Goal: Task Accomplishment & Management: Manage account settings

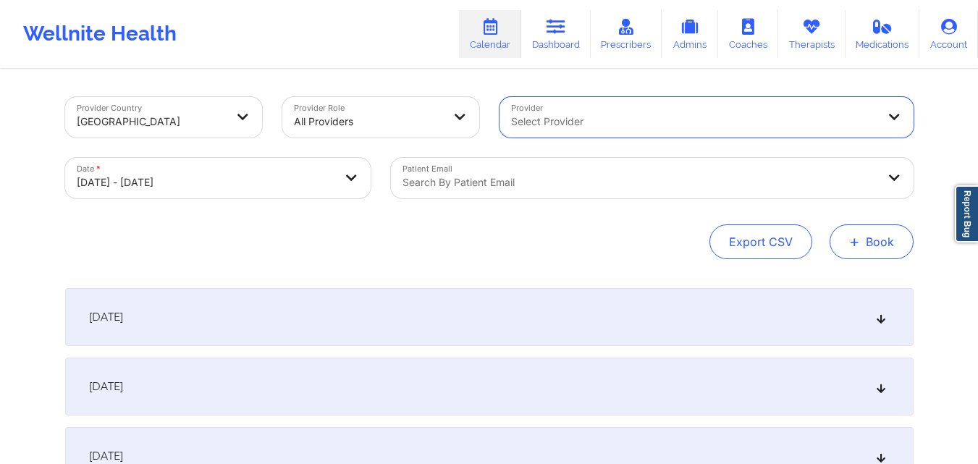
click at [880, 240] on button "+ Book" at bounding box center [872, 241] width 84 height 35
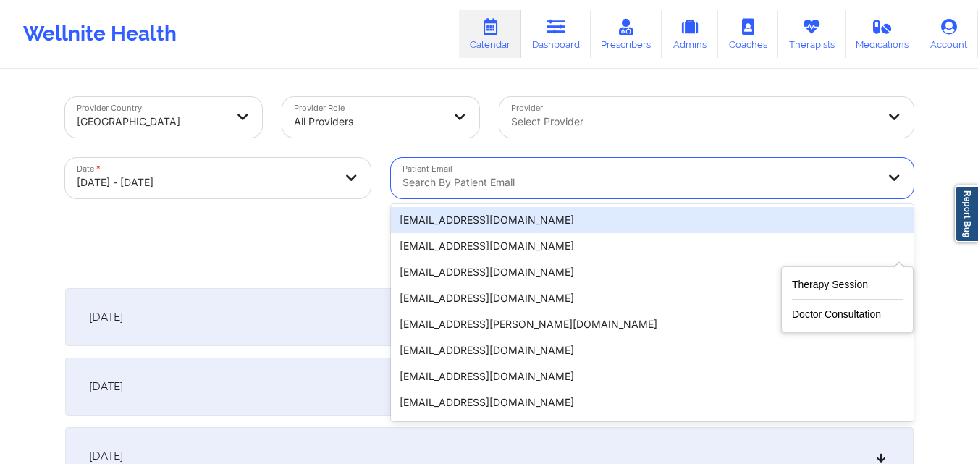
click at [694, 178] on div at bounding box center [640, 182] width 475 height 17
paste input "[EMAIL_ADDRESS][DOMAIN_NAME]"
type input "[EMAIL_ADDRESS][DOMAIN_NAME]"
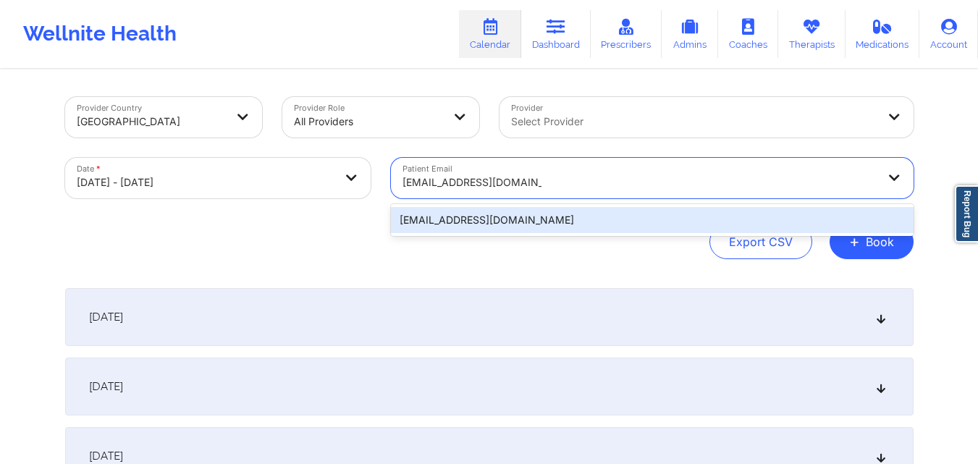
click at [545, 227] on div "[EMAIL_ADDRESS][DOMAIN_NAME]" at bounding box center [652, 220] width 523 height 26
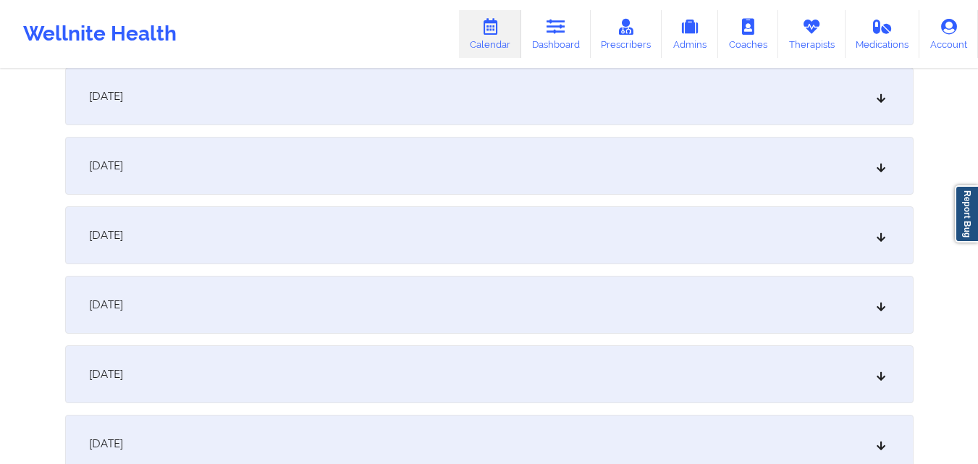
scroll to position [1014, 0]
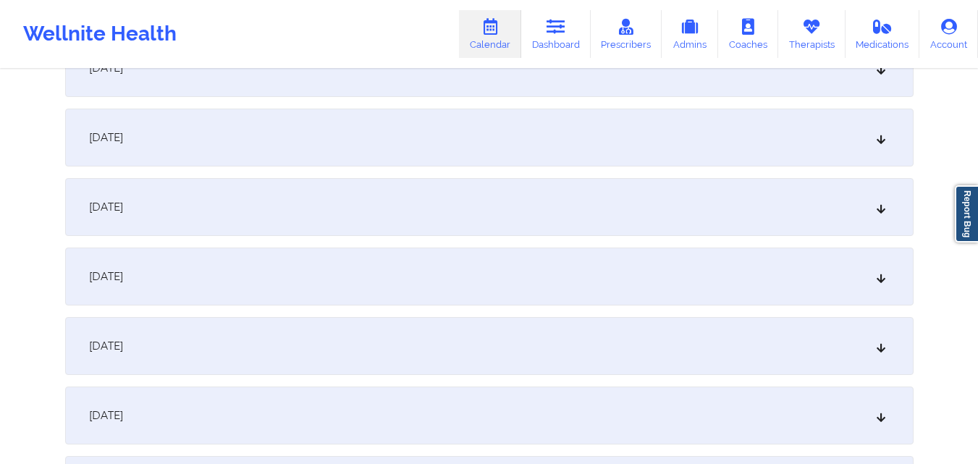
click at [403, 268] on div "[DATE]" at bounding box center [489, 277] width 849 height 58
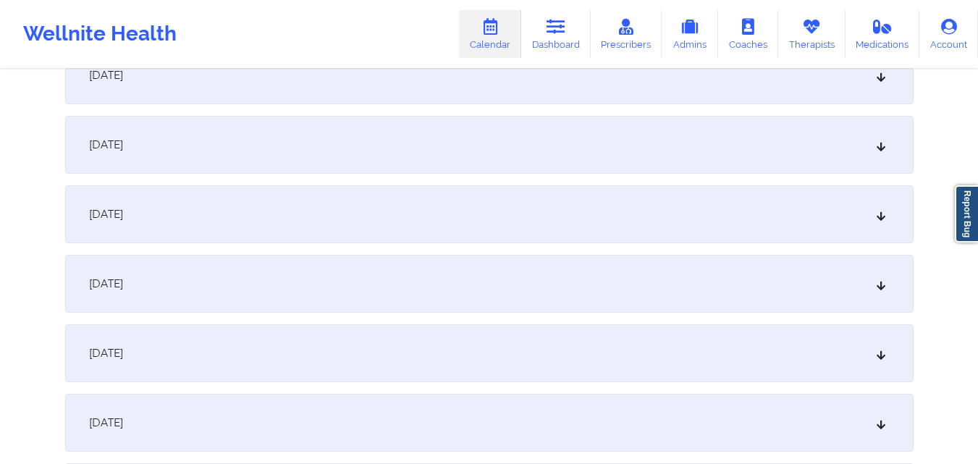
scroll to position [1665, 0]
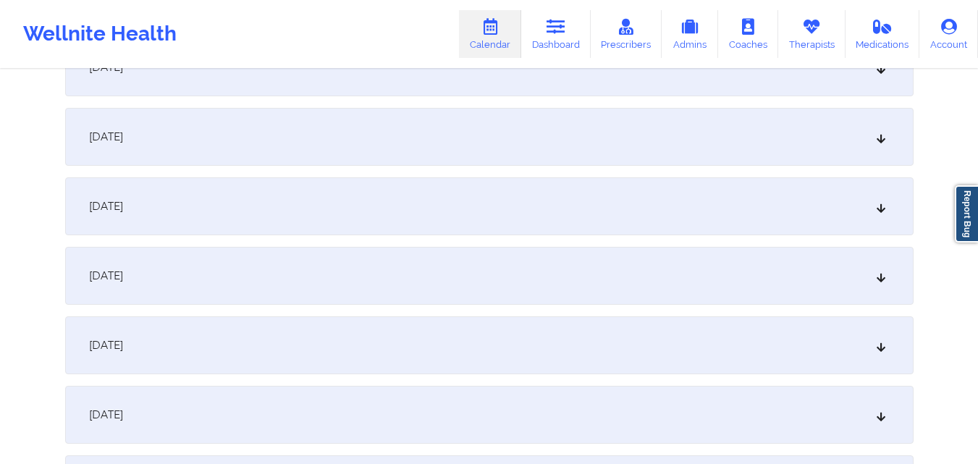
click at [494, 247] on div "[DATE]" at bounding box center [489, 276] width 849 height 58
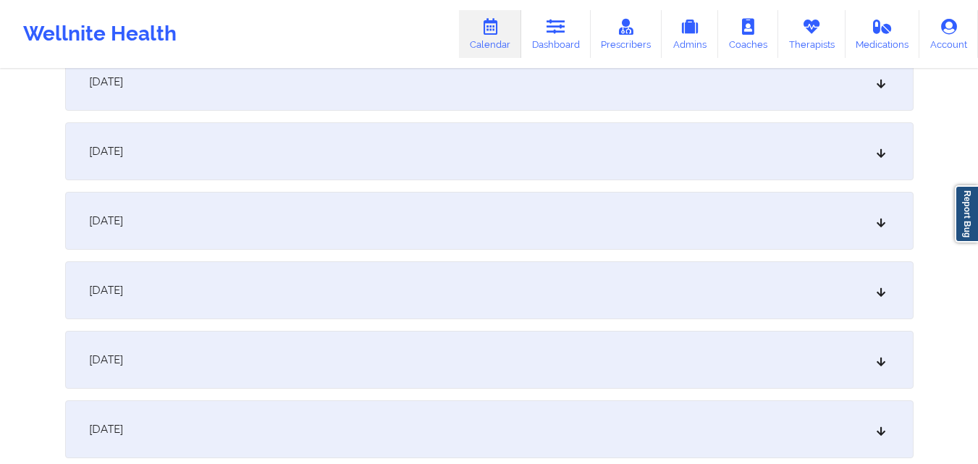
scroll to position [2462, 0]
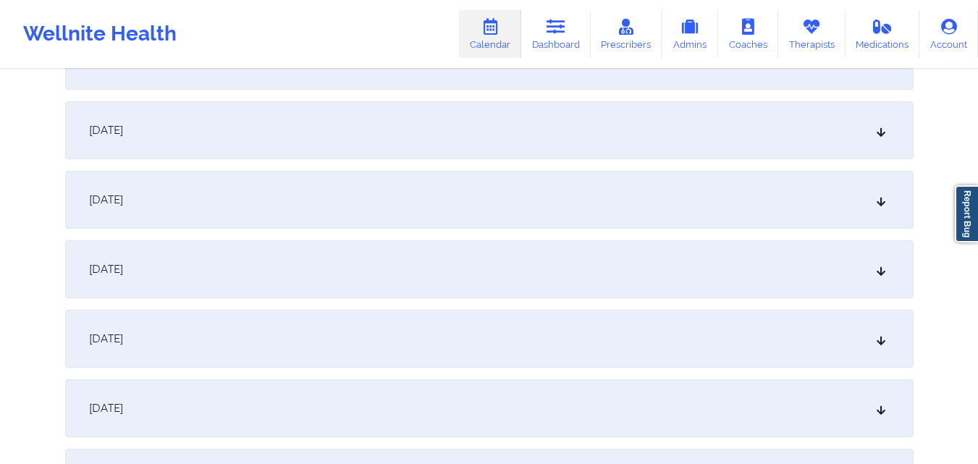
click at [534, 137] on div "[DATE]" at bounding box center [489, 130] width 849 height 58
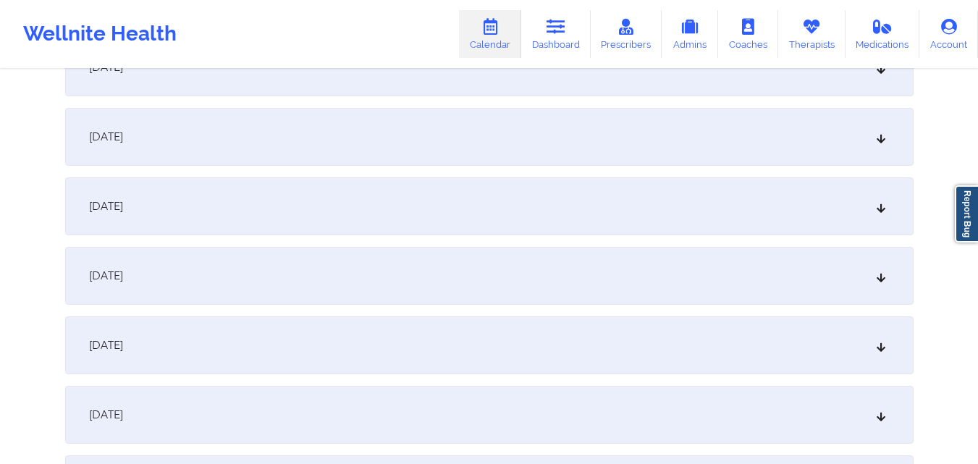
scroll to position [3114, 0]
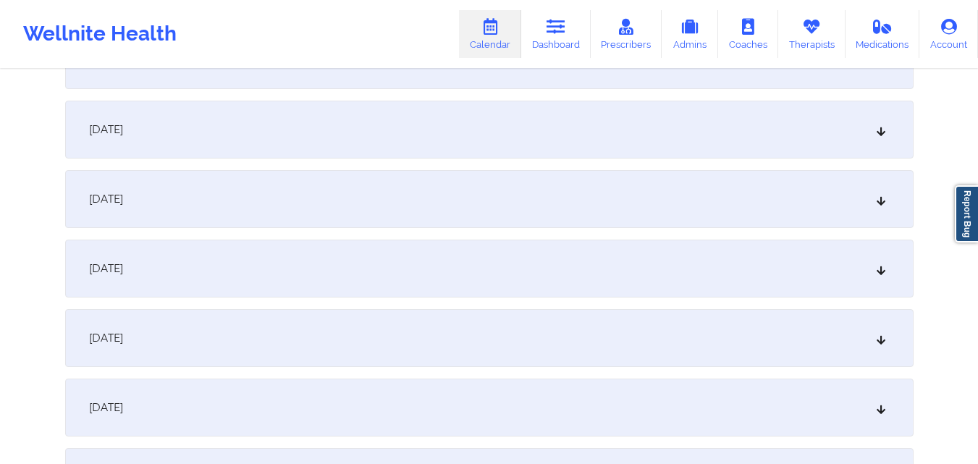
click at [429, 129] on div "[DATE]" at bounding box center [489, 130] width 849 height 58
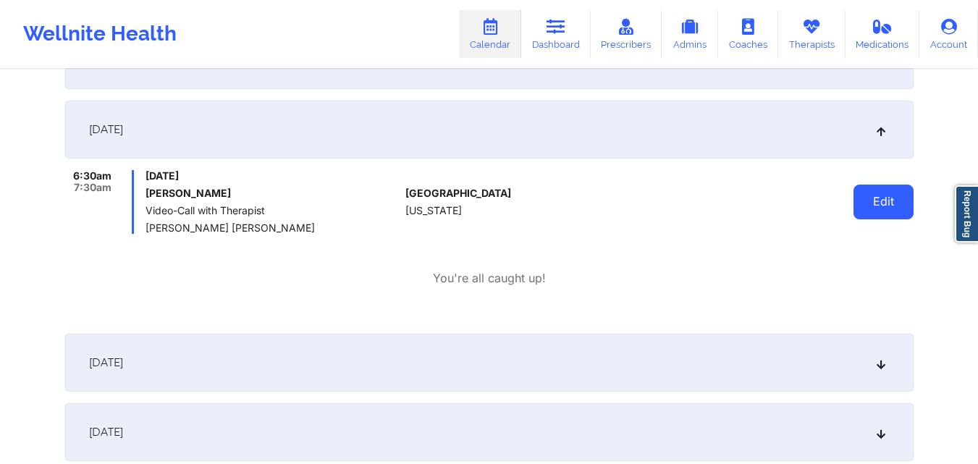
click at [877, 202] on button "Edit" at bounding box center [884, 202] width 60 height 35
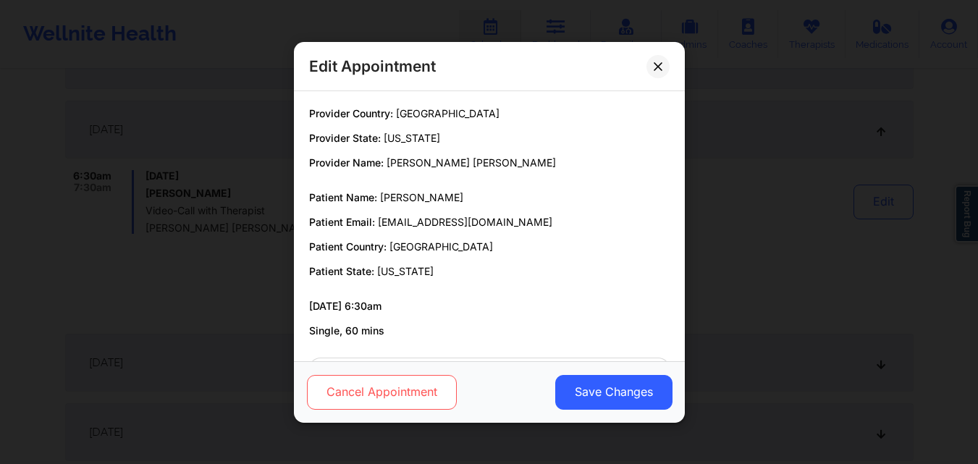
click at [392, 395] on button "Cancel Appointment" at bounding box center [381, 391] width 150 height 35
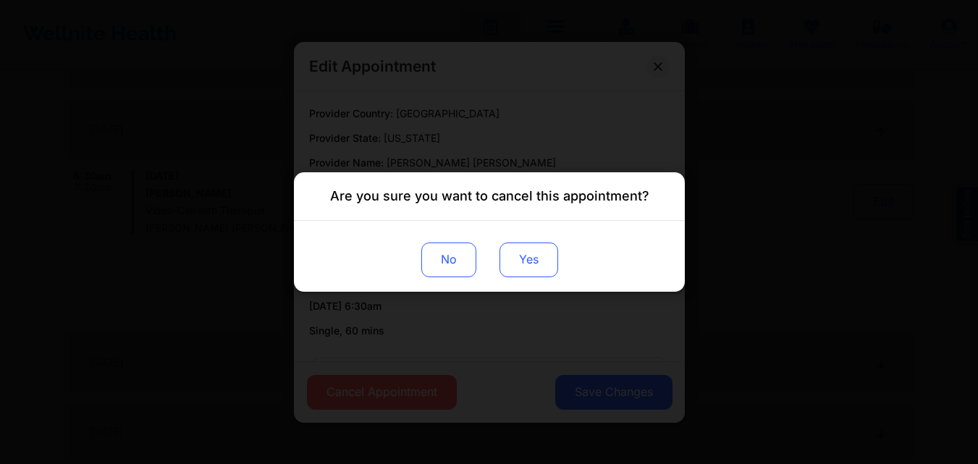
click at [548, 269] on button "Yes" at bounding box center [528, 260] width 59 height 35
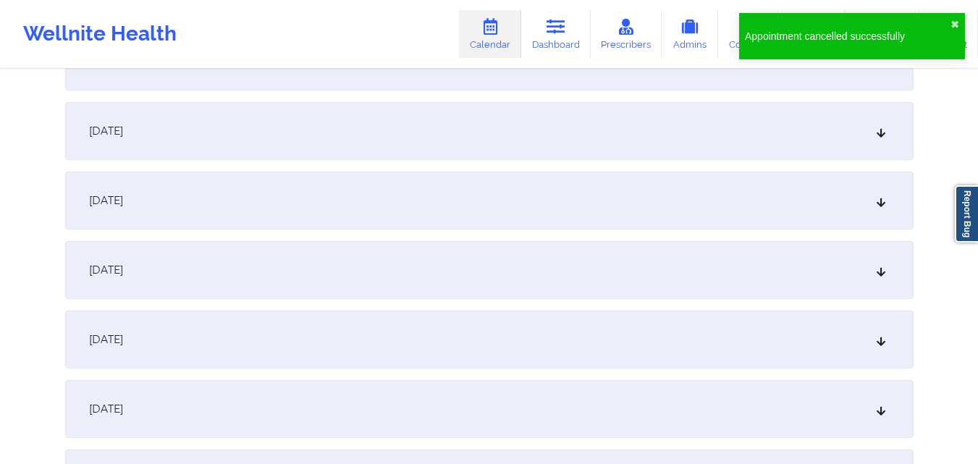
scroll to position [3765, 0]
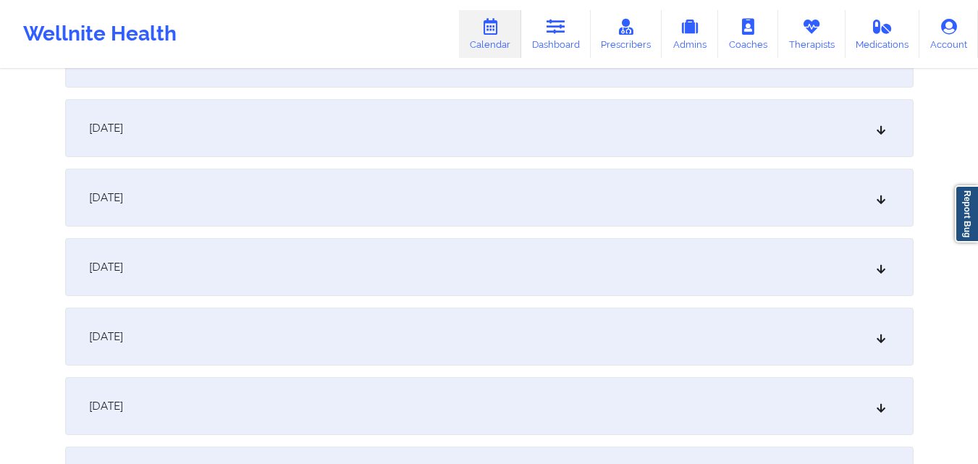
click at [775, 125] on div "[DATE]" at bounding box center [489, 128] width 849 height 58
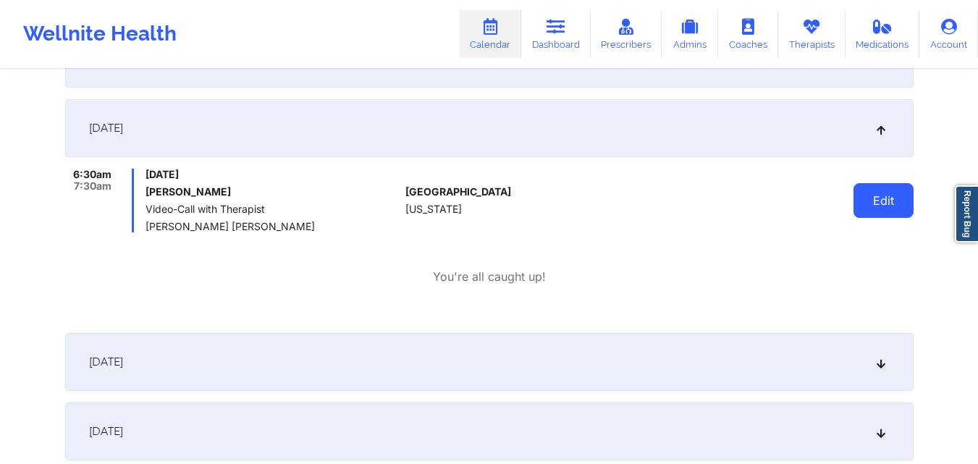
click at [880, 201] on button "Edit" at bounding box center [884, 200] width 60 height 35
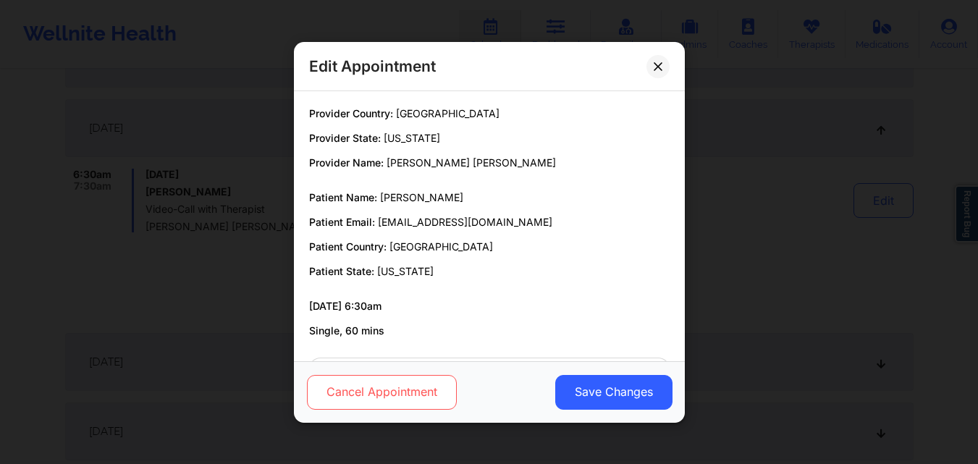
click at [407, 392] on button "Cancel Appointment" at bounding box center [381, 391] width 150 height 35
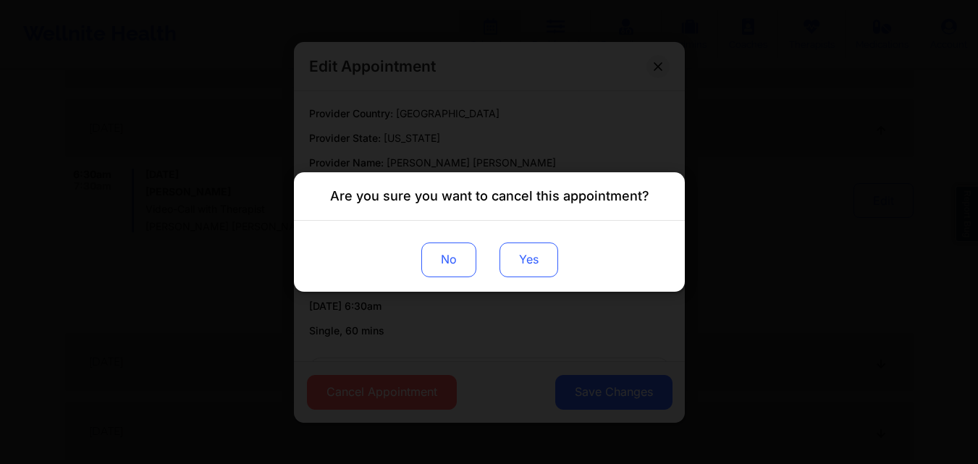
click at [545, 259] on button "Yes" at bounding box center [528, 260] width 59 height 35
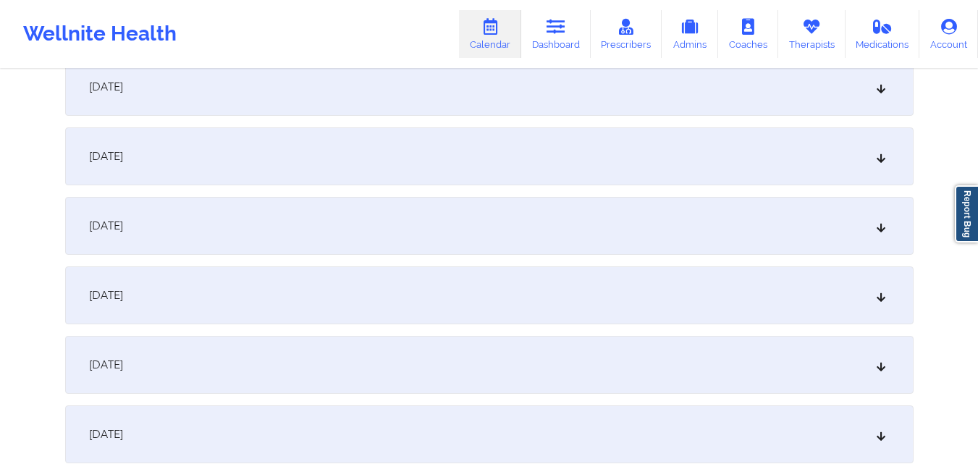
scroll to position [4200, 0]
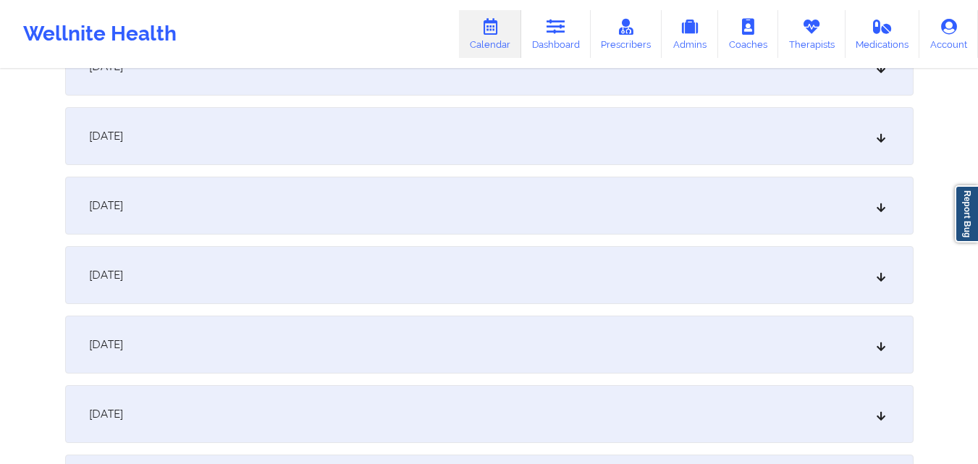
click at [685, 341] on div "[DATE]" at bounding box center [489, 345] width 849 height 58
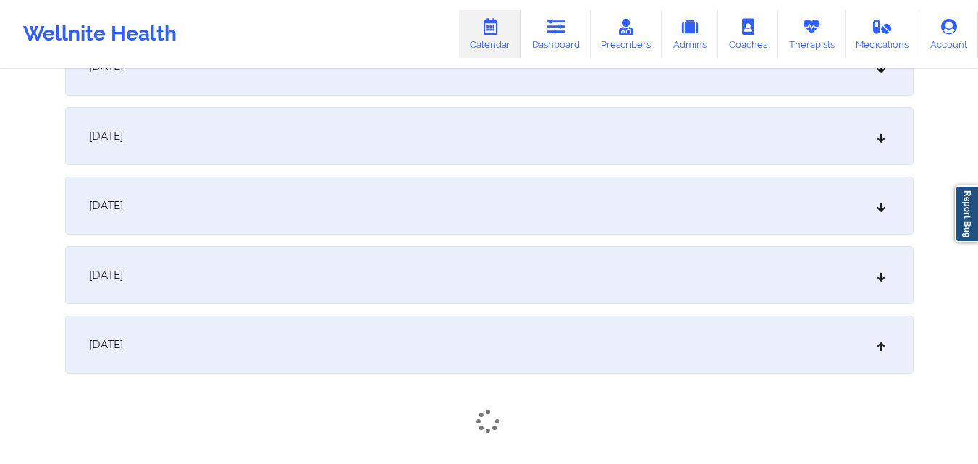
scroll to position [4345, 0]
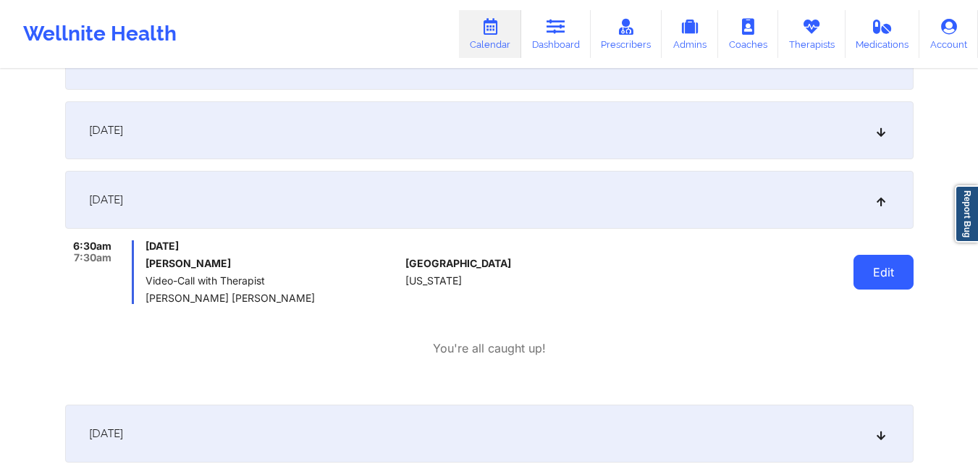
click at [870, 279] on button "Edit" at bounding box center [884, 272] width 60 height 35
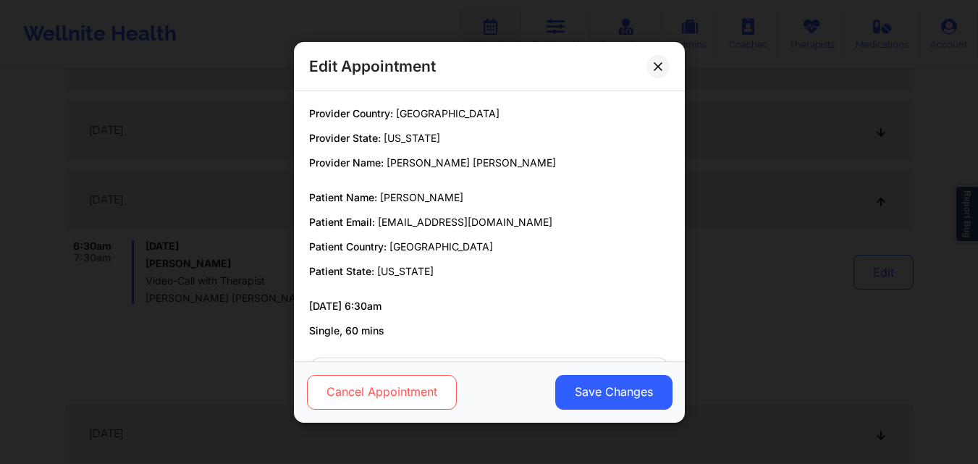
click at [396, 391] on button "Cancel Appointment" at bounding box center [381, 391] width 150 height 35
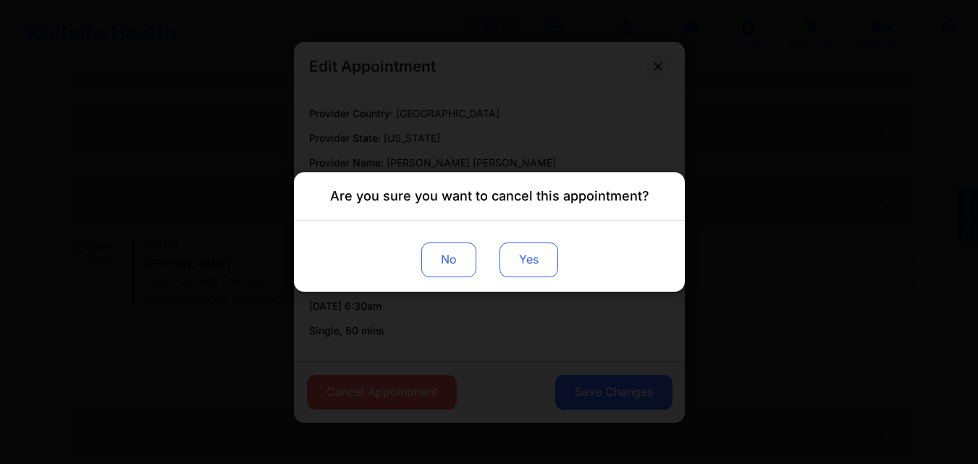
click at [531, 250] on button "Yes" at bounding box center [528, 260] width 59 height 35
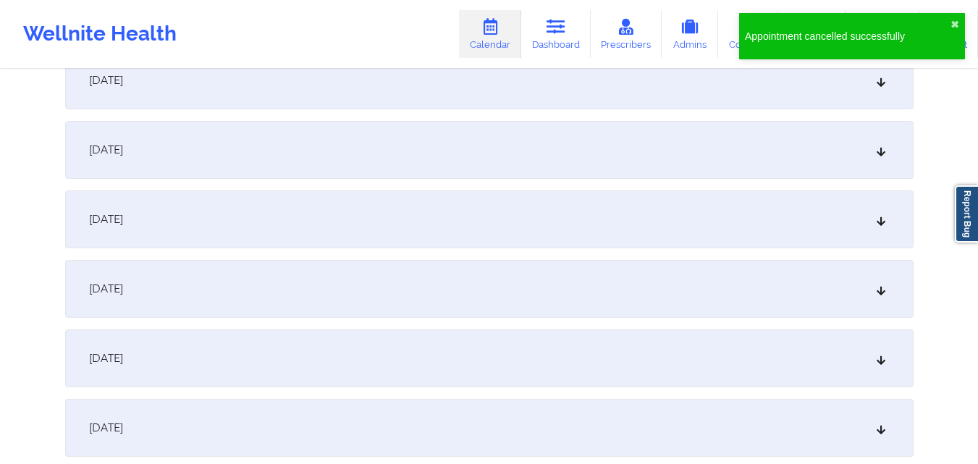
scroll to position [5069, 0]
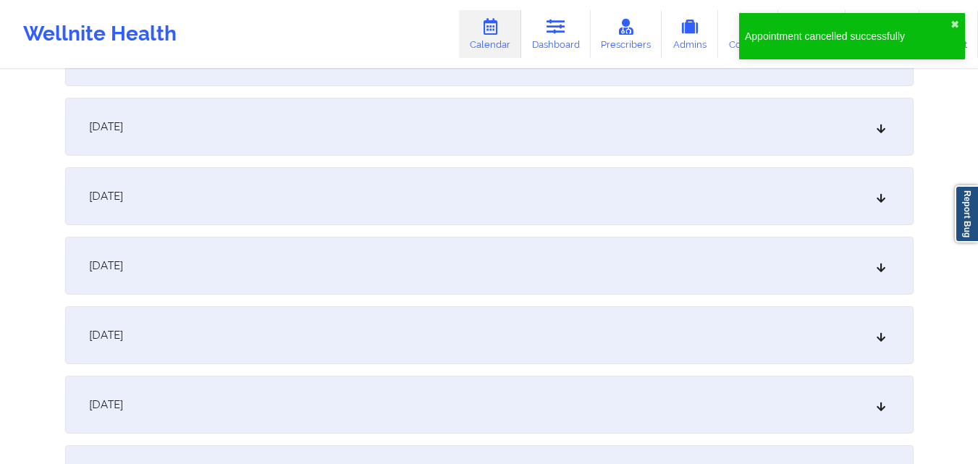
click at [708, 134] on div "[DATE]" at bounding box center [489, 127] width 849 height 58
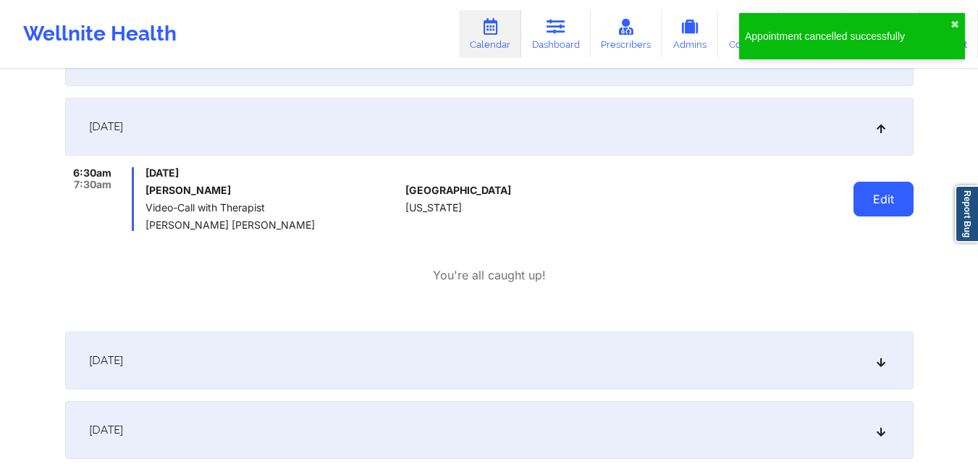
click at [857, 212] on button "Edit" at bounding box center [884, 199] width 60 height 35
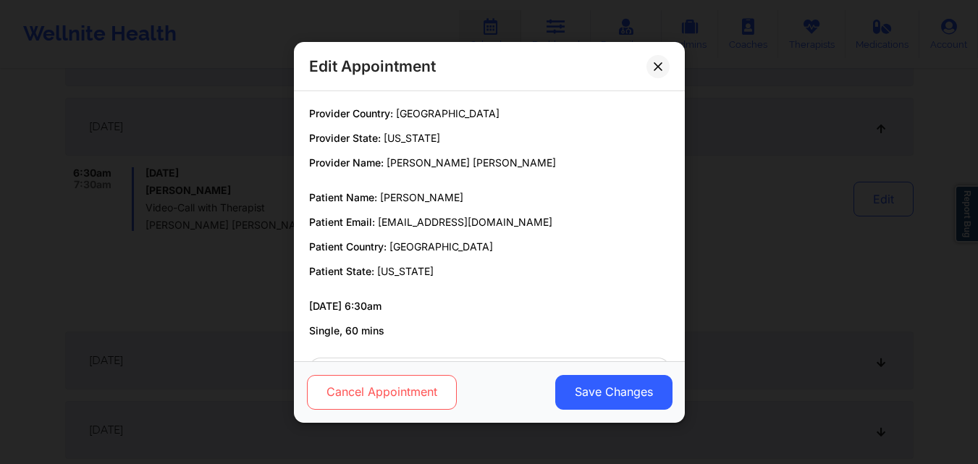
click at [434, 387] on button "Cancel Appointment" at bounding box center [381, 391] width 150 height 35
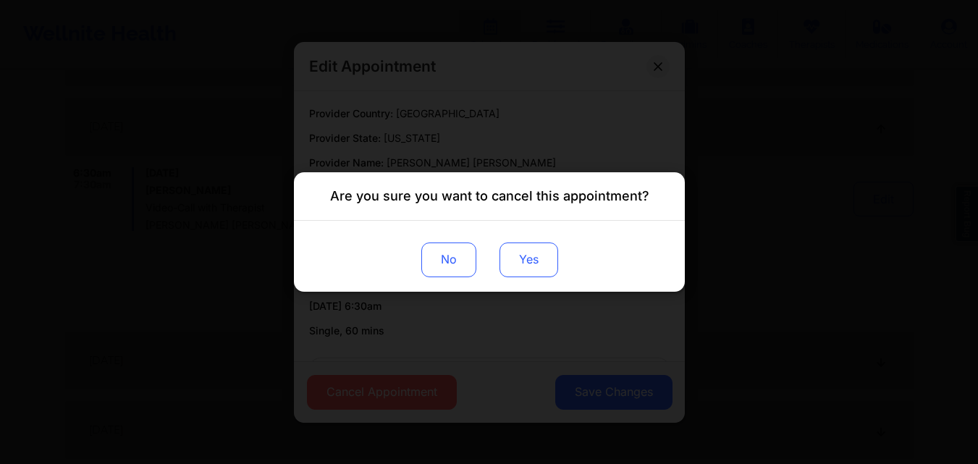
click at [546, 264] on button "Yes" at bounding box center [528, 260] width 59 height 35
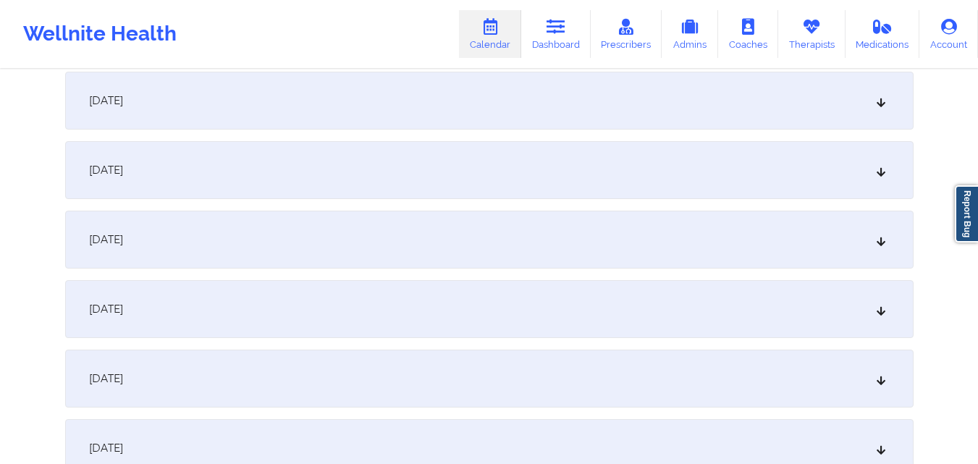
scroll to position [5431, 0]
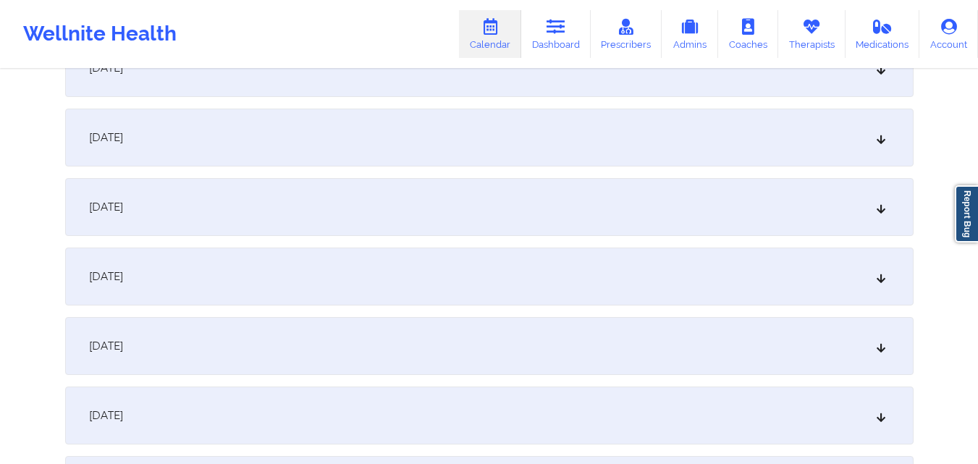
click at [616, 398] on div "[DATE]" at bounding box center [489, 416] width 849 height 58
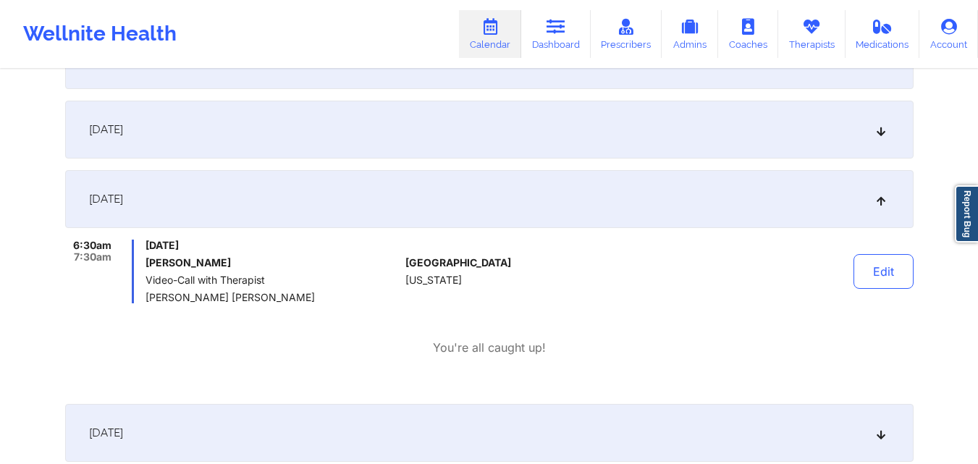
scroll to position [5648, 0]
click at [893, 273] on button "Edit" at bounding box center [884, 270] width 60 height 35
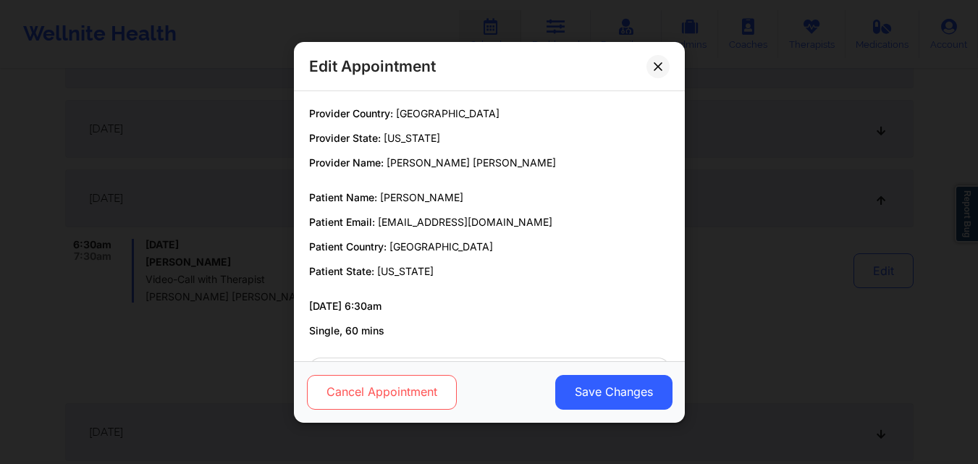
click at [366, 407] on button "Cancel Appointment" at bounding box center [381, 391] width 150 height 35
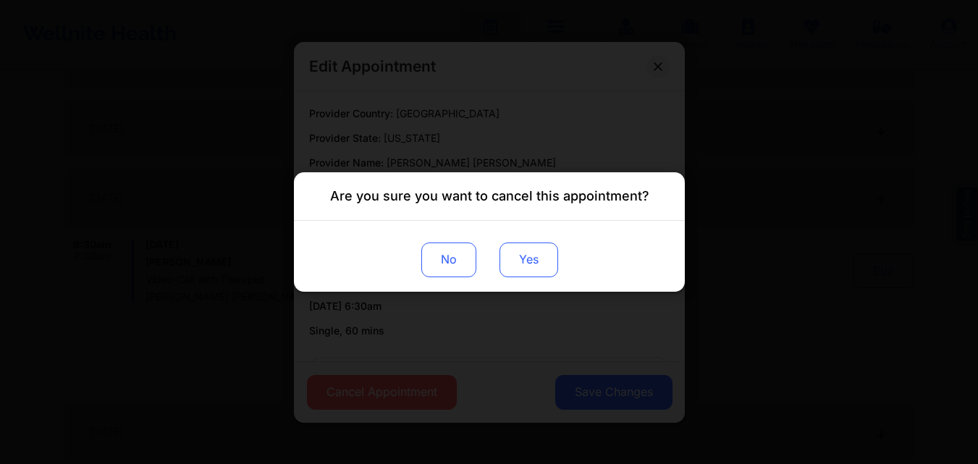
click at [534, 259] on button "Yes" at bounding box center [528, 260] width 59 height 35
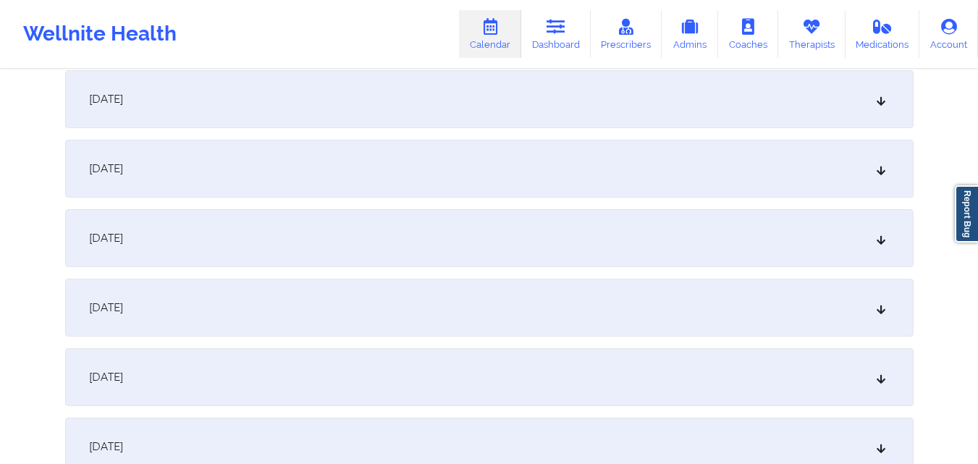
scroll to position [6010, 0]
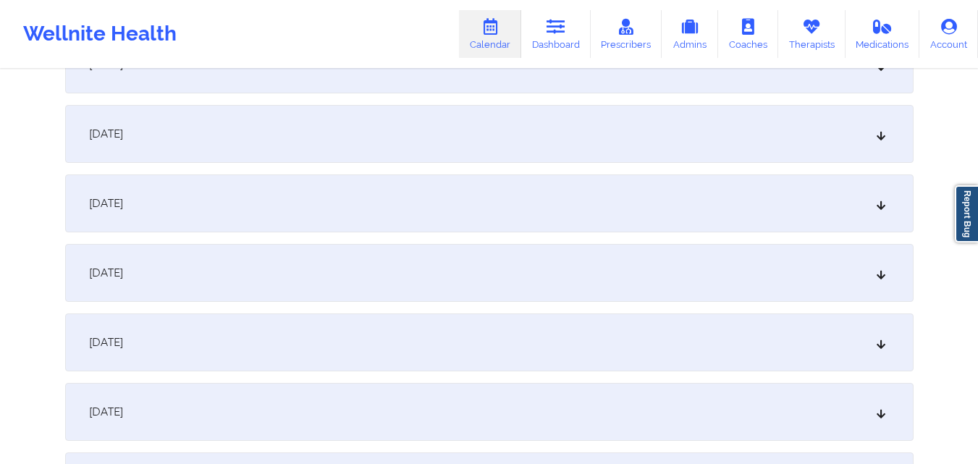
click at [679, 332] on div "[DATE]" at bounding box center [489, 343] width 849 height 58
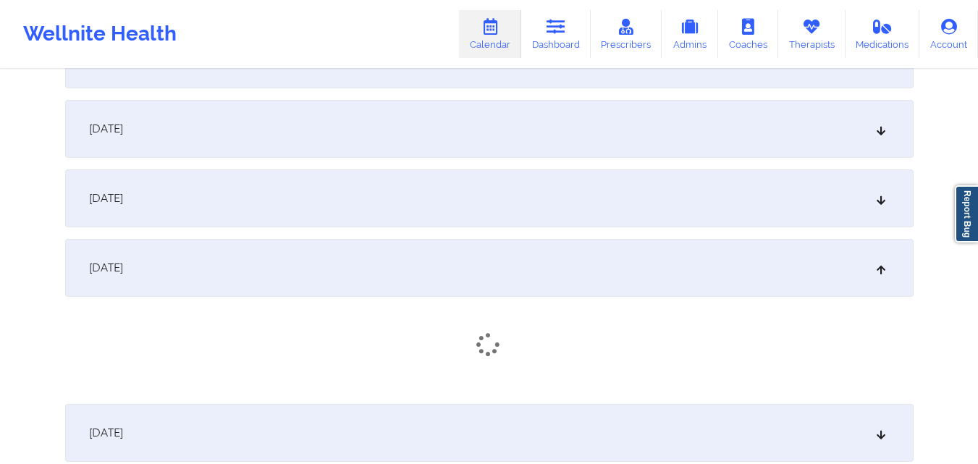
scroll to position [6300, 0]
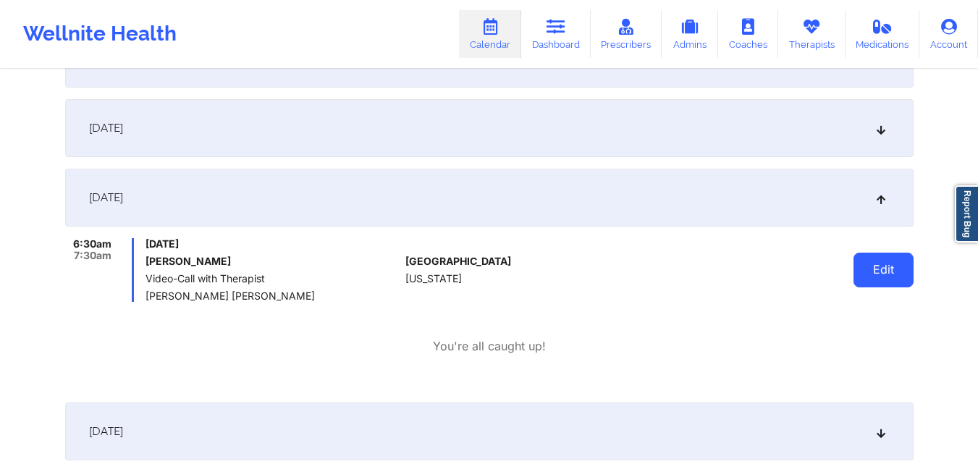
click at [869, 261] on button "Edit" at bounding box center [884, 270] width 60 height 35
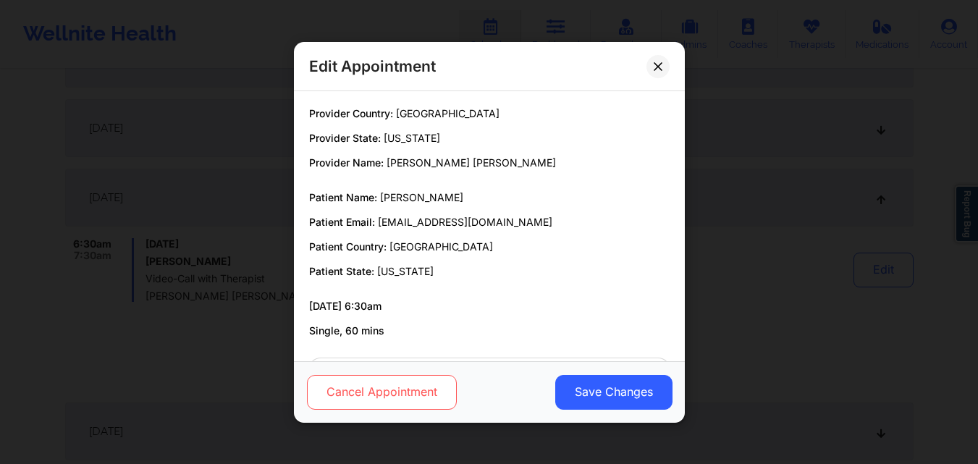
click at [402, 383] on button "Cancel Appointment" at bounding box center [381, 391] width 150 height 35
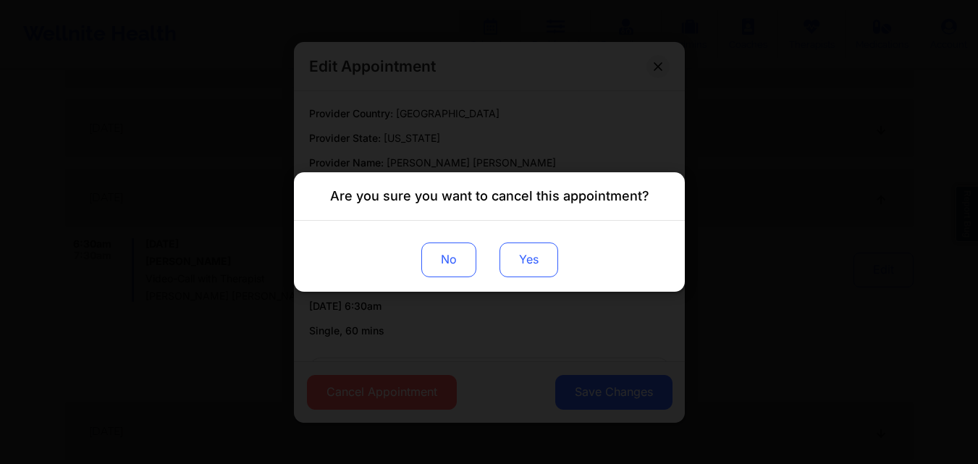
click at [522, 255] on button "Yes" at bounding box center [528, 260] width 59 height 35
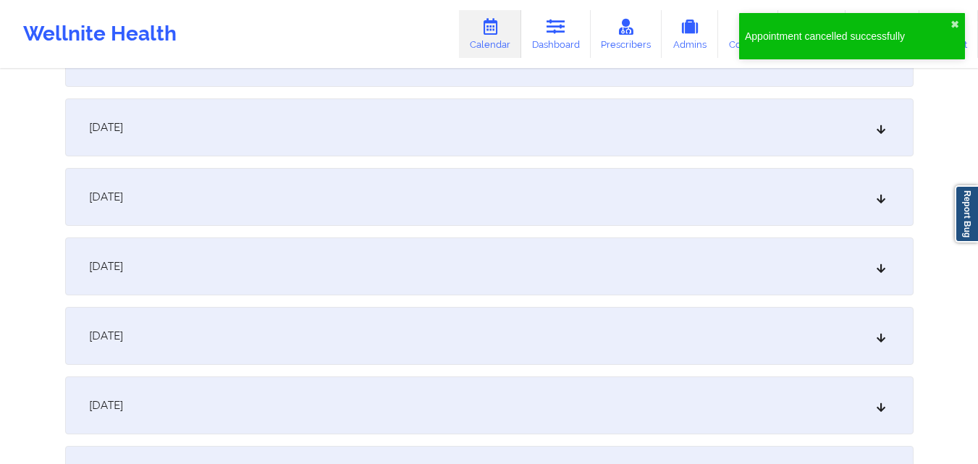
scroll to position [7024, 0]
click at [755, 120] on div "[DATE]" at bounding box center [489, 125] width 849 height 58
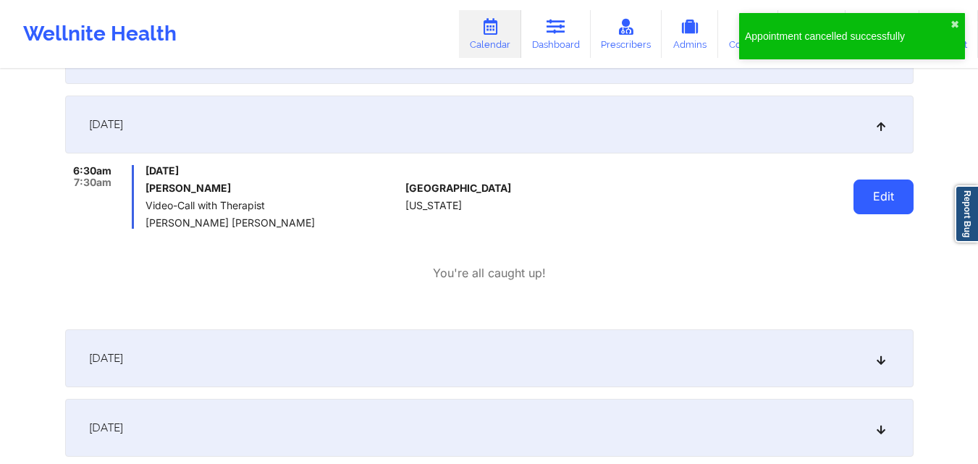
click at [875, 199] on button "Edit" at bounding box center [884, 197] width 60 height 35
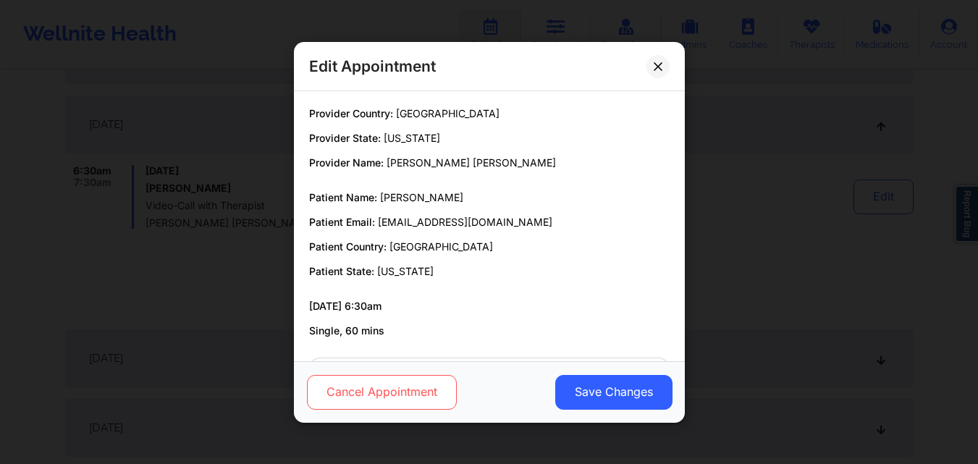
click at [350, 379] on button "Cancel Appointment" at bounding box center [381, 391] width 150 height 35
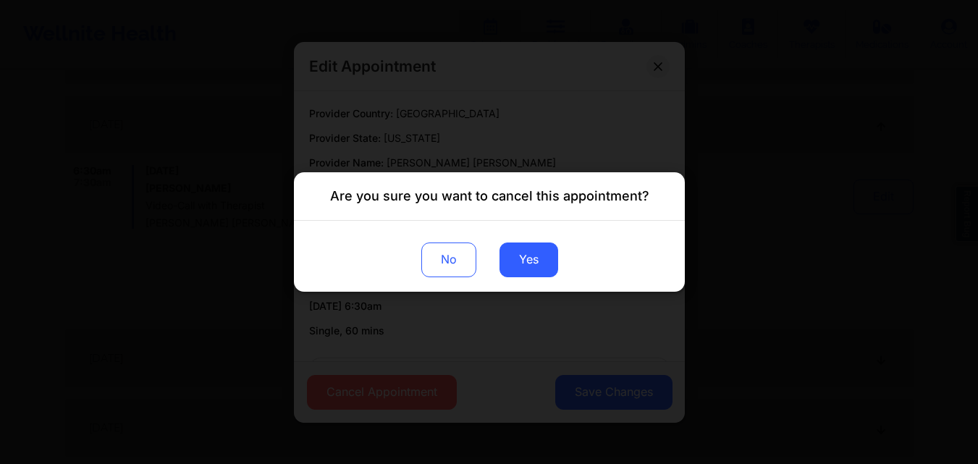
click at [501, 278] on div "No Yes" at bounding box center [489, 256] width 391 height 71
click at [508, 269] on button "Yes" at bounding box center [528, 260] width 59 height 35
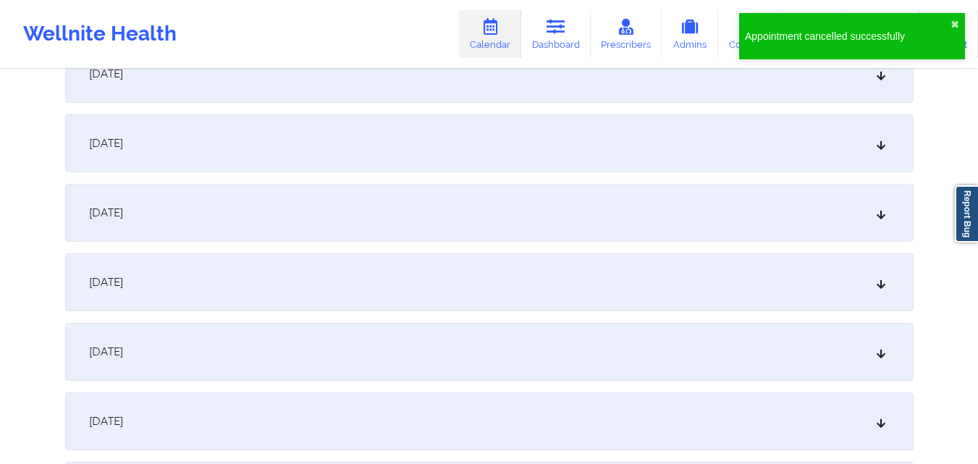
scroll to position [7675, 0]
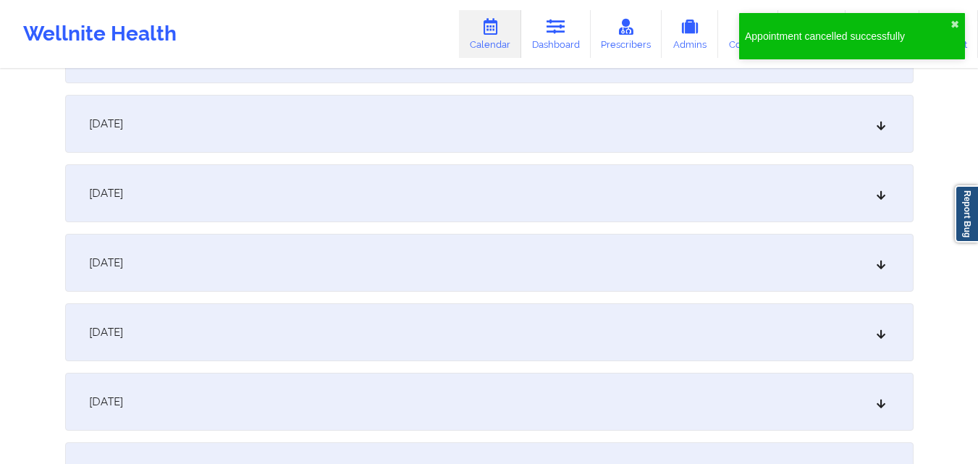
click at [797, 136] on div "[DATE]" at bounding box center [489, 124] width 849 height 58
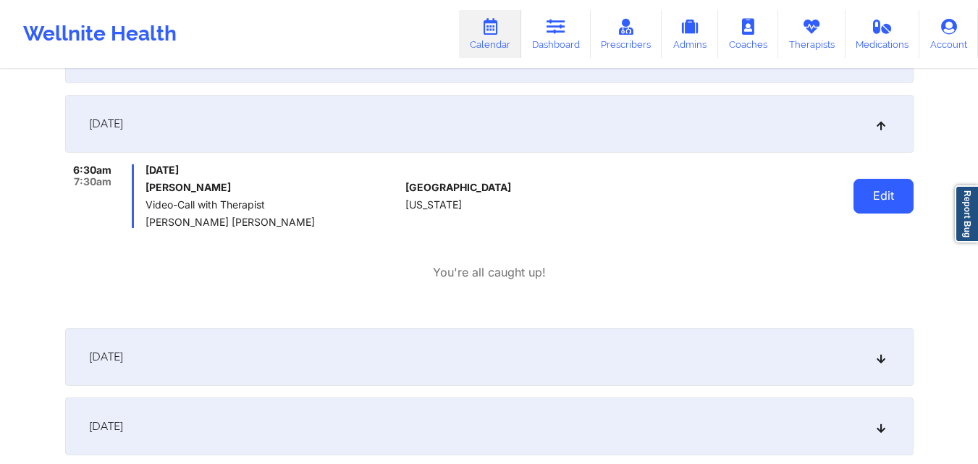
click at [904, 208] on button "Edit" at bounding box center [884, 196] width 60 height 35
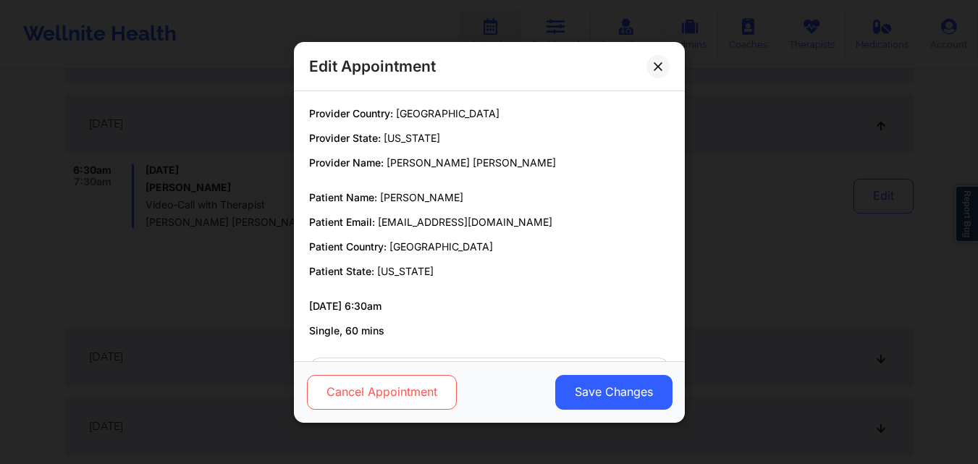
click at [379, 398] on button "Cancel Appointment" at bounding box center [381, 391] width 150 height 35
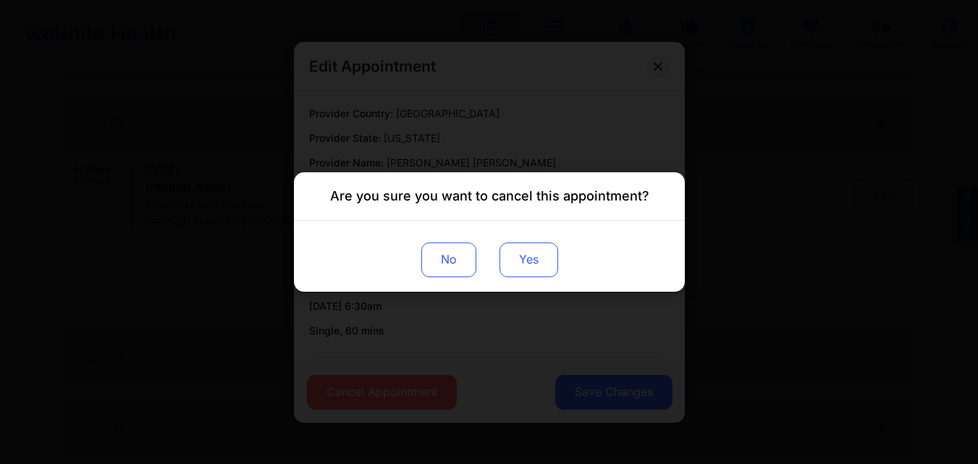
click at [506, 259] on button "Yes" at bounding box center [528, 260] width 59 height 35
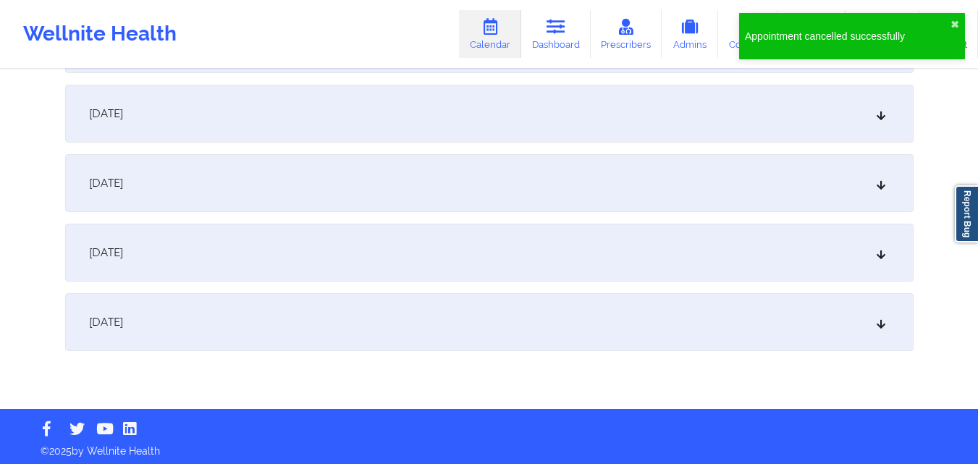
scroll to position [8132, 0]
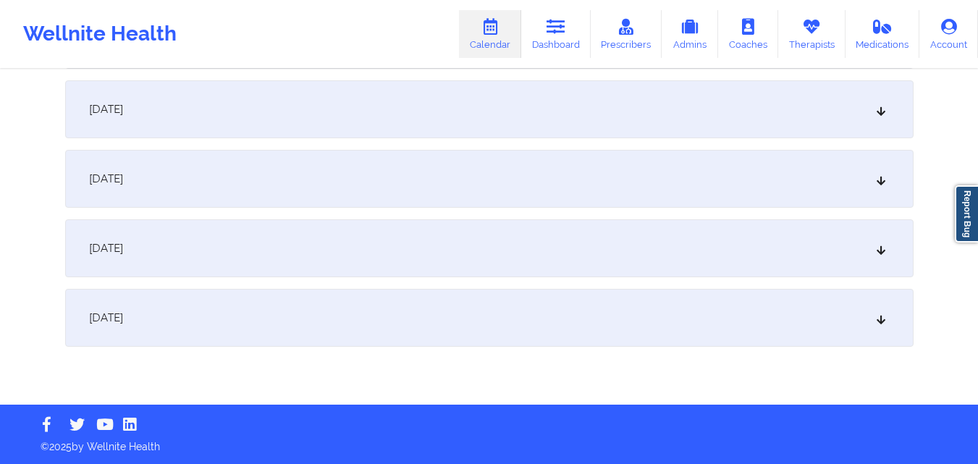
click at [683, 301] on div "[DATE]" at bounding box center [489, 318] width 849 height 58
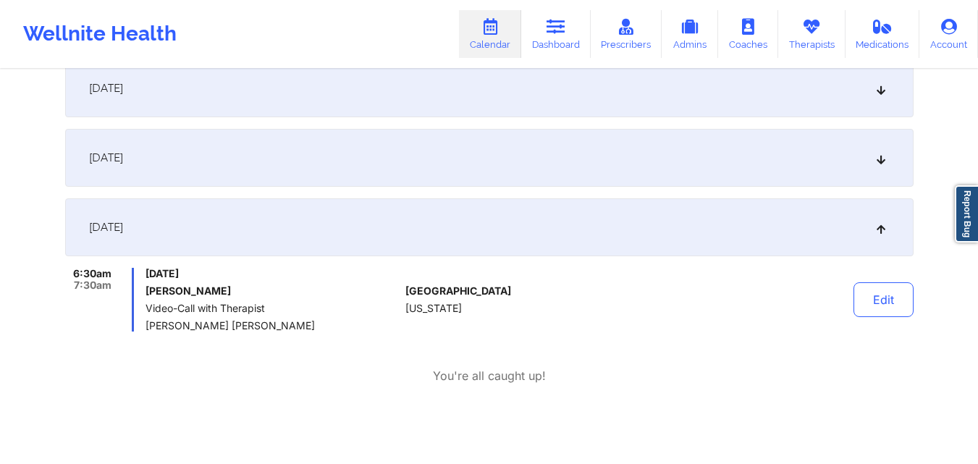
scroll to position [8276, 0]
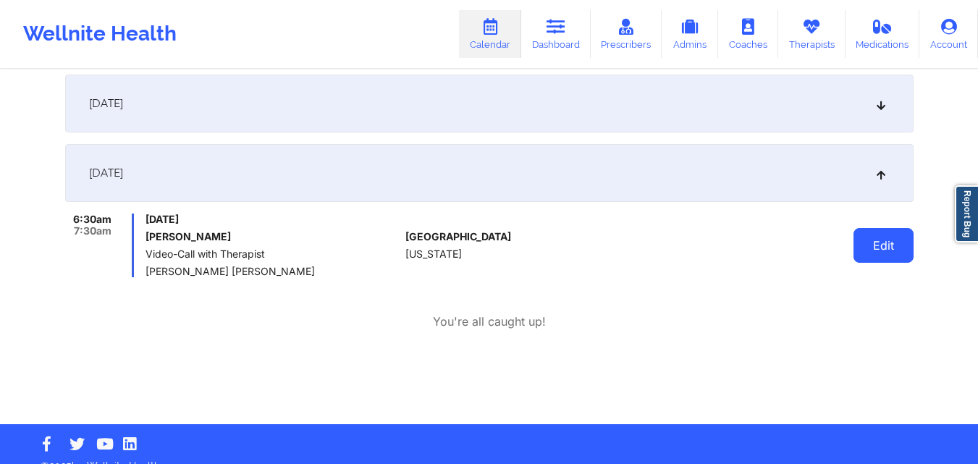
click at [888, 235] on button "Edit" at bounding box center [884, 245] width 60 height 35
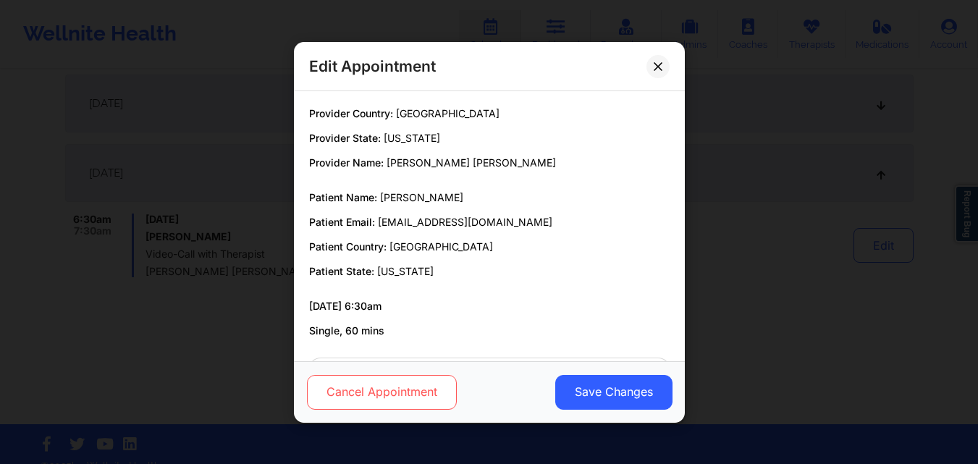
click at [391, 393] on button "Cancel Appointment" at bounding box center [381, 391] width 150 height 35
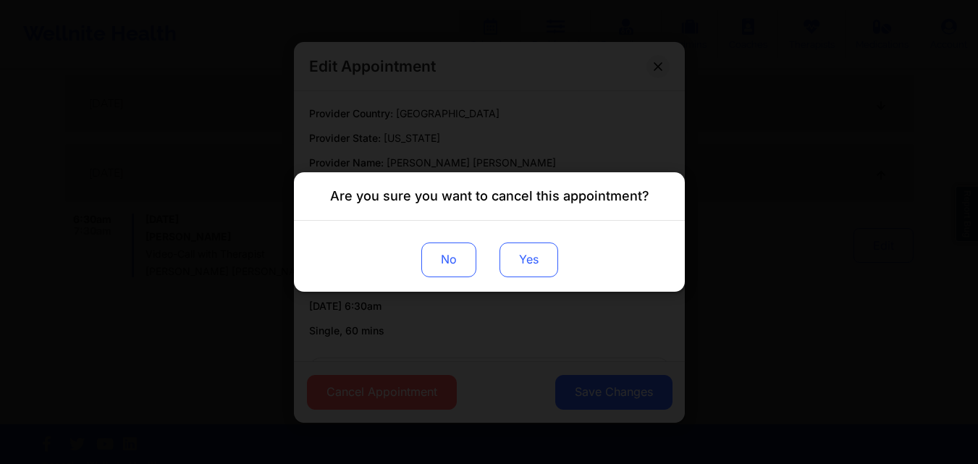
click at [505, 260] on button "Yes" at bounding box center [528, 260] width 59 height 35
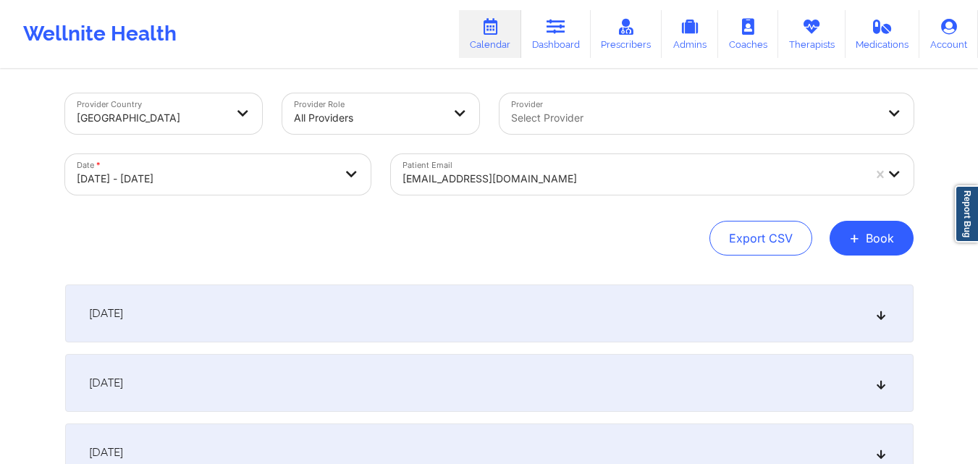
scroll to position [0, 0]
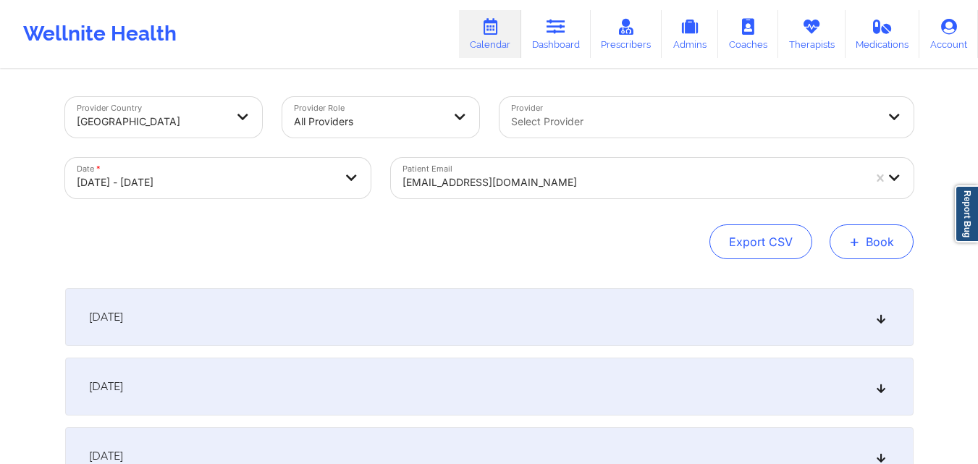
click at [862, 238] on button "+ Book" at bounding box center [872, 241] width 84 height 35
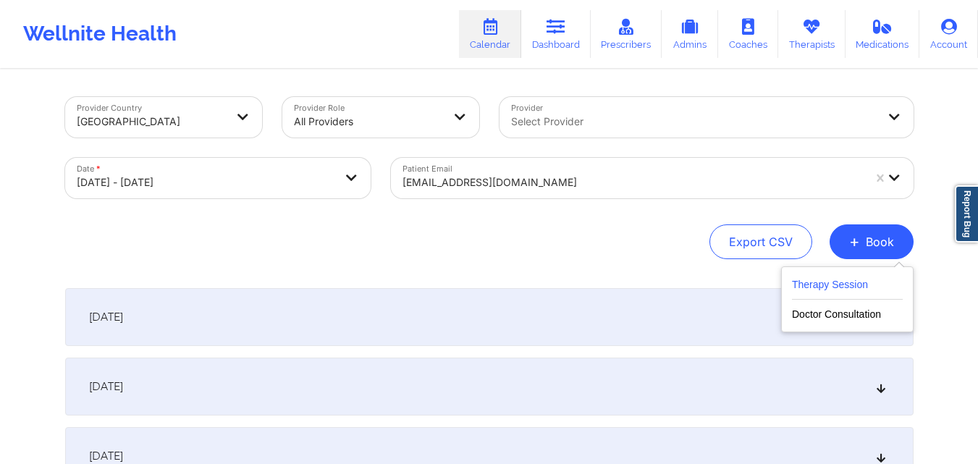
click at [860, 290] on button "Therapy Session" at bounding box center [847, 288] width 111 height 24
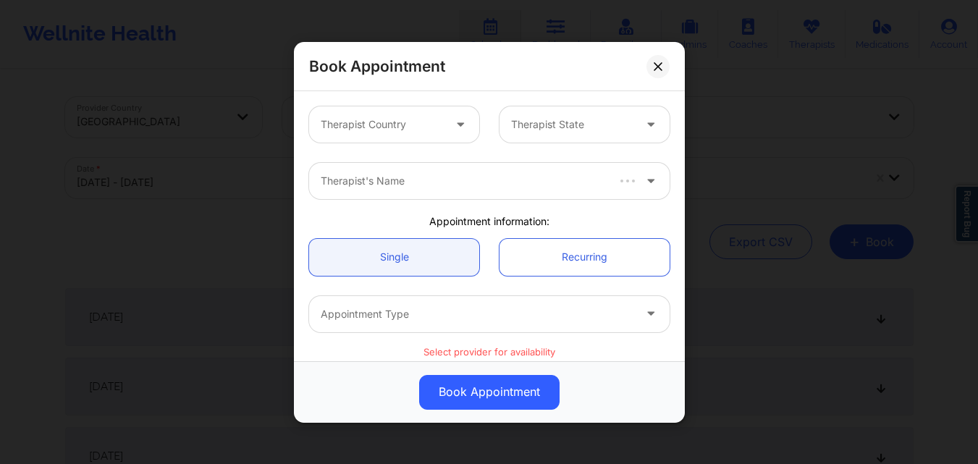
click at [412, 117] on div at bounding box center [382, 124] width 122 height 17
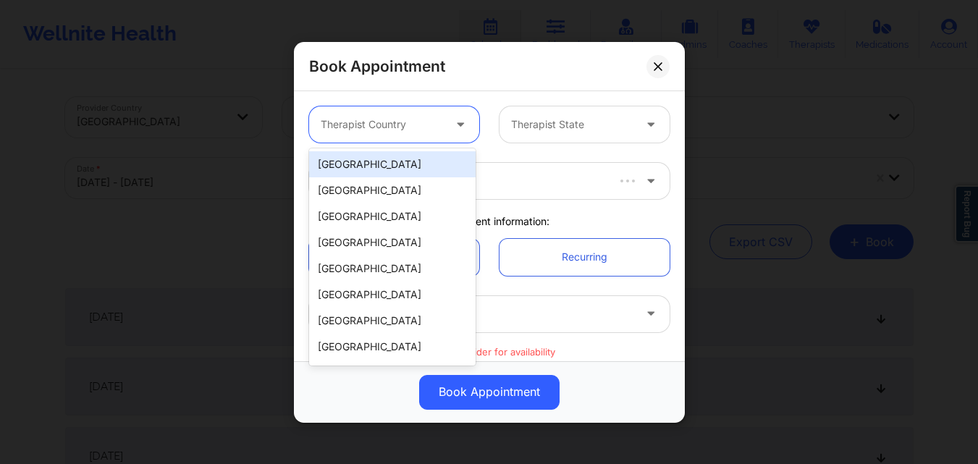
click at [421, 163] on div "[GEOGRAPHIC_DATA]" at bounding box center [392, 164] width 167 height 26
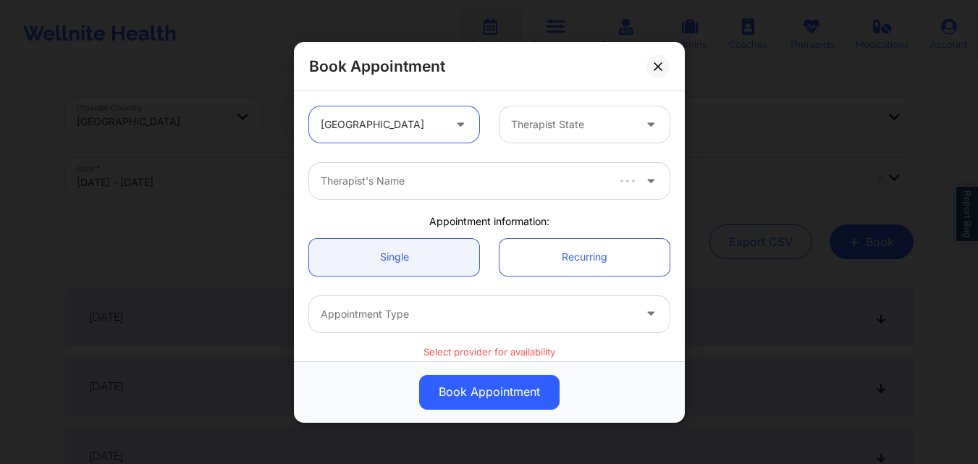
click at [558, 118] on div at bounding box center [572, 124] width 122 height 17
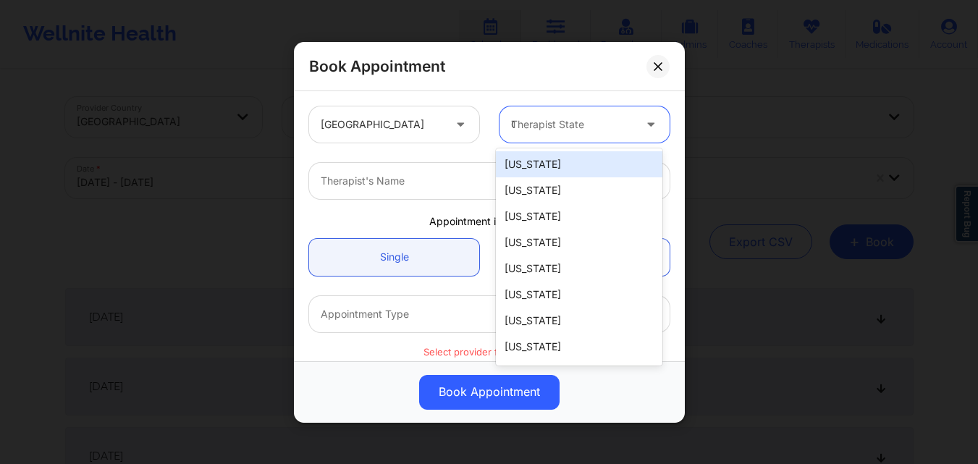
type input "Ca"
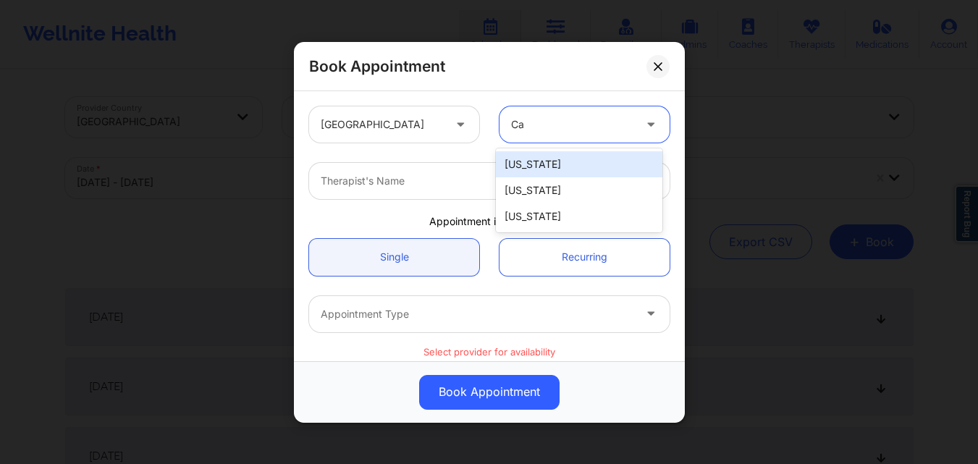
click at [560, 167] on div "[US_STATE]" at bounding box center [579, 164] width 167 height 26
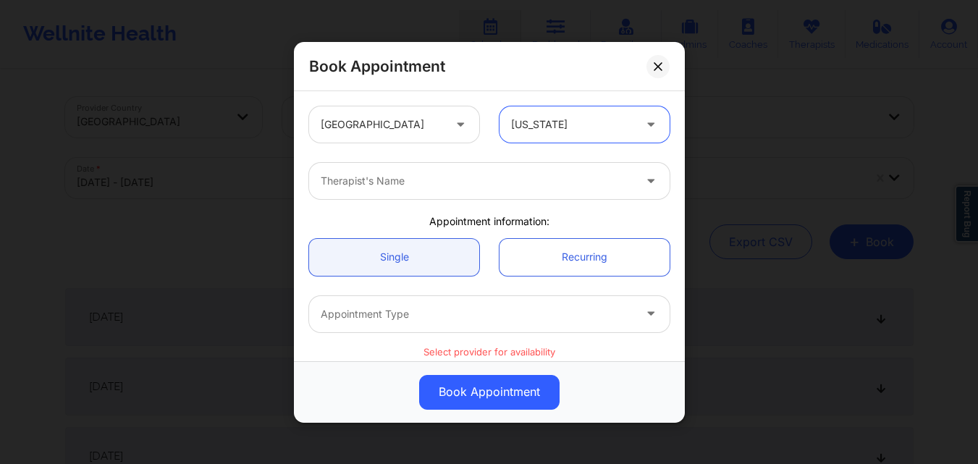
click at [337, 166] on div "Therapist's Name" at bounding box center [472, 181] width 326 height 36
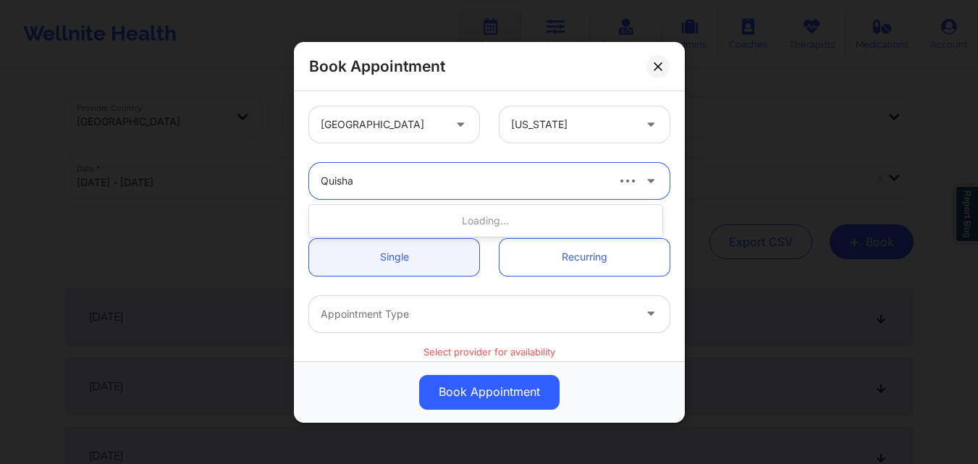
type input "Quisha"
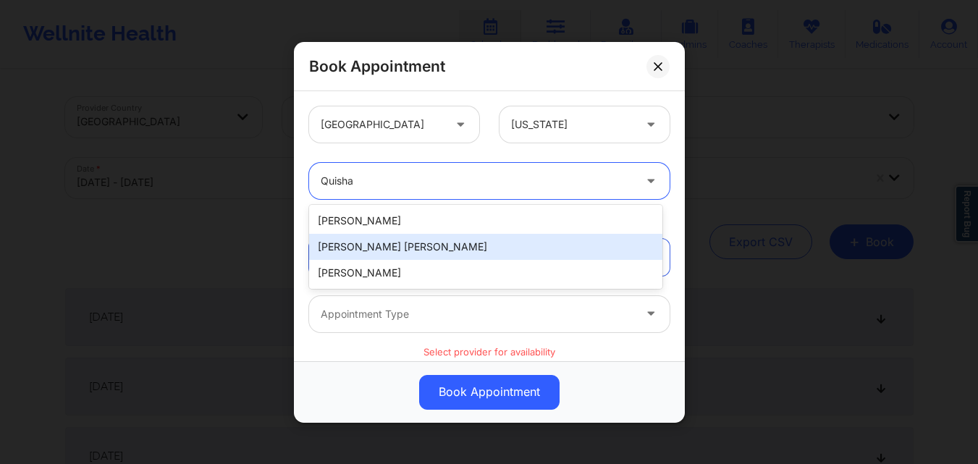
click at [356, 239] on div "[PERSON_NAME] [PERSON_NAME]" at bounding box center [485, 247] width 353 height 26
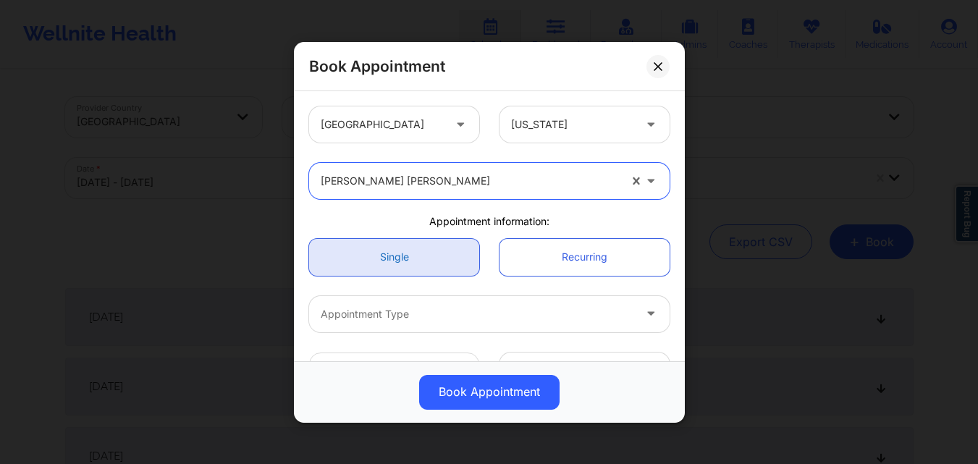
click at [361, 251] on link "Single" at bounding box center [394, 256] width 170 height 37
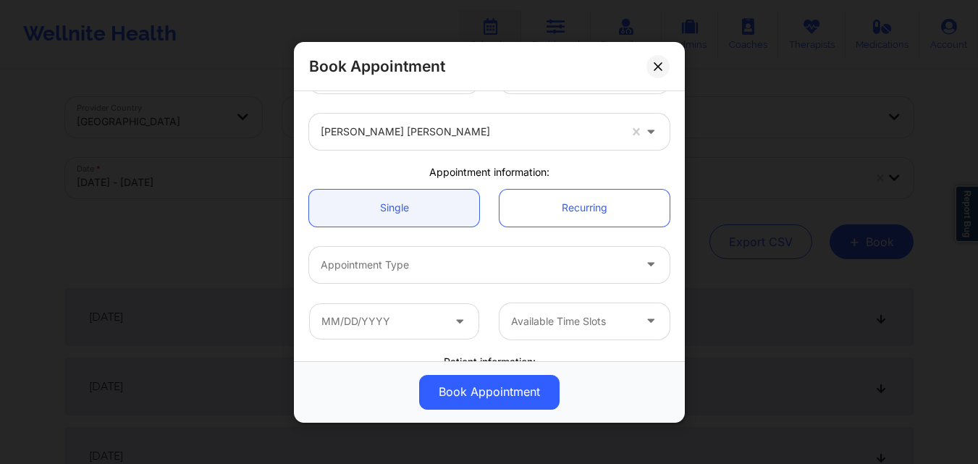
scroll to position [72, 0]
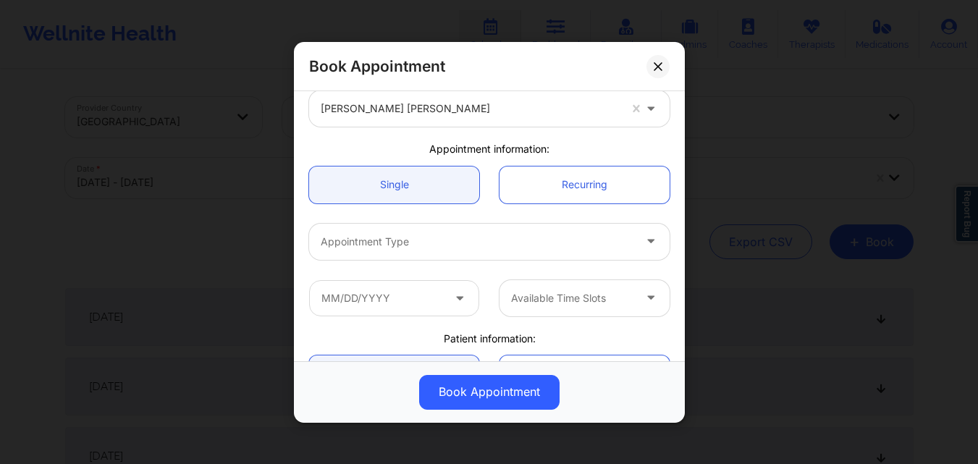
click at [390, 238] on div at bounding box center [477, 240] width 313 height 17
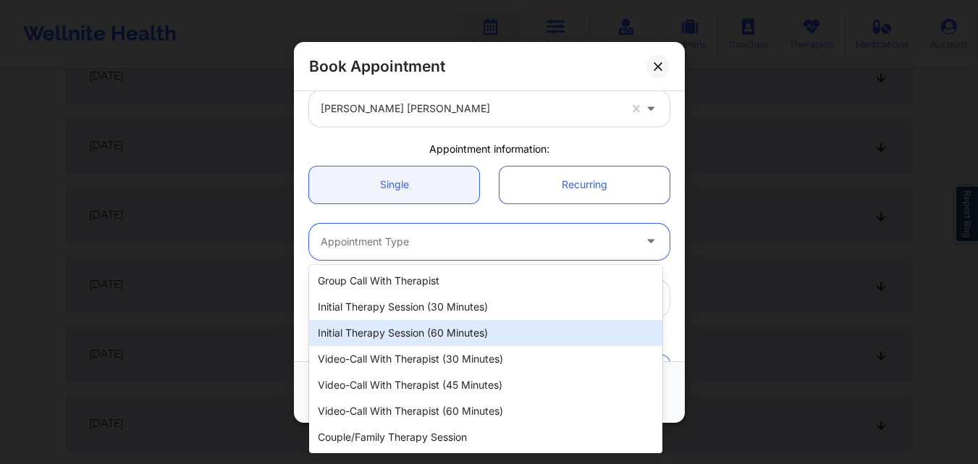
scroll to position [1231, 0]
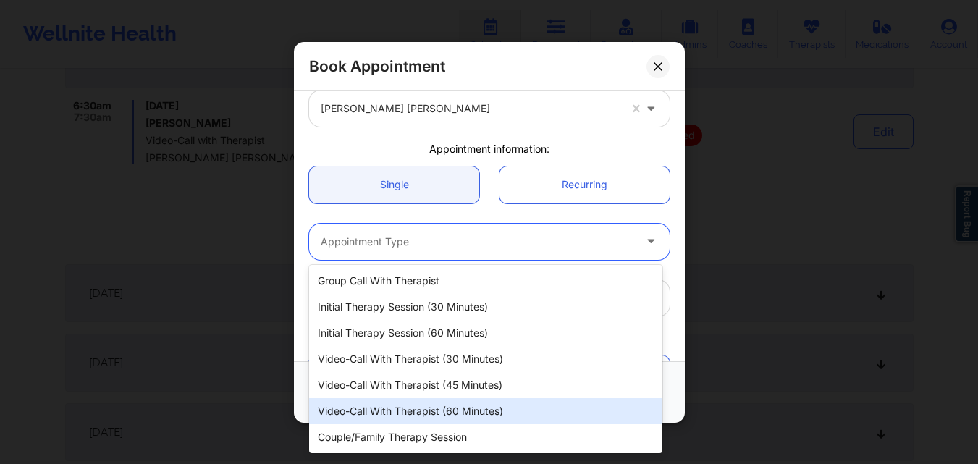
click at [377, 416] on div "Video-Call with Therapist (60 minutes)" at bounding box center [485, 411] width 353 height 26
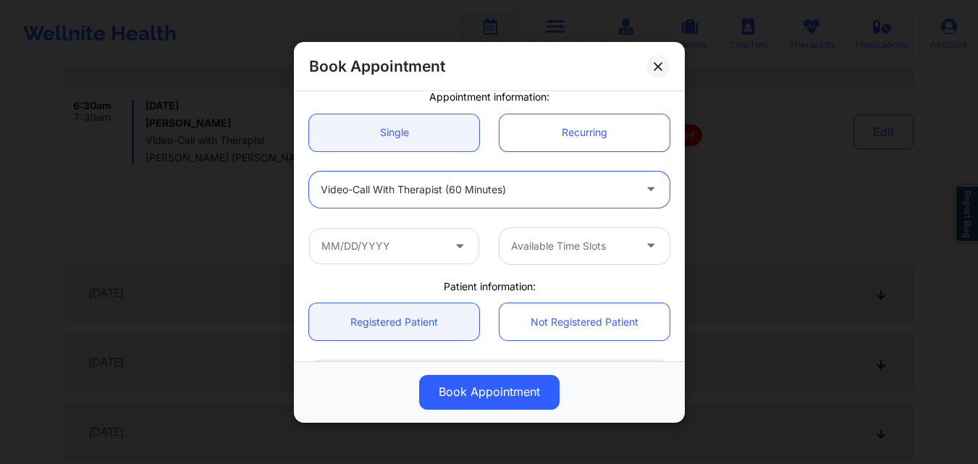
scroll to position [145, 0]
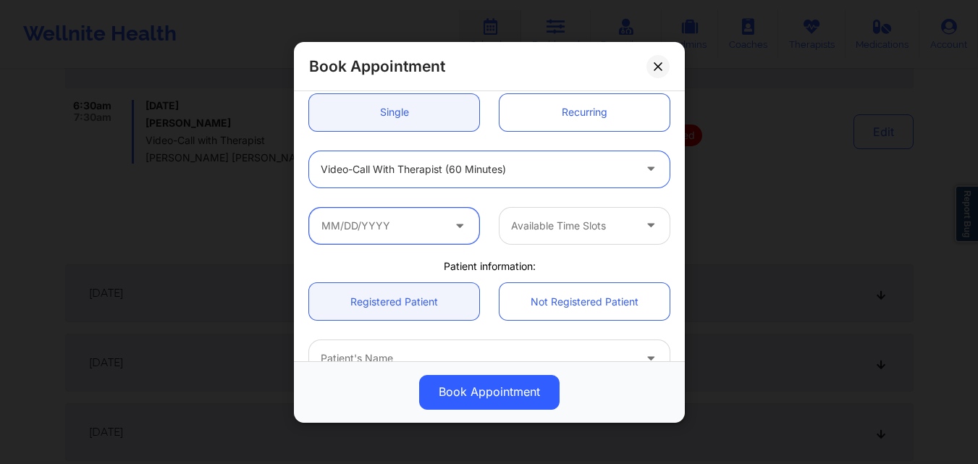
click at [400, 222] on input "text" at bounding box center [394, 225] width 170 height 36
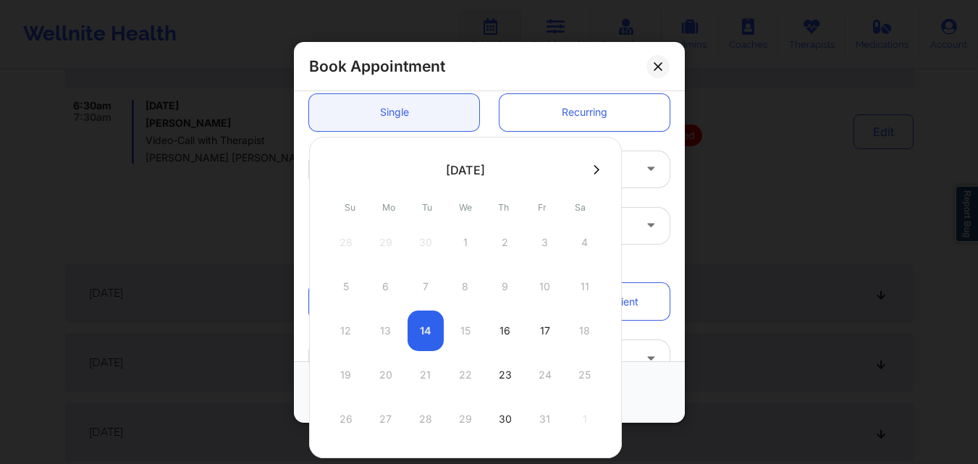
click at [542, 327] on div "17" at bounding box center [545, 331] width 36 height 41
type input "[DATE]"
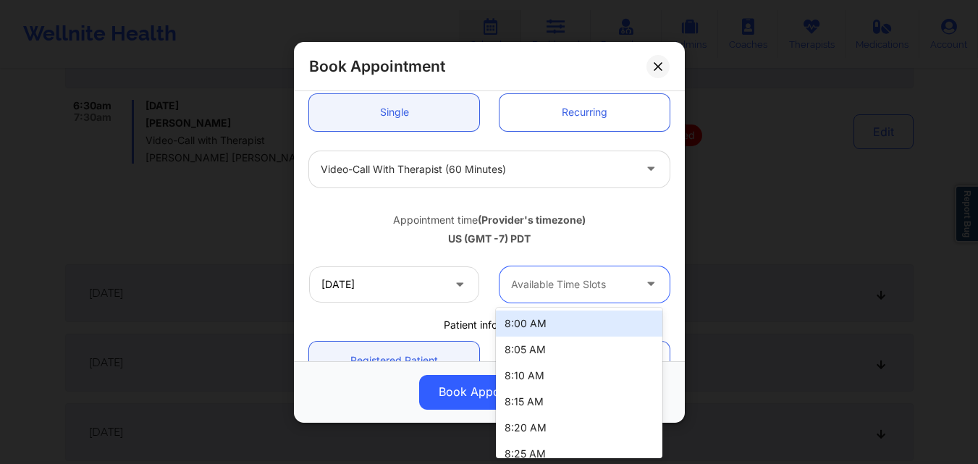
click at [573, 290] on div at bounding box center [572, 284] width 122 height 17
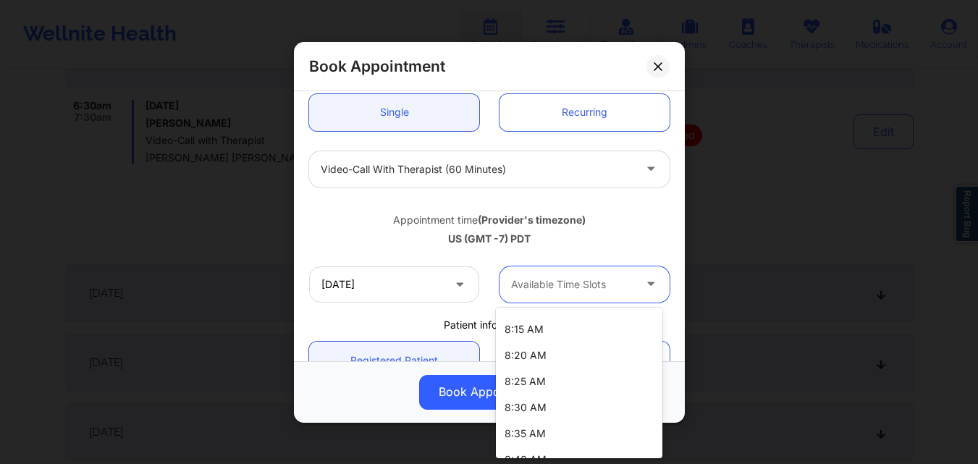
scroll to position [0, 0]
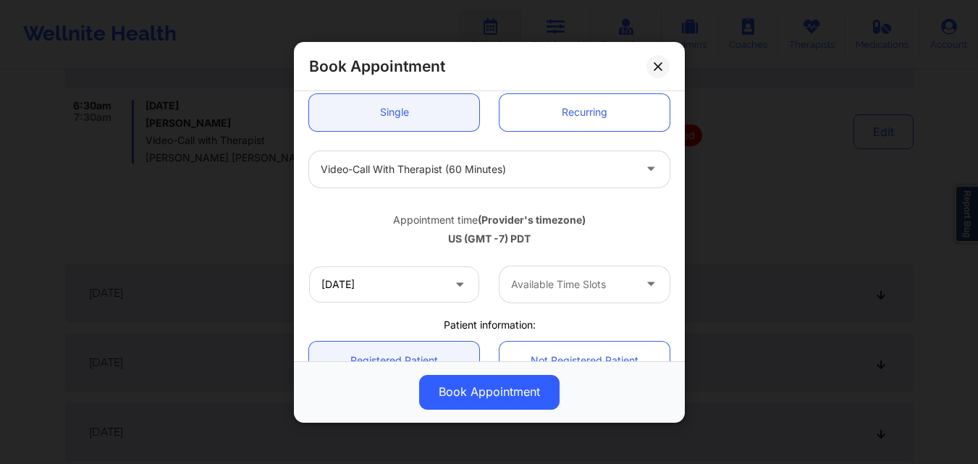
click at [612, 207] on div "Appointment time (Provider's timezone) [GEOGRAPHIC_DATA] (GMT -7) PDT" at bounding box center [489, 226] width 381 height 38
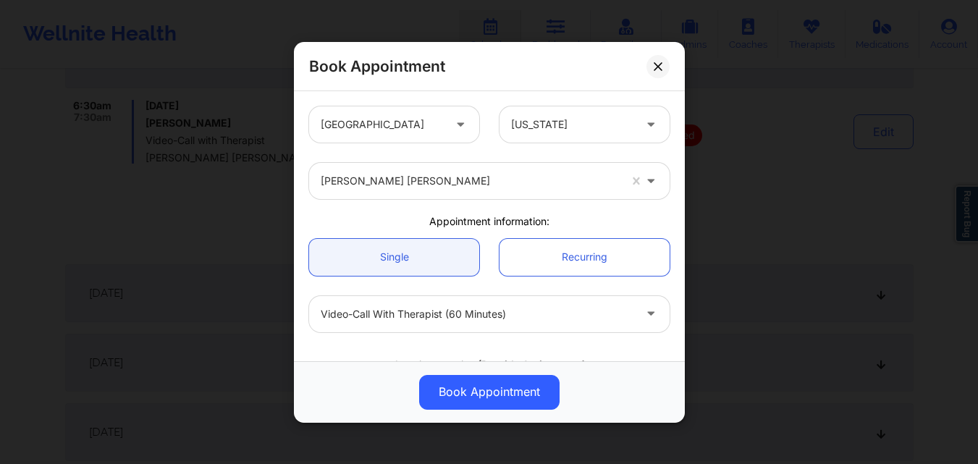
scroll to position [290, 0]
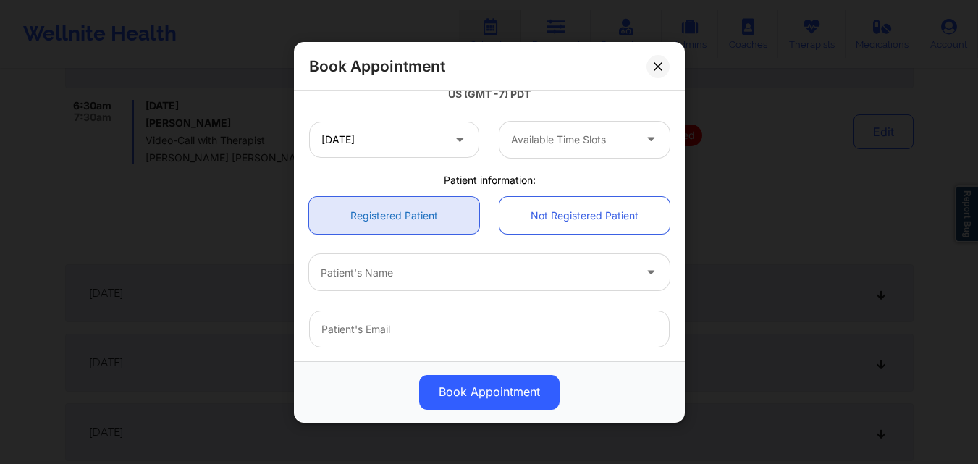
click at [390, 209] on link "Registered Patient" at bounding box center [394, 215] width 170 height 37
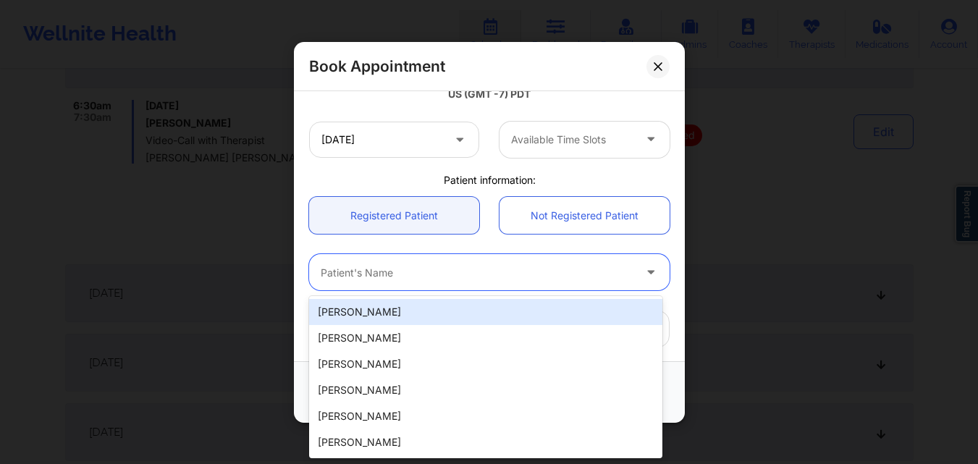
click at [400, 282] on div "Patient's Name" at bounding box center [472, 272] width 326 height 36
paste input "[EMAIL_ADDRESS][DOMAIN_NAME]"
type input "[EMAIL_ADDRESS][DOMAIN_NAME]"
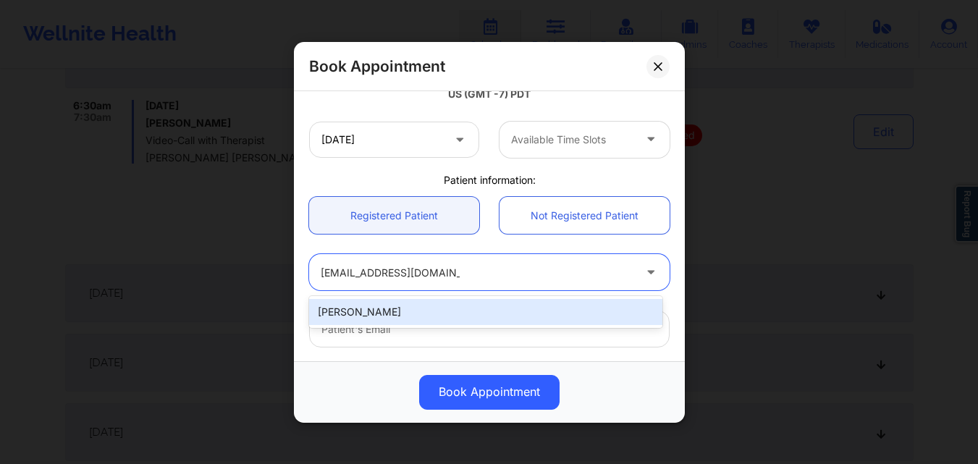
click at [405, 302] on div "[PERSON_NAME]" at bounding box center [485, 312] width 353 height 26
type input "[EMAIL_ADDRESS][DOMAIN_NAME]"
type input "[PHONE_NUMBER]"
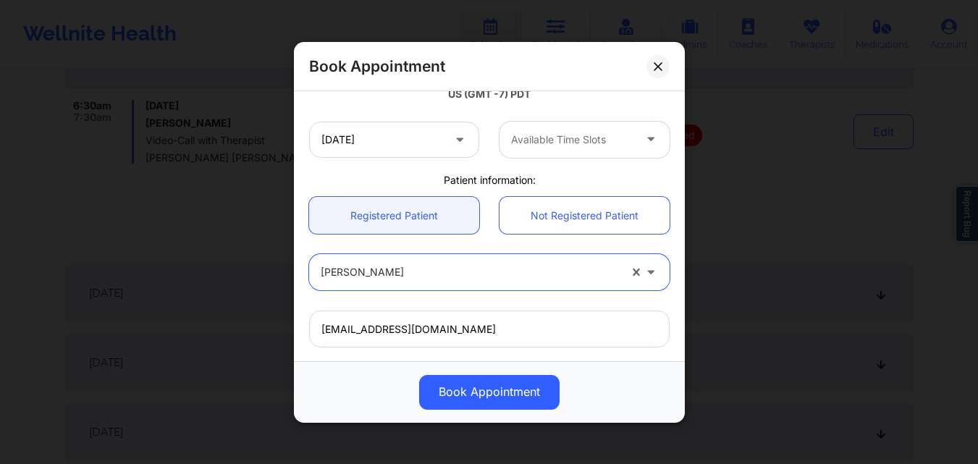
click at [603, 134] on div at bounding box center [572, 139] width 122 height 17
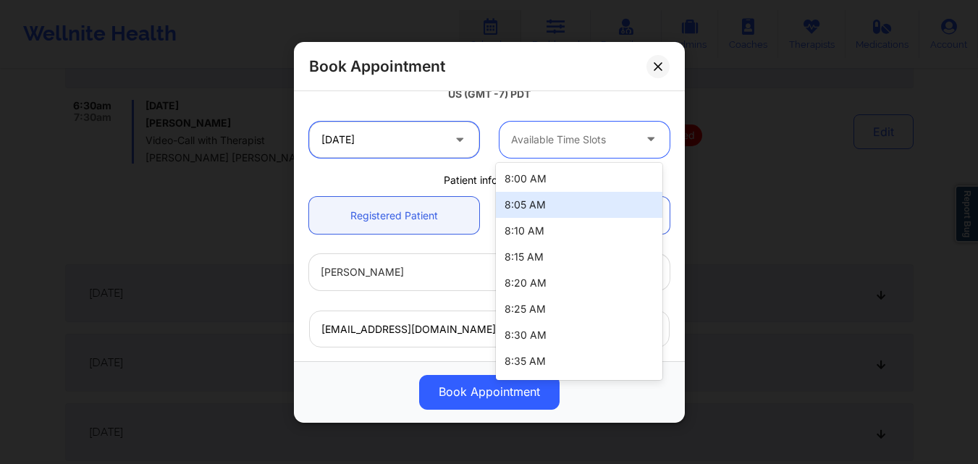
click at [439, 149] on input "[DATE]" at bounding box center [394, 139] width 170 height 36
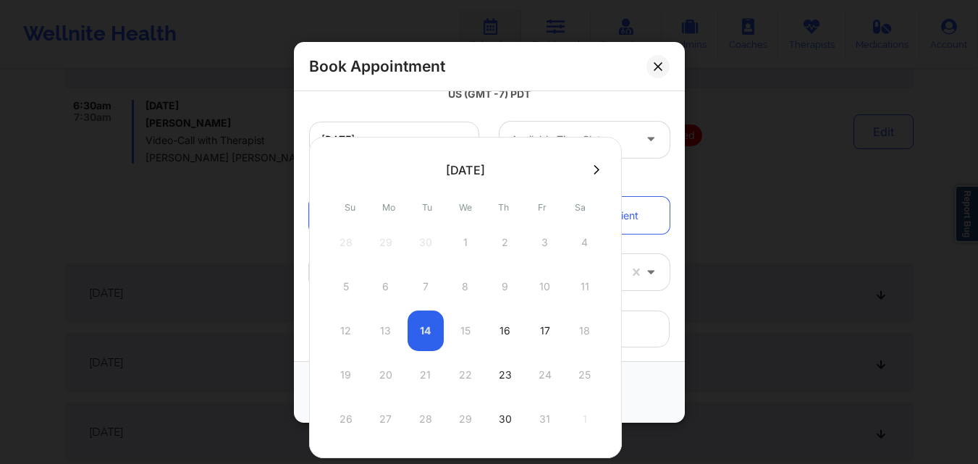
click at [602, 163] on div at bounding box center [465, 170] width 313 height 22
click at [595, 167] on icon at bounding box center [597, 169] width 6 height 11
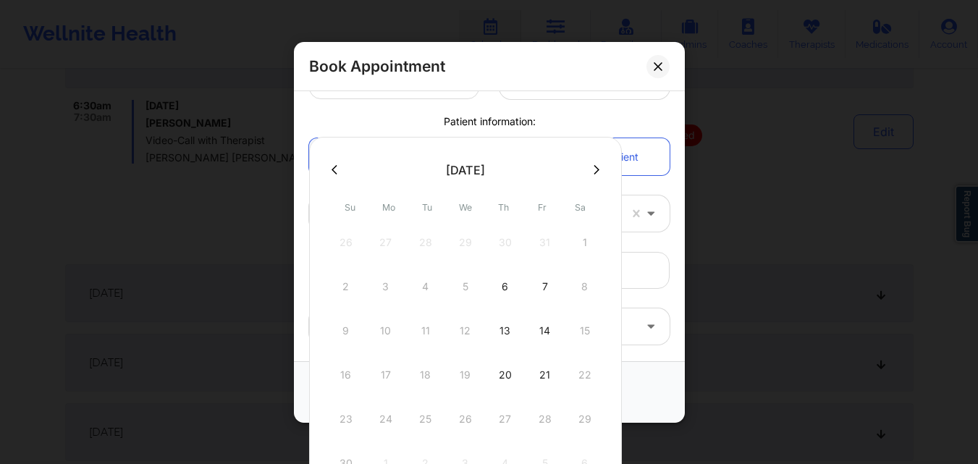
scroll to position [231, 0]
click at [546, 283] on div "7" at bounding box center [545, 286] width 36 height 41
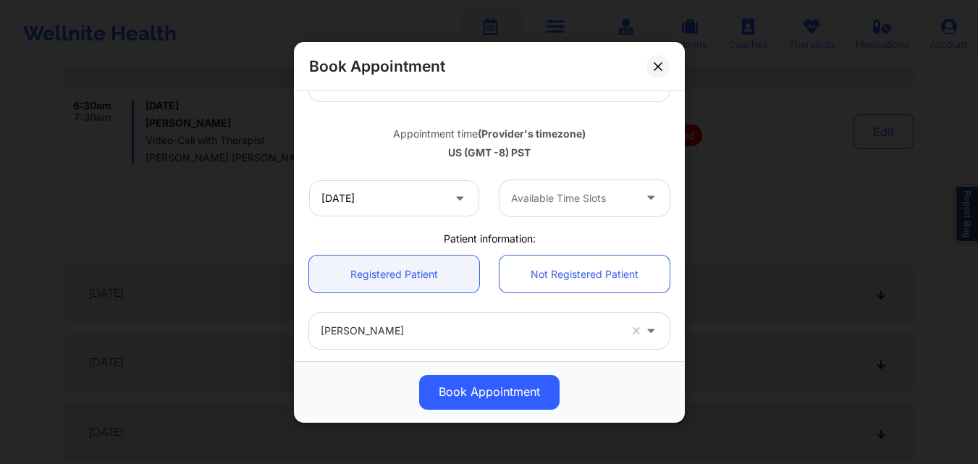
scroll to position [290, 0]
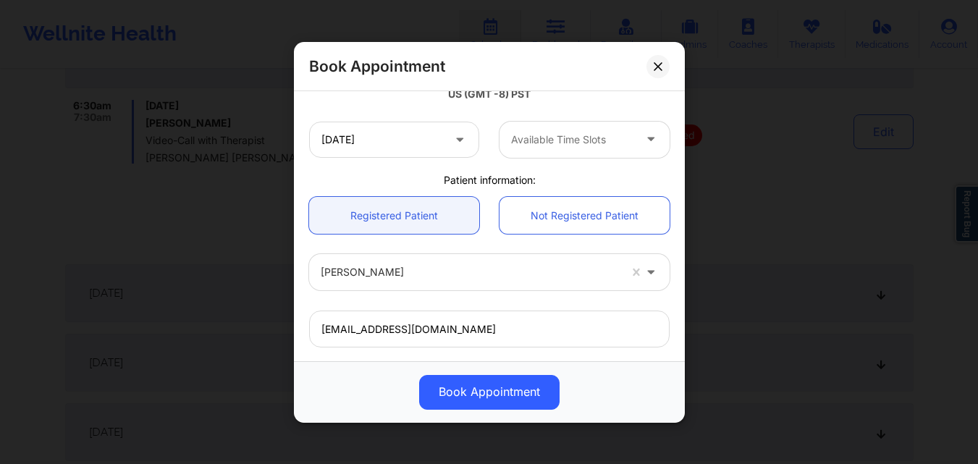
click at [592, 142] on div at bounding box center [572, 139] width 122 height 17
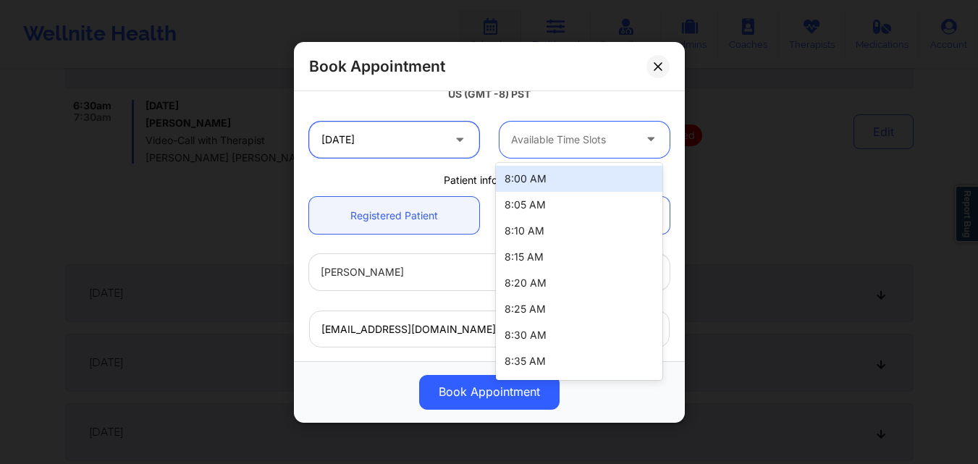
click at [404, 141] on input "[DATE]" at bounding box center [394, 139] width 170 height 36
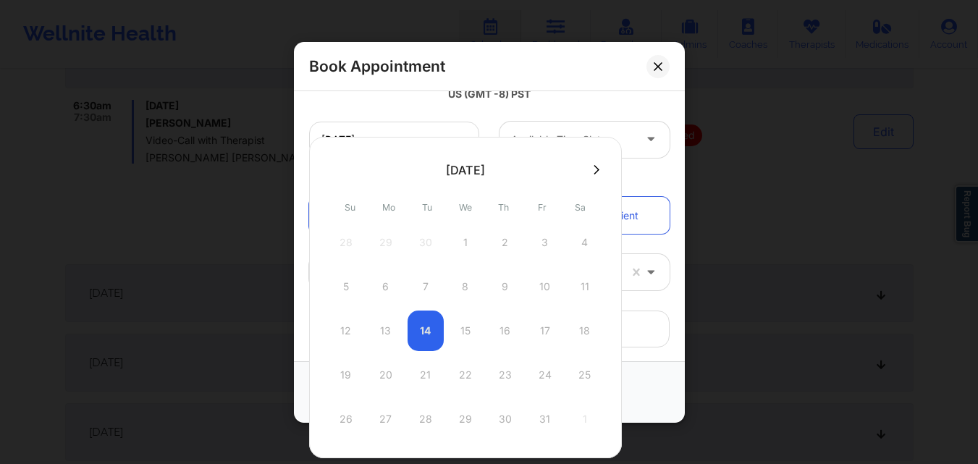
click at [597, 164] on button at bounding box center [596, 170] width 14 height 12
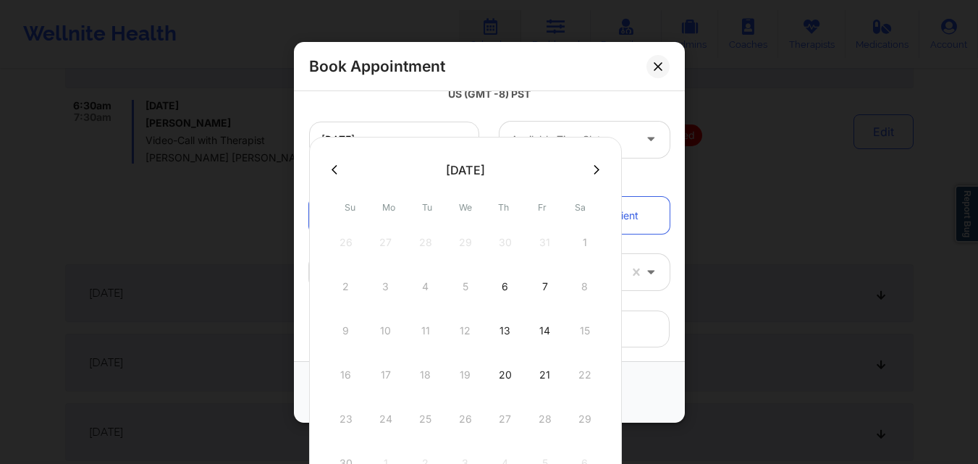
click at [542, 334] on div "14" at bounding box center [545, 331] width 36 height 41
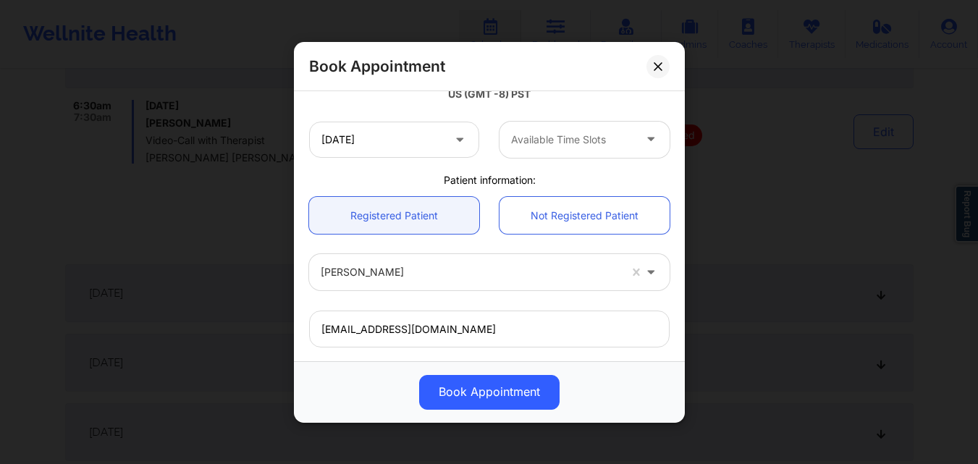
type input "[DATE]"
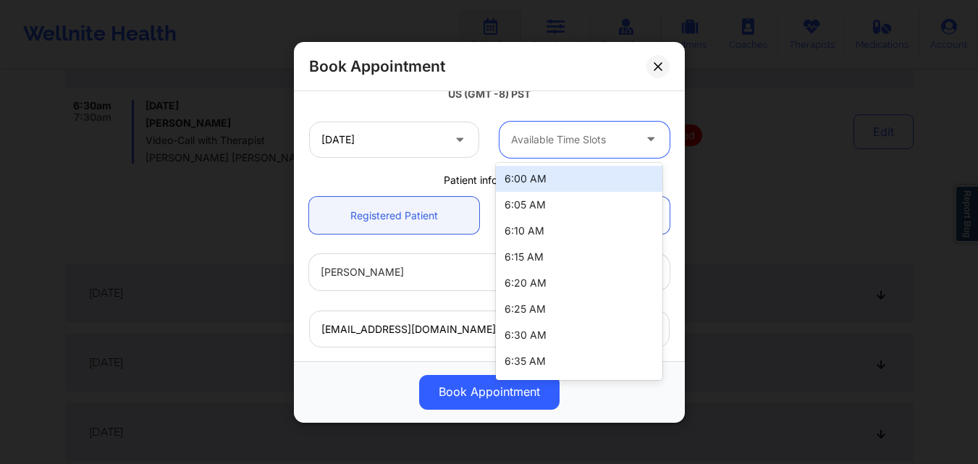
click at [584, 131] on div at bounding box center [572, 139] width 122 height 17
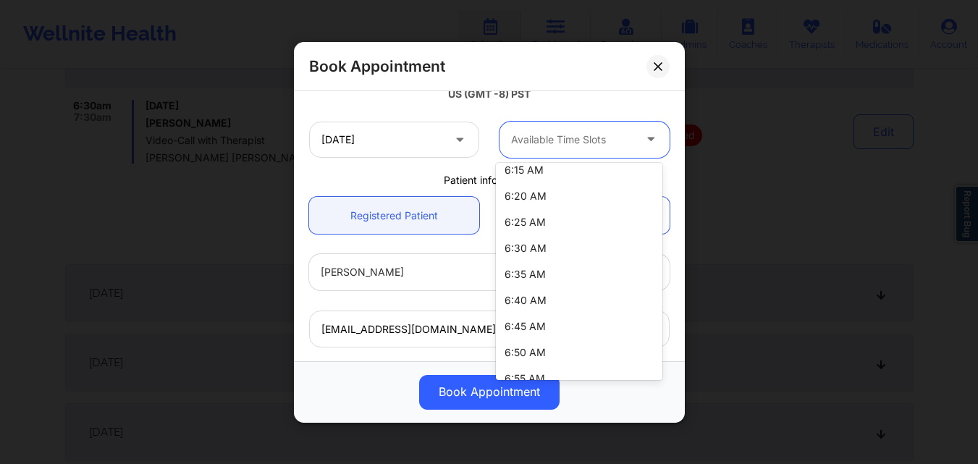
scroll to position [145, 0]
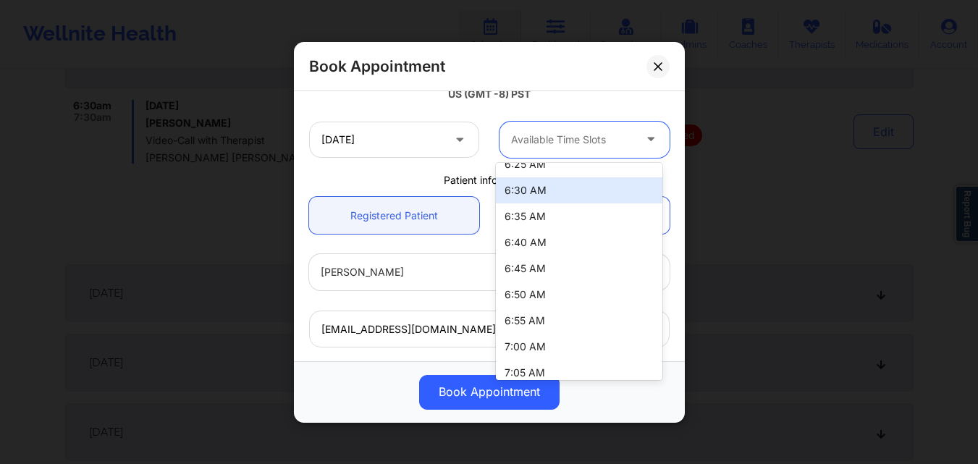
click at [562, 191] on div "6:30 AM" at bounding box center [579, 190] width 167 height 26
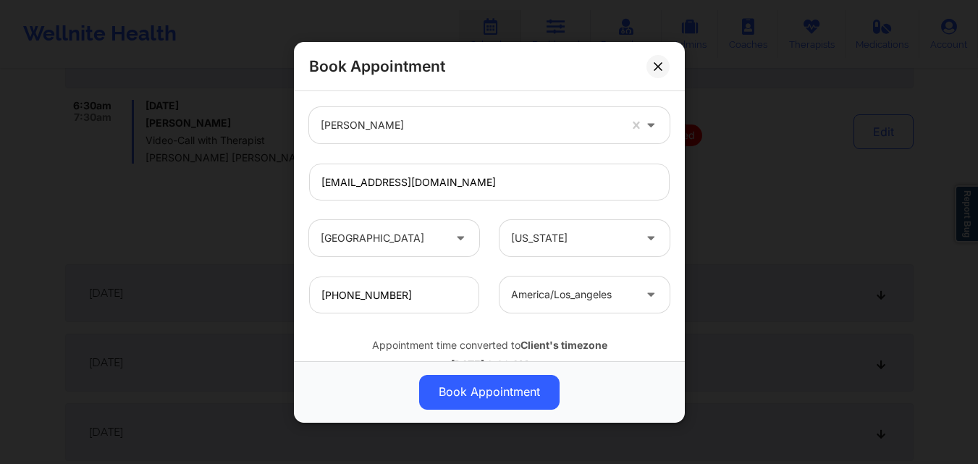
scroll to position [482, 0]
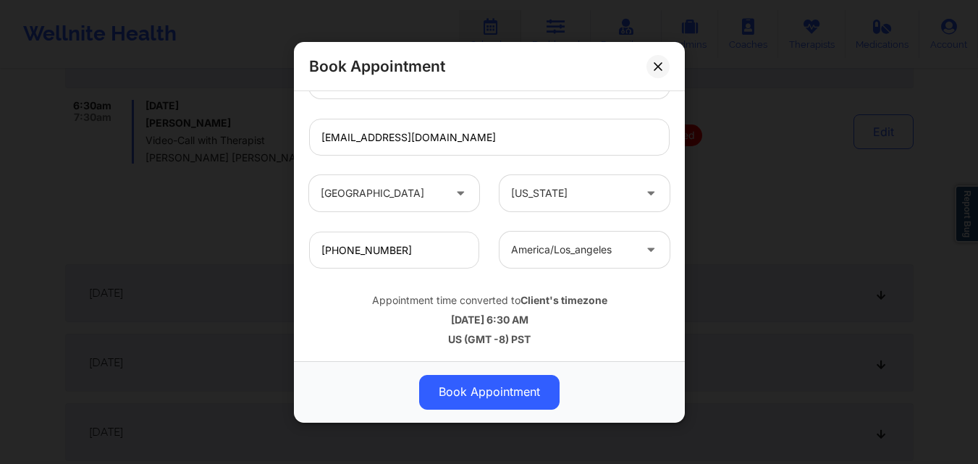
click at [465, 389] on button "Book Appointment" at bounding box center [489, 391] width 140 height 35
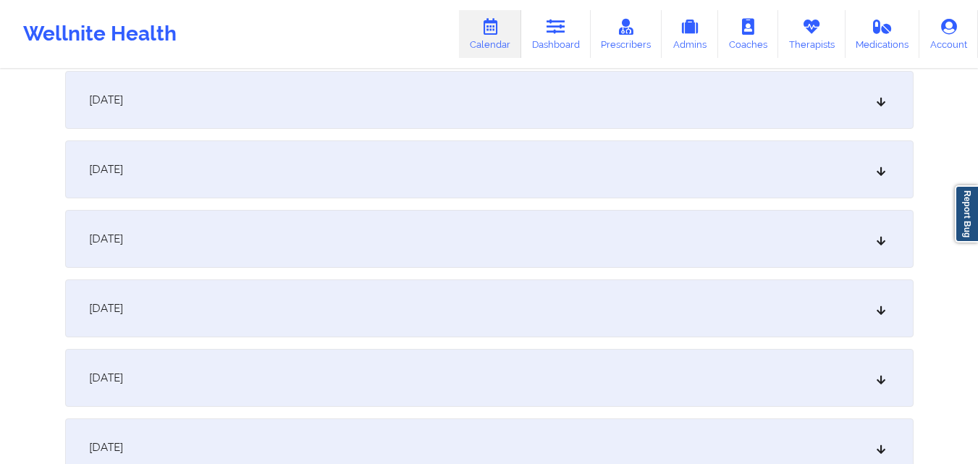
scroll to position [0, 0]
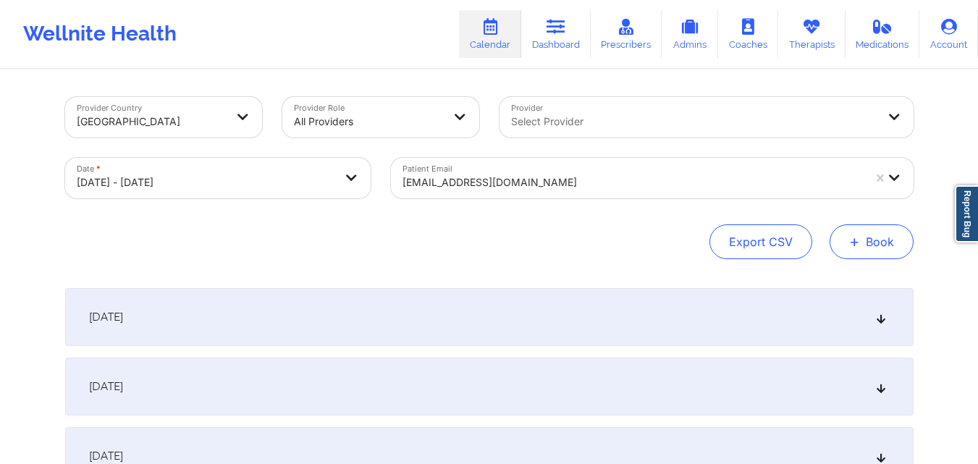
click at [889, 238] on button "+ Book" at bounding box center [872, 241] width 84 height 35
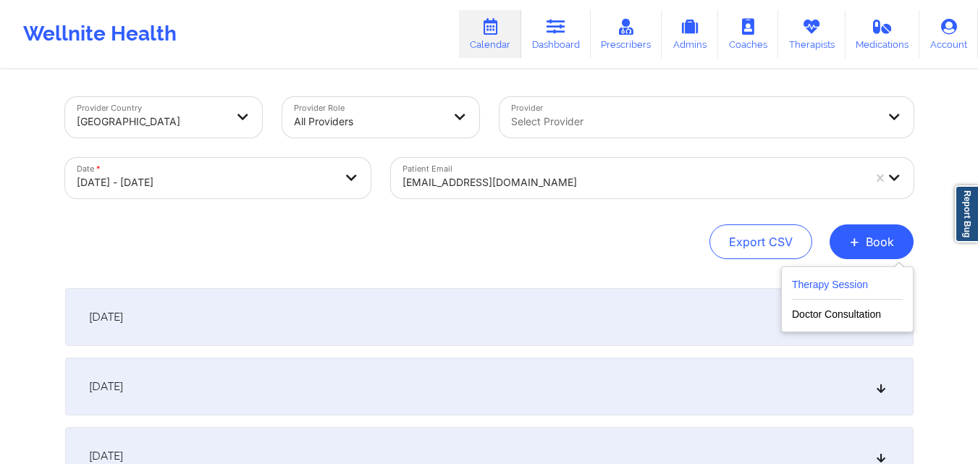
click at [836, 286] on button "Therapy Session" at bounding box center [847, 288] width 111 height 24
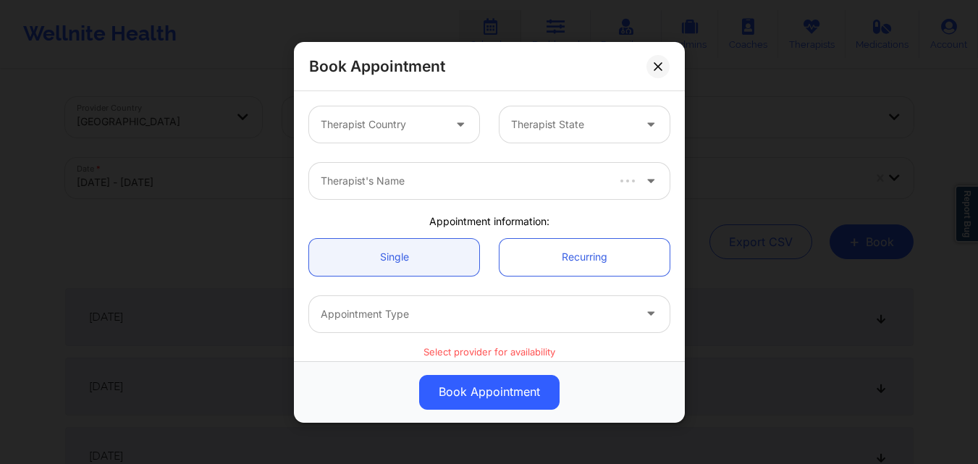
click at [425, 123] on div at bounding box center [382, 124] width 122 height 17
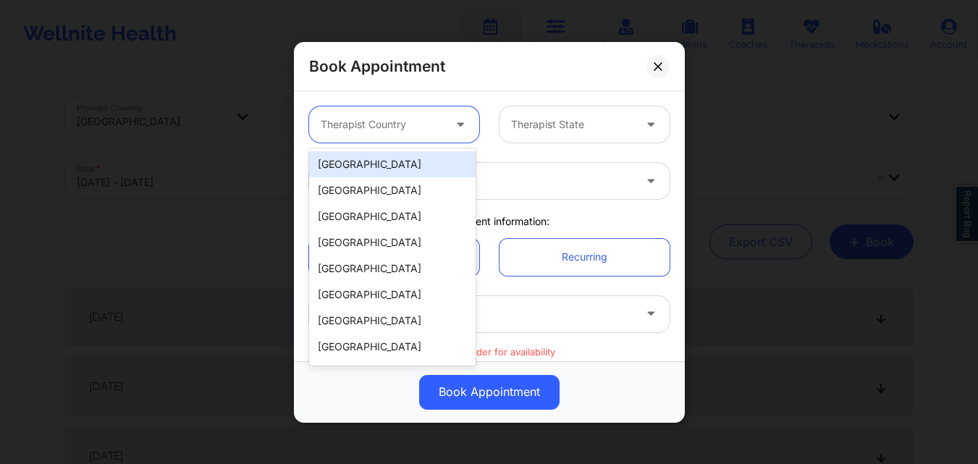
drag, startPoint x: 382, startPoint y: 169, endPoint x: 420, endPoint y: 161, distance: 38.3
click at [383, 169] on div "[GEOGRAPHIC_DATA]" at bounding box center [392, 164] width 167 height 26
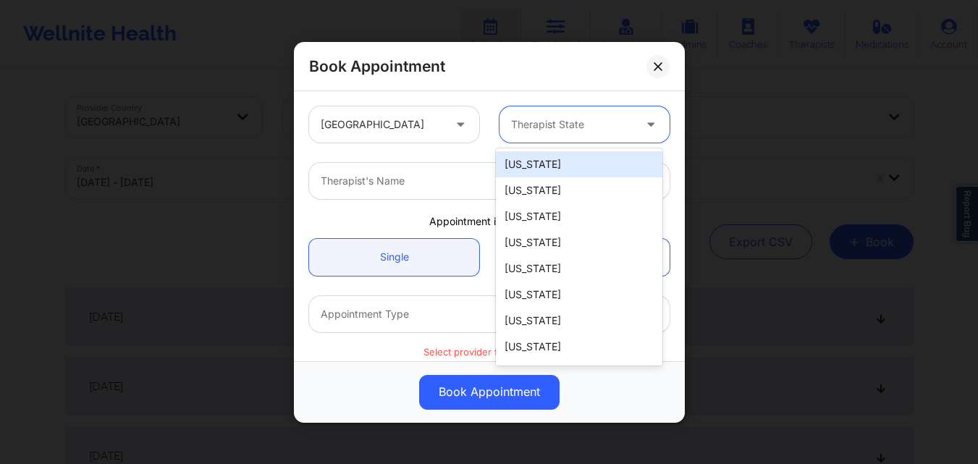
click at [584, 112] on div "Therapist State" at bounding box center [567, 124] width 135 height 36
type input "Ca"
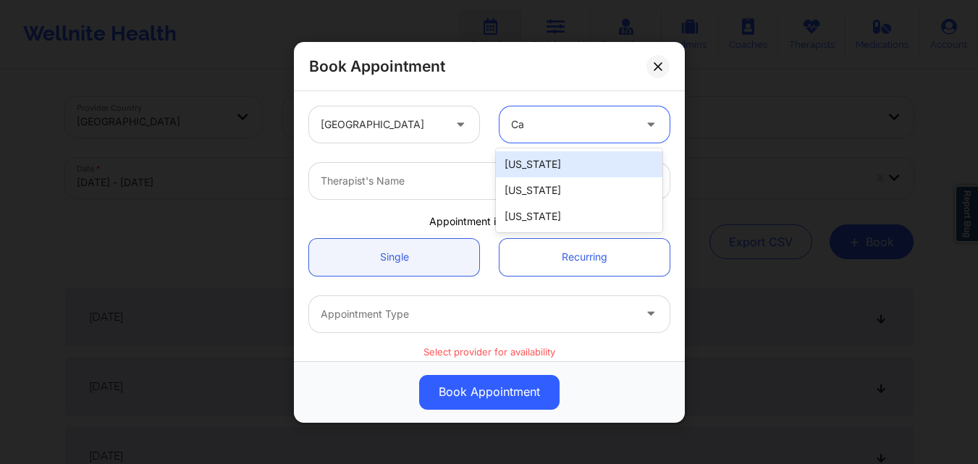
click at [565, 163] on div "[US_STATE]" at bounding box center [579, 164] width 167 height 26
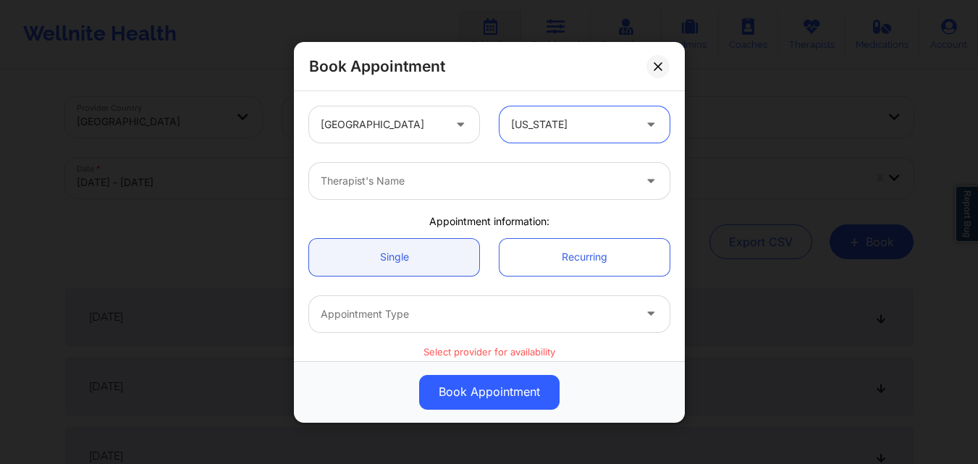
click at [453, 176] on div at bounding box center [477, 180] width 313 height 17
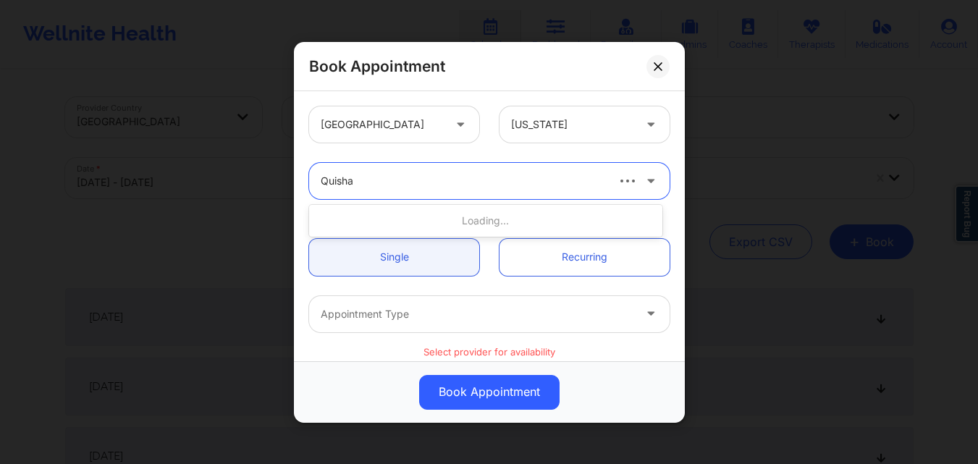
type input "Quisha"
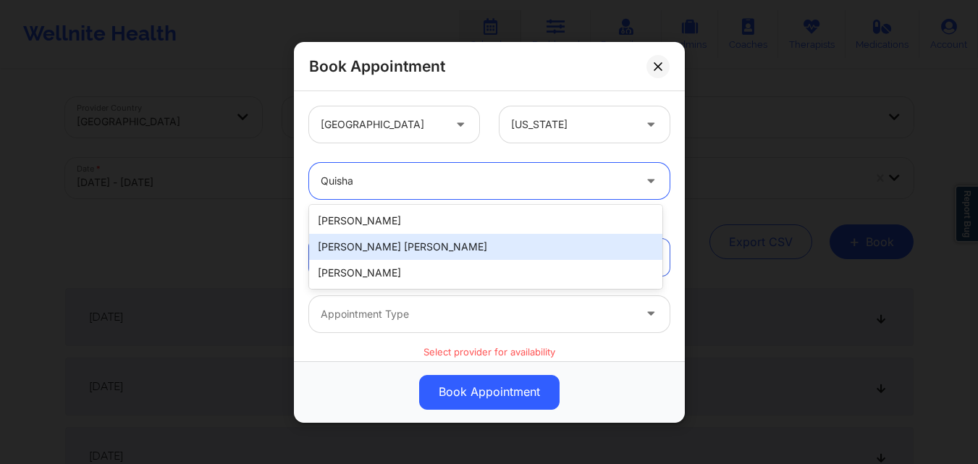
click at [433, 248] on div "[PERSON_NAME] [PERSON_NAME]" at bounding box center [485, 247] width 353 height 26
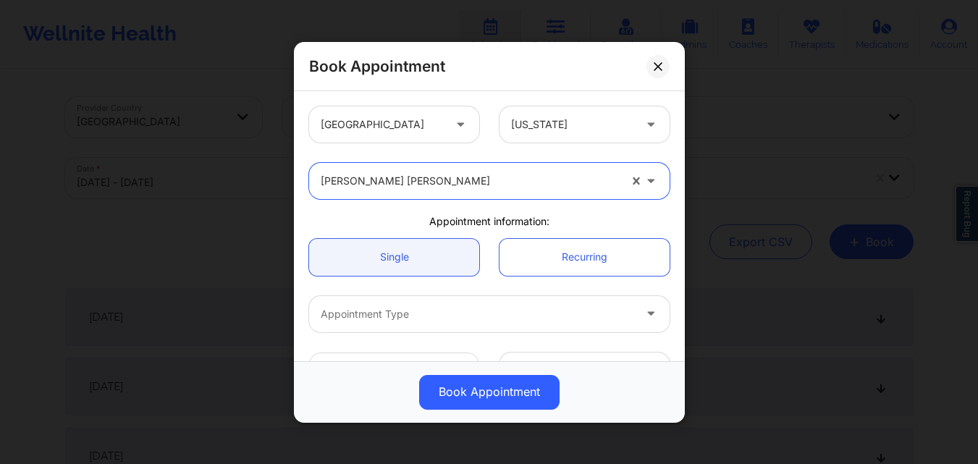
scroll to position [72, 0]
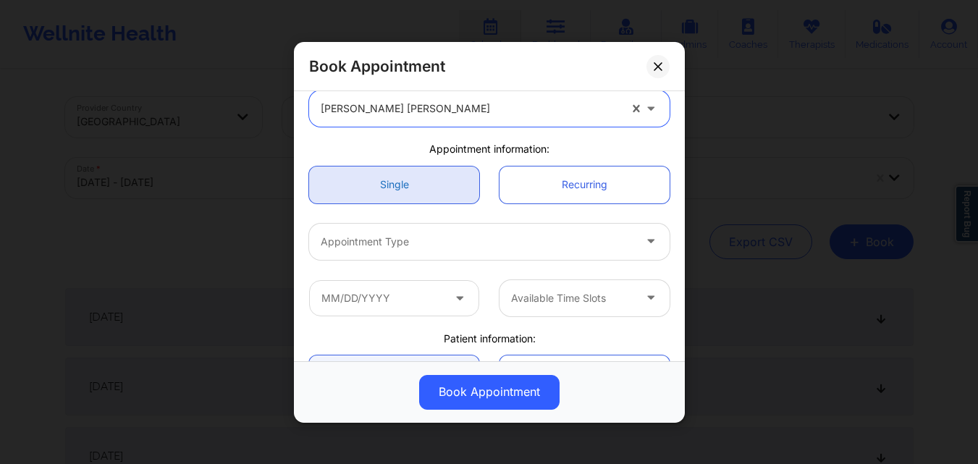
click at [398, 188] on link "Single" at bounding box center [394, 184] width 170 height 37
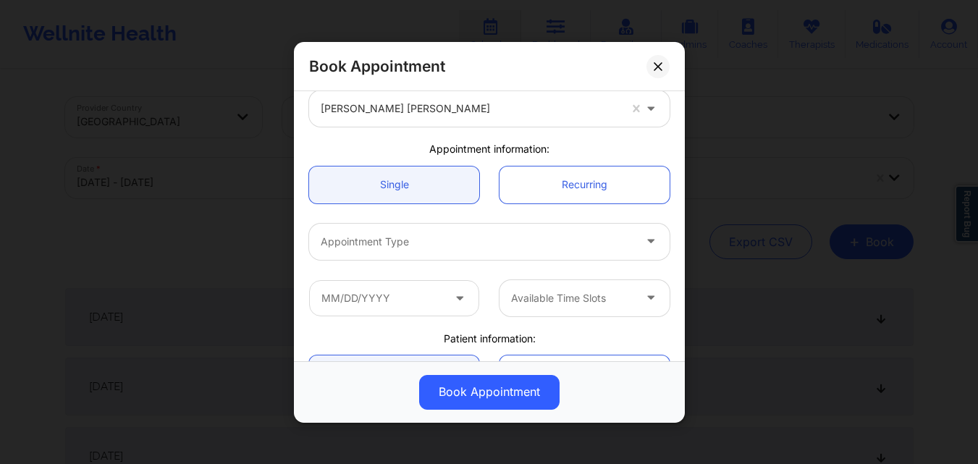
click at [402, 243] on div at bounding box center [477, 240] width 313 height 17
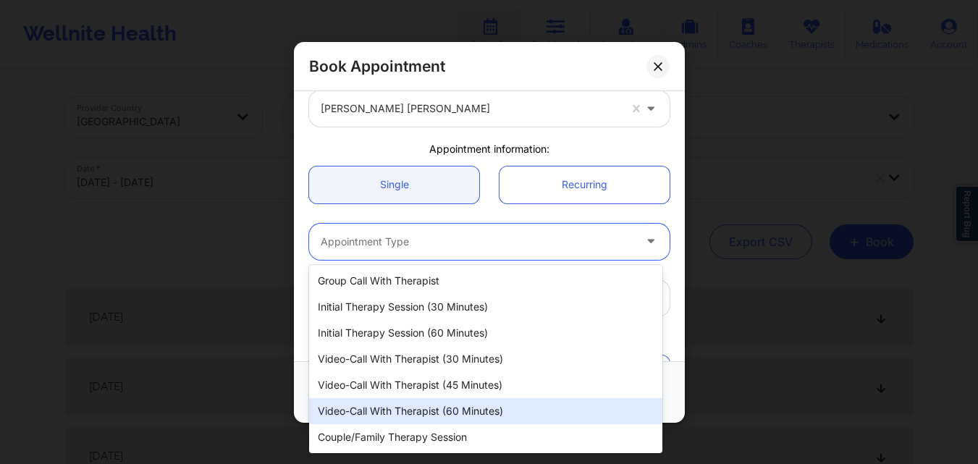
click at [451, 405] on div "Video-Call with Therapist (60 minutes)" at bounding box center [485, 411] width 353 height 26
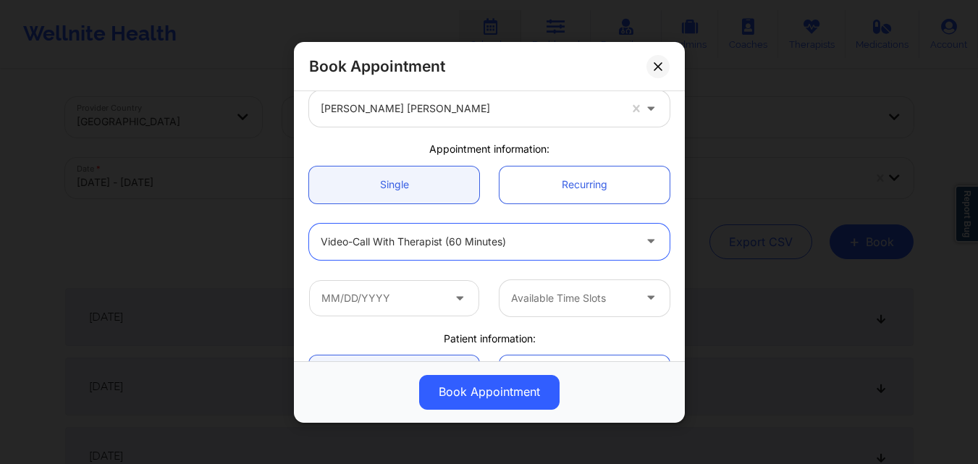
scroll to position [145, 0]
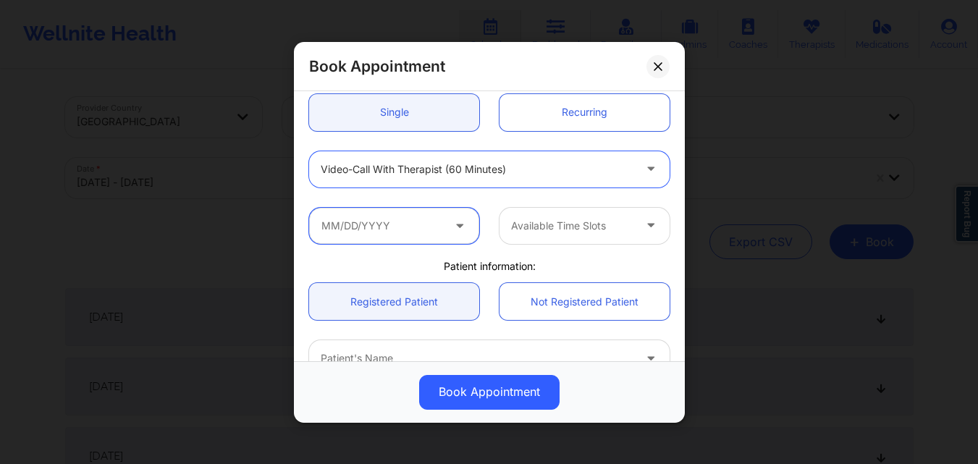
click at [420, 222] on input "text" at bounding box center [394, 225] width 170 height 36
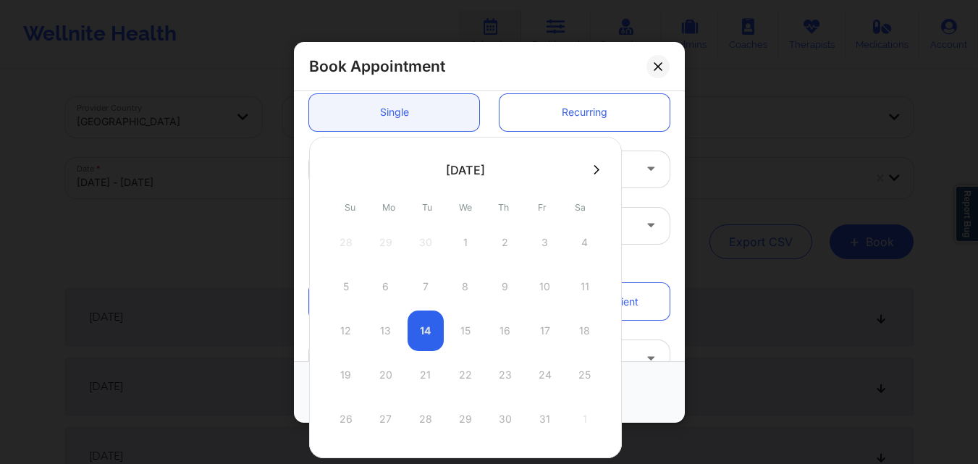
click at [595, 171] on icon at bounding box center [597, 169] width 6 height 11
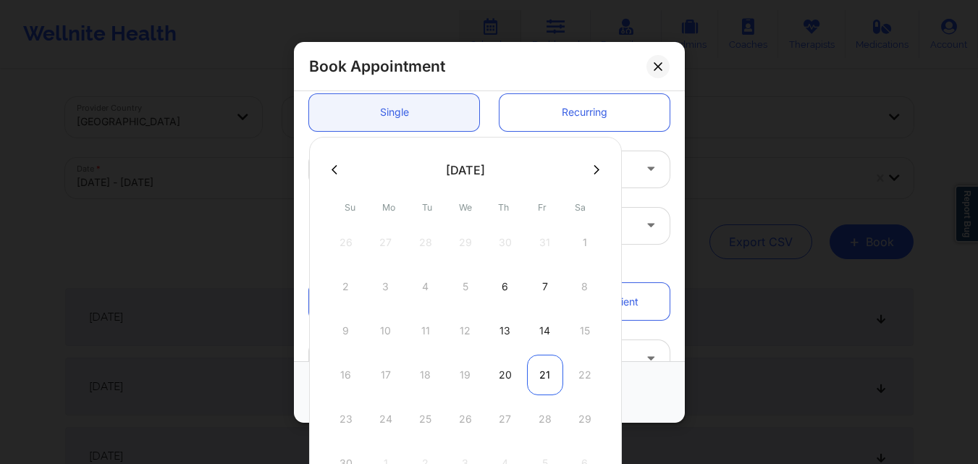
click at [542, 378] on div "21" at bounding box center [545, 375] width 36 height 41
type input "[DATE]"
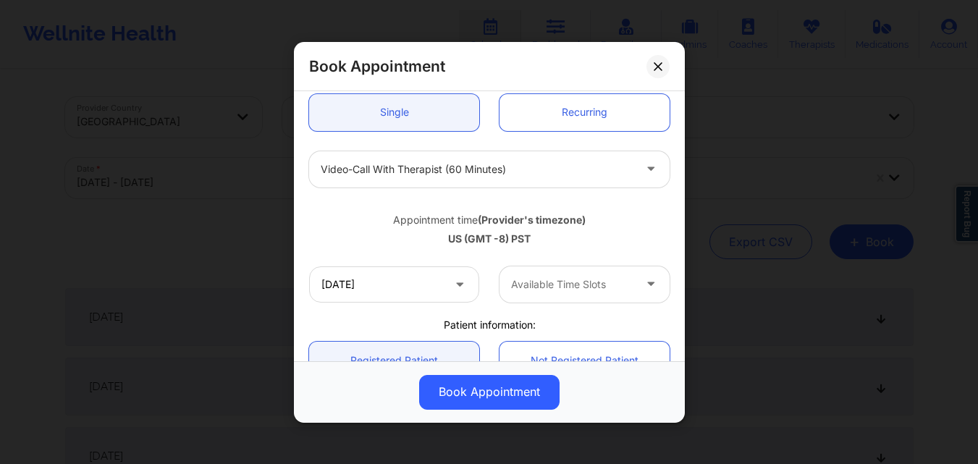
click at [569, 287] on div at bounding box center [572, 284] width 122 height 17
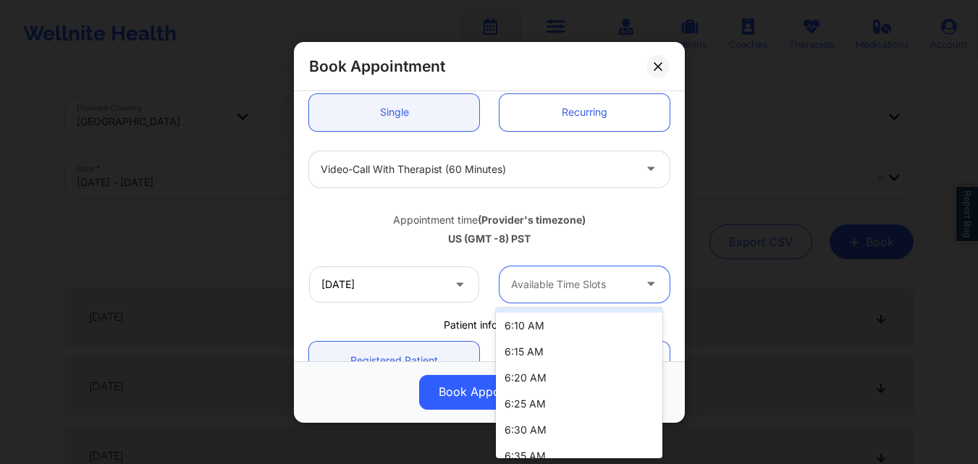
scroll to position [72, 0]
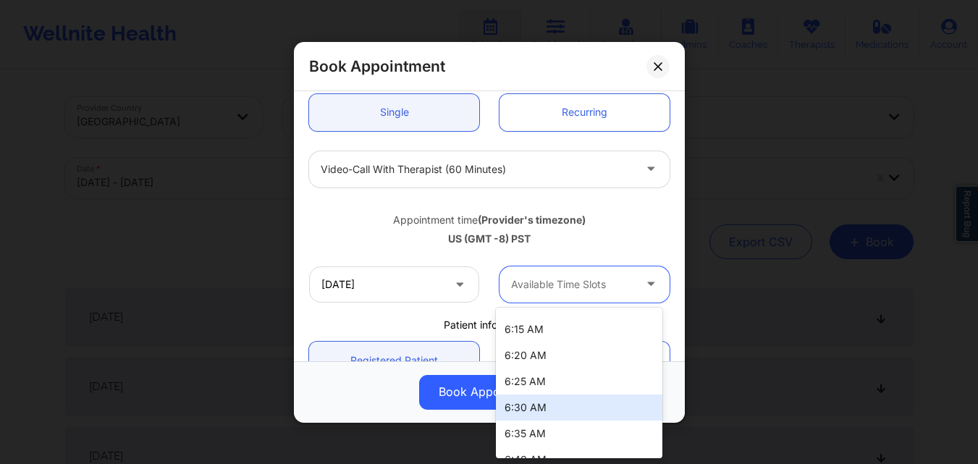
click at [549, 409] on div "6:30 AM" at bounding box center [579, 408] width 167 height 26
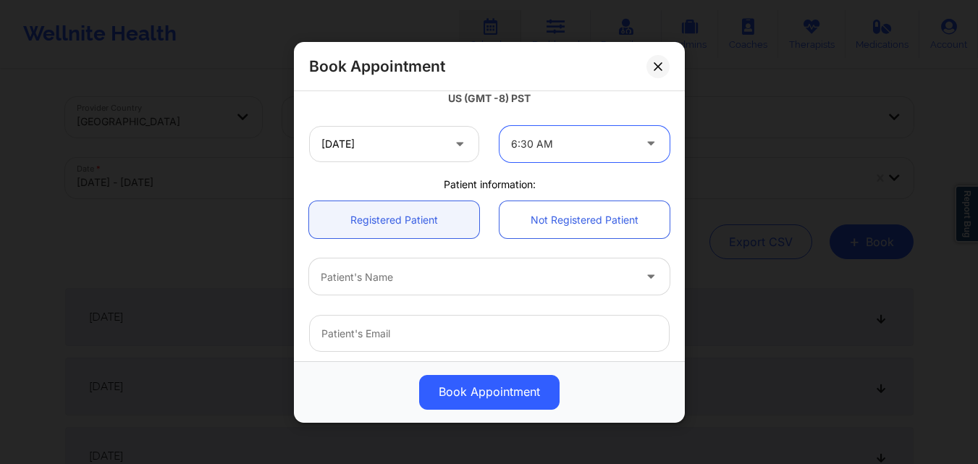
scroll to position [290, 0]
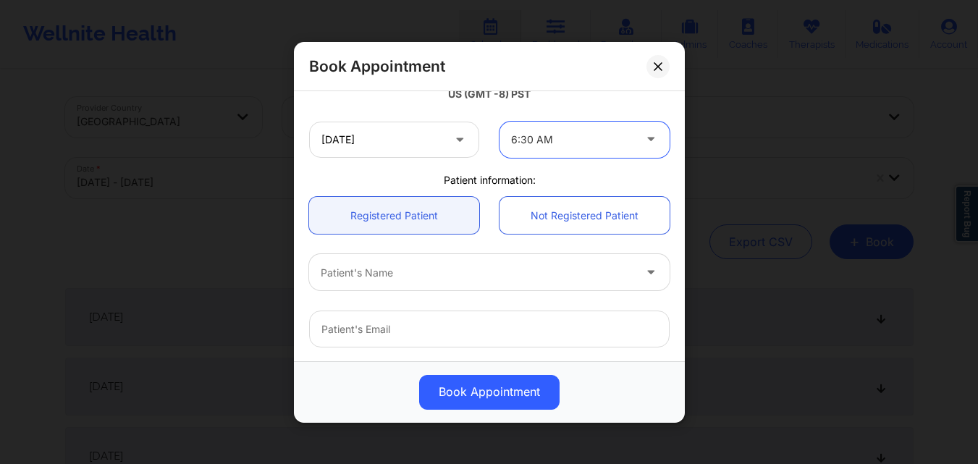
click at [441, 287] on div "Patient's Name" at bounding box center [472, 272] width 326 height 36
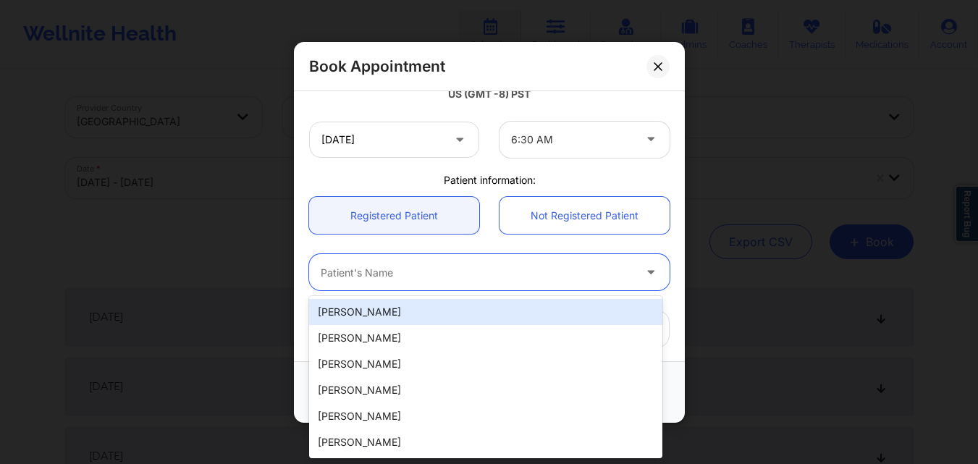
paste input "[EMAIL_ADDRESS][DOMAIN_NAME]"
type input "[EMAIL_ADDRESS][DOMAIN_NAME]"
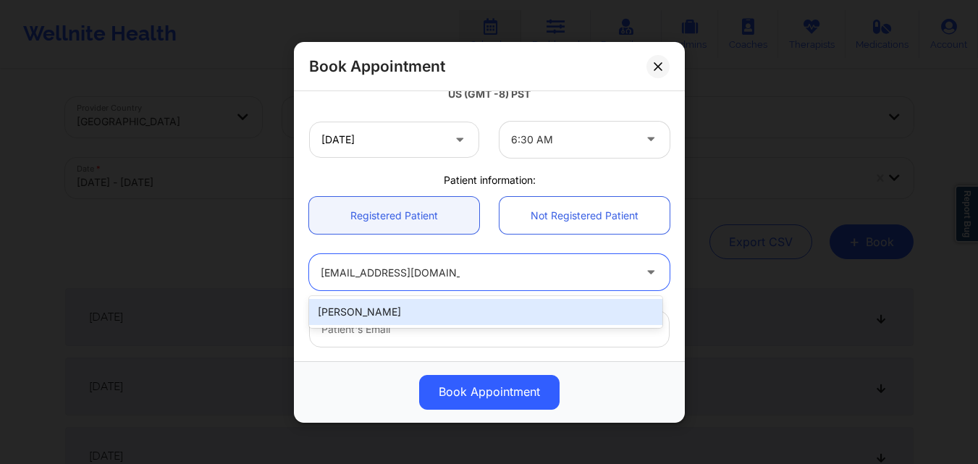
click at [442, 303] on div "[PERSON_NAME]" at bounding box center [485, 312] width 353 height 26
type input "[EMAIL_ADDRESS][DOMAIN_NAME]"
type input "[PHONE_NUMBER]"
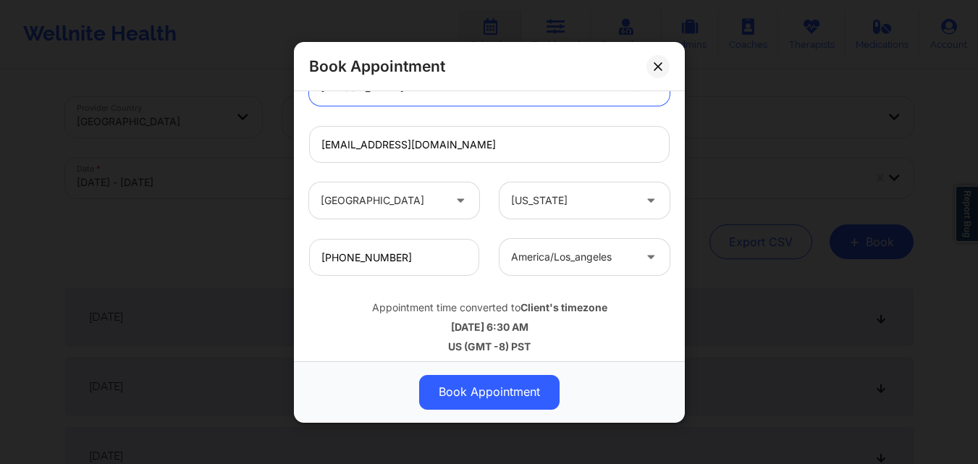
scroll to position [482, 0]
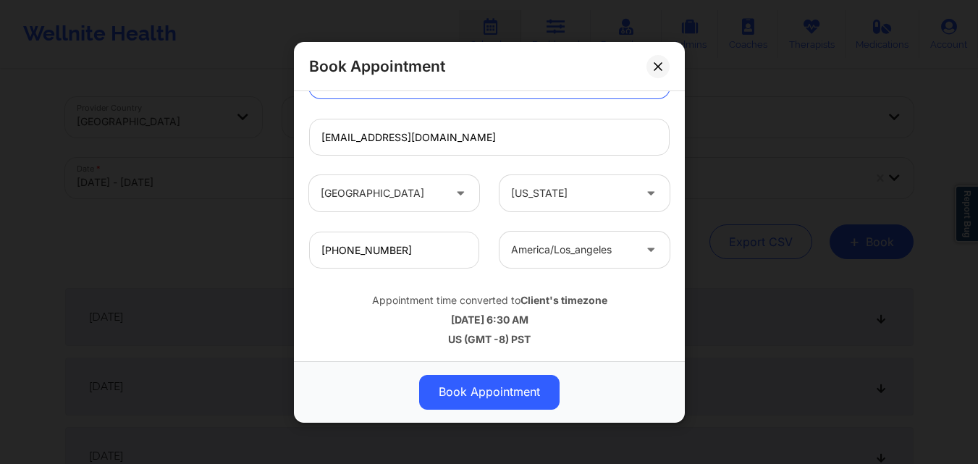
click at [459, 371] on div "Book Appointment" at bounding box center [489, 392] width 391 height 62
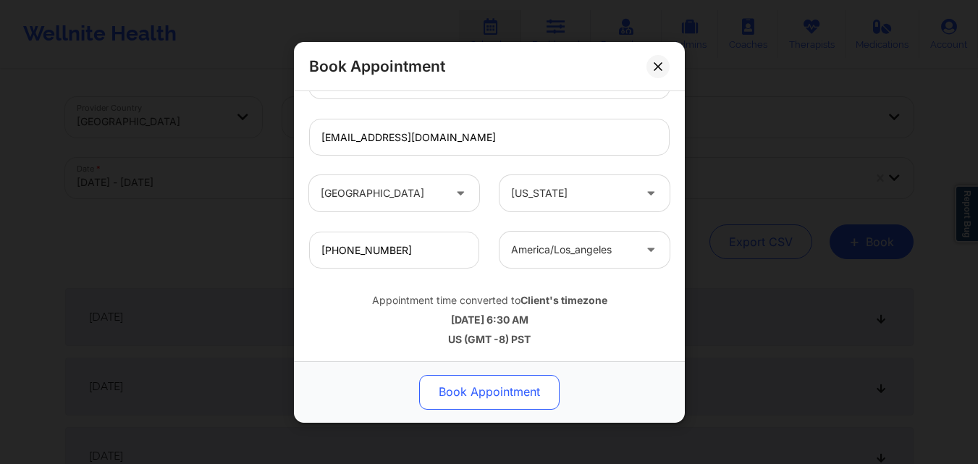
click at [463, 382] on button "Book Appointment" at bounding box center [489, 391] width 140 height 35
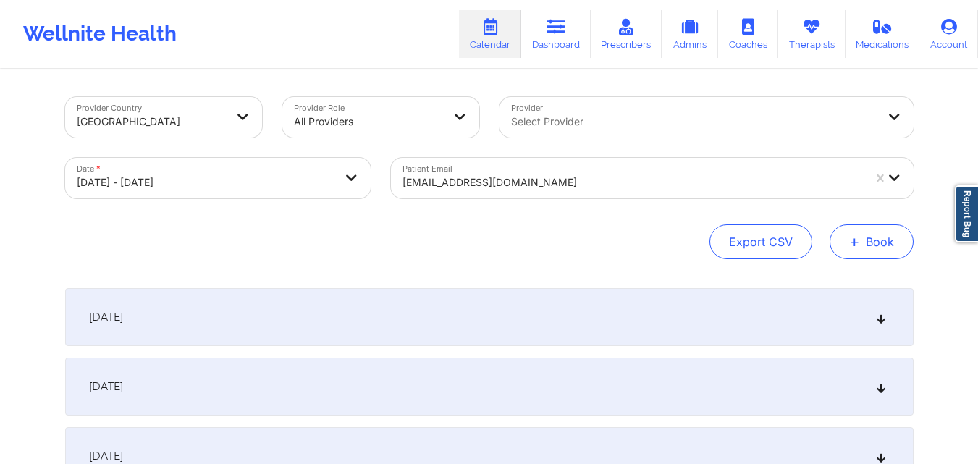
click at [868, 234] on button "+ Book" at bounding box center [872, 241] width 84 height 35
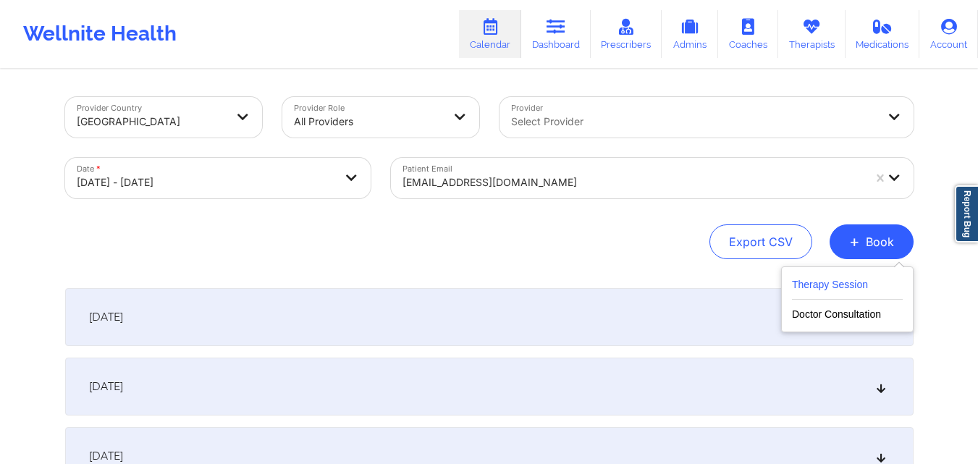
click at [846, 277] on button "Therapy Session" at bounding box center [847, 288] width 111 height 24
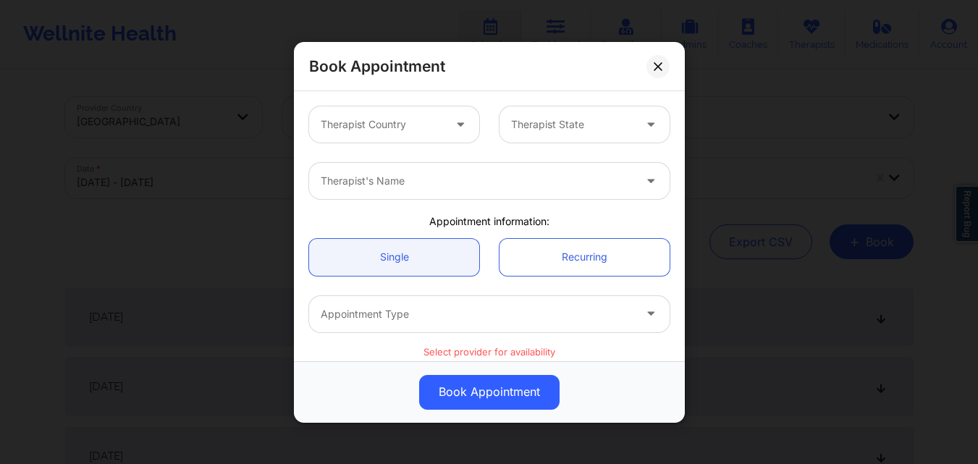
click at [423, 135] on div "Therapist Country" at bounding box center [376, 124] width 135 height 36
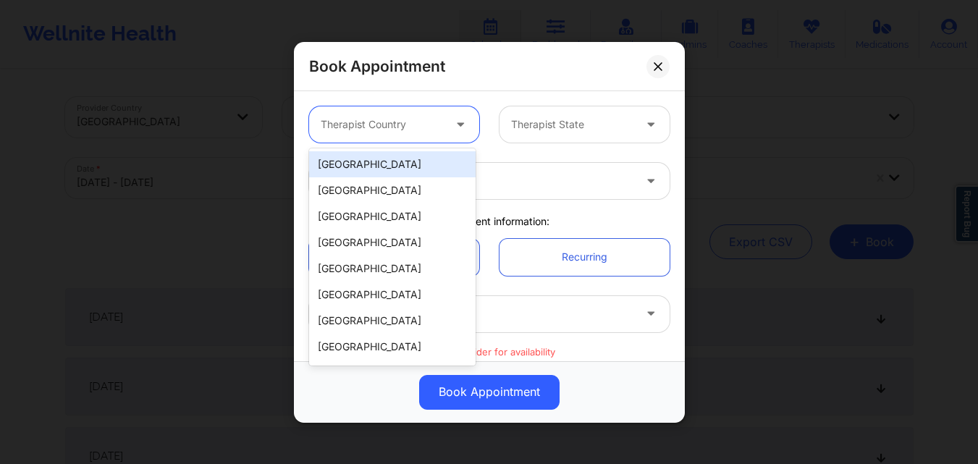
click at [403, 153] on div "[GEOGRAPHIC_DATA]" at bounding box center [392, 164] width 167 height 26
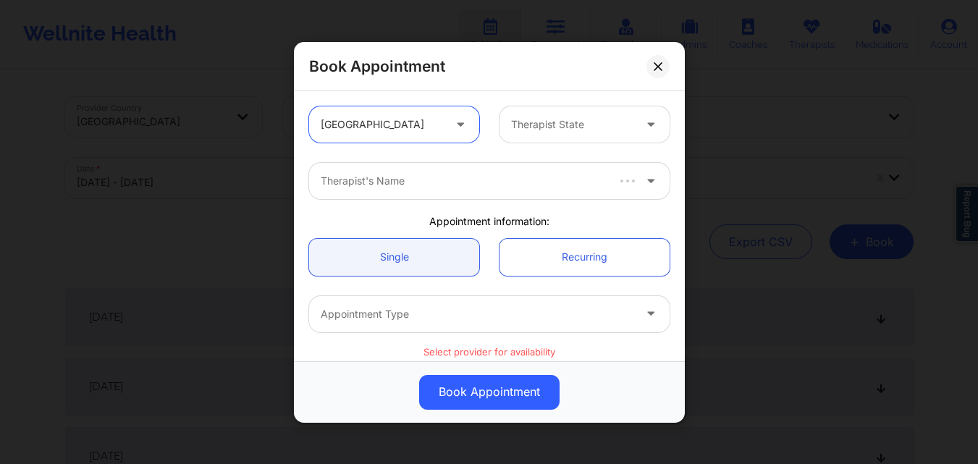
click at [527, 133] on div at bounding box center [572, 124] width 122 height 17
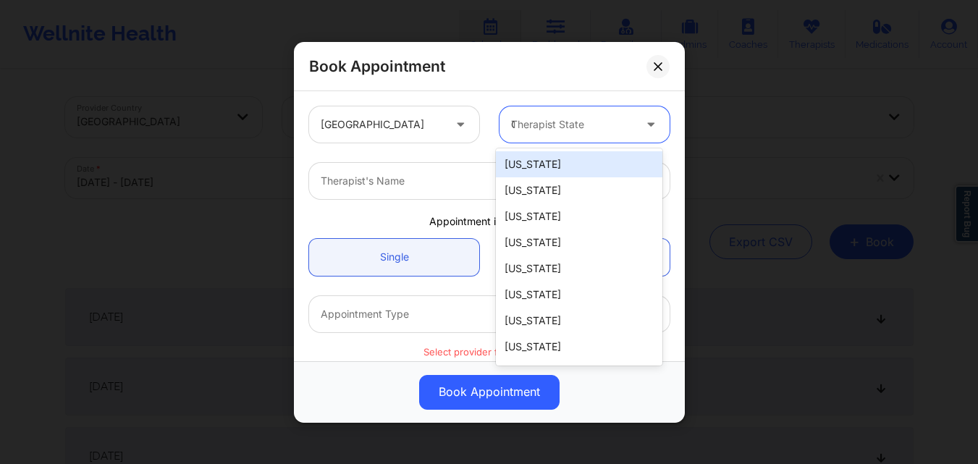
type input "Ca"
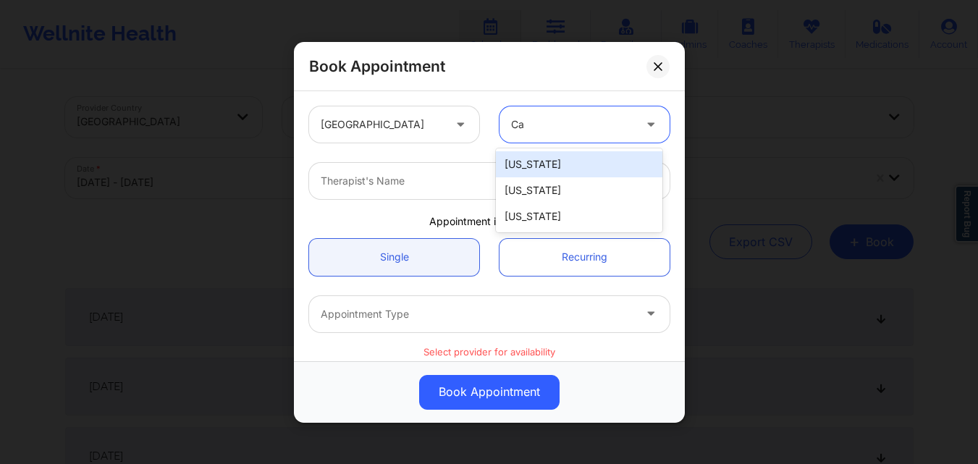
click at [550, 169] on div "[US_STATE]" at bounding box center [579, 164] width 167 height 26
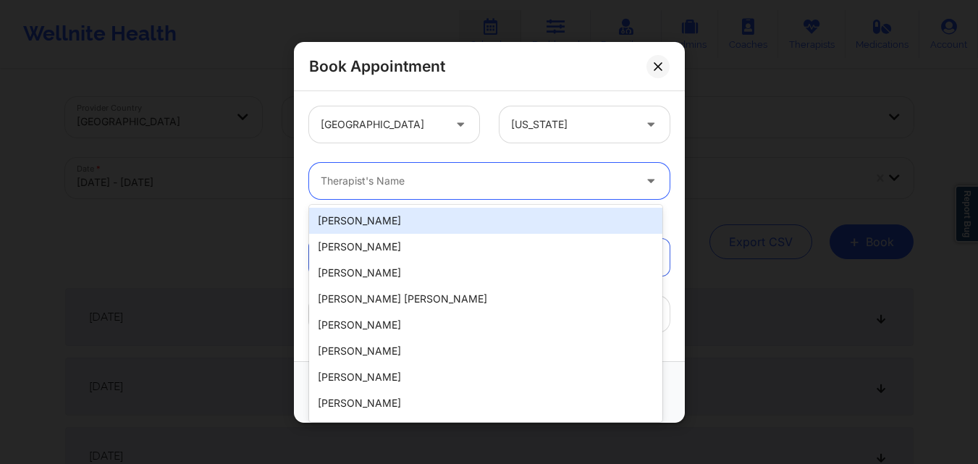
click at [491, 180] on div at bounding box center [477, 180] width 313 height 17
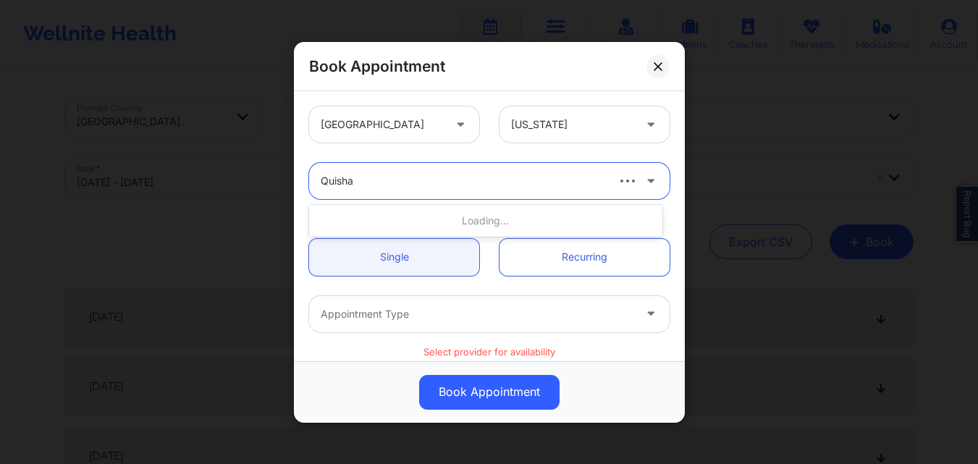
type input "Quisha"
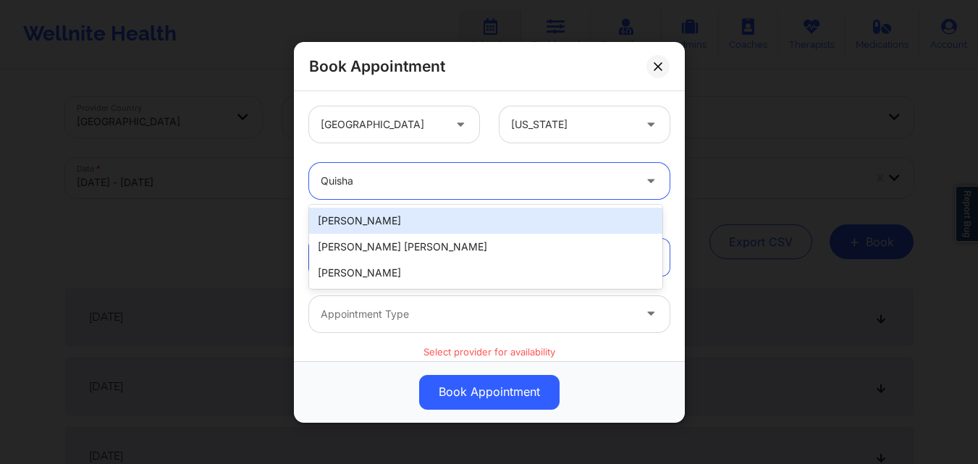
click at [453, 215] on div "[PERSON_NAME]" at bounding box center [485, 221] width 353 height 26
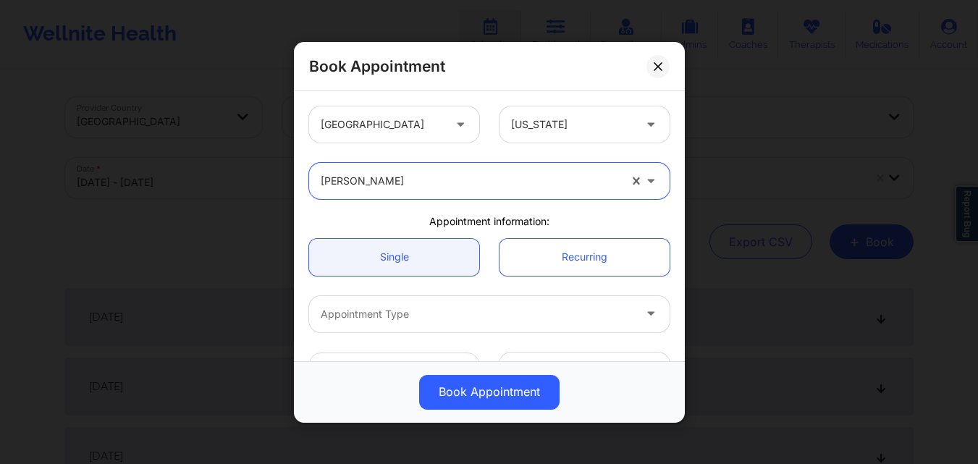
click at [450, 190] on div "[PERSON_NAME]" at bounding box center [470, 181] width 298 height 36
type input "quisha mo"
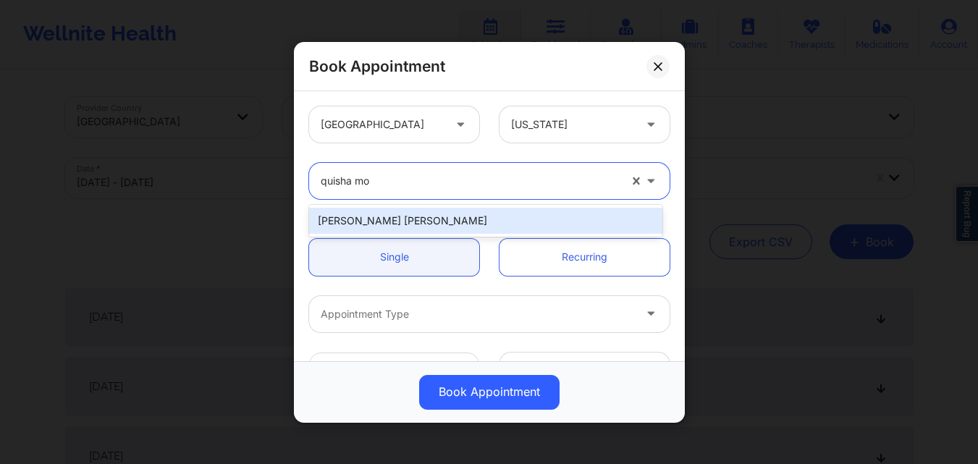
click at [426, 211] on div "[PERSON_NAME] [PERSON_NAME]" at bounding box center [485, 221] width 353 height 26
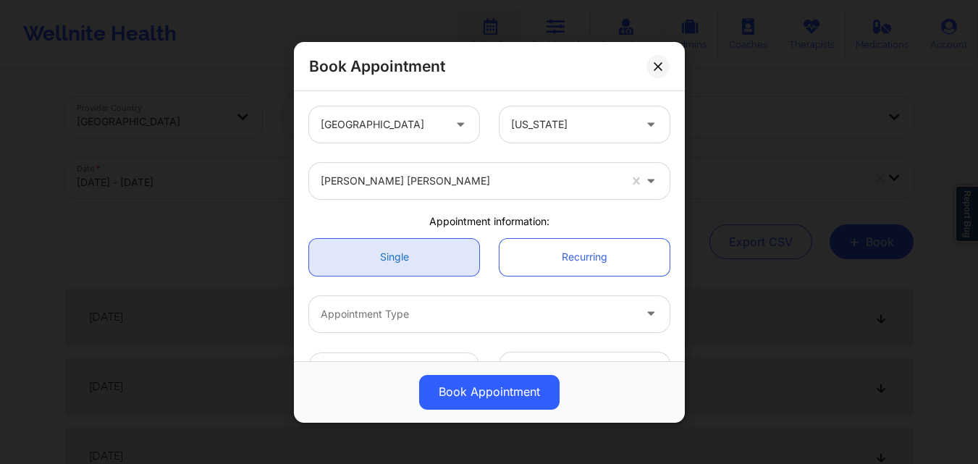
click at [416, 243] on link "Single" at bounding box center [394, 256] width 170 height 37
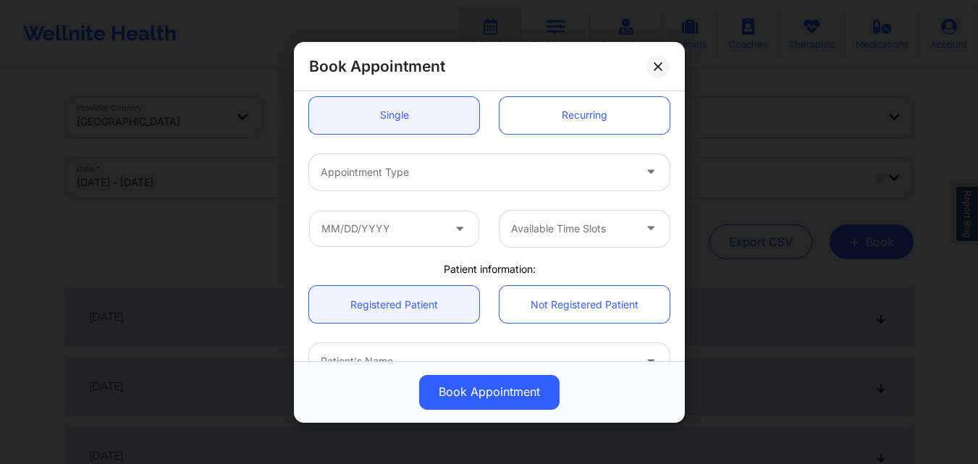
scroll to position [145, 0]
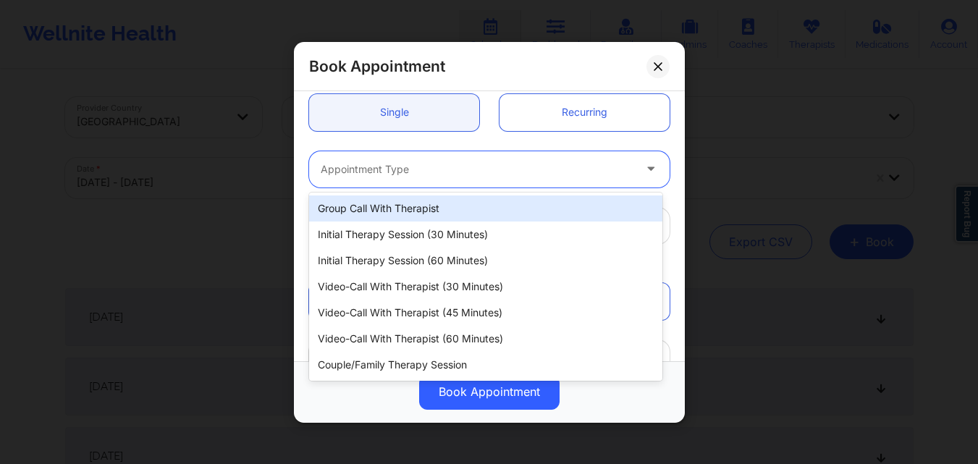
click at [431, 182] on div "Appointment Type" at bounding box center [472, 169] width 326 height 36
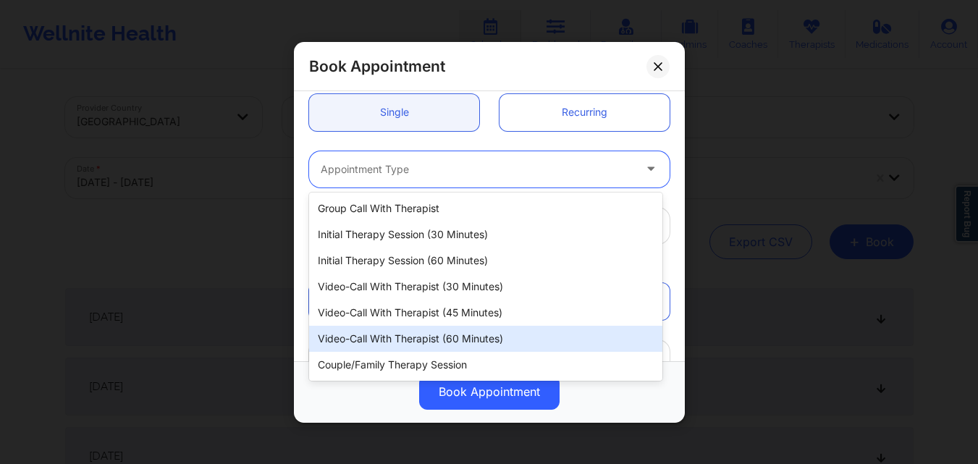
click at [421, 336] on div "Video-Call with Therapist (60 minutes)" at bounding box center [485, 339] width 353 height 26
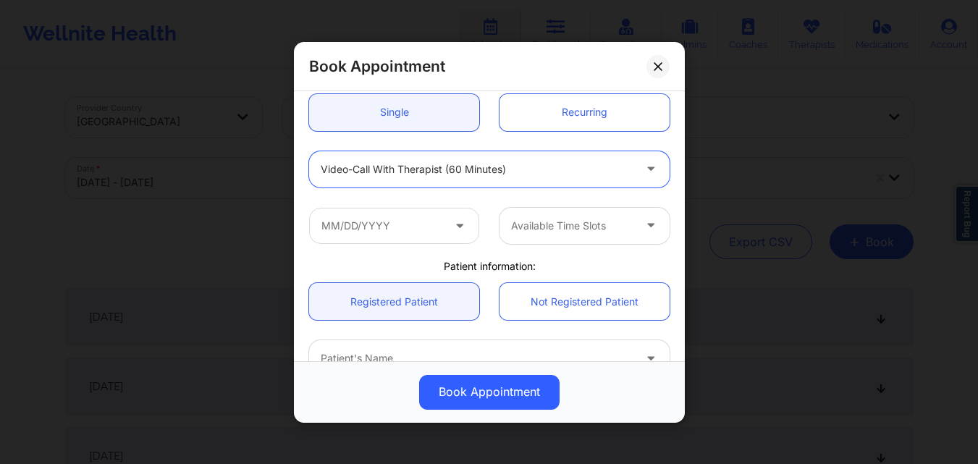
click at [547, 226] on div at bounding box center [572, 225] width 122 height 17
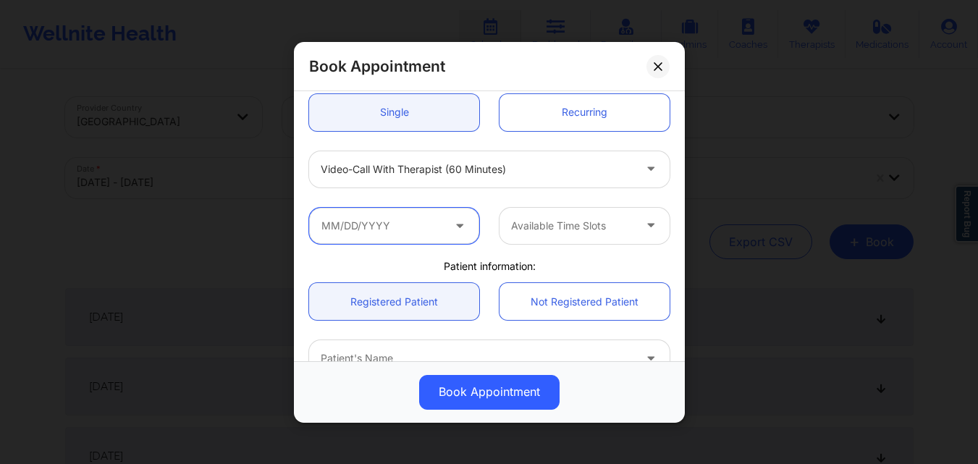
click at [413, 229] on input "text" at bounding box center [394, 225] width 170 height 36
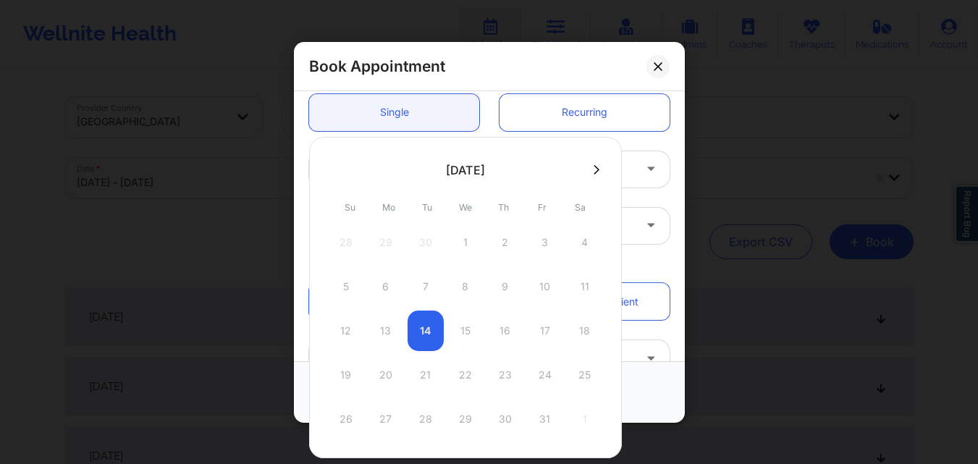
click at [594, 170] on icon at bounding box center [597, 169] width 6 height 11
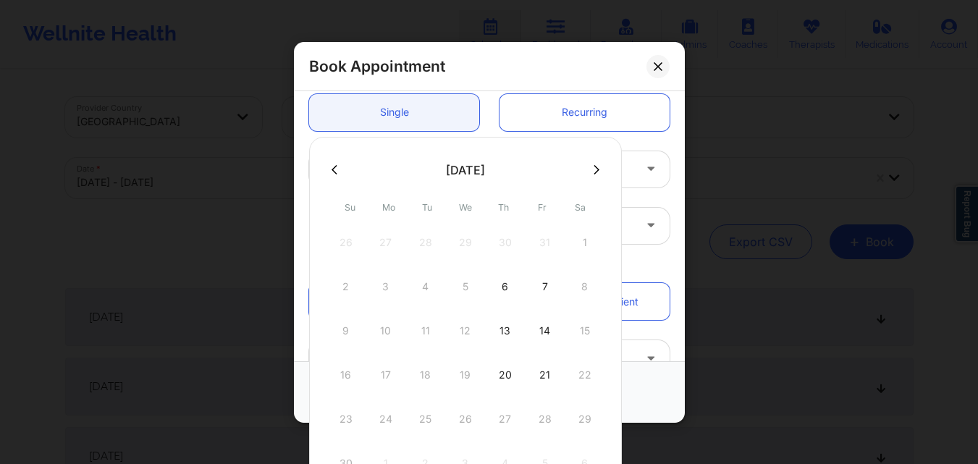
click at [594, 170] on icon at bounding box center [597, 169] width 6 height 11
click at [541, 242] on div "5" at bounding box center [545, 242] width 36 height 41
type input "[DATE]"
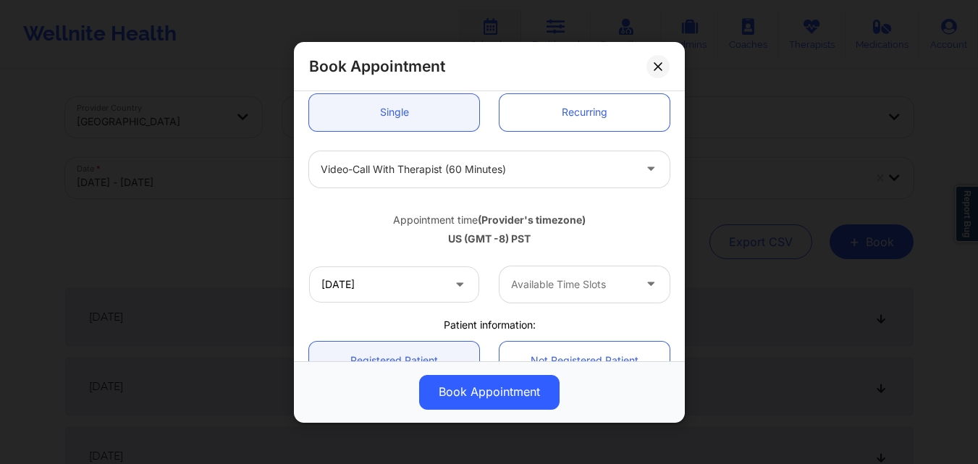
click at [587, 282] on div at bounding box center [572, 284] width 122 height 17
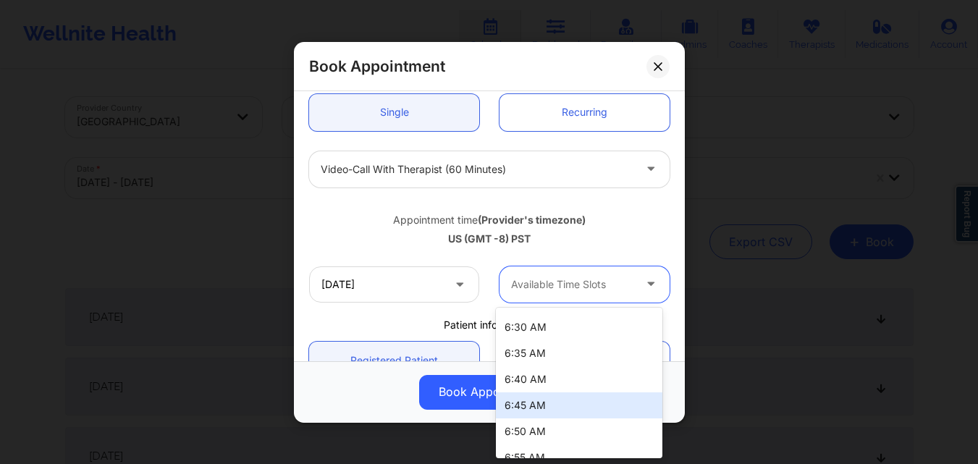
scroll to position [130, 0]
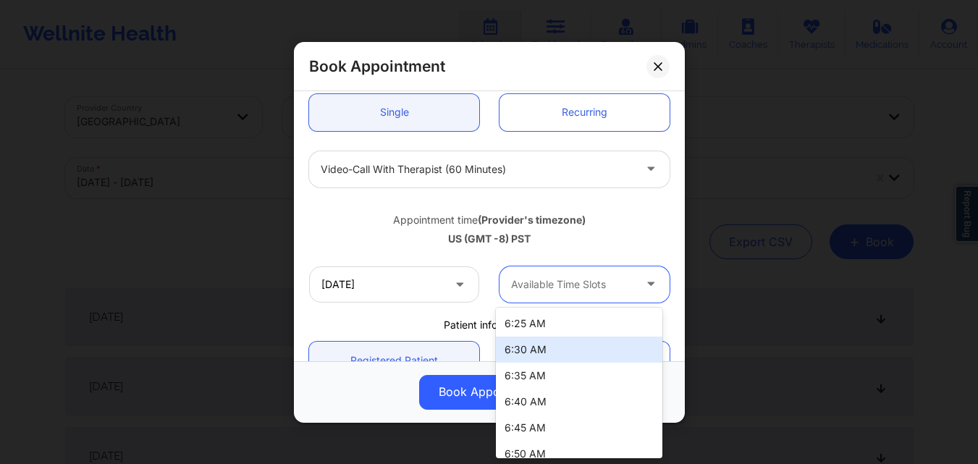
click at [569, 350] on div "6:30 AM" at bounding box center [579, 350] width 167 height 26
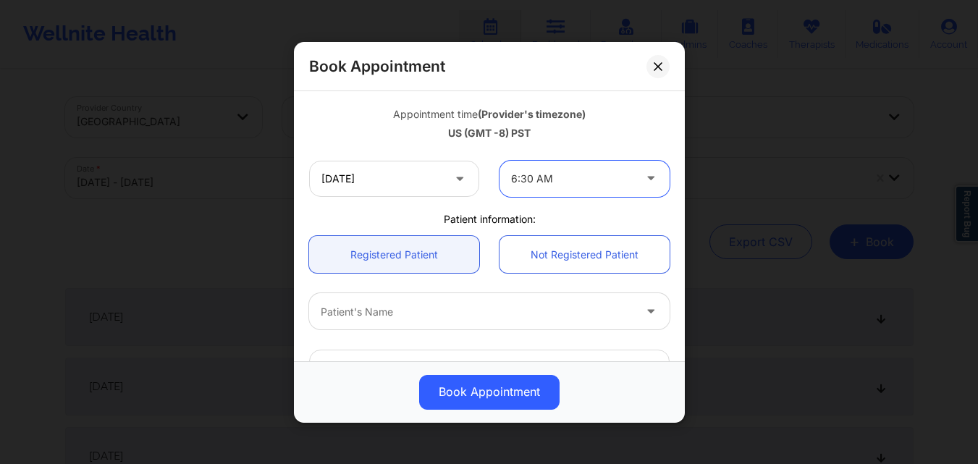
scroll to position [362, 0]
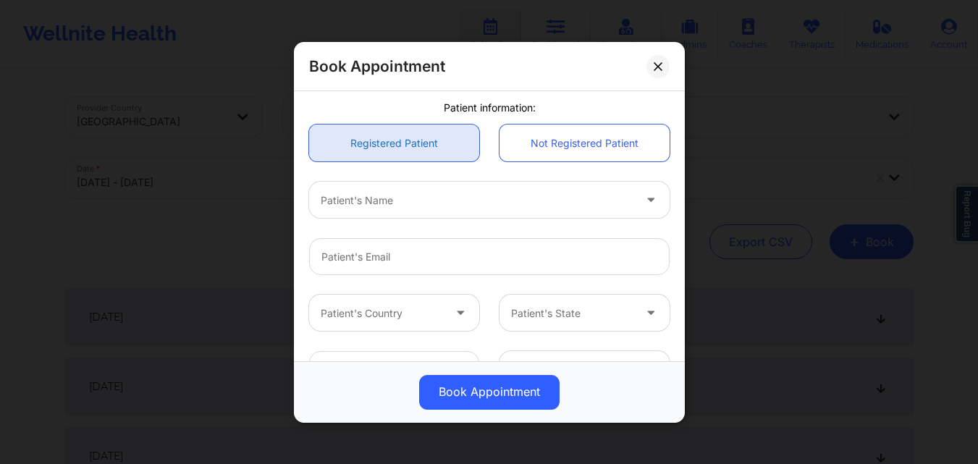
click at [421, 147] on link "Registered Patient" at bounding box center [394, 143] width 170 height 37
click at [421, 182] on div "Patient's Name" at bounding box center [472, 200] width 326 height 36
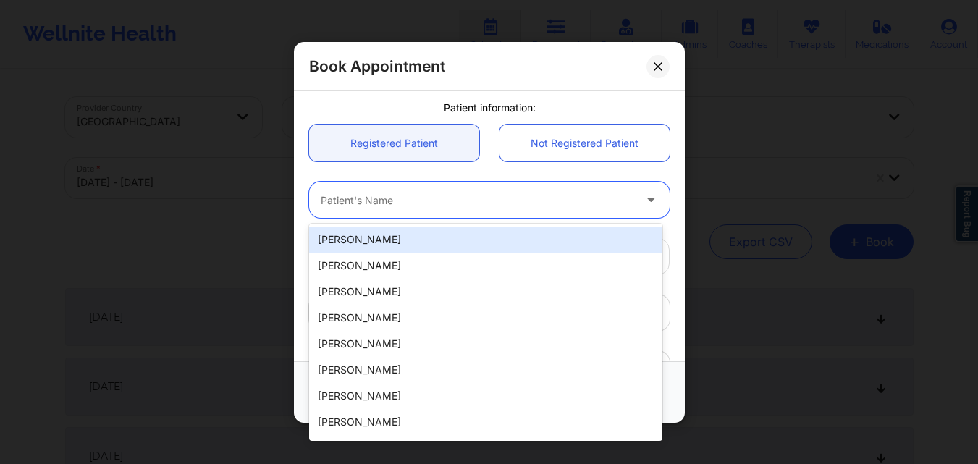
paste input "[EMAIL_ADDRESS][DOMAIN_NAME]"
type input "[EMAIL_ADDRESS][DOMAIN_NAME]"
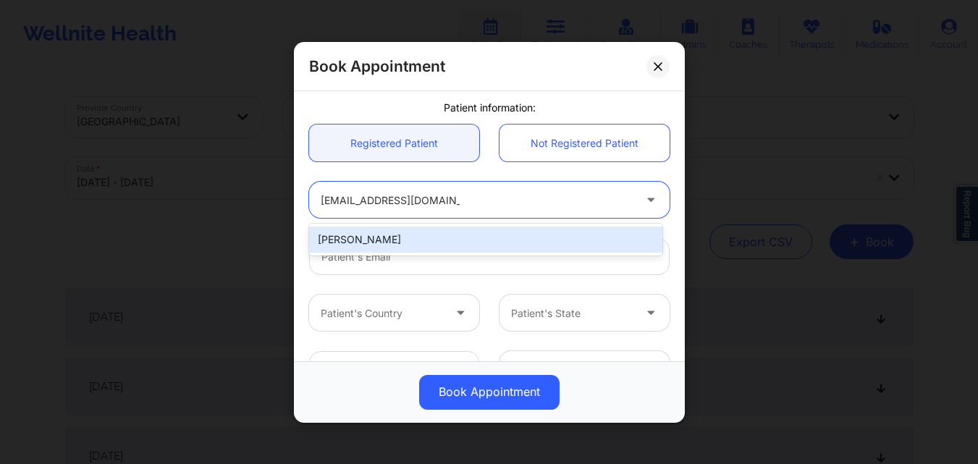
click at [430, 232] on div "[PERSON_NAME]" at bounding box center [485, 240] width 353 height 26
type input "[EMAIL_ADDRESS][DOMAIN_NAME]"
type input "[PHONE_NUMBER]"
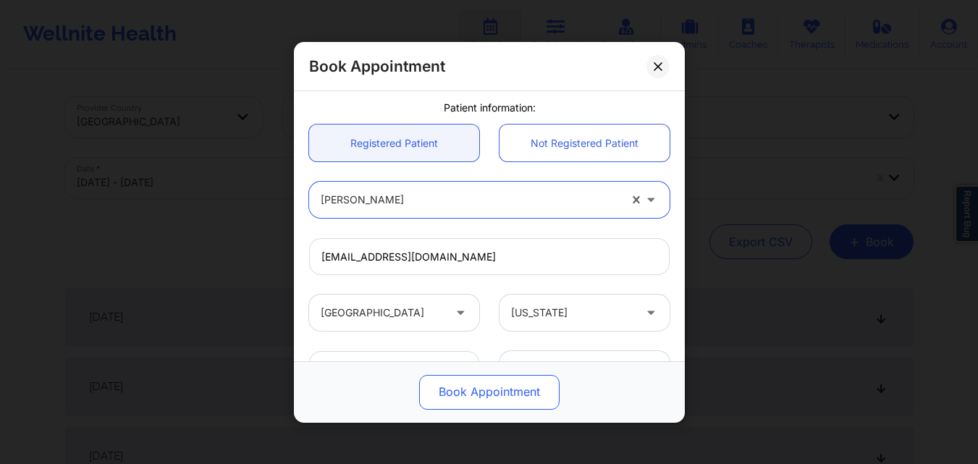
click at [463, 387] on button "Book Appointment" at bounding box center [489, 391] width 140 height 35
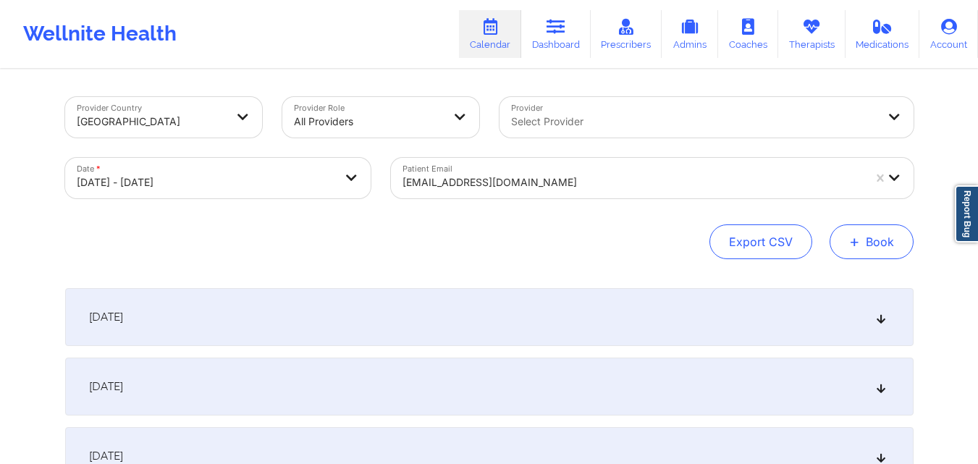
click at [873, 240] on button "+ Book" at bounding box center [872, 241] width 84 height 35
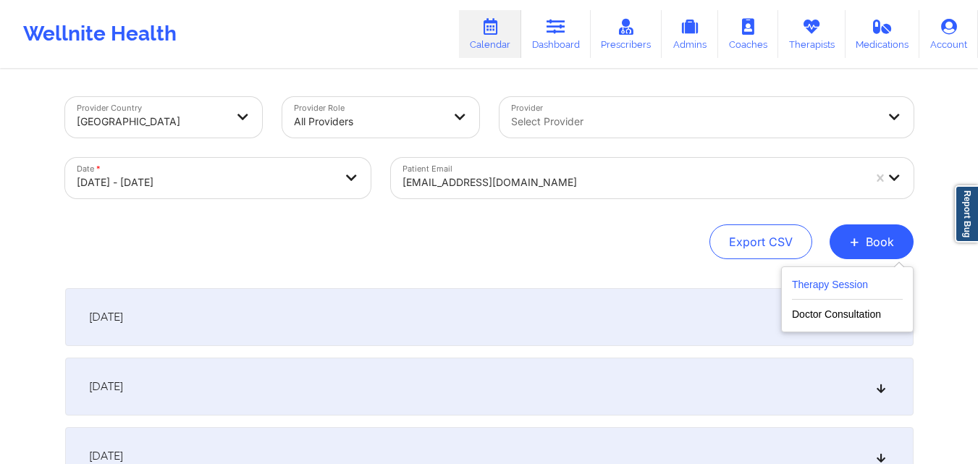
click at [829, 276] on button "Therapy Session" at bounding box center [847, 288] width 111 height 24
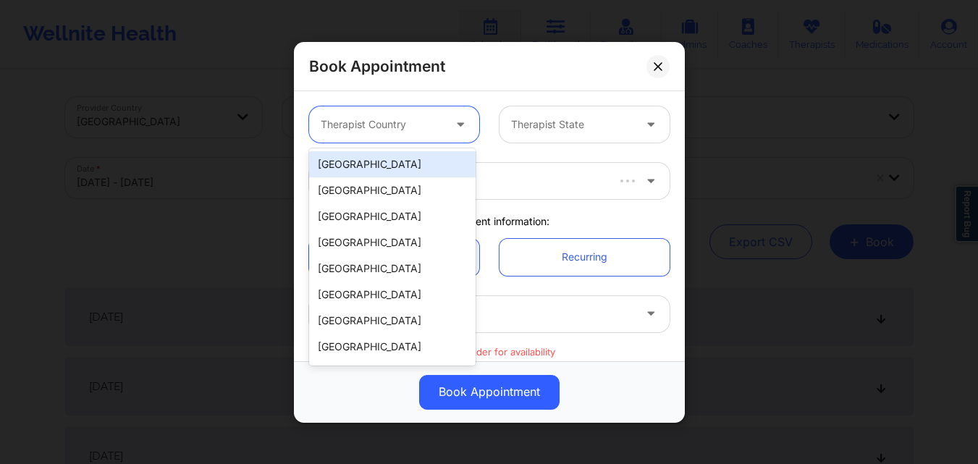
click at [416, 128] on div at bounding box center [382, 124] width 122 height 17
click at [403, 164] on div "[GEOGRAPHIC_DATA]" at bounding box center [392, 164] width 167 height 26
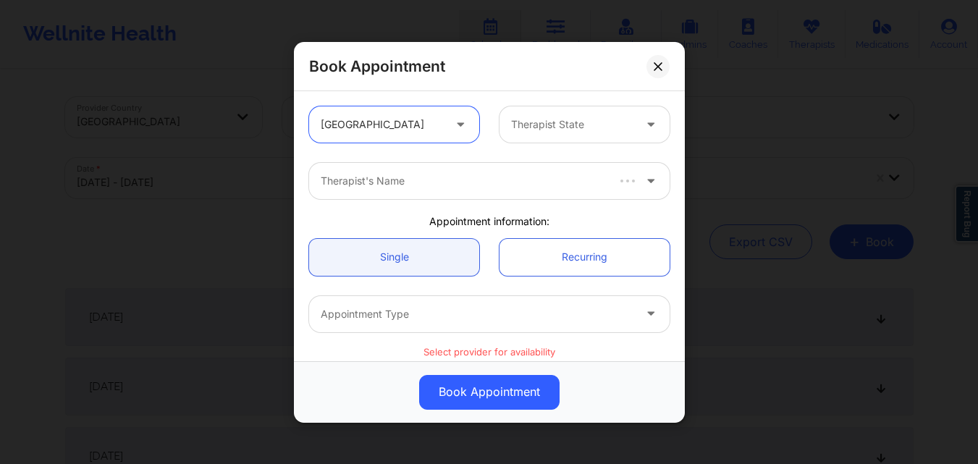
click at [510, 135] on div "Therapist State" at bounding box center [567, 124] width 135 height 36
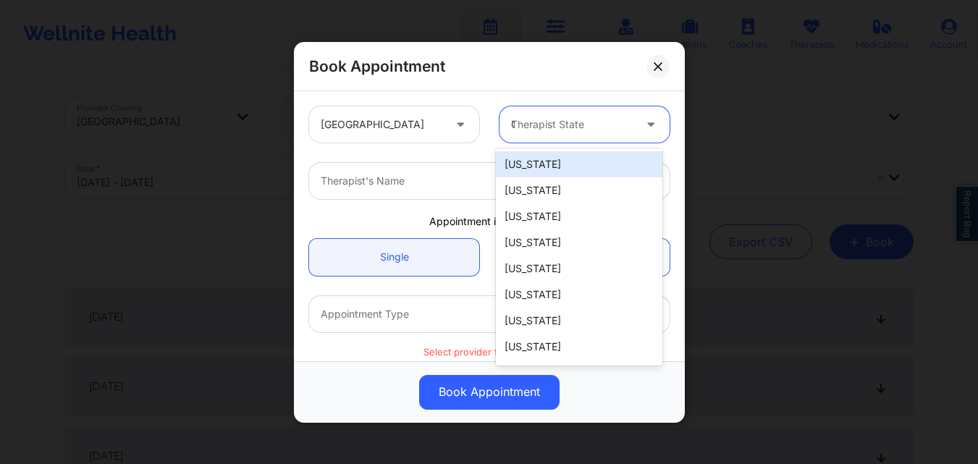
type input "Ca"
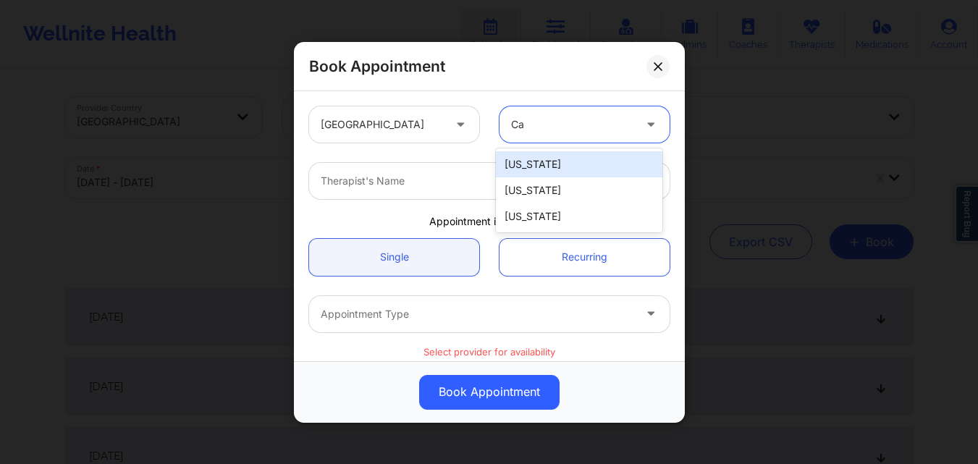
click at [539, 163] on div "[US_STATE]" at bounding box center [579, 164] width 167 height 26
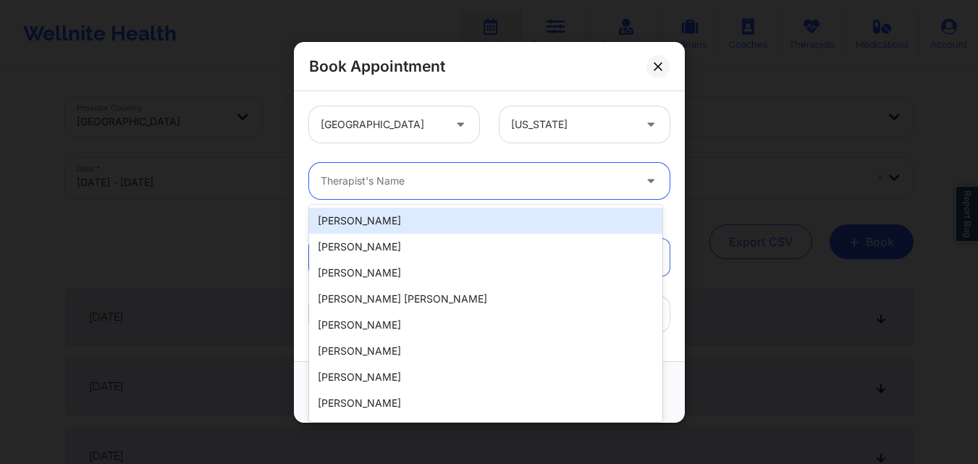
click at [468, 172] on div "Therapist's Name" at bounding box center [472, 181] width 326 height 36
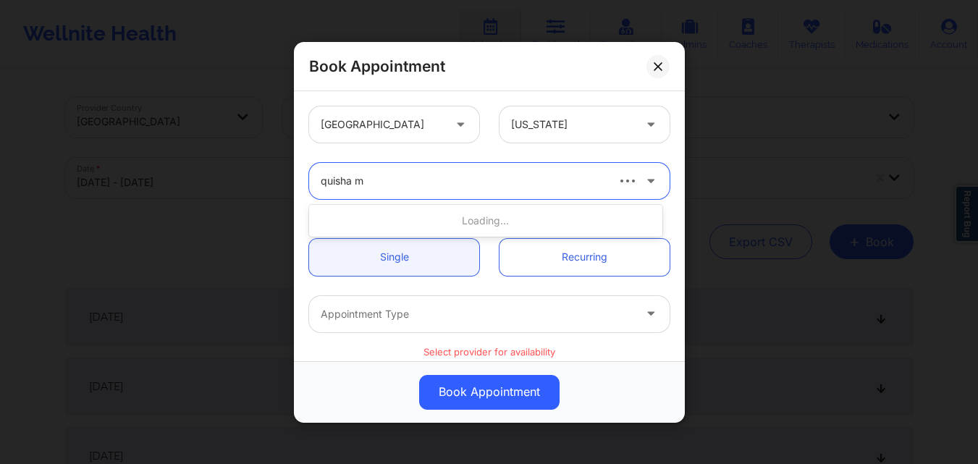
type input "quisha mo"
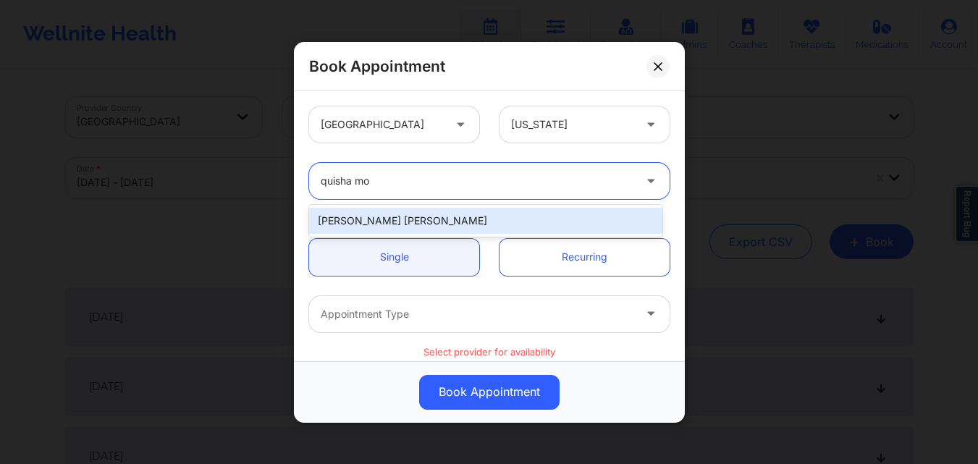
click at [437, 214] on div "[PERSON_NAME] [PERSON_NAME]" at bounding box center [485, 221] width 353 height 26
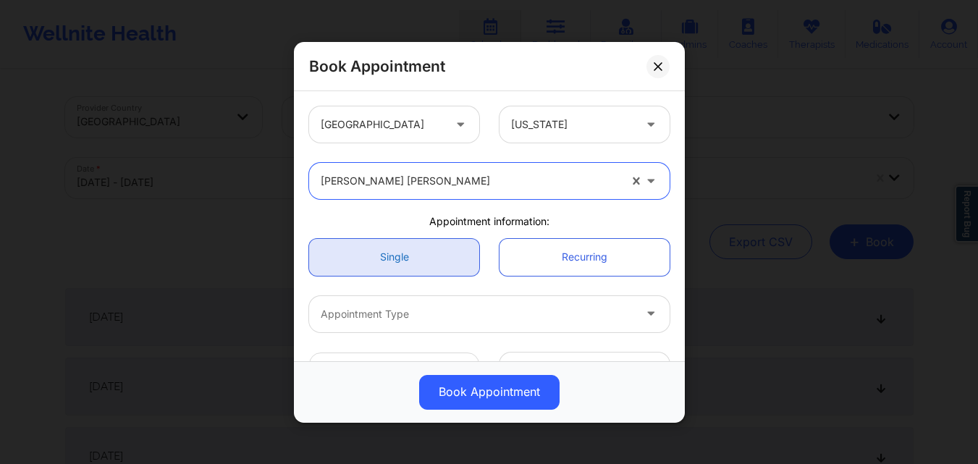
click at [413, 258] on link "Single" at bounding box center [394, 256] width 170 height 37
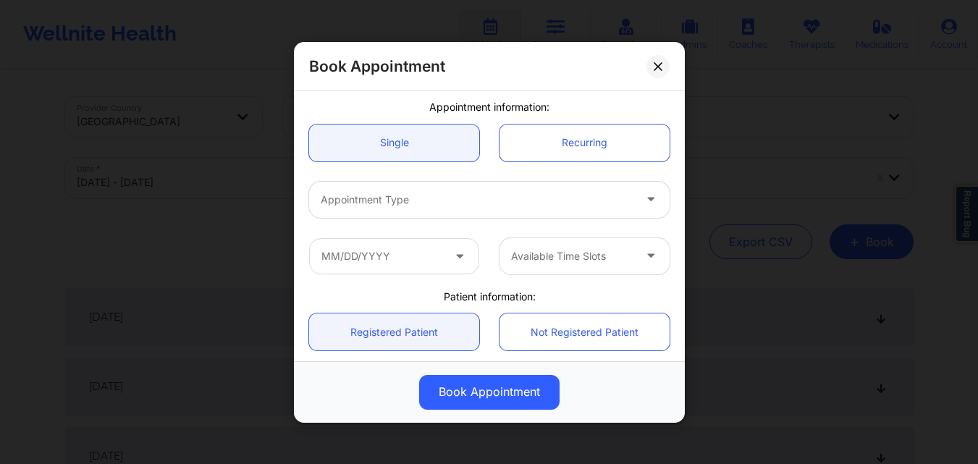
scroll to position [145, 0]
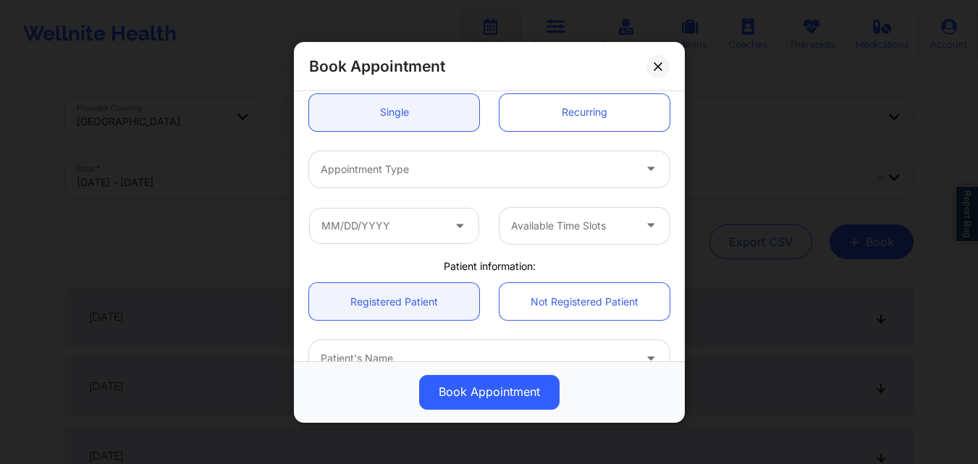
click at [414, 175] on div at bounding box center [477, 168] width 313 height 17
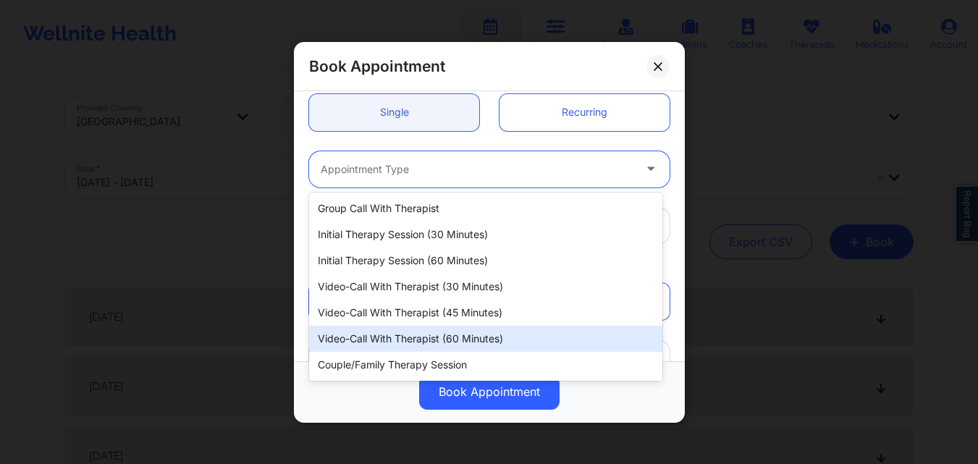
click at [407, 339] on div "Video-Call with Therapist (60 minutes)" at bounding box center [485, 339] width 353 height 26
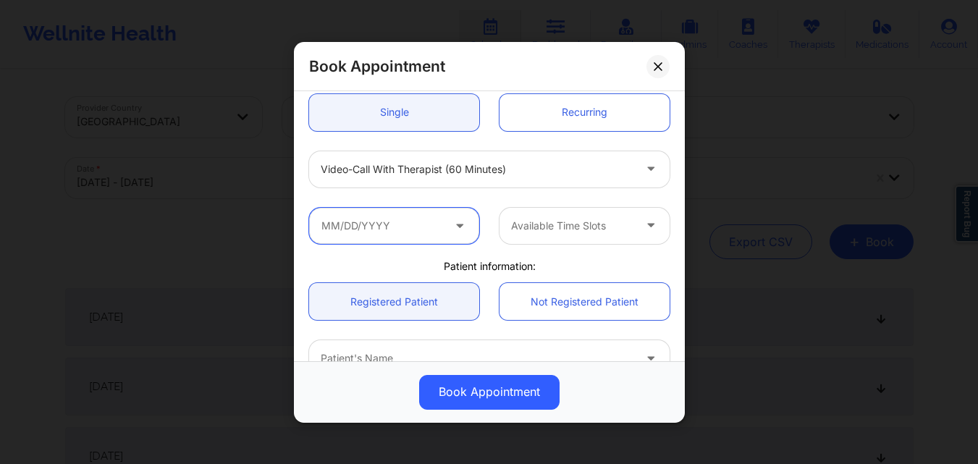
click at [404, 243] on input "text" at bounding box center [394, 225] width 170 height 36
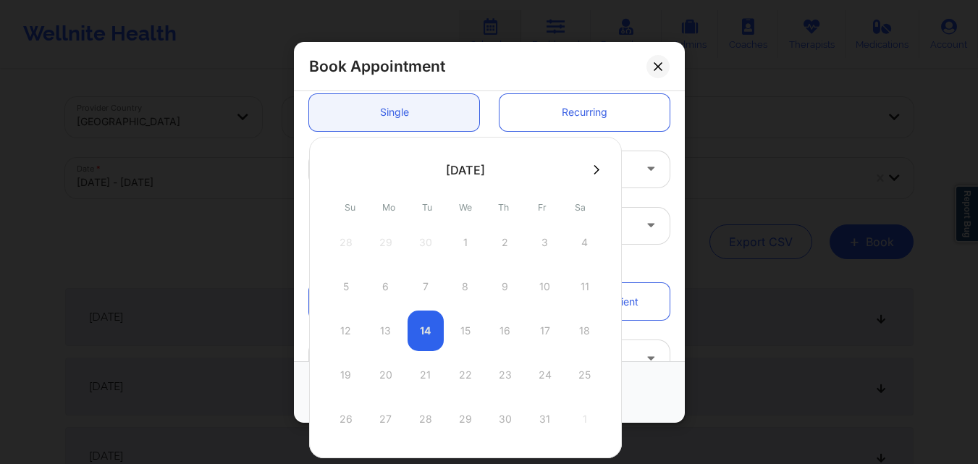
click at [597, 167] on button at bounding box center [596, 170] width 14 height 12
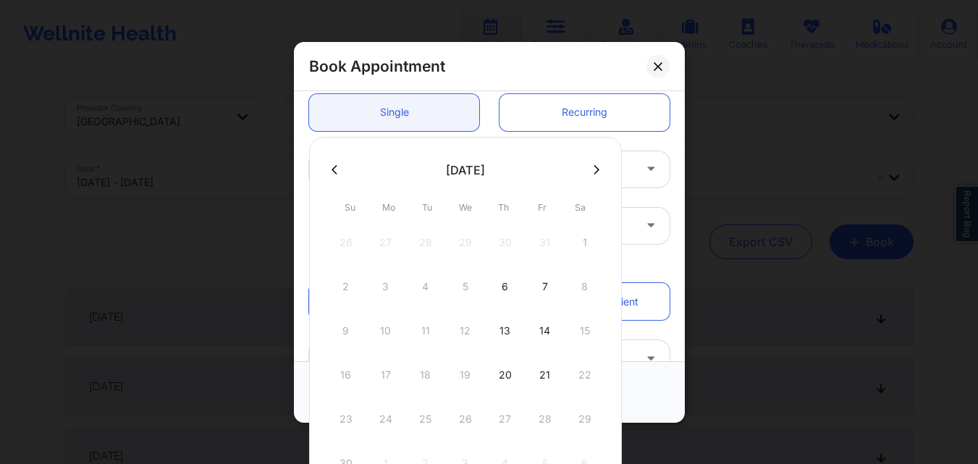
click at [595, 167] on icon at bounding box center [597, 169] width 6 height 11
click at [539, 288] on div "12" at bounding box center [545, 286] width 36 height 41
type input "[DATE]"
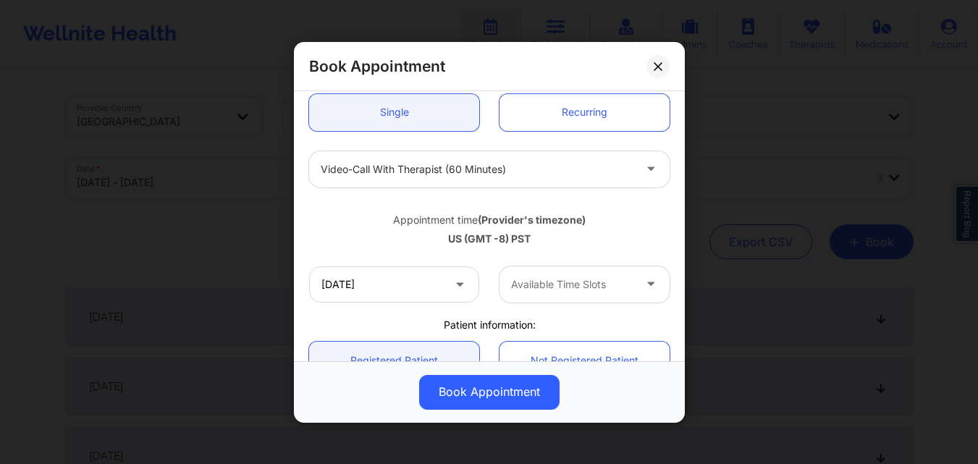
click at [555, 284] on div at bounding box center [572, 284] width 122 height 17
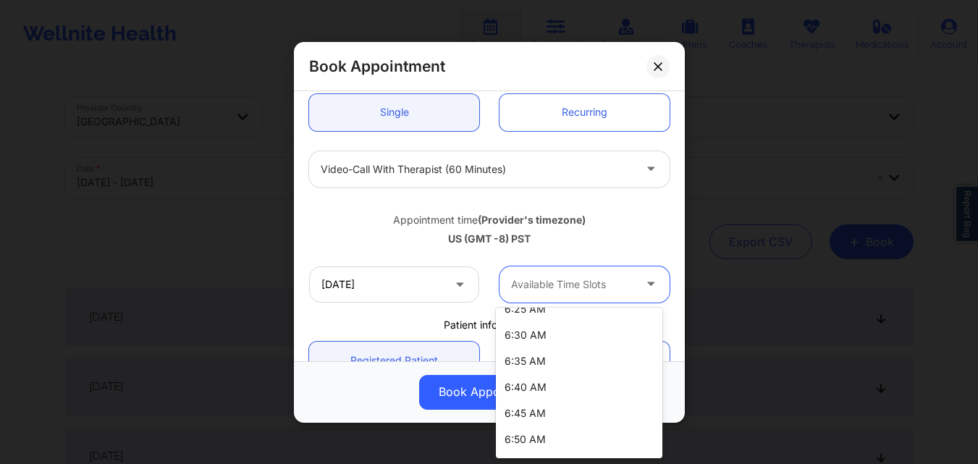
scroll to position [125, 0]
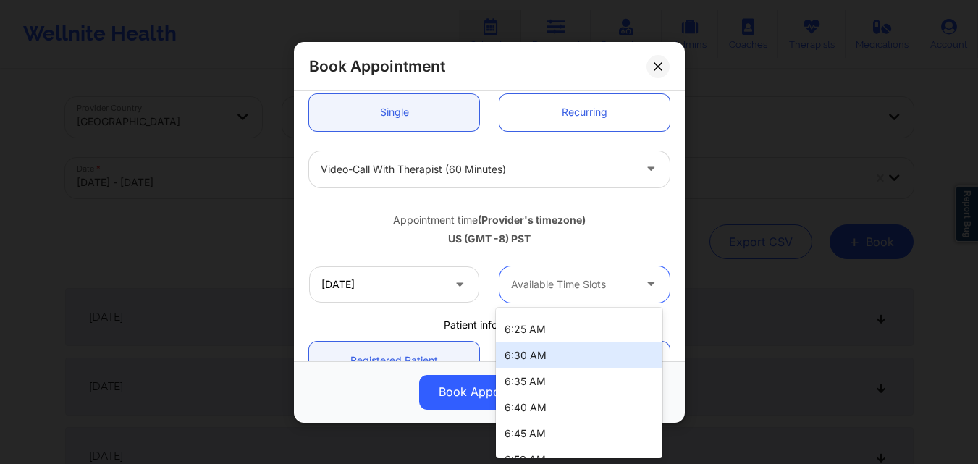
click at [563, 352] on div "6:30 AM" at bounding box center [579, 355] width 167 height 26
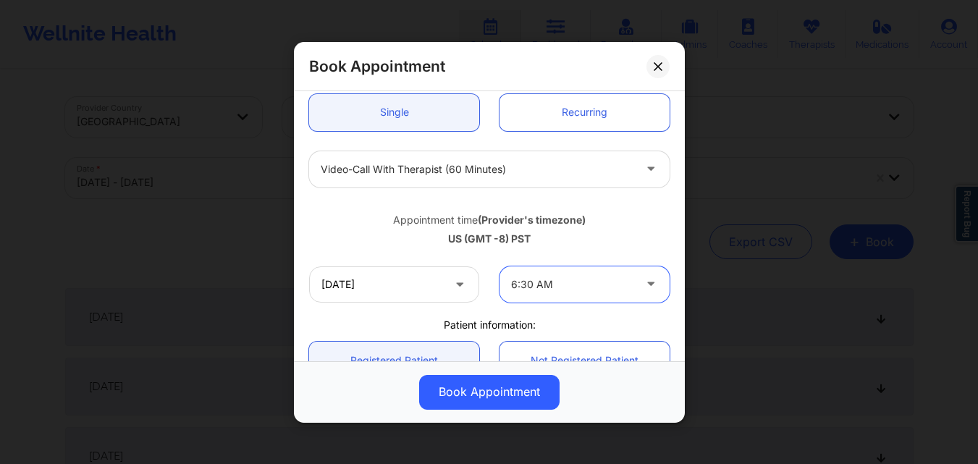
scroll to position [362, 0]
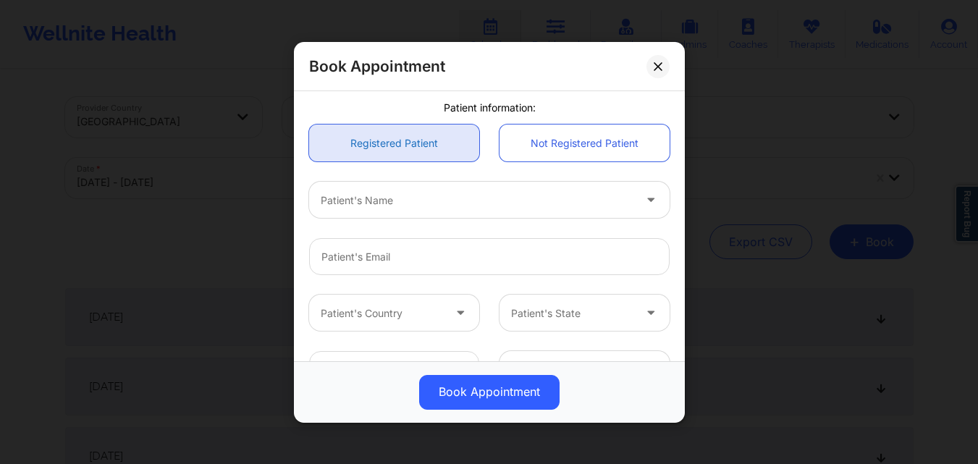
click at [424, 156] on link "Registered Patient" at bounding box center [394, 143] width 170 height 37
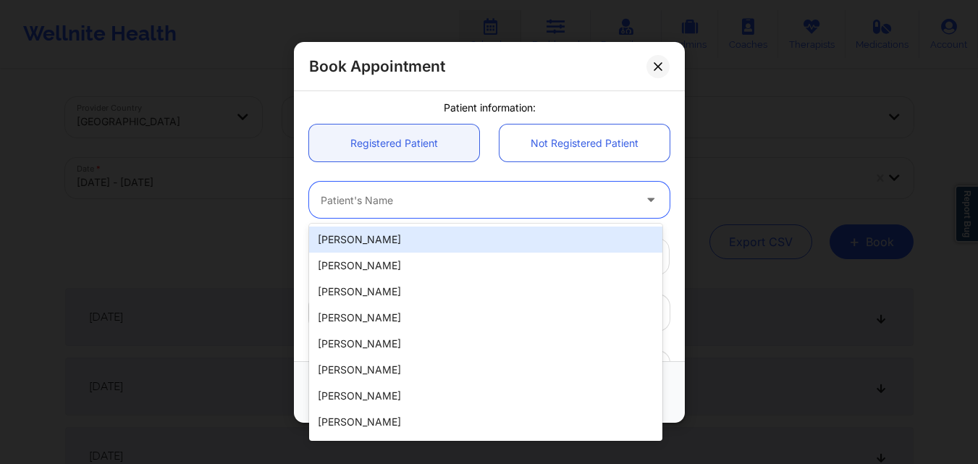
click at [429, 199] on div at bounding box center [477, 199] width 313 height 17
paste input "[EMAIL_ADDRESS][DOMAIN_NAME]"
type input "[EMAIL_ADDRESS][DOMAIN_NAME]"
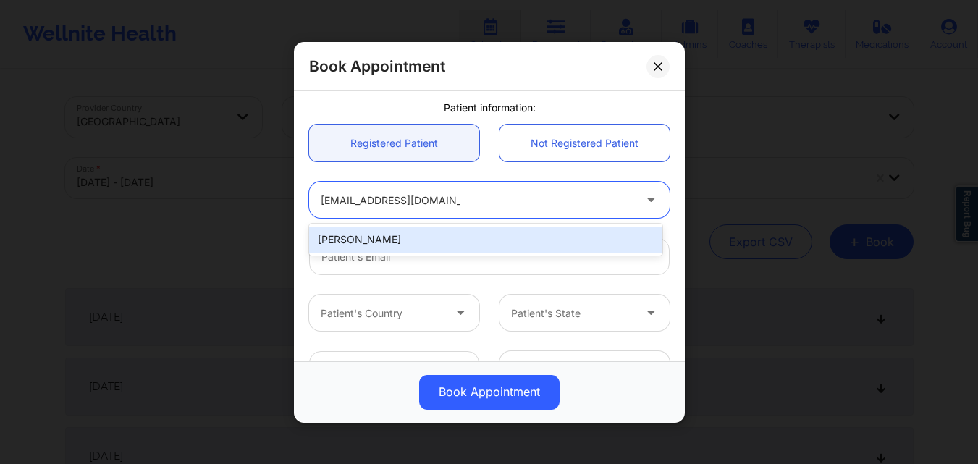
click at [428, 243] on div "[PERSON_NAME]" at bounding box center [485, 240] width 353 height 26
type input "[EMAIL_ADDRESS][DOMAIN_NAME]"
type input "[PHONE_NUMBER]"
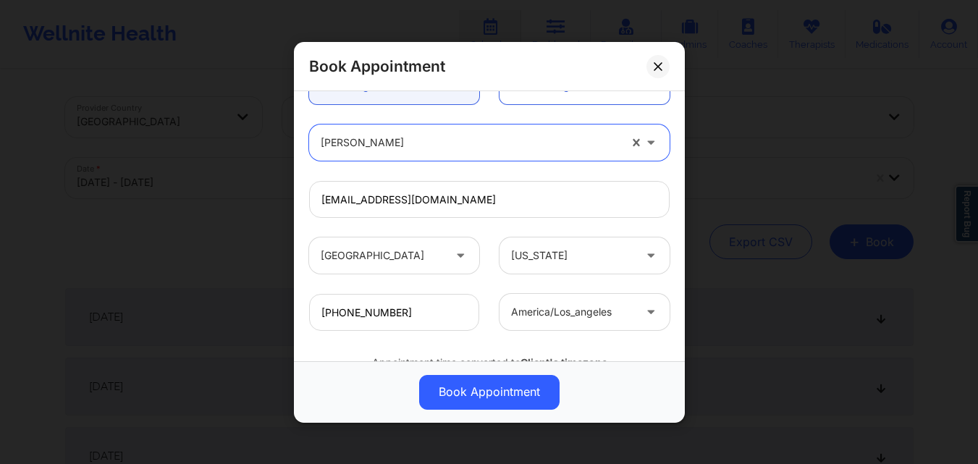
scroll to position [482, 0]
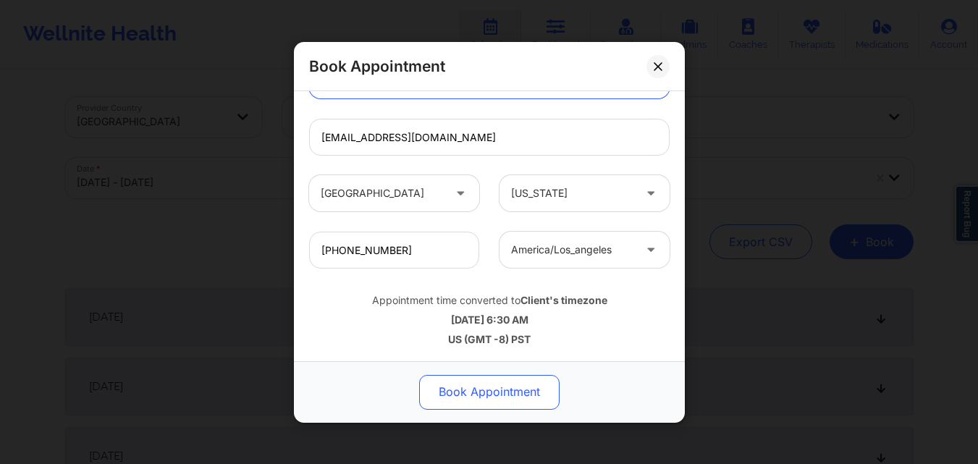
click at [471, 384] on button "Book Appointment" at bounding box center [489, 391] width 140 height 35
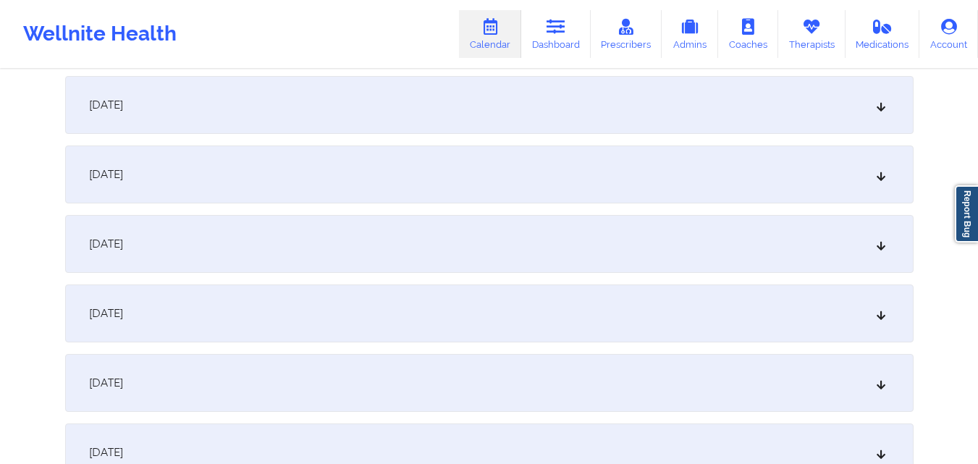
scroll to position [941, 0]
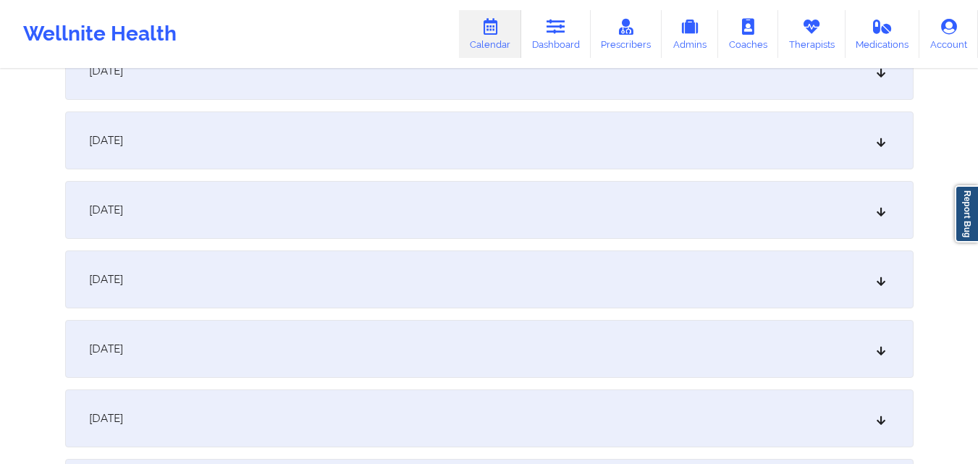
click at [529, 329] on div "[DATE]" at bounding box center [489, 349] width 849 height 58
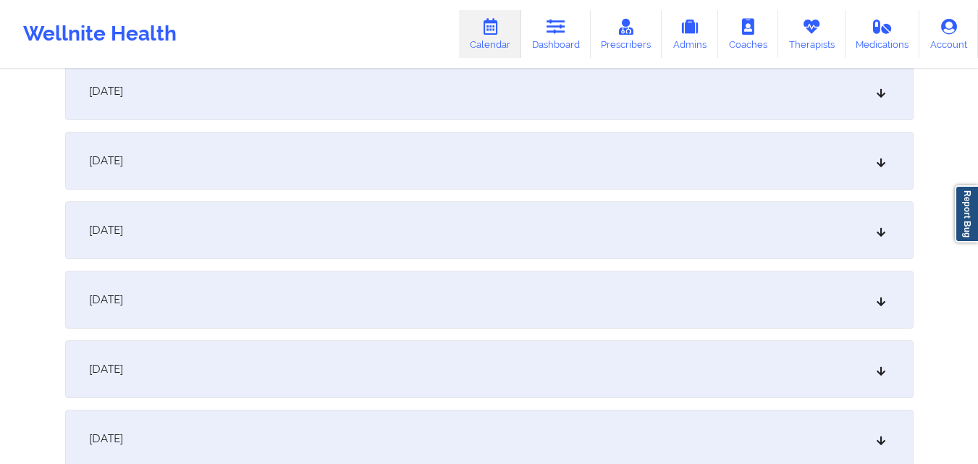
scroll to position [0, 0]
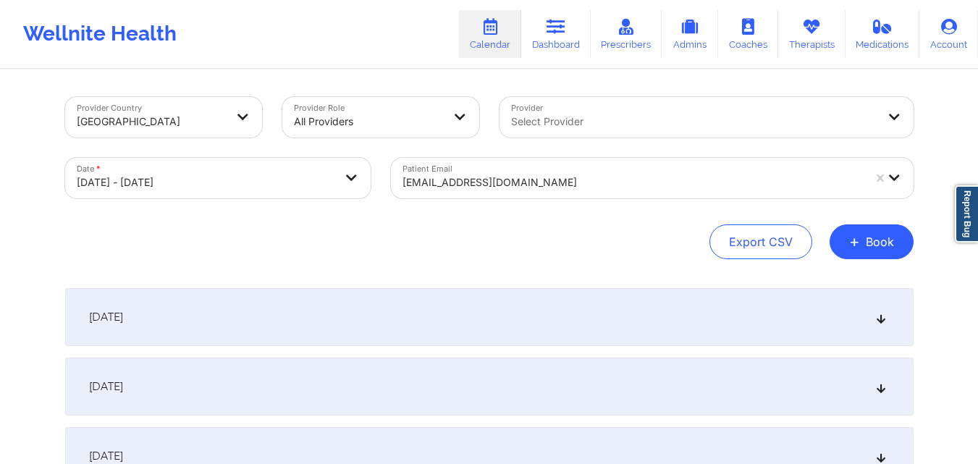
click at [558, 186] on div at bounding box center [633, 182] width 461 height 17
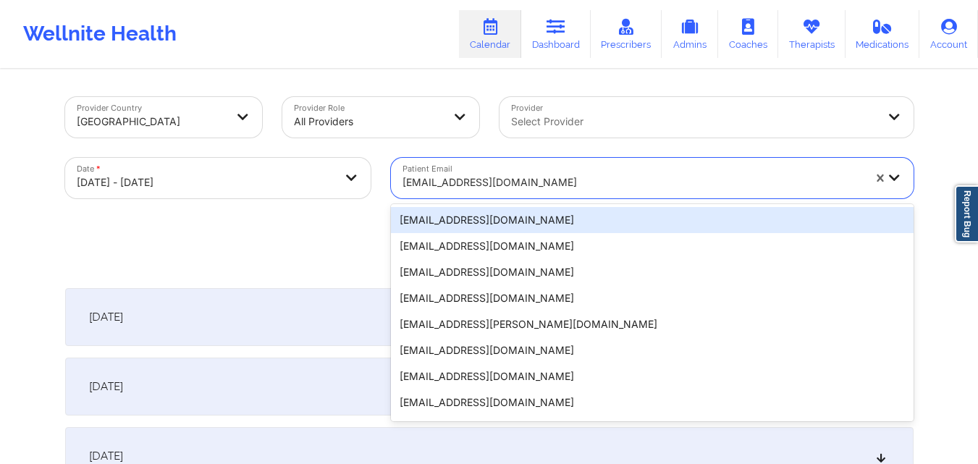
paste input "[EMAIL_ADDRESS][DOMAIN_NAME]"
type input "[EMAIL_ADDRESS][DOMAIN_NAME]"
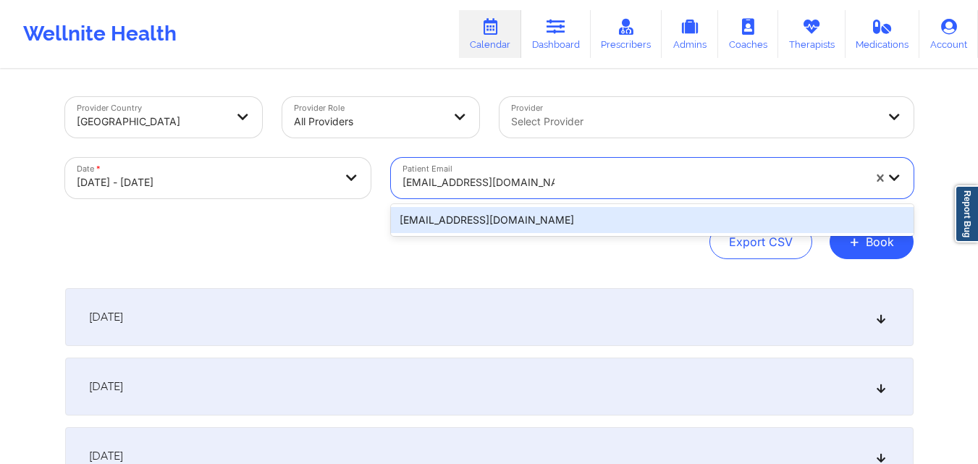
click at [516, 219] on div "[EMAIL_ADDRESS][DOMAIN_NAME]" at bounding box center [652, 220] width 523 height 26
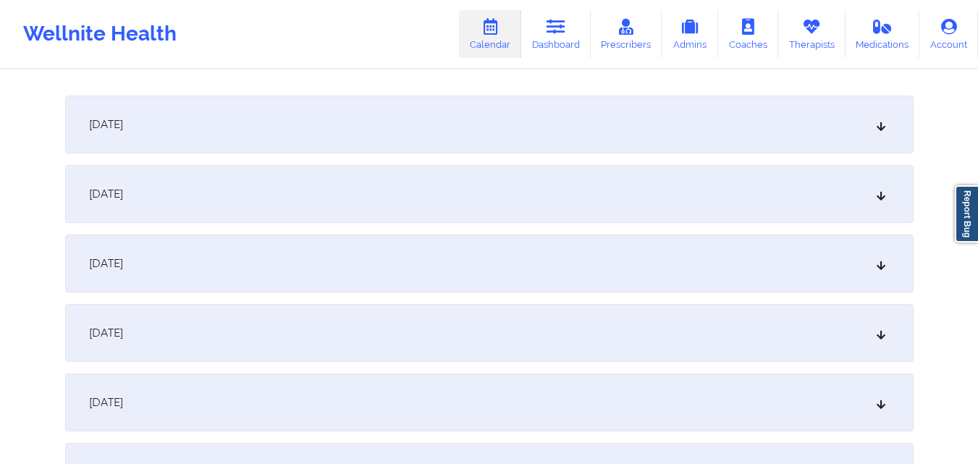
scroll to position [290, 0]
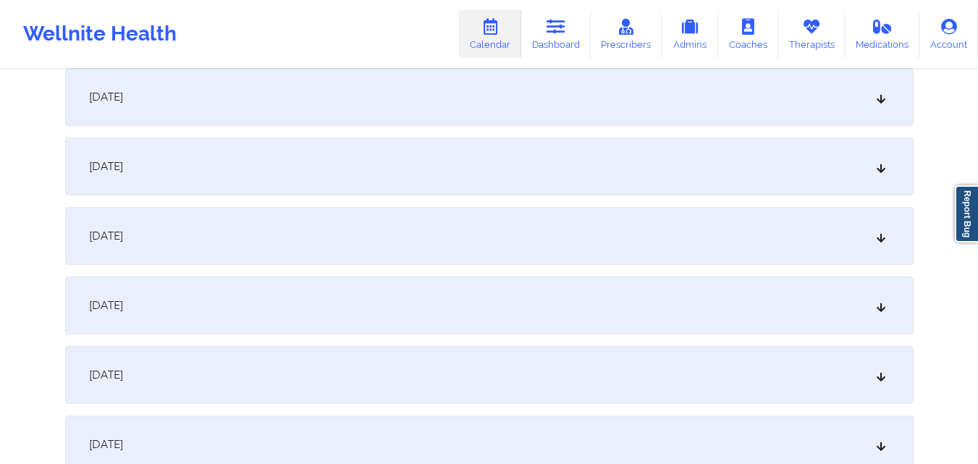
click at [377, 93] on div "[DATE]" at bounding box center [489, 97] width 849 height 58
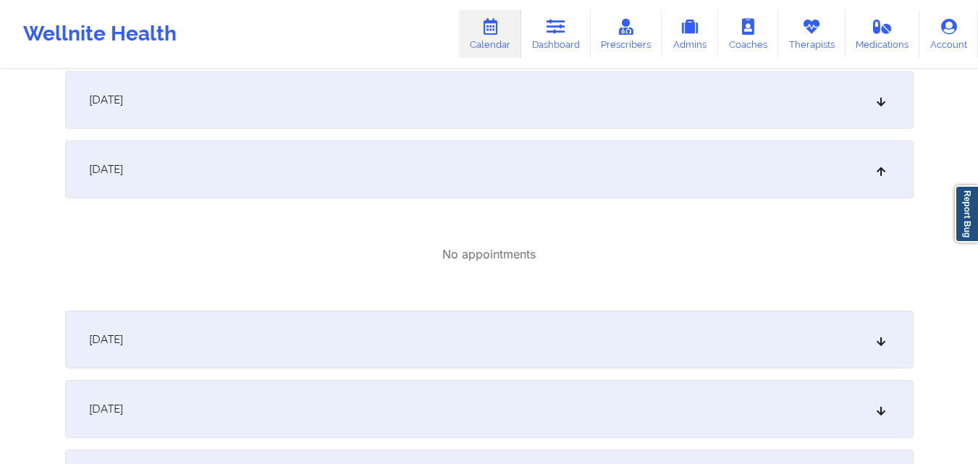
click at [442, 121] on div "[DATE]" at bounding box center [489, 100] width 849 height 58
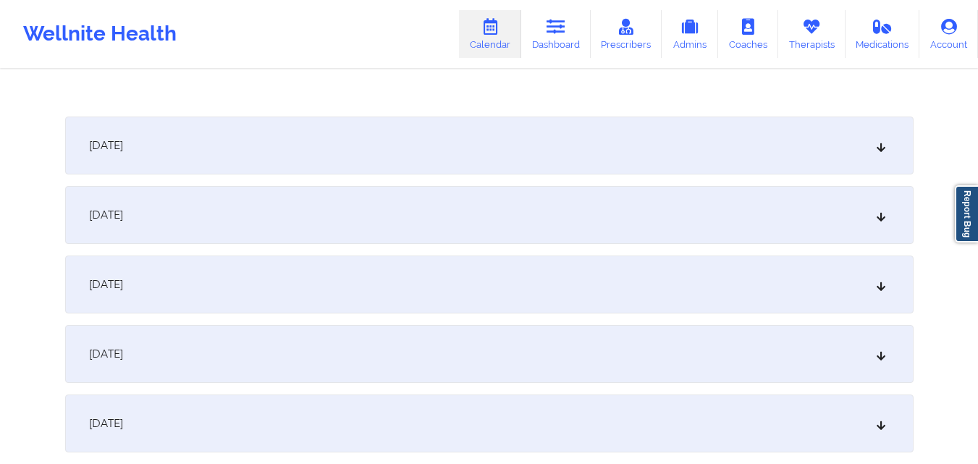
click at [455, 165] on div "[DATE]" at bounding box center [489, 146] width 849 height 58
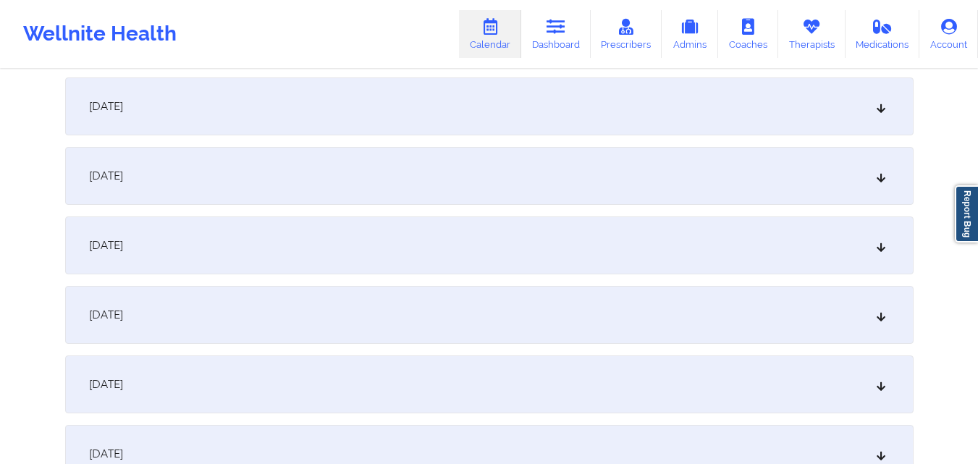
scroll to position [1091, 0]
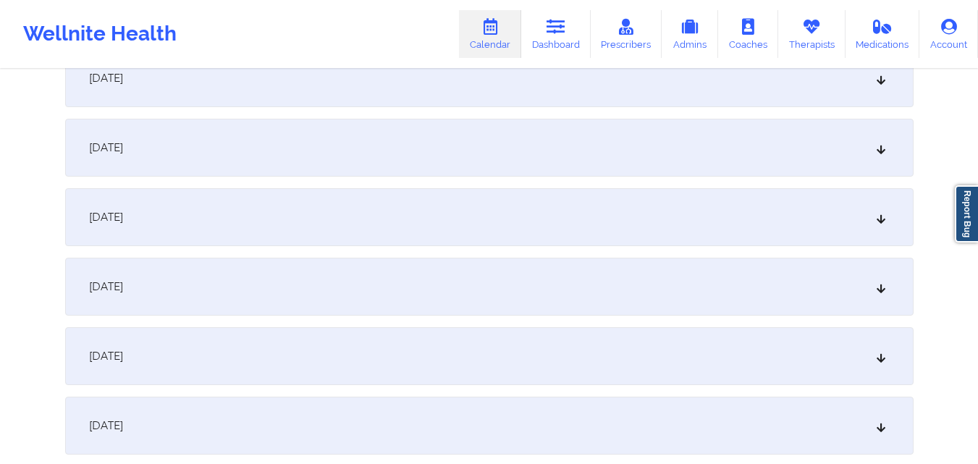
click at [500, 217] on div "[DATE]" at bounding box center [489, 217] width 849 height 58
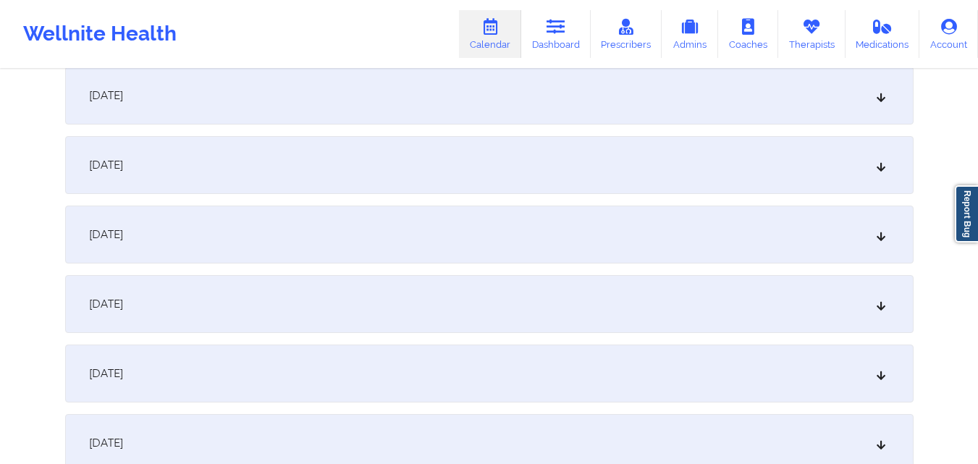
scroll to position [1815, 0]
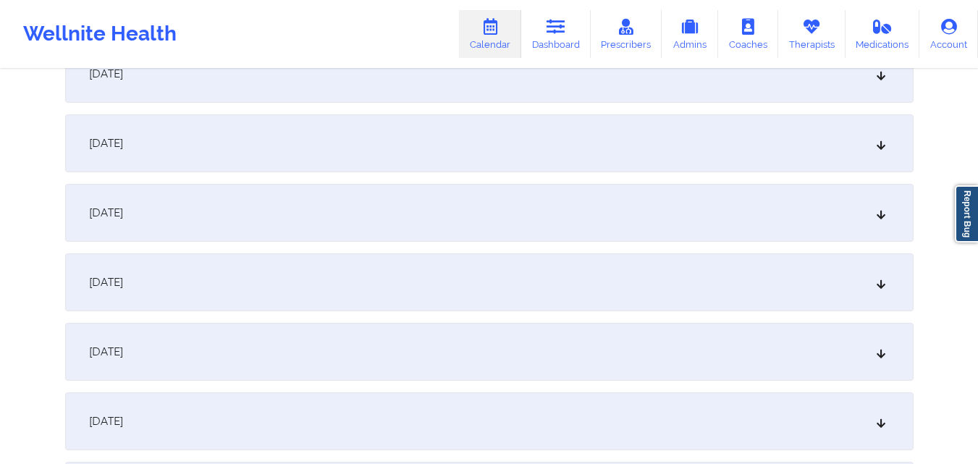
click at [515, 140] on div "[DATE]" at bounding box center [489, 143] width 849 height 58
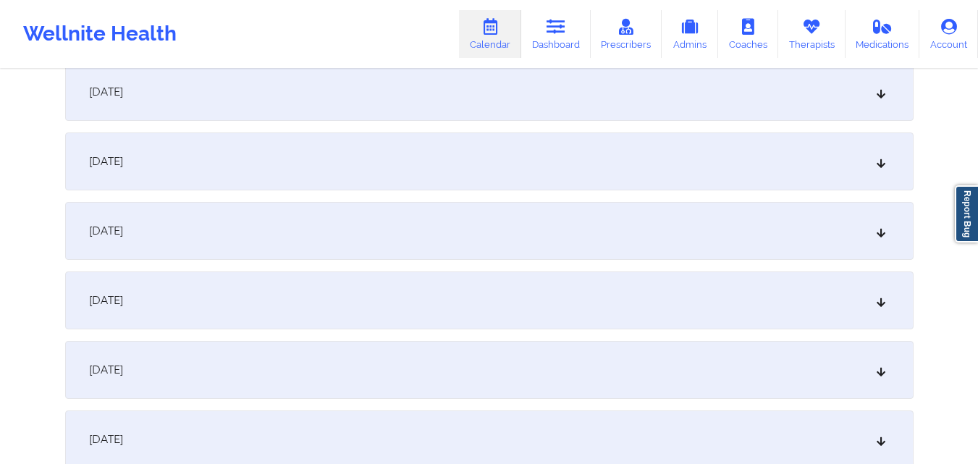
scroll to position [2467, 0]
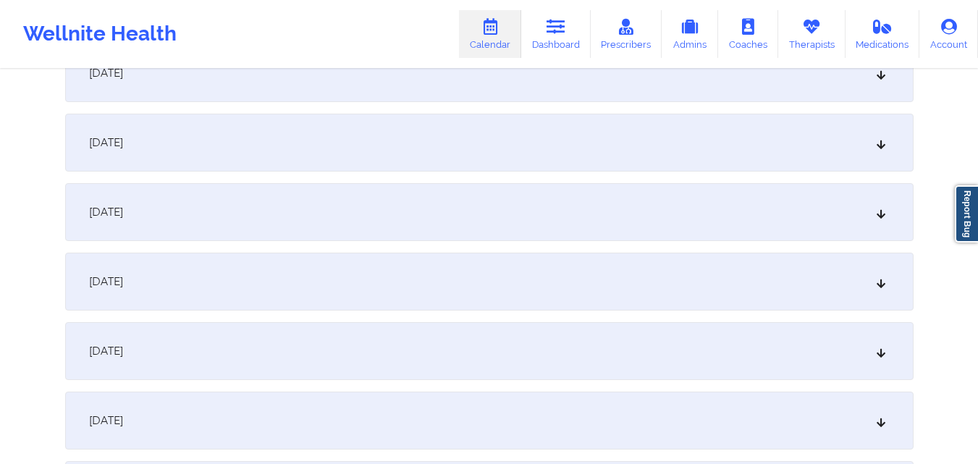
click at [515, 140] on div "[DATE]" at bounding box center [489, 143] width 849 height 58
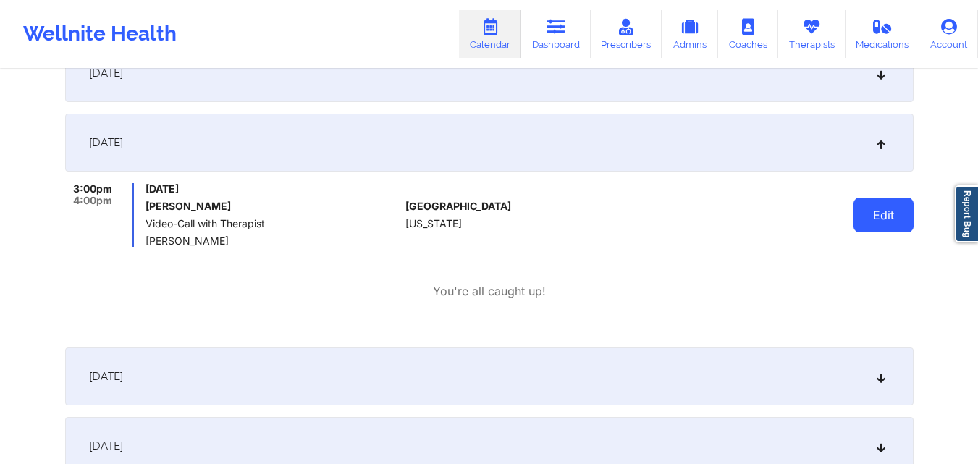
click at [887, 209] on button "Edit" at bounding box center [884, 215] width 60 height 35
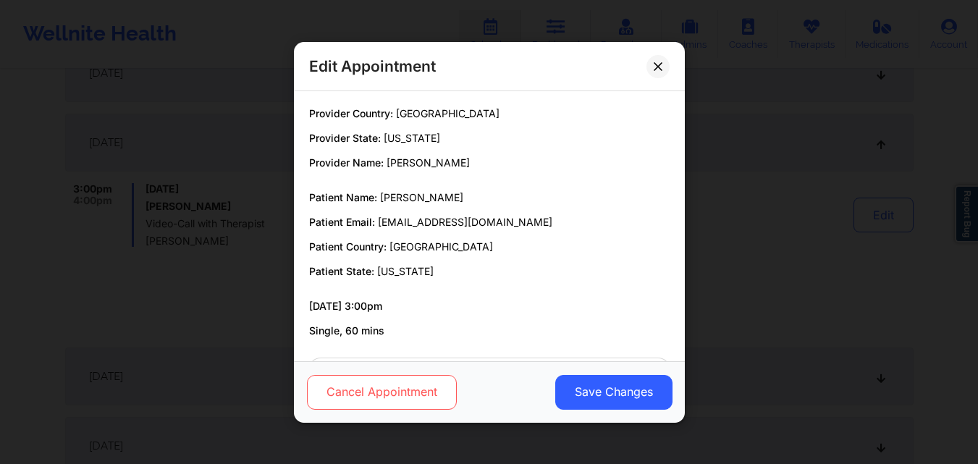
click at [388, 392] on button "Cancel Appointment" at bounding box center [381, 391] width 150 height 35
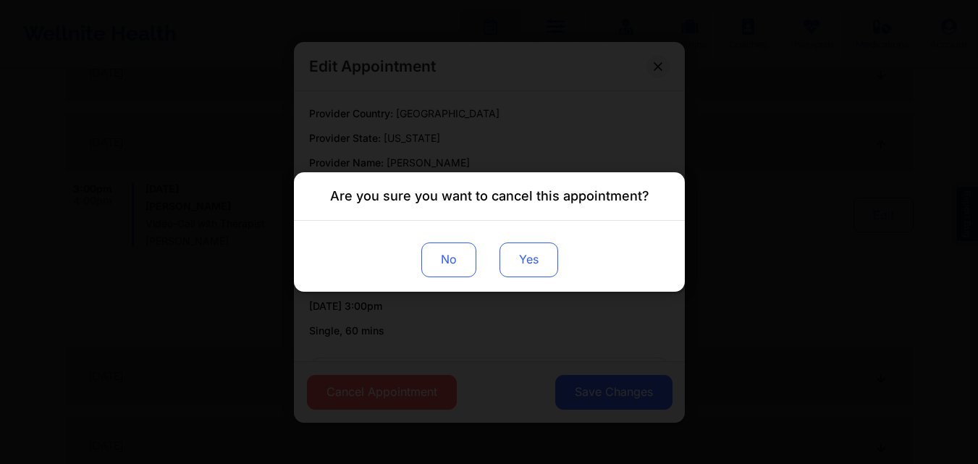
click at [534, 266] on button "Yes" at bounding box center [528, 260] width 59 height 35
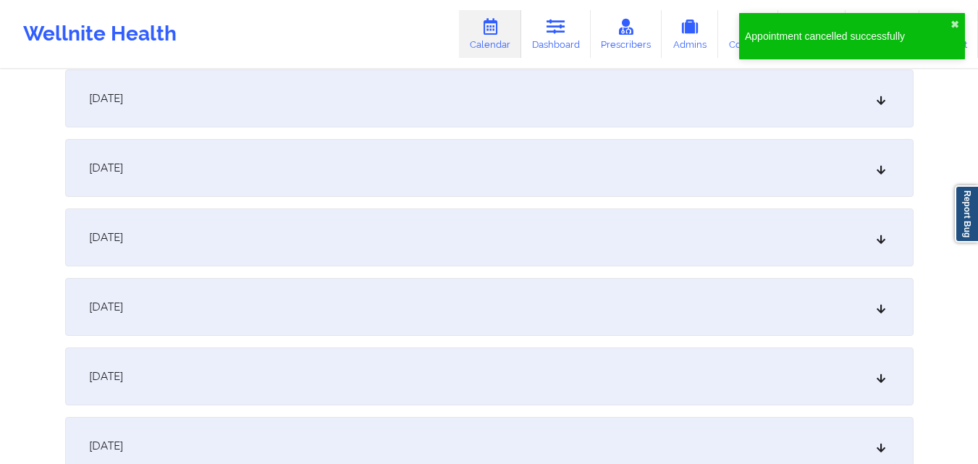
scroll to position [3046, 0]
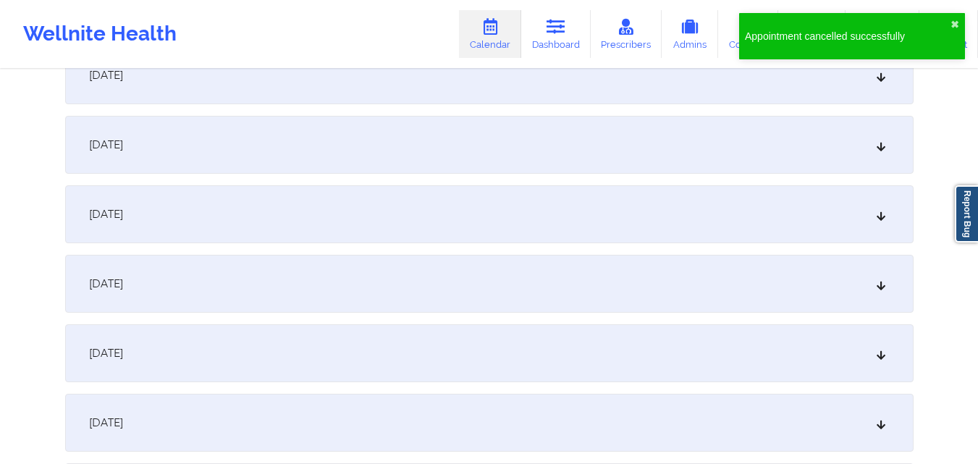
click at [750, 213] on div "[DATE]" at bounding box center [489, 214] width 849 height 58
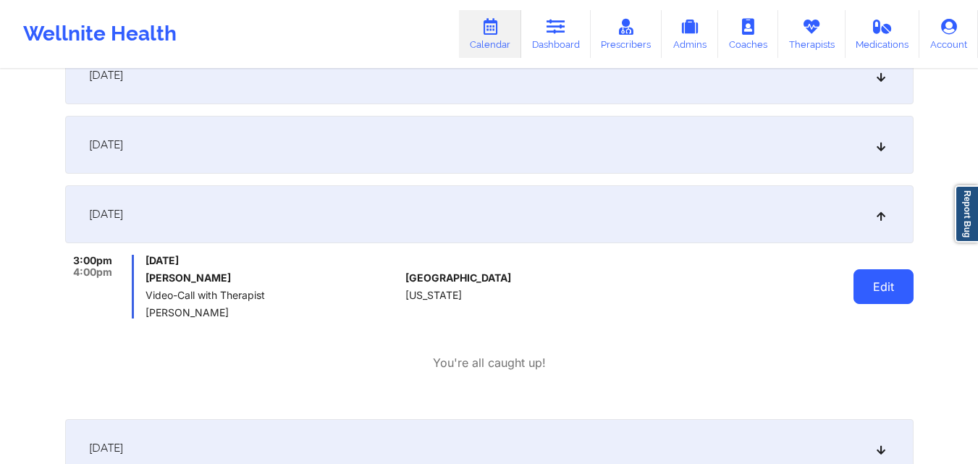
click at [881, 279] on button "Edit" at bounding box center [884, 286] width 60 height 35
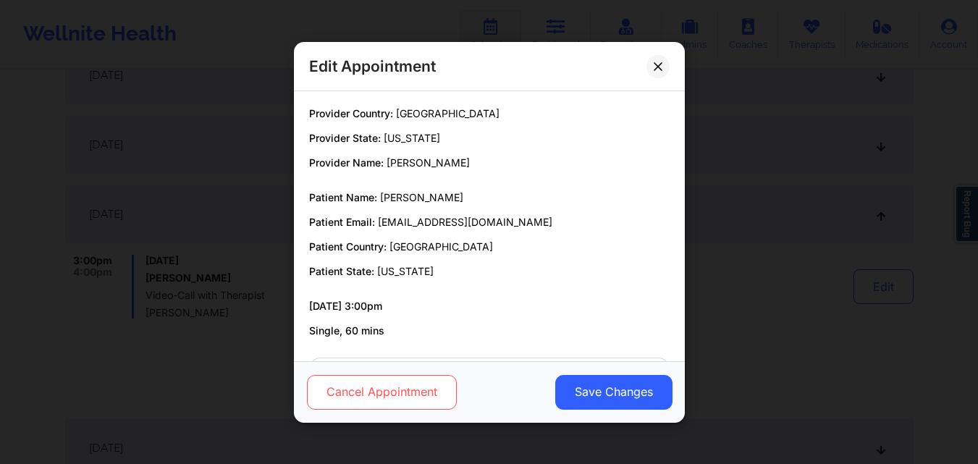
click at [392, 390] on button "Cancel Appointment" at bounding box center [381, 391] width 150 height 35
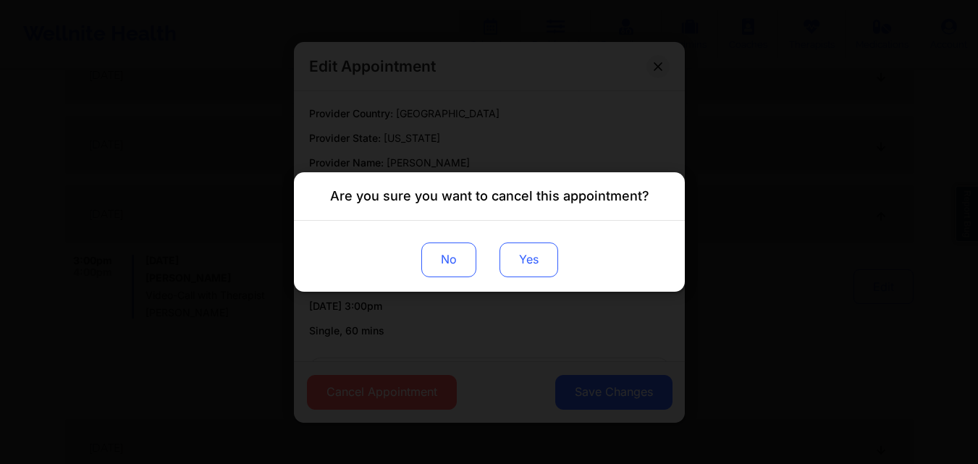
click at [528, 247] on button "Yes" at bounding box center [528, 260] width 59 height 35
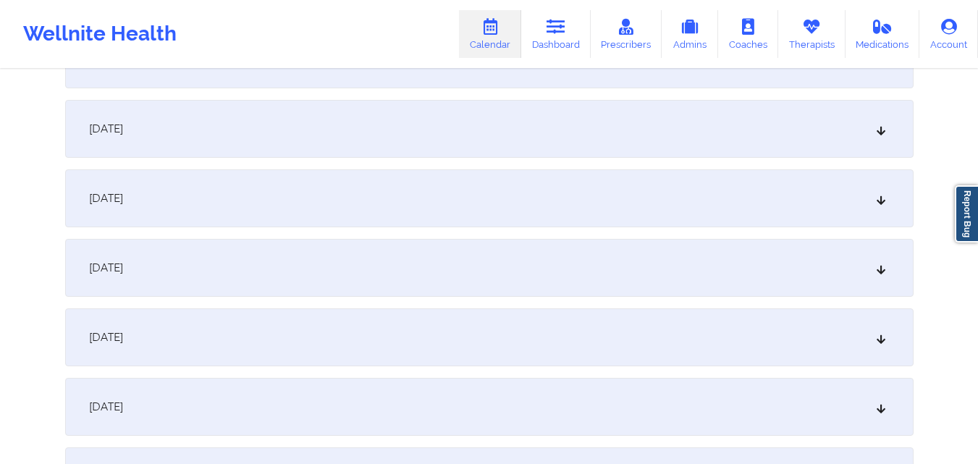
scroll to position [3553, 0]
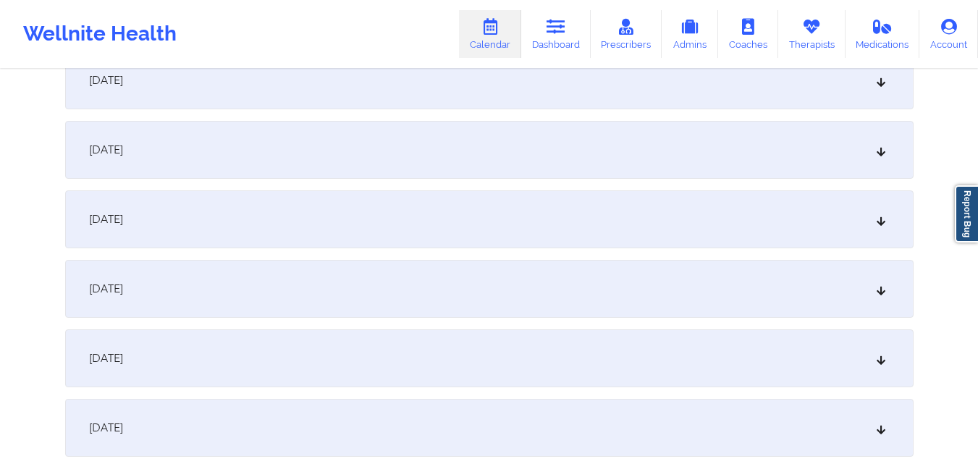
click at [691, 277] on div "[DATE]" at bounding box center [489, 289] width 849 height 58
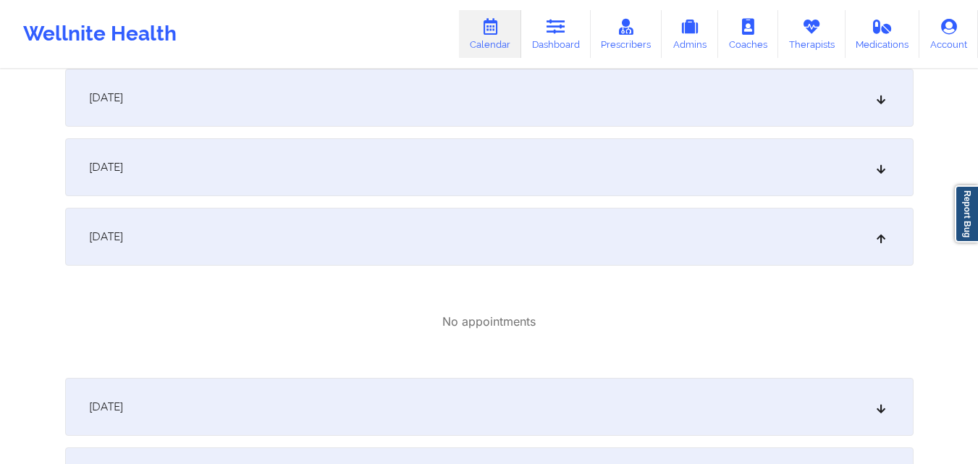
scroll to position [3626, 0]
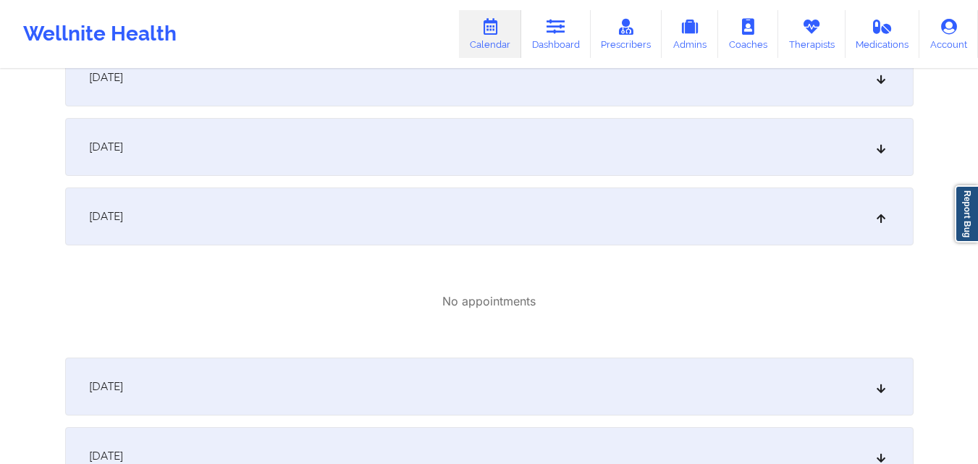
click at [702, 390] on div "[DATE]" at bounding box center [489, 387] width 849 height 58
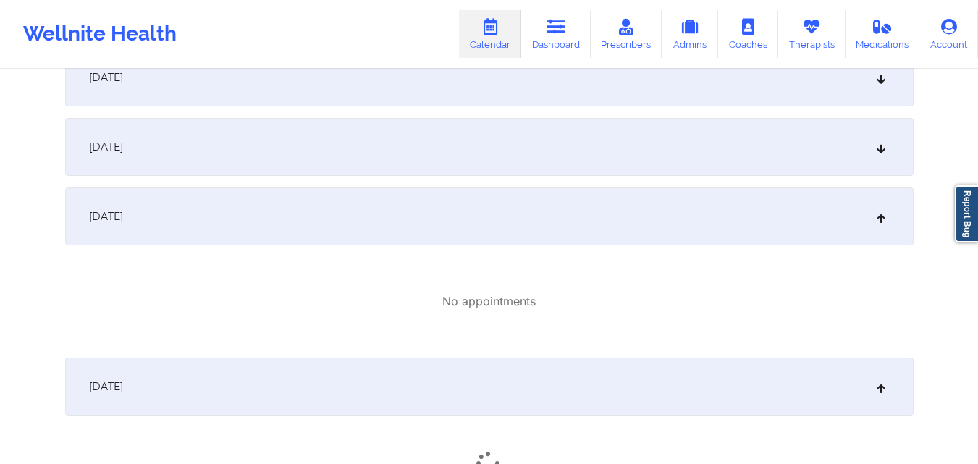
scroll to position [3770, 0]
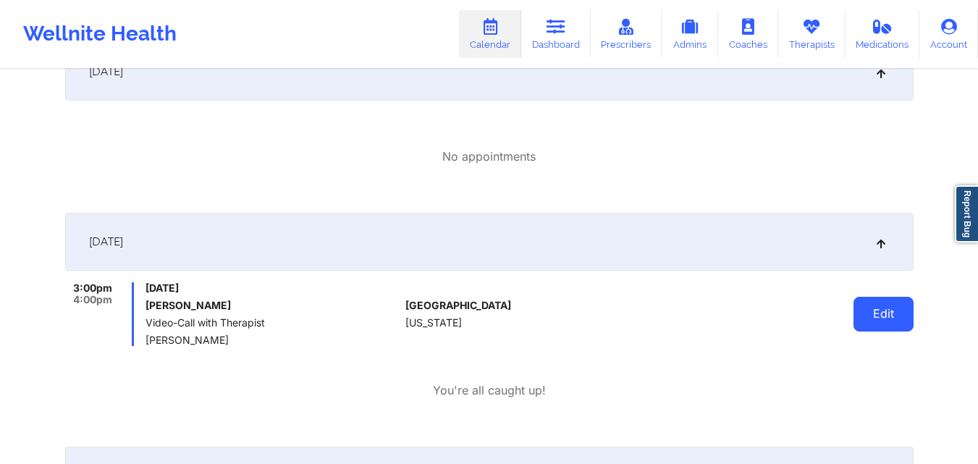
click at [866, 321] on button "Edit" at bounding box center [884, 314] width 60 height 35
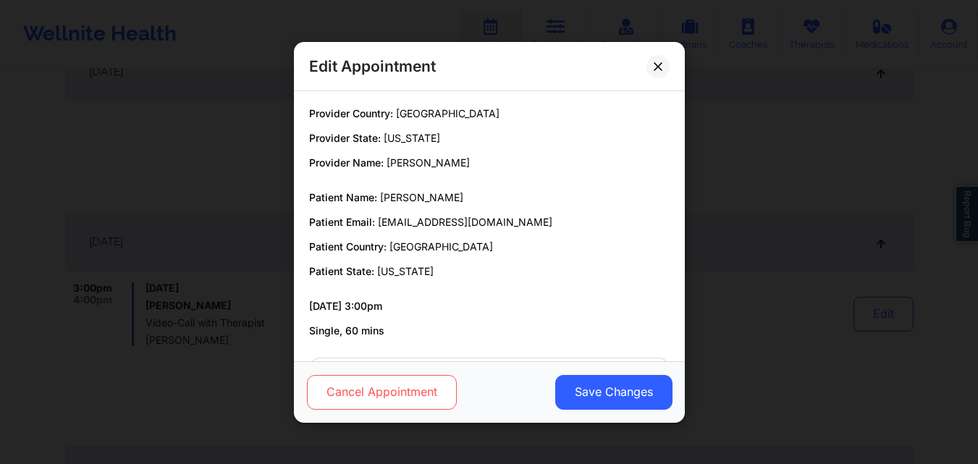
click at [371, 395] on button "Cancel Appointment" at bounding box center [381, 391] width 150 height 35
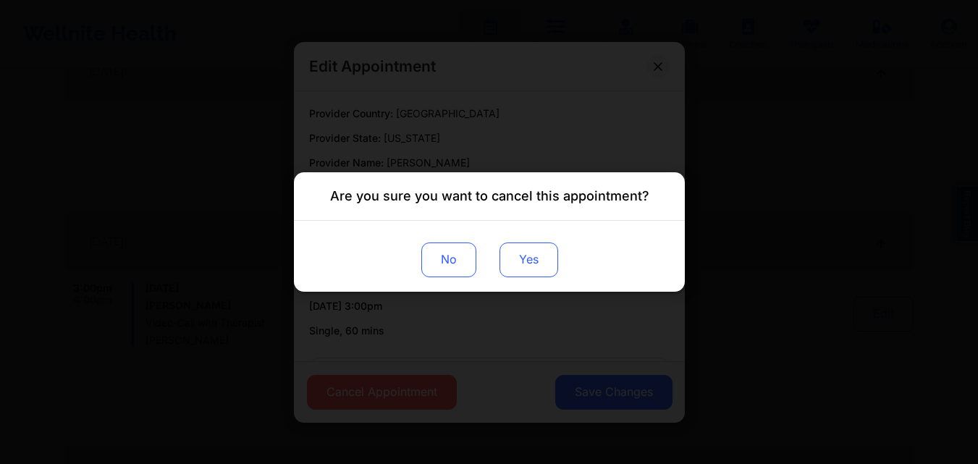
click at [531, 252] on button "Yes" at bounding box center [528, 260] width 59 height 35
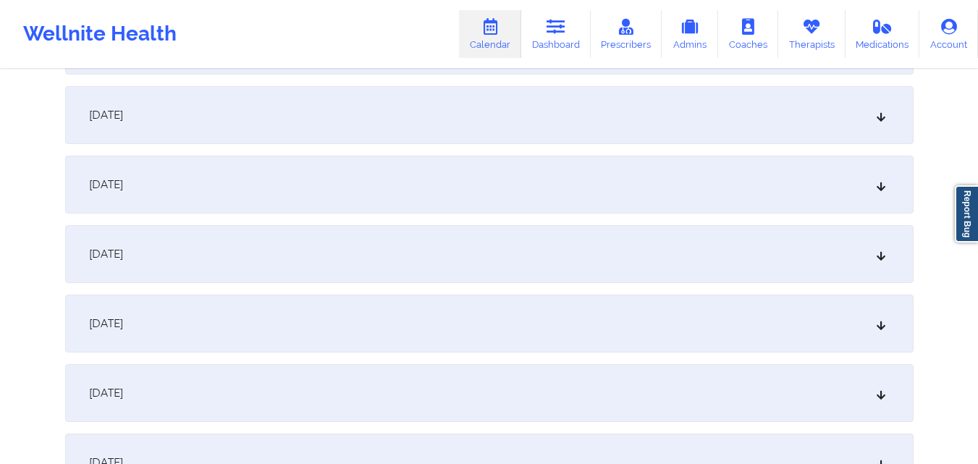
scroll to position [4494, 0]
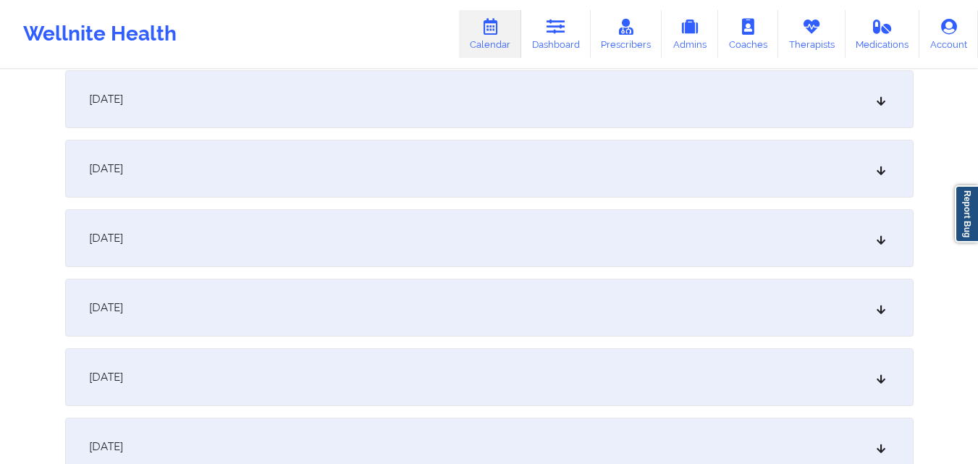
click at [765, 172] on div "[DATE]" at bounding box center [489, 169] width 849 height 58
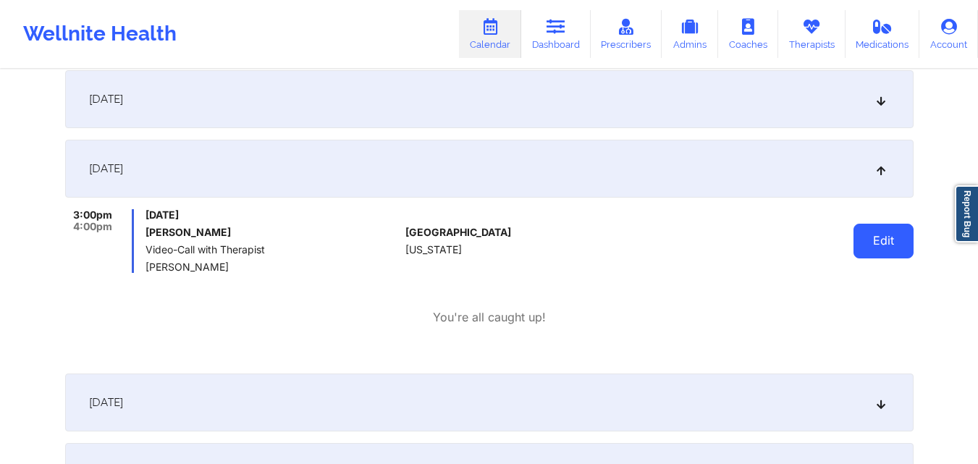
click at [867, 236] on button "Edit" at bounding box center [884, 241] width 60 height 35
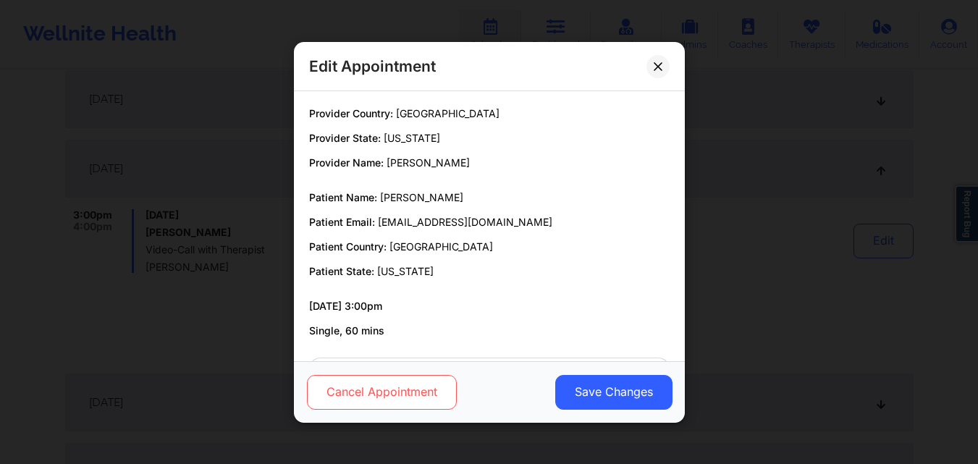
click at [371, 401] on button "Cancel Appointment" at bounding box center [381, 391] width 150 height 35
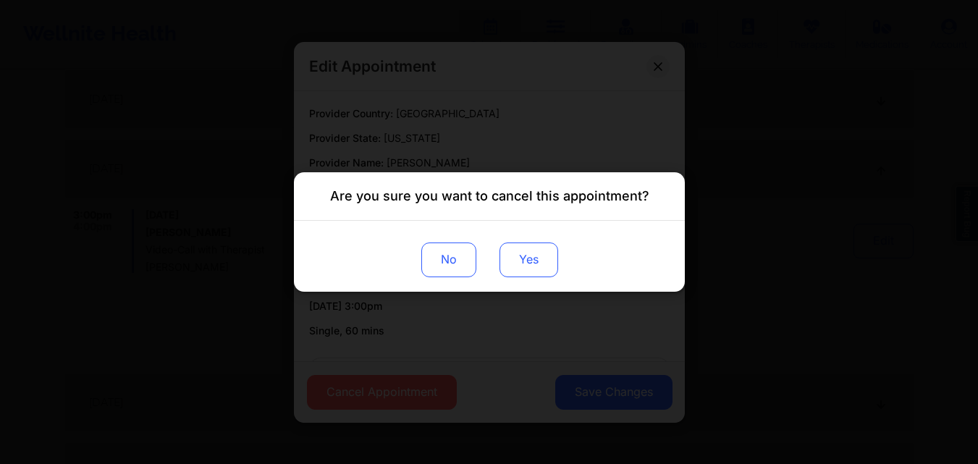
click at [526, 259] on button "Yes" at bounding box center [528, 260] width 59 height 35
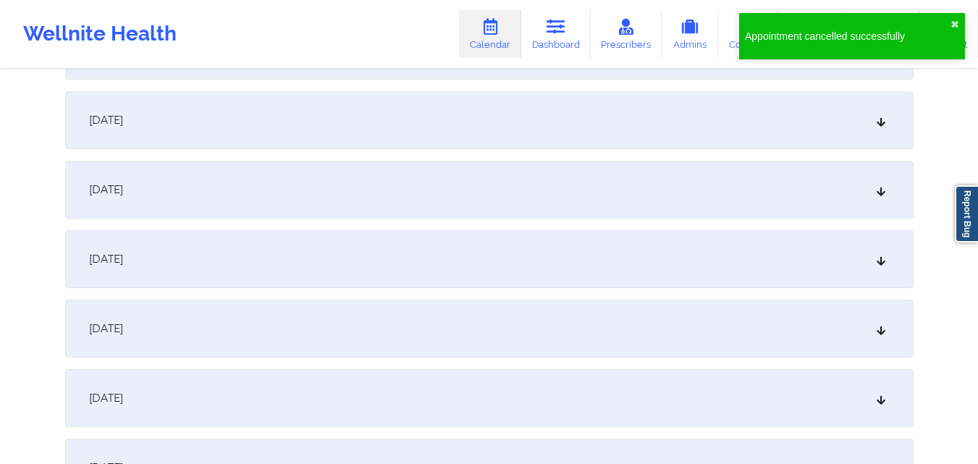
scroll to position [5074, 0]
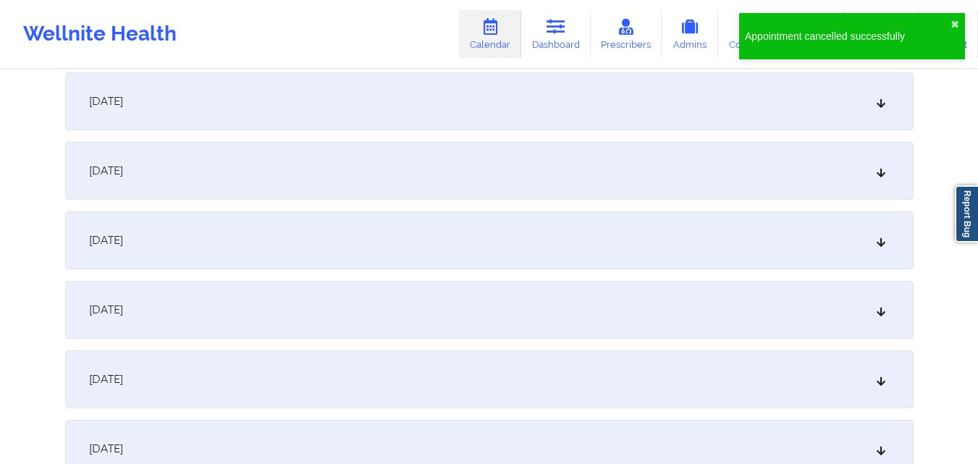
click at [701, 245] on div "[DATE]" at bounding box center [489, 240] width 849 height 58
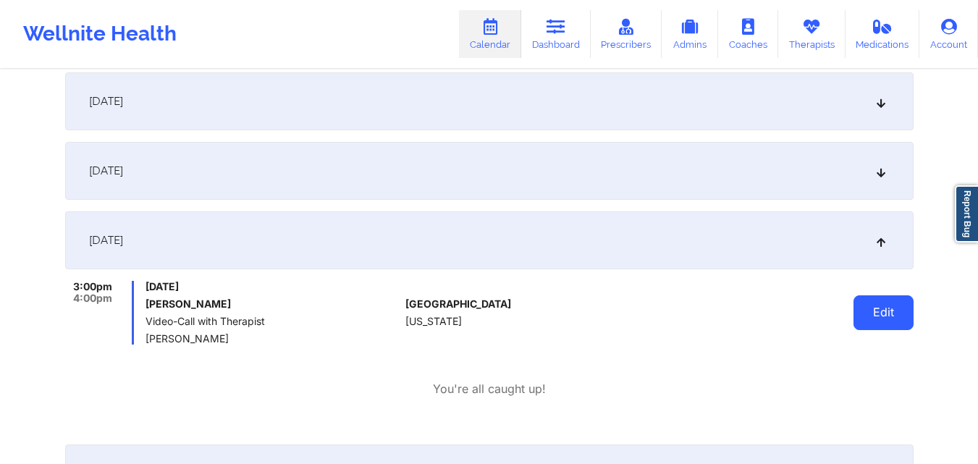
click at [894, 309] on button "Edit" at bounding box center [884, 312] width 60 height 35
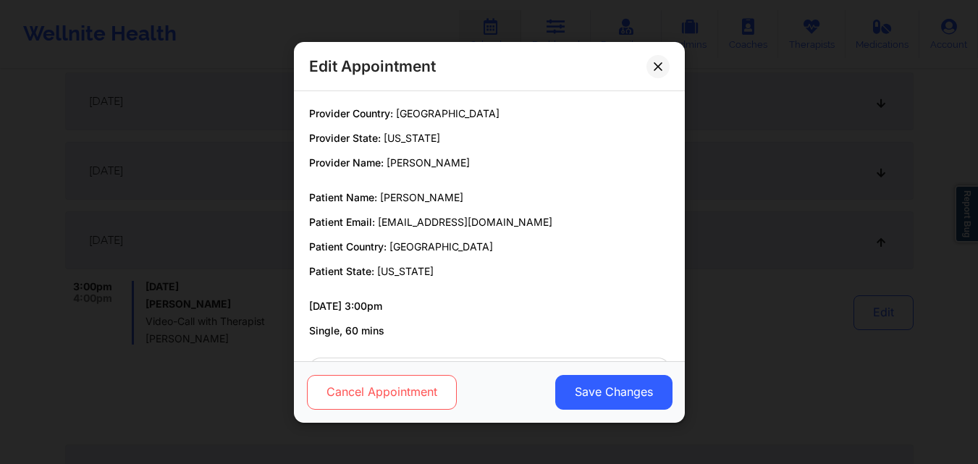
click at [338, 391] on button "Cancel Appointment" at bounding box center [381, 391] width 150 height 35
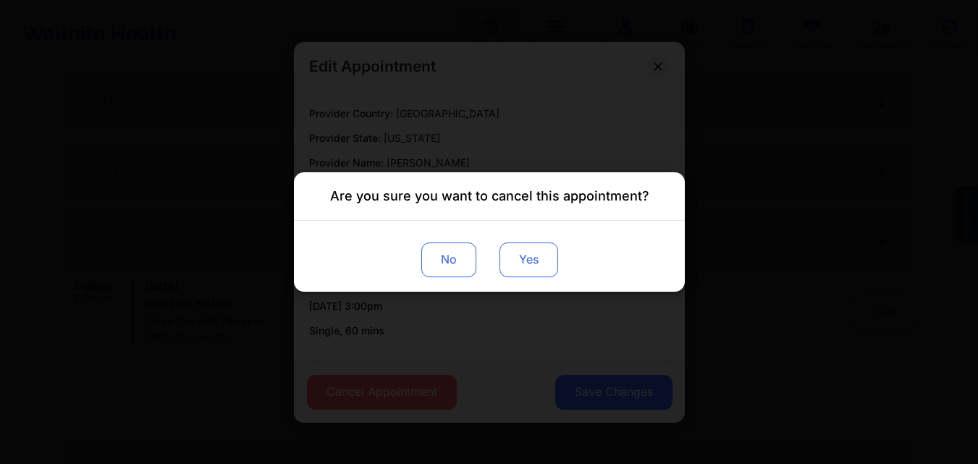
click at [529, 264] on button "Yes" at bounding box center [528, 260] width 59 height 35
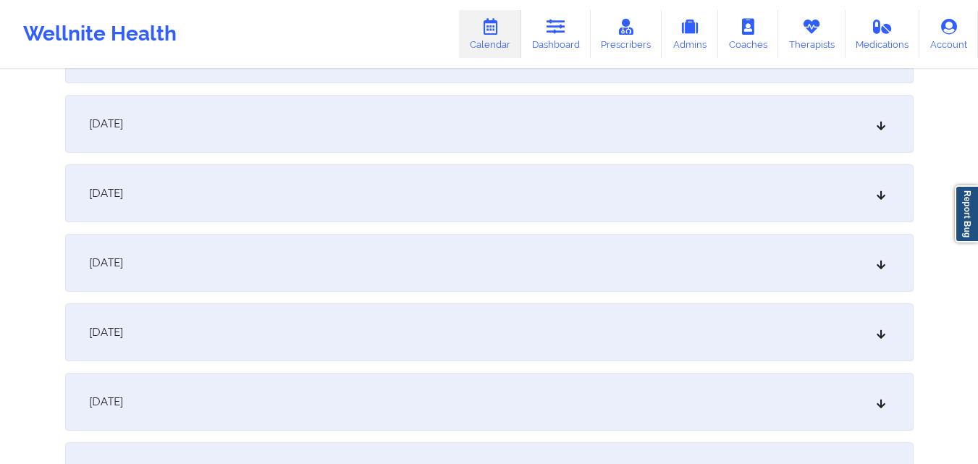
scroll to position [5725, 0]
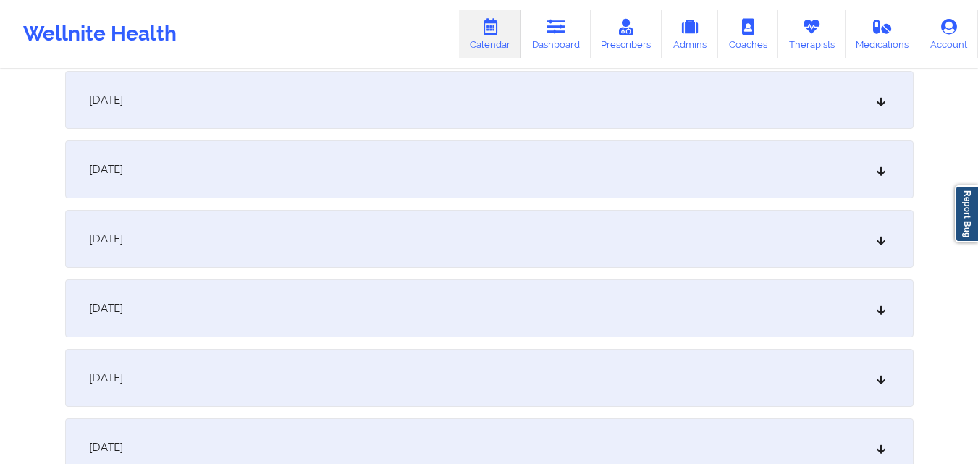
click at [737, 232] on div "[DATE]" at bounding box center [489, 239] width 849 height 58
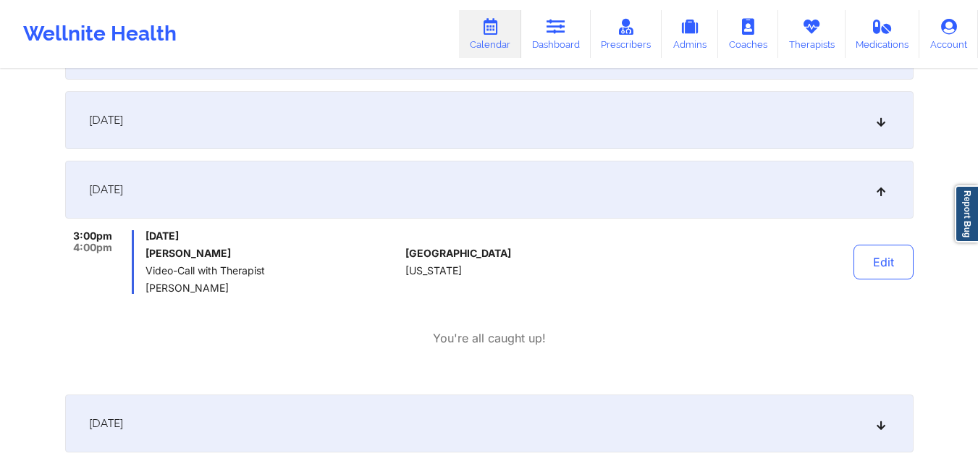
scroll to position [5798, 0]
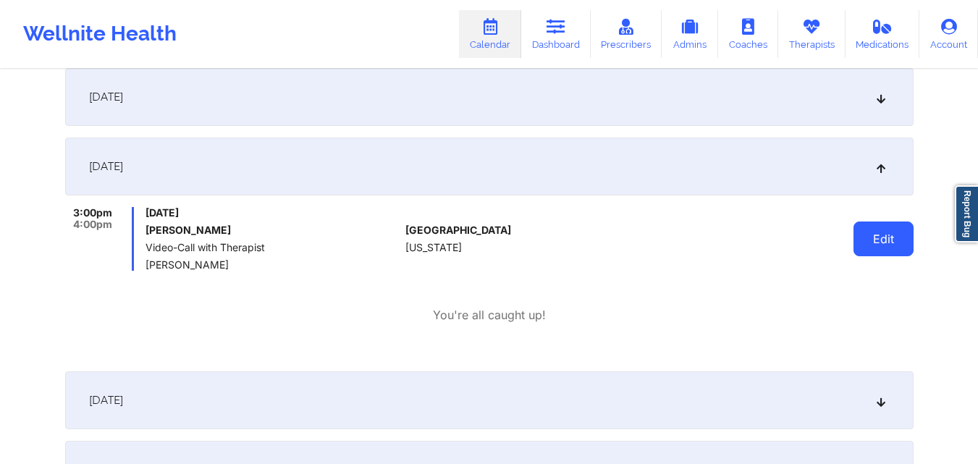
click at [873, 245] on button "Edit" at bounding box center [884, 239] width 60 height 35
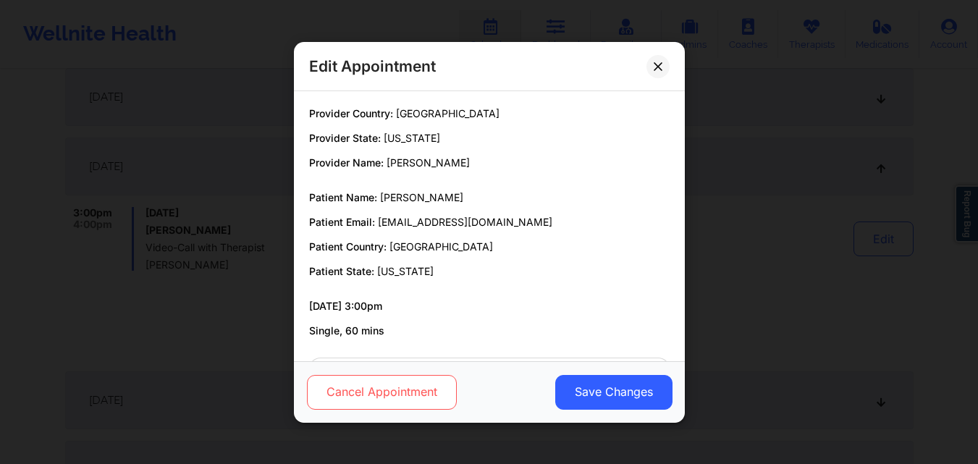
click at [378, 397] on button "Cancel Appointment" at bounding box center [381, 391] width 150 height 35
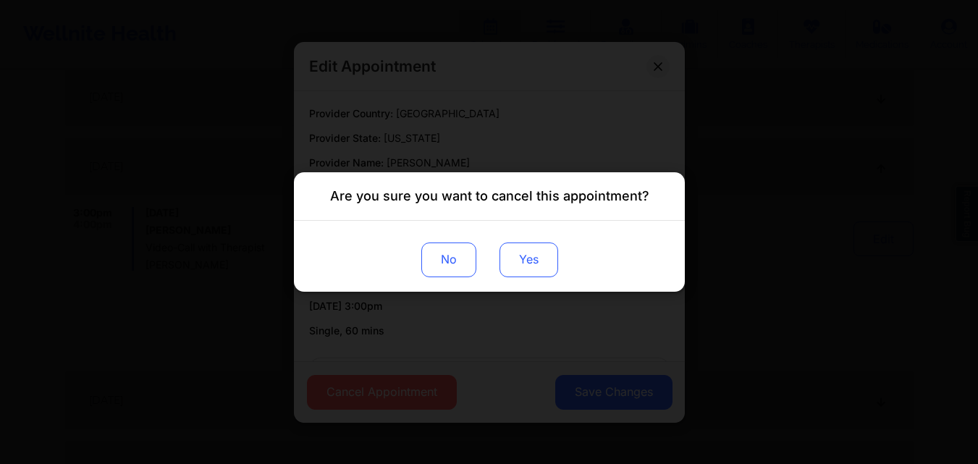
click at [521, 266] on button "Yes" at bounding box center [528, 260] width 59 height 35
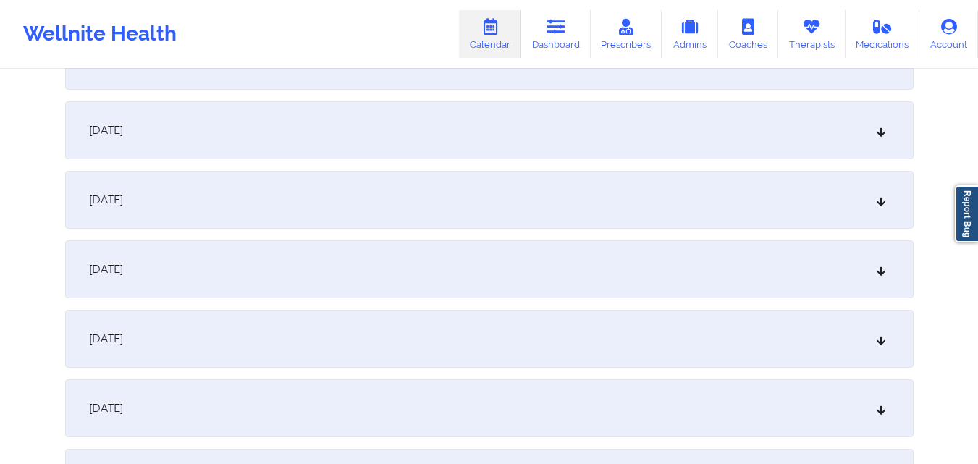
scroll to position [6305, 0]
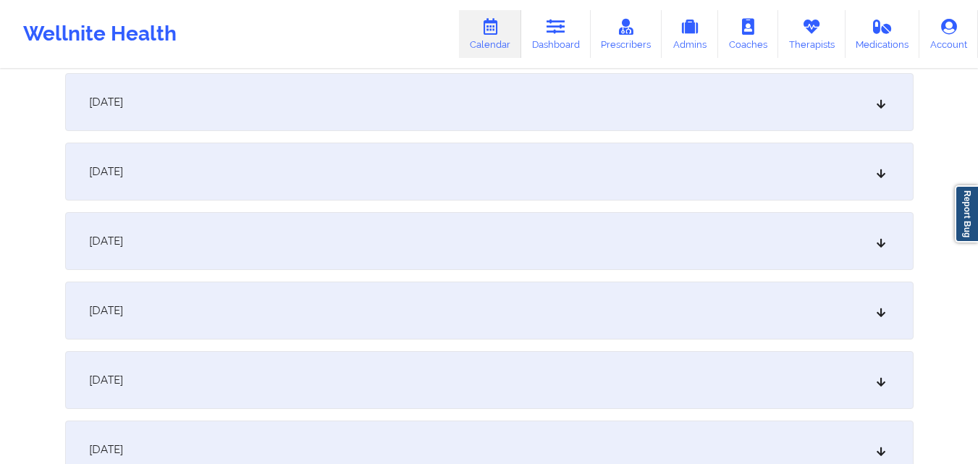
click at [728, 323] on div "[DATE]" at bounding box center [489, 311] width 849 height 58
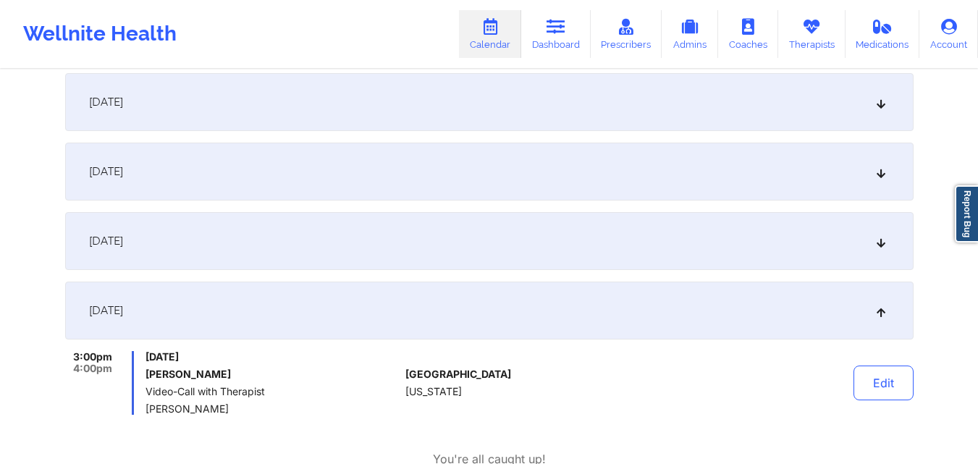
scroll to position [6377, 0]
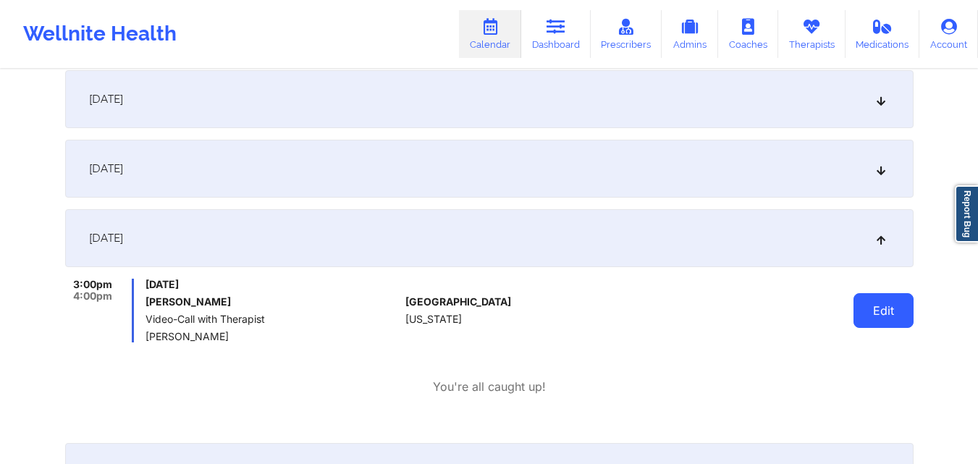
click at [875, 304] on button "Edit" at bounding box center [884, 310] width 60 height 35
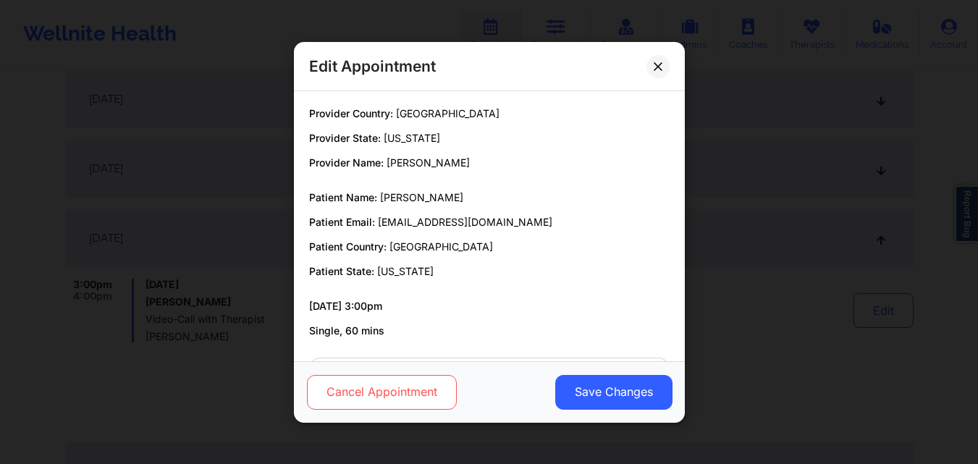
click at [404, 398] on button "Cancel Appointment" at bounding box center [381, 391] width 150 height 35
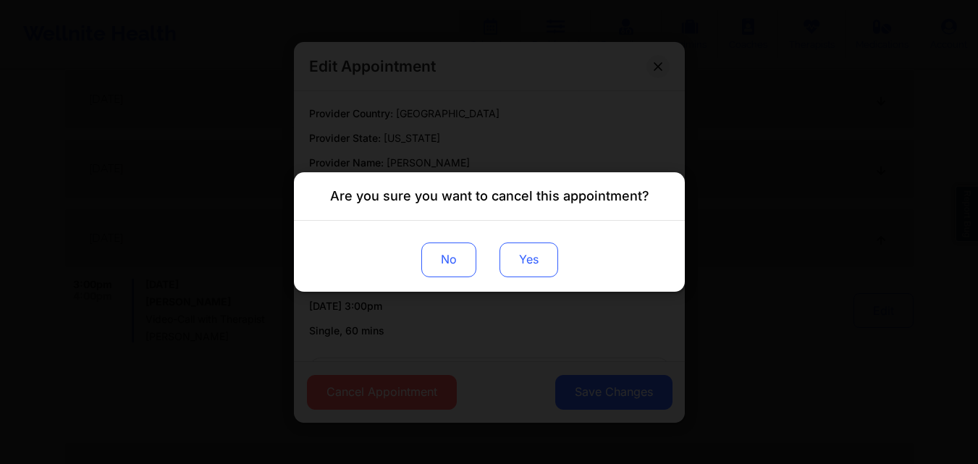
click at [527, 267] on button "Yes" at bounding box center [528, 260] width 59 height 35
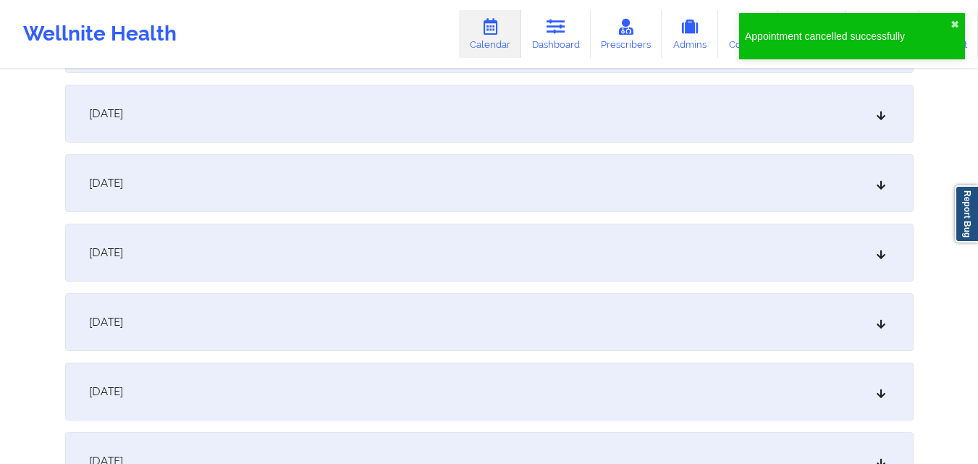
scroll to position [6956, 0]
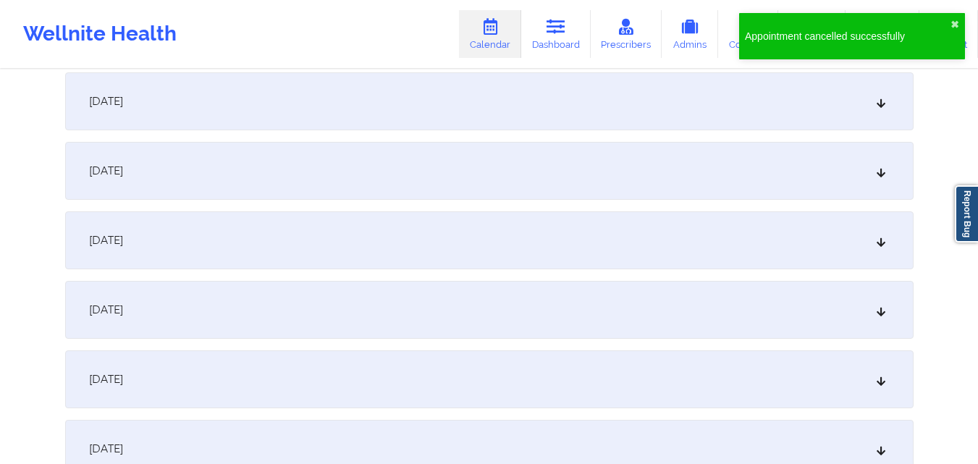
click at [768, 241] on div "[DATE]" at bounding box center [489, 240] width 849 height 58
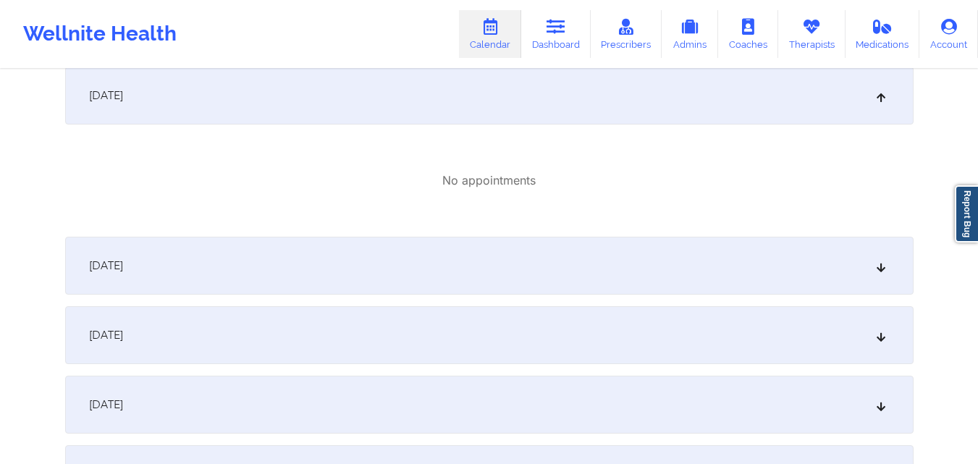
click at [773, 254] on div "[DATE]" at bounding box center [489, 266] width 849 height 58
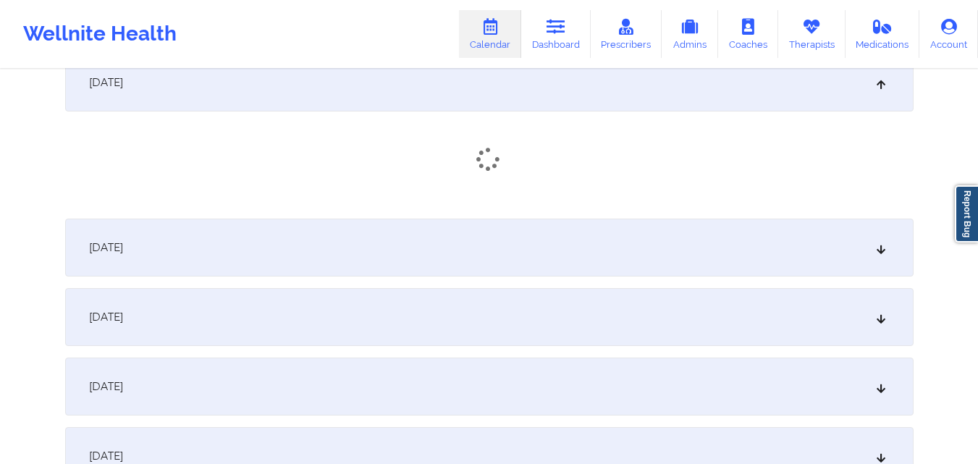
scroll to position [7318, 0]
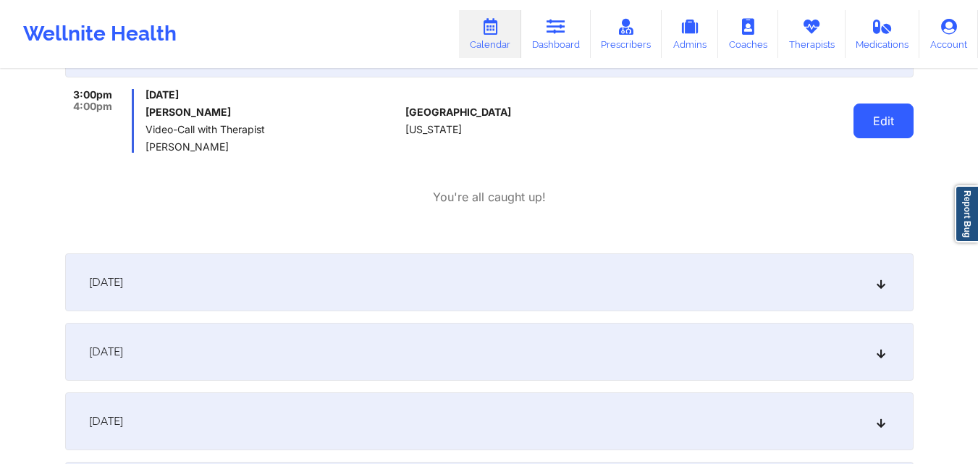
click at [864, 116] on button "Edit" at bounding box center [884, 121] width 60 height 35
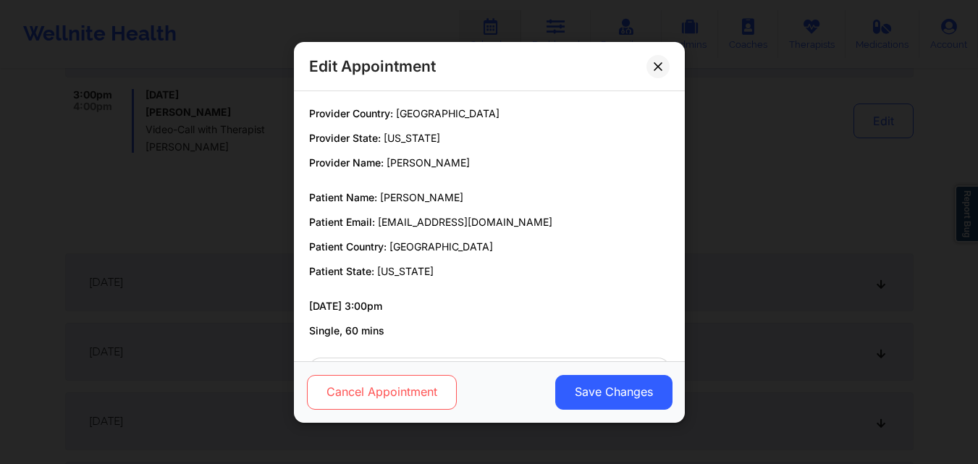
click at [411, 392] on button "Cancel Appointment" at bounding box center [381, 391] width 150 height 35
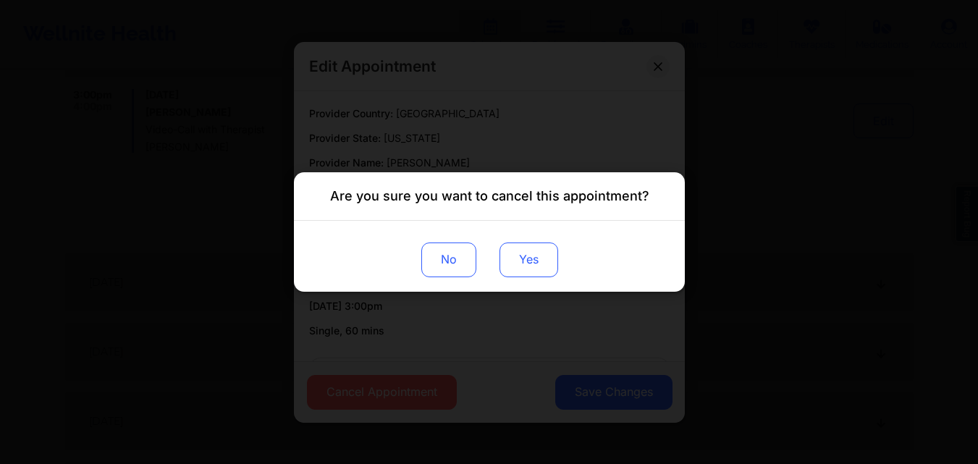
click at [552, 264] on button "Yes" at bounding box center [528, 260] width 59 height 35
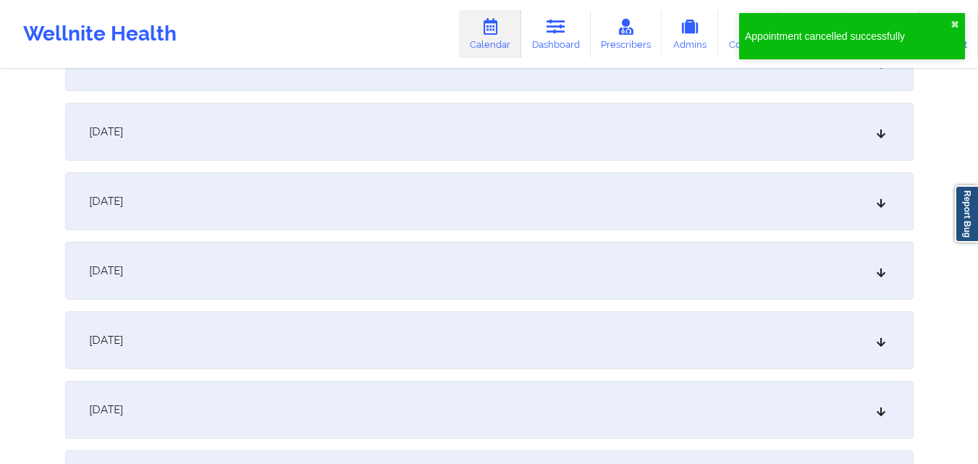
scroll to position [7681, 0]
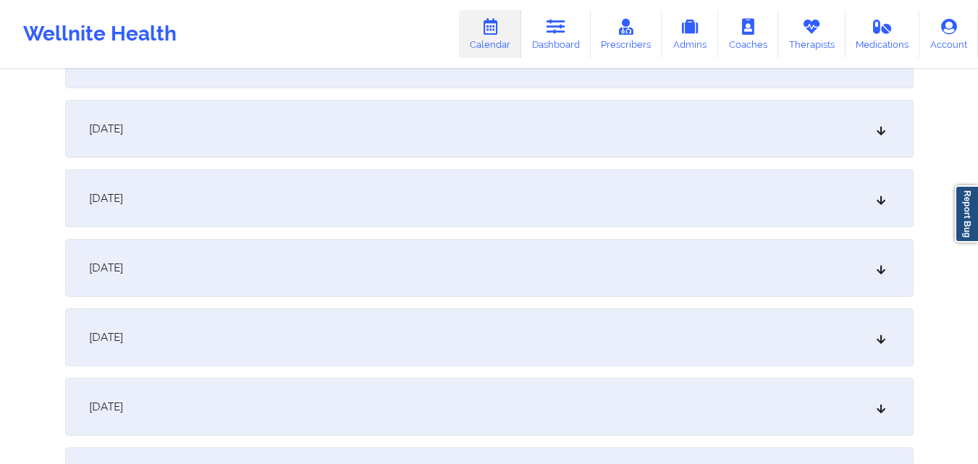
click at [578, 329] on div "[DATE]" at bounding box center [489, 337] width 849 height 58
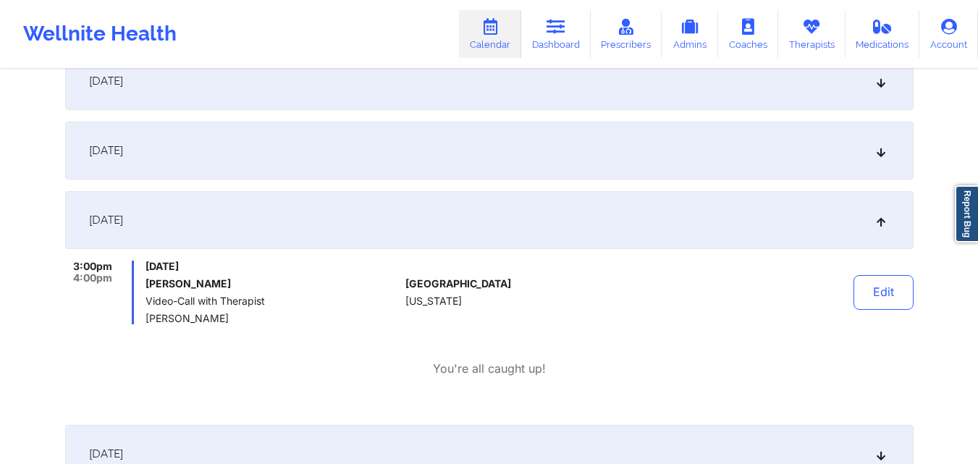
scroll to position [7825, 0]
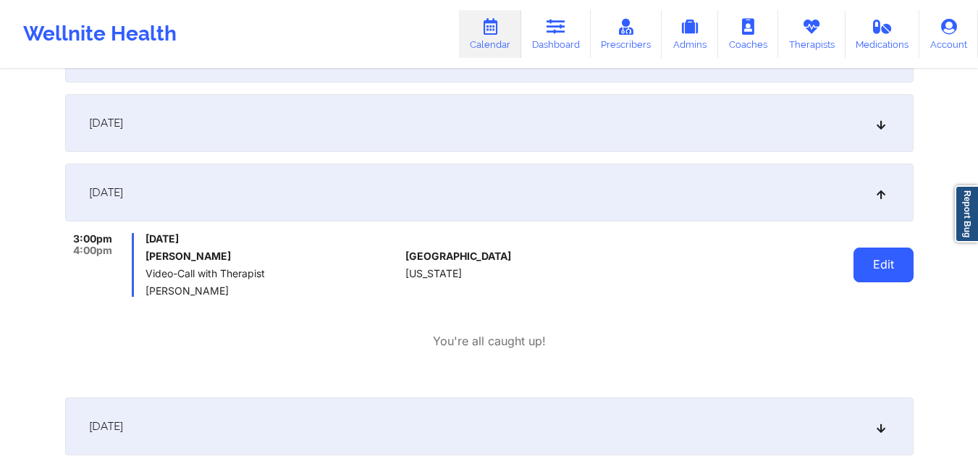
click at [886, 272] on button "Edit" at bounding box center [884, 265] width 60 height 35
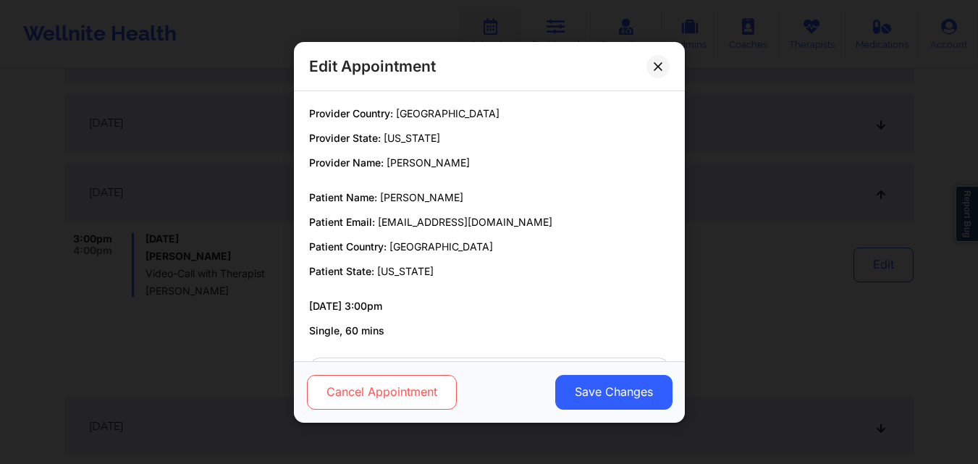
click at [398, 398] on button "Cancel Appointment" at bounding box center [381, 391] width 150 height 35
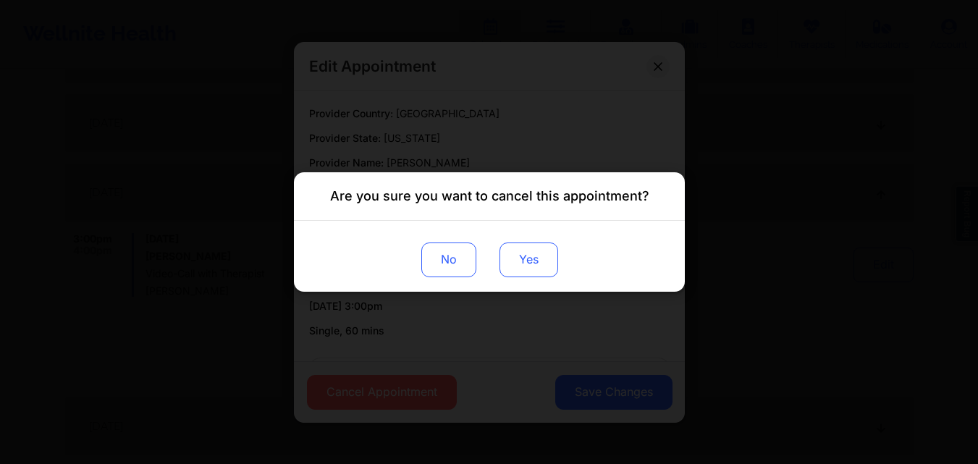
click at [518, 266] on button "Yes" at bounding box center [528, 260] width 59 height 35
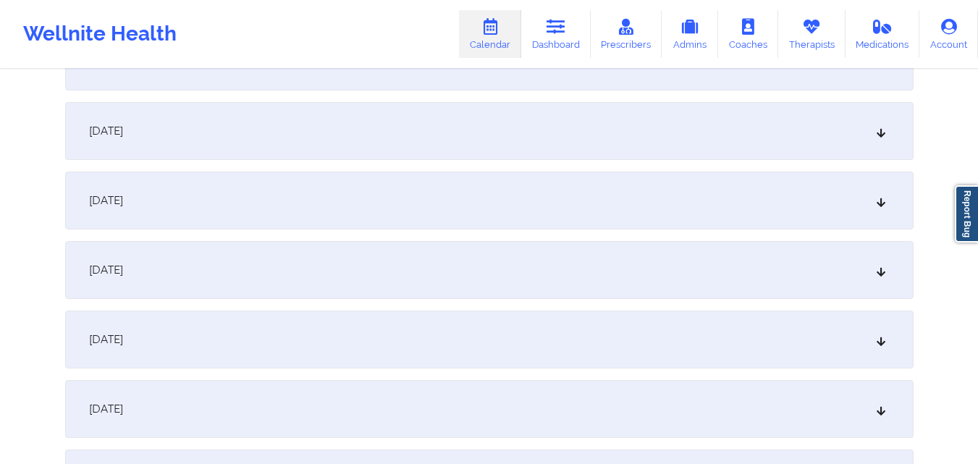
scroll to position [8405, 0]
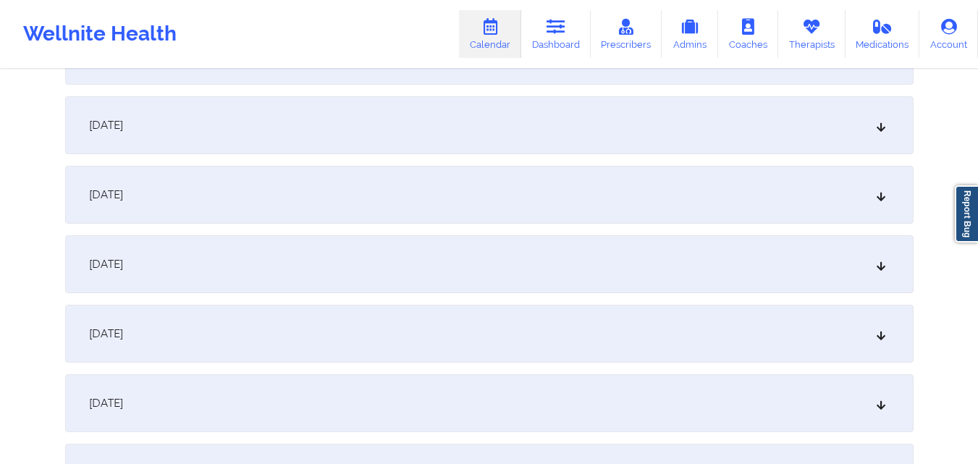
click at [670, 256] on div "[DATE]" at bounding box center [489, 264] width 849 height 58
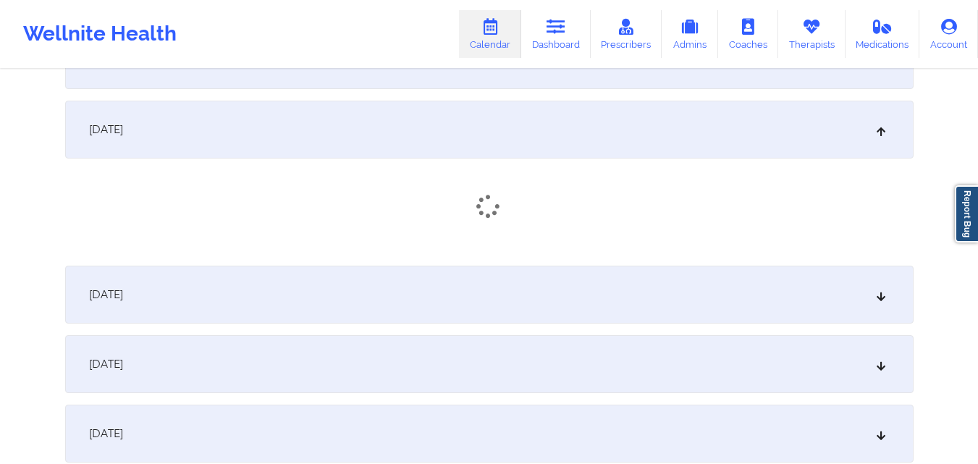
scroll to position [8549, 0]
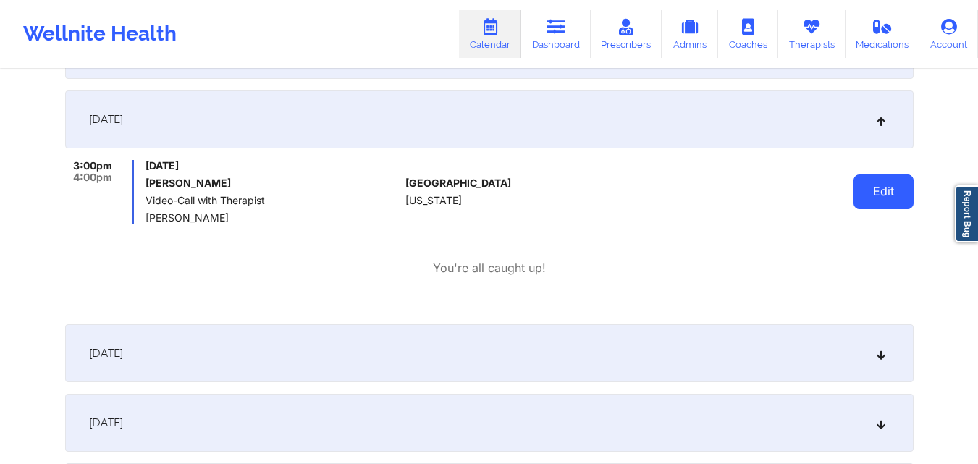
click at [888, 196] on button "Edit" at bounding box center [884, 192] width 60 height 35
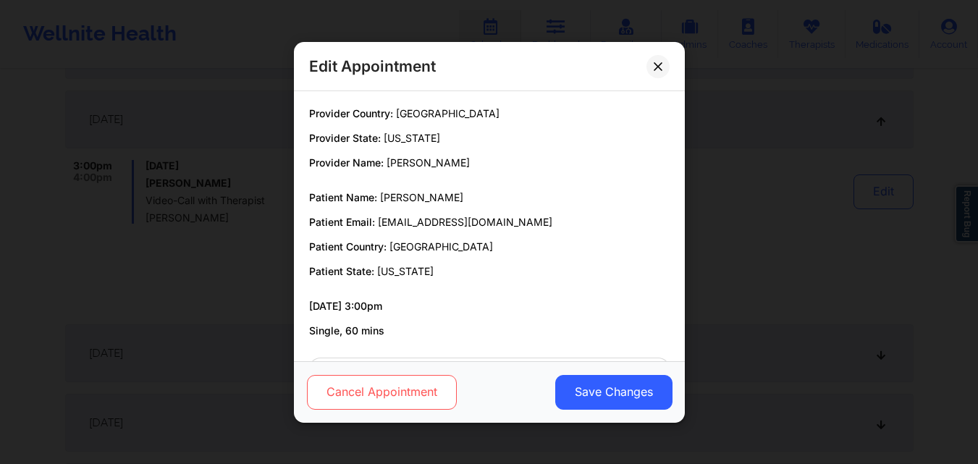
click at [405, 387] on button "Cancel Appointment" at bounding box center [381, 391] width 150 height 35
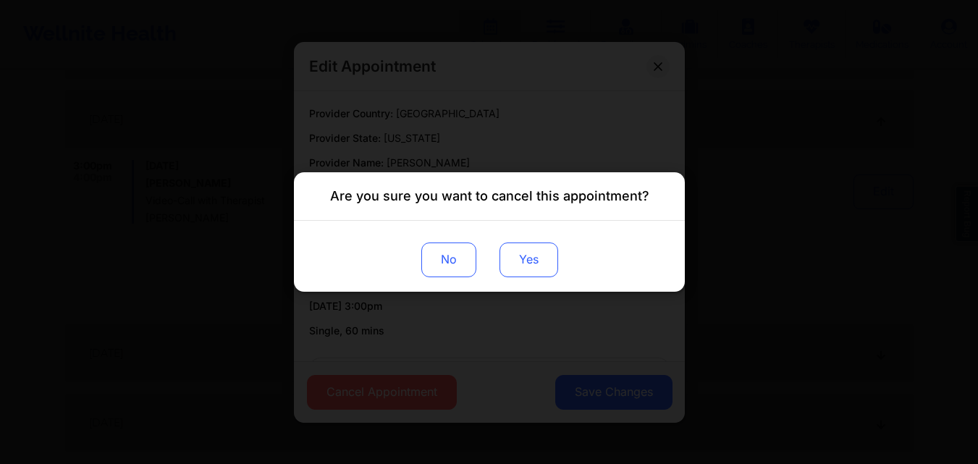
click at [510, 260] on button "Yes" at bounding box center [528, 260] width 59 height 35
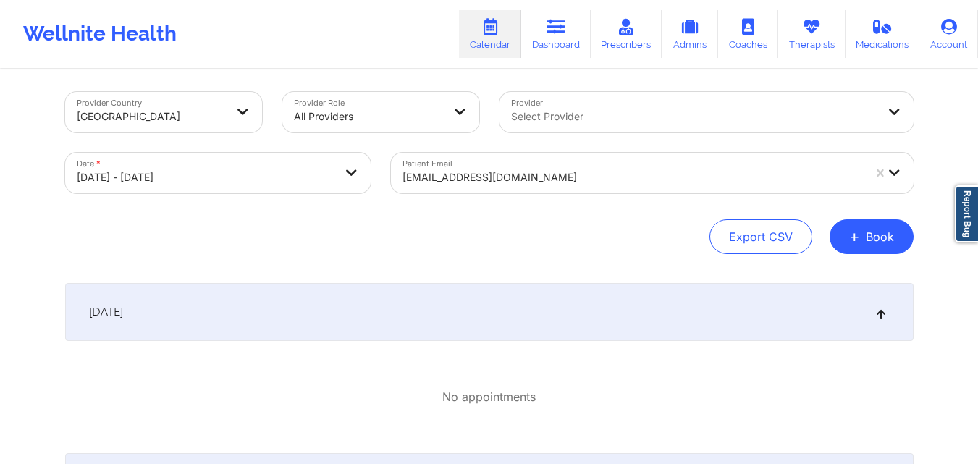
scroll to position [0, 0]
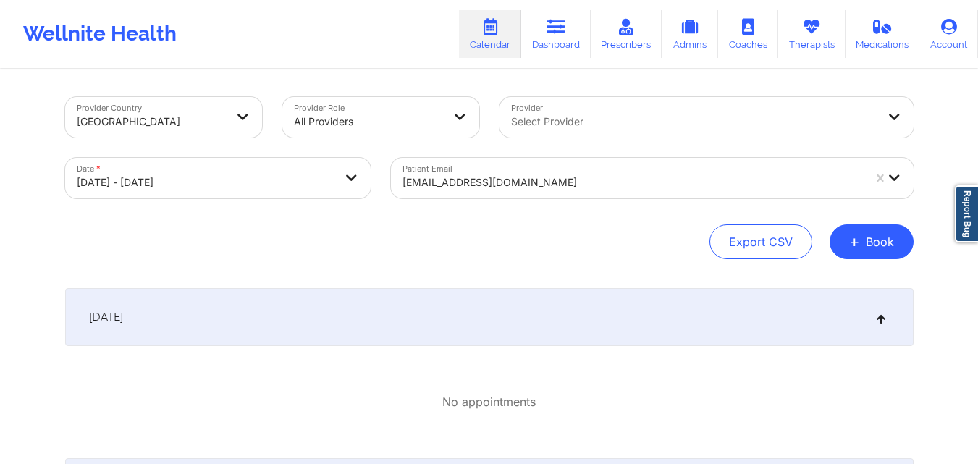
click at [620, 114] on div at bounding box center [694, 121] width 366 height 17
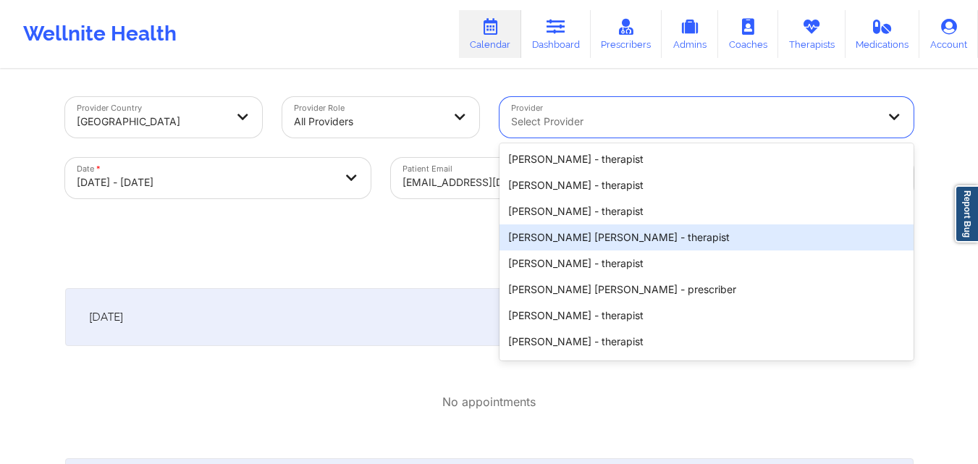
click at [416, 238] on div "Export CSV + Book" at bounding box center [489, 241] width 849 height 35
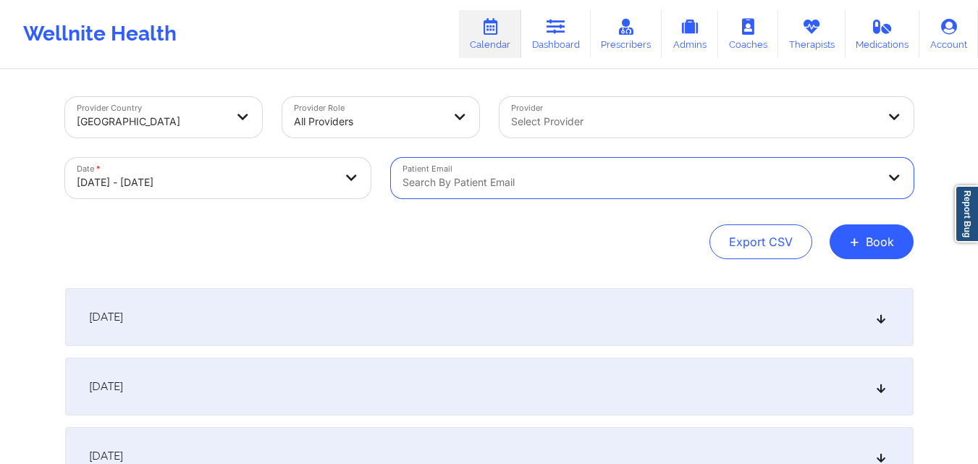
click at [668, 117] on div at bounding box center [694, 121] width 366 height 17
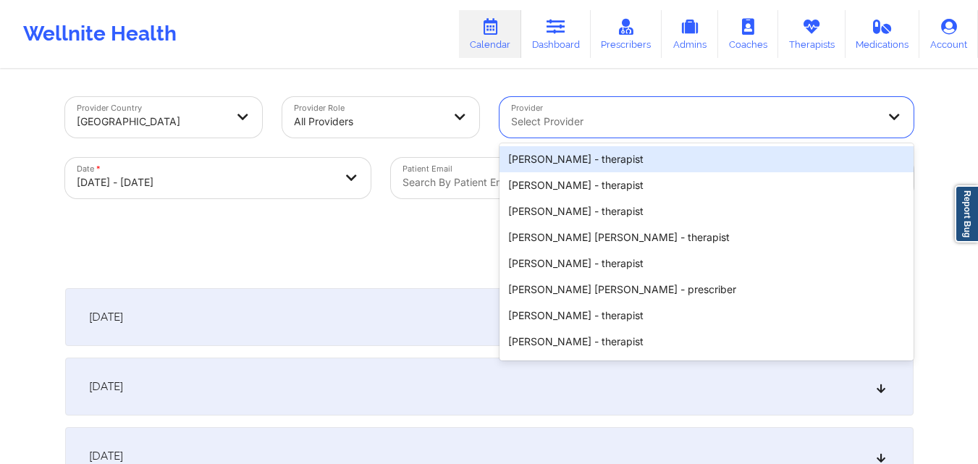
paste input "[PERSON_NAME]"
type input "[PERSON_NAME]"
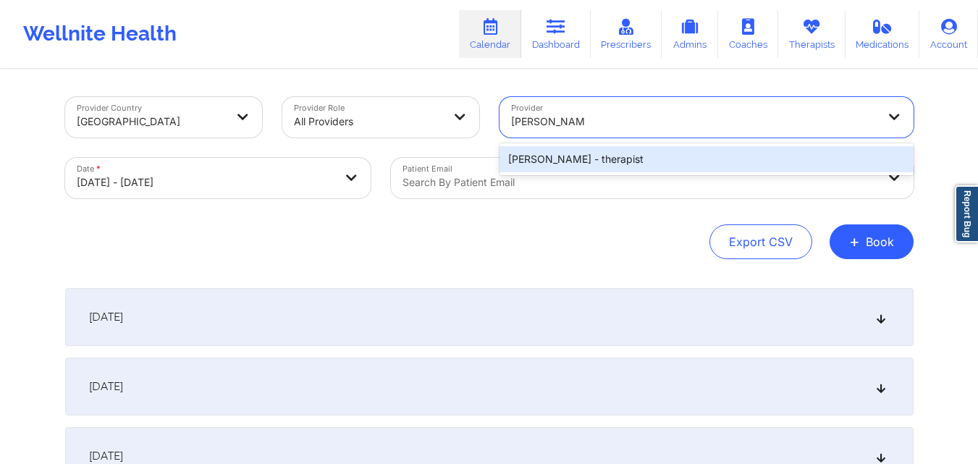
click at [605, 154] on div "[PERSON_NAME] - therapist" at bounding box center [707, 159] width 414 height 26
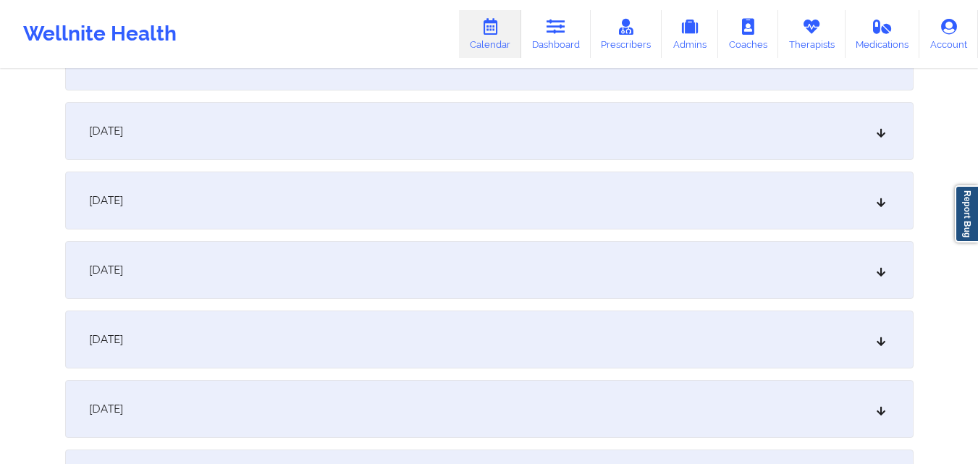
scroll to position [1231, 0]
click at [601, 138] on div "[DATE]" at bounding box center [489, 129] width 849 height 58
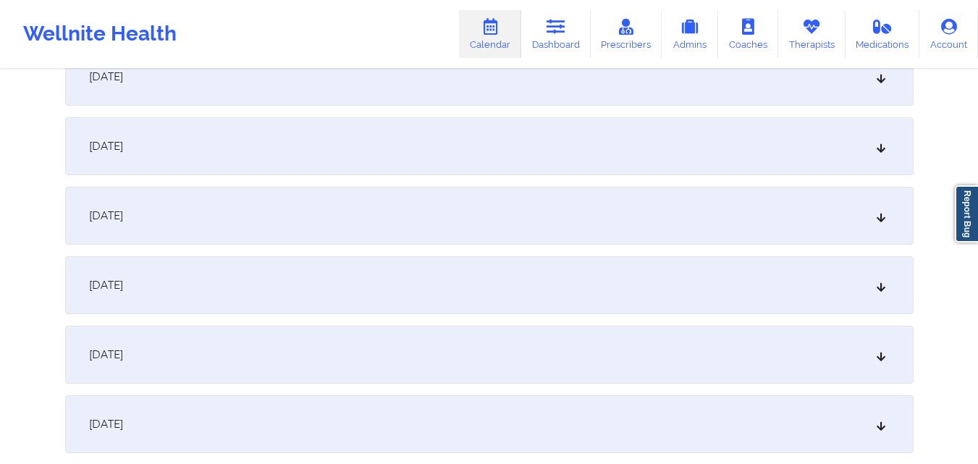
scroll to position [1810, 0]
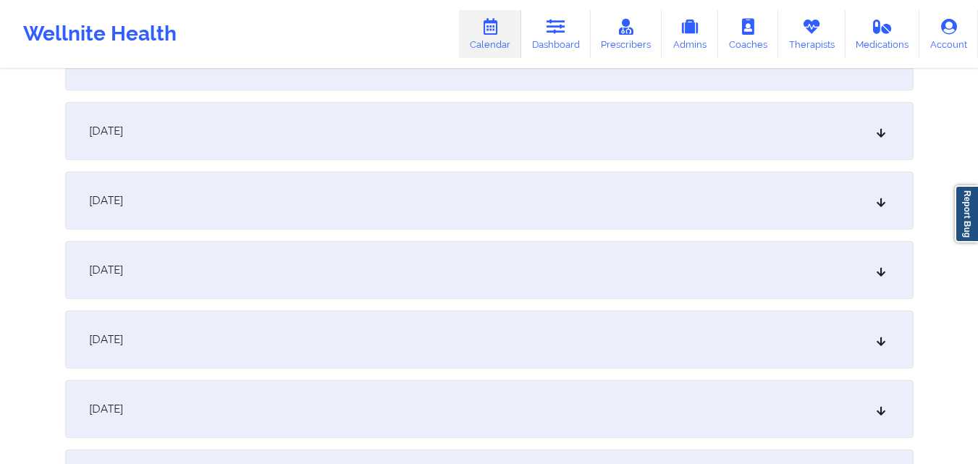
click at [358, 198] on div "[DATE]" at bounding box center [489, 201] width 849 height 58
click at [420, 246] on div "[DATE]" at bounding box center [489, 272] width 849 height 58
click at [447, 256] on div "[DATE]" at bounding box center [489, 272] width 849 height 58
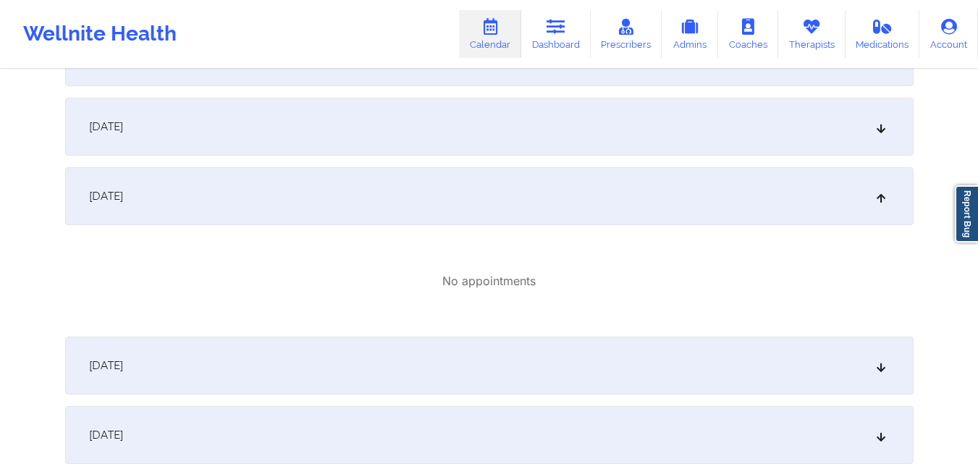
scroll to position [3114, 0]
click at [484, 187] on div "[DATE]" at bounding box center [489, 199] width 849 height 58
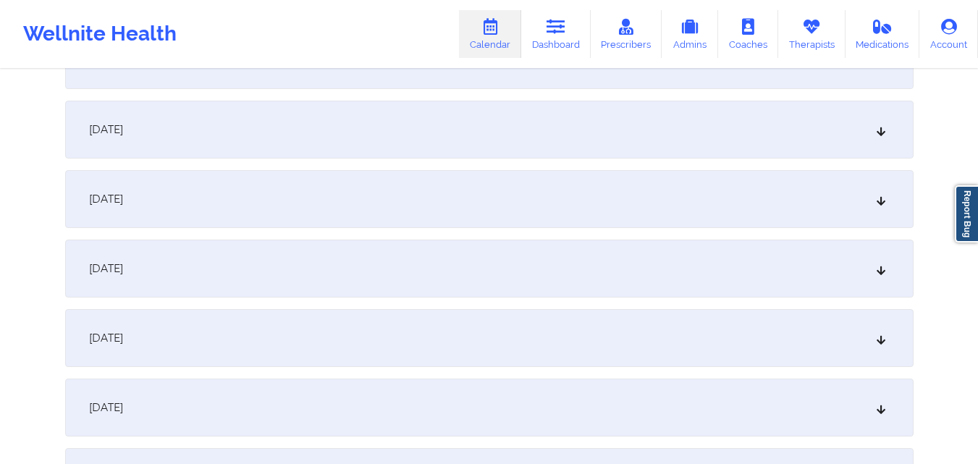
click at [484, 187] on div "[DATE]" at bounding box center [489, 199] width 849 height 58
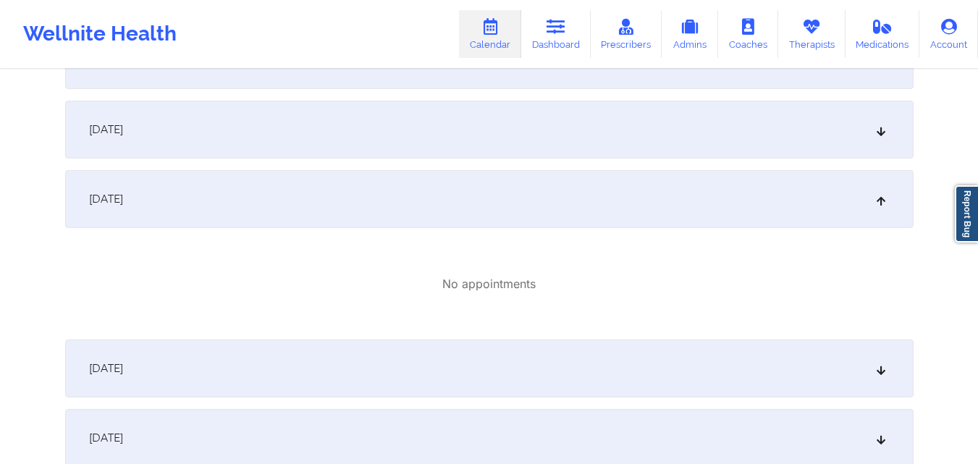
scroll to position [3186, 0]
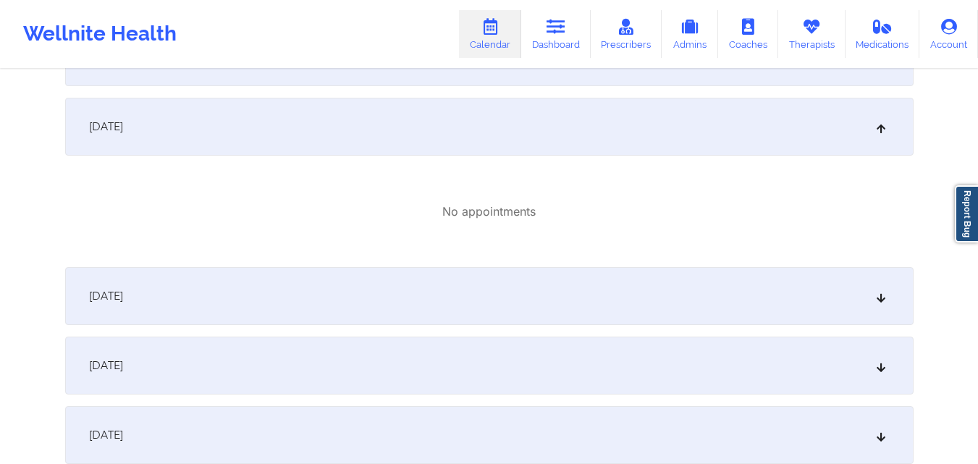
click at [506, 144] on div "[DATE]" at bounding box center [489, 127] width 849 height 58
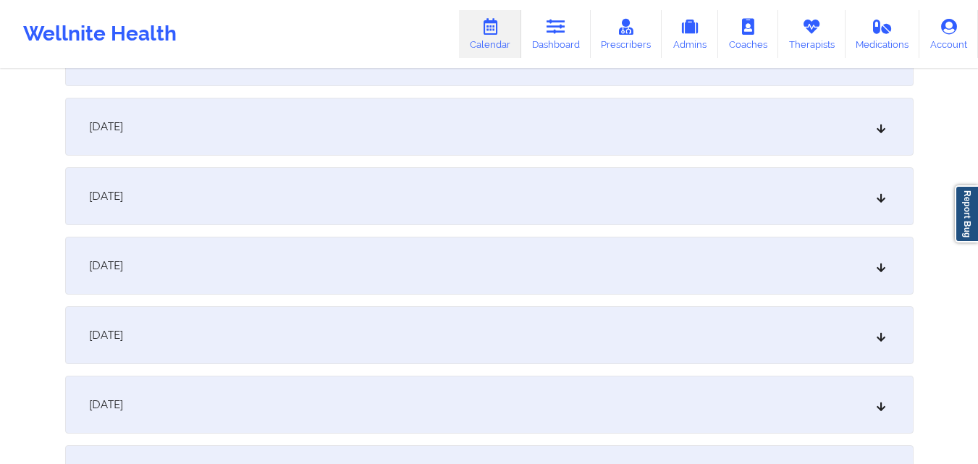
click at [506, 144] on div "[DATE]" at bounding box center [489, 127] width 849 height 58
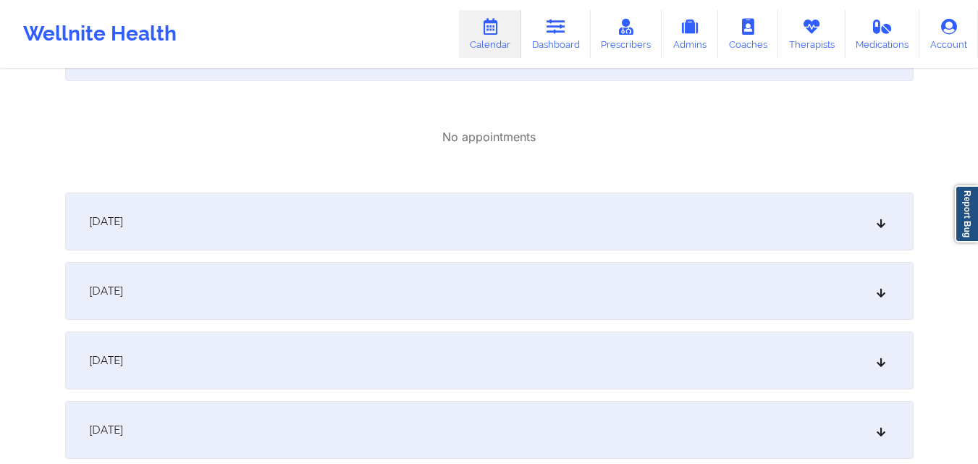
scroll to position [3331, 0]
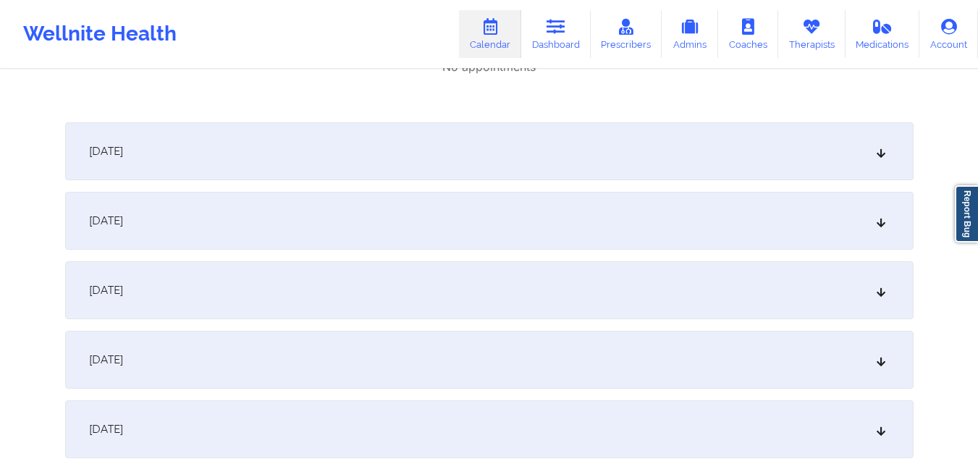
click at [626, 94] on div "No appointments" at bounding box center [489, 66] width 849 height 89
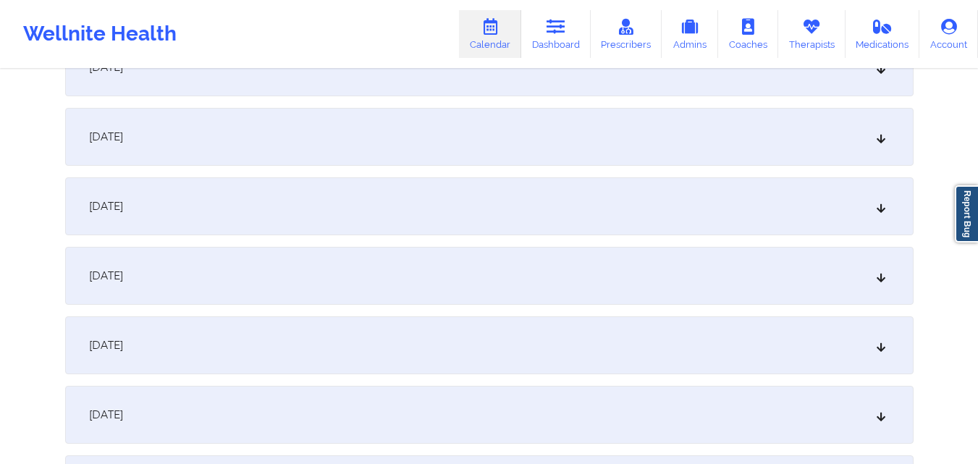
click at [681, 216] on div "[DATE]" at bounding box center [489, 206] width 849 height 58
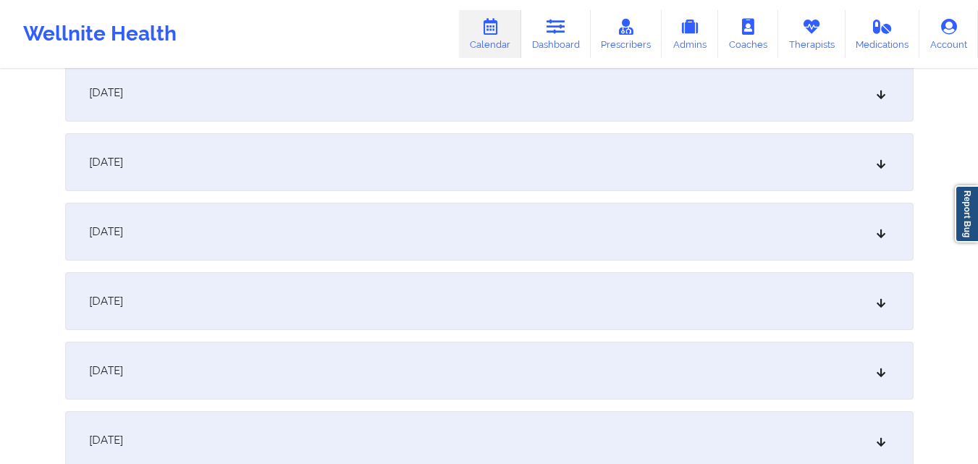
scroll to position [4272, 0]
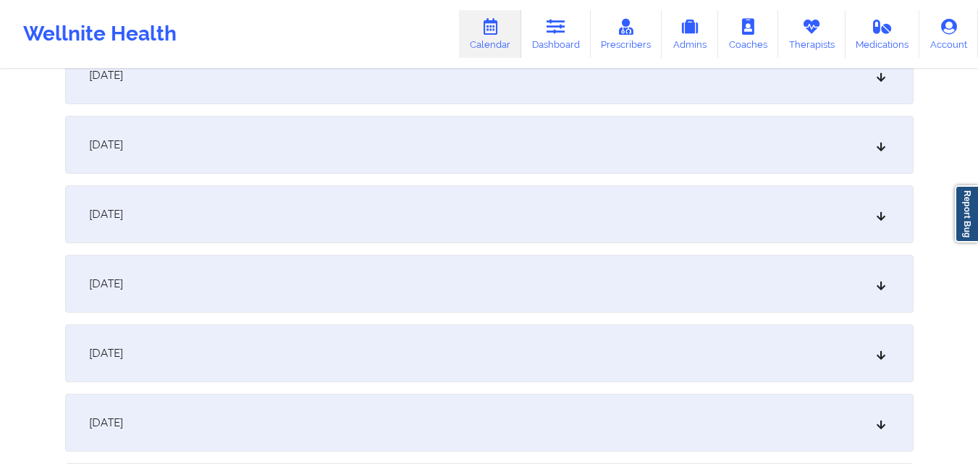
click at [681, 214] on div "[DATE]" at bounding box center [489, 214] width 849 height 58
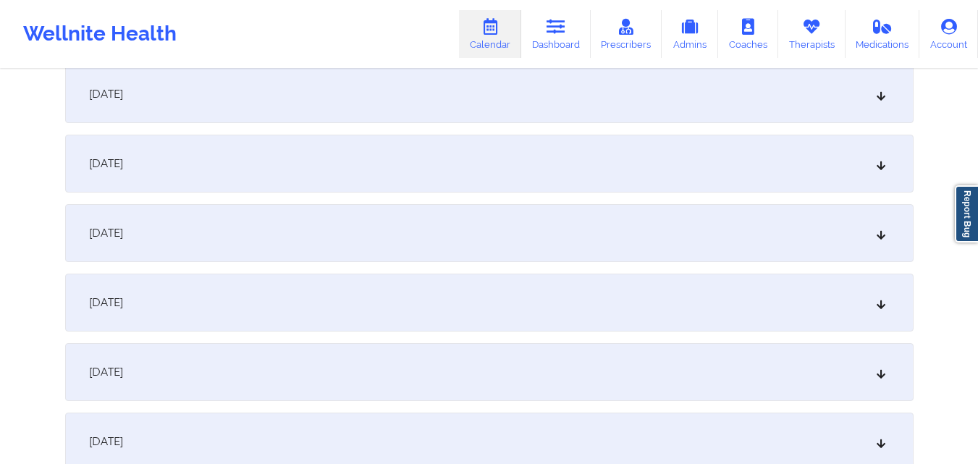
scroll to position [0, 0]
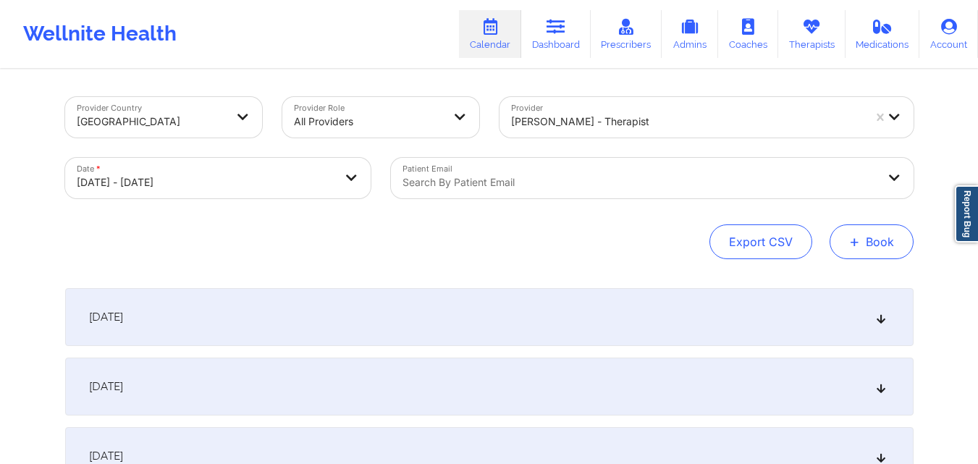
click at [894, 251] on button "+ Book" at bounding box center [872, 241] width 84 height 35
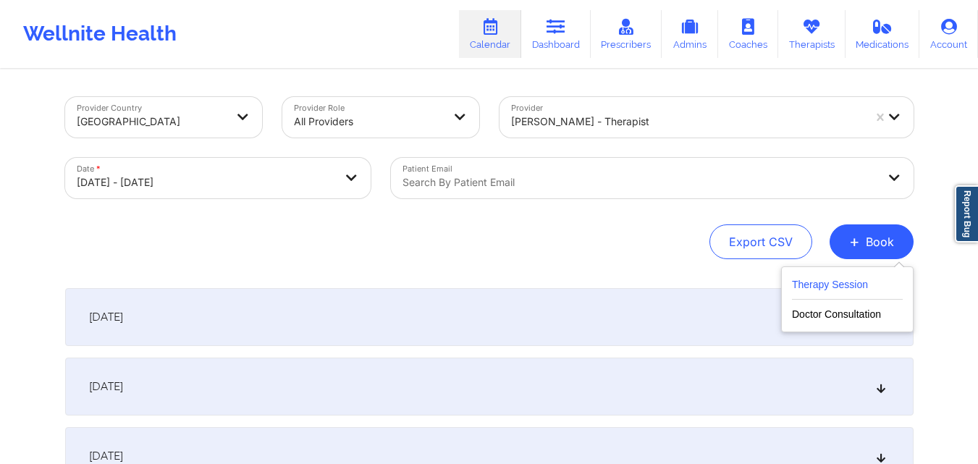
click at [822, 280] on button "Therapy Session" at bounding box center [847, 288] width 111 height 24
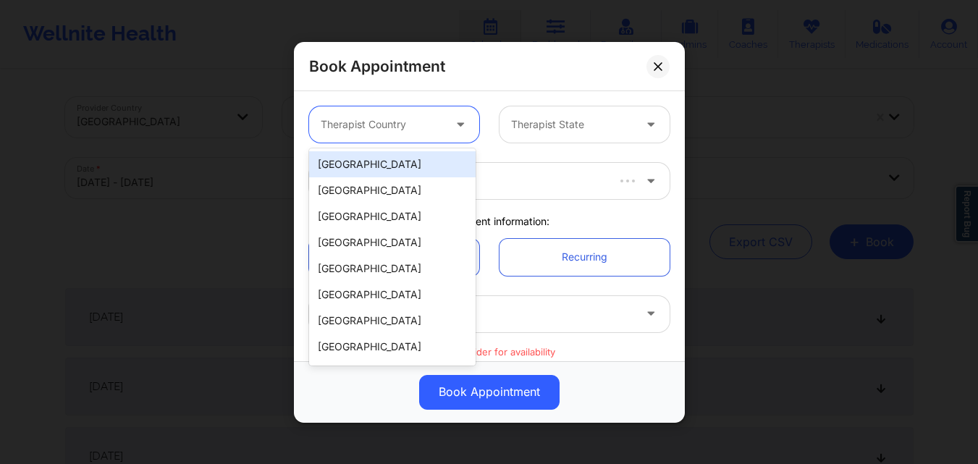
click at [355, 124] on div at bounding box center [382, 124] width 122 height 17
click at [408, 159] on div "[GEOGRAPHIC_DATA]" at bounding box center [392, 164] width 167 height 26
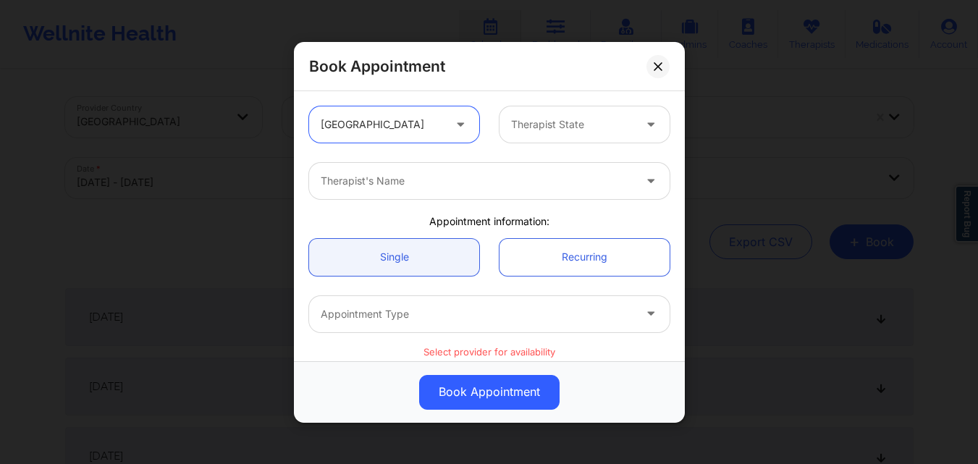
click at [589, 114] on div "Therapist State" at bounding box center [567, 124] width 135 height 36
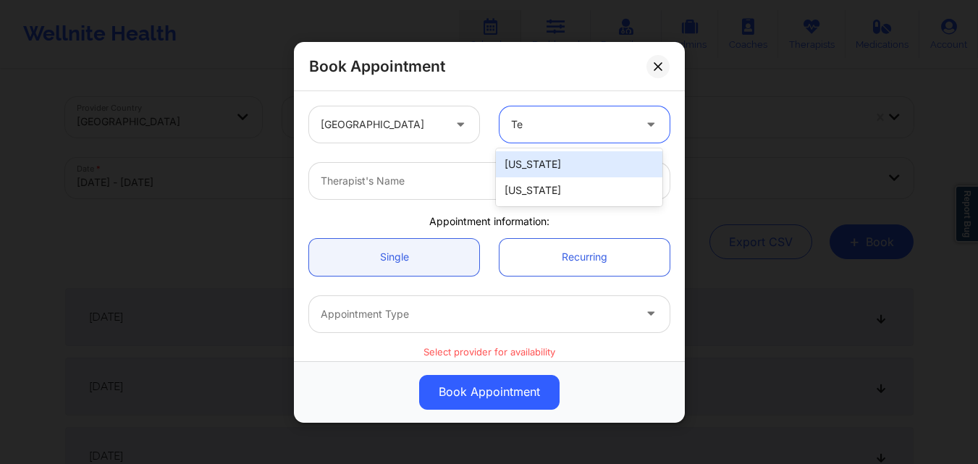
type input "Tex"
click at [573, 155] on div "[US_STATE]" at bounding box center [579, 164] width 167 height 26
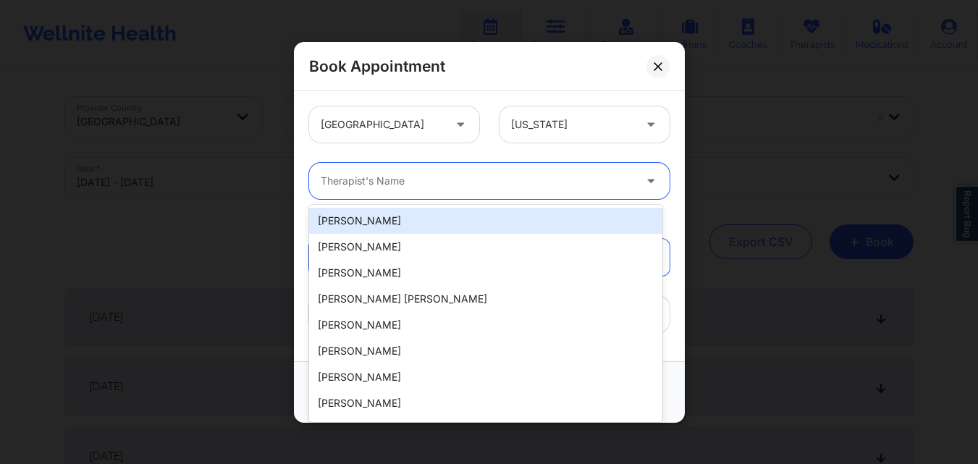
click at [449, 167] on div "Therapist's Name" at bounding box center [472, 181] width 326 height 36
paste input "[PERSON_NAME]"
type input "[PERSON_NAME]"
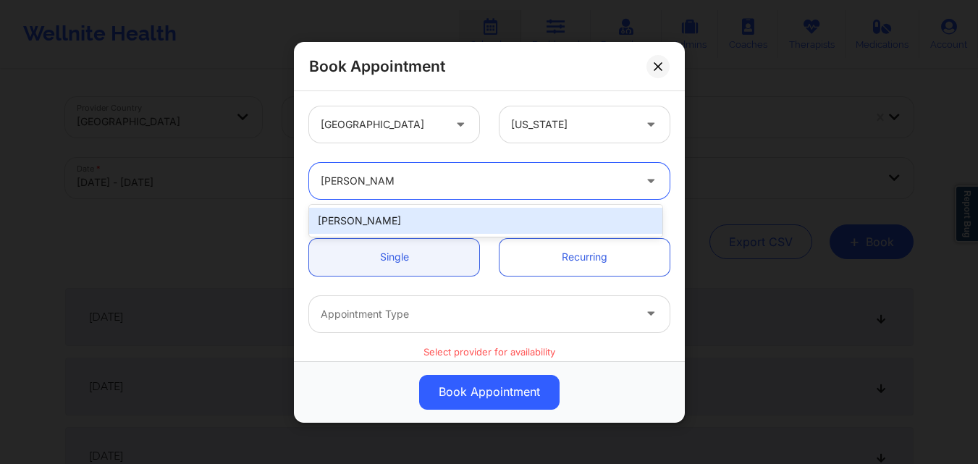
click at [415, 224] on div "[PERSON_NAME]" at bounding box center [485, 221] width 353 height 26
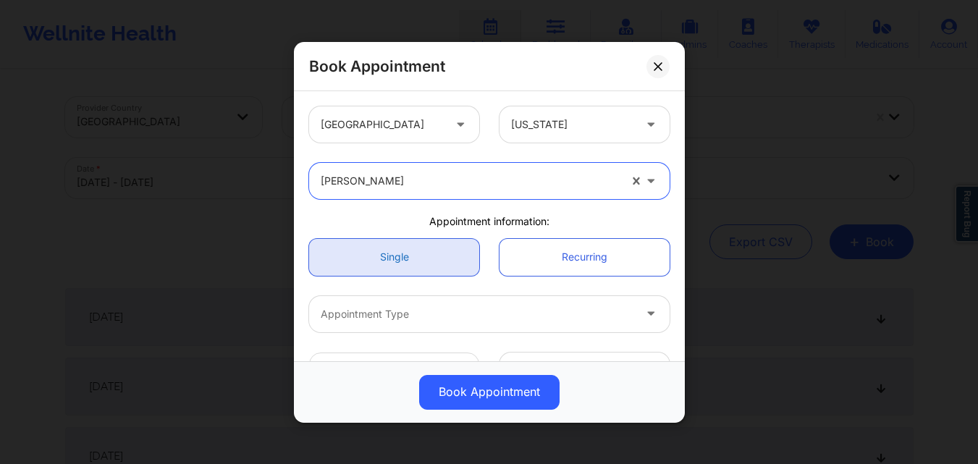
click at [416, 253] on link "Single" at bounding box center [394, 256] width 170 height 37
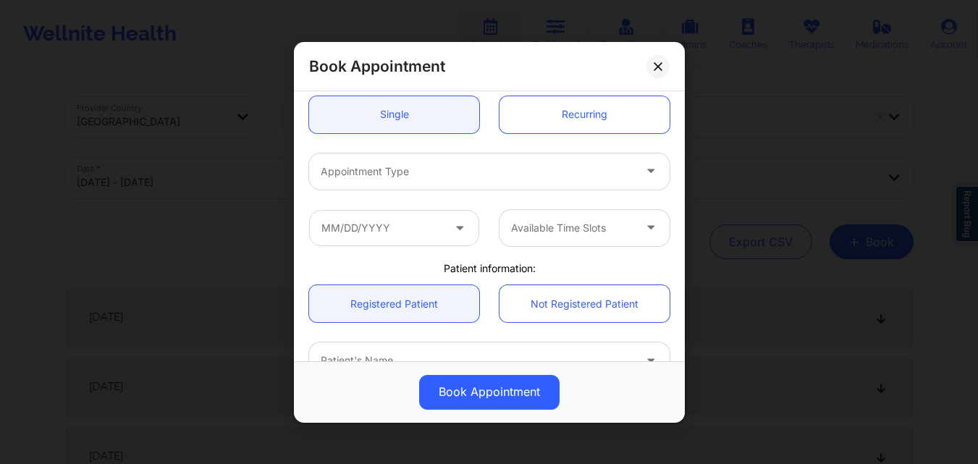
scroll to position [145, 0]
click at [445, 165] on div at bounding box center [477, 168] width 313 height 17
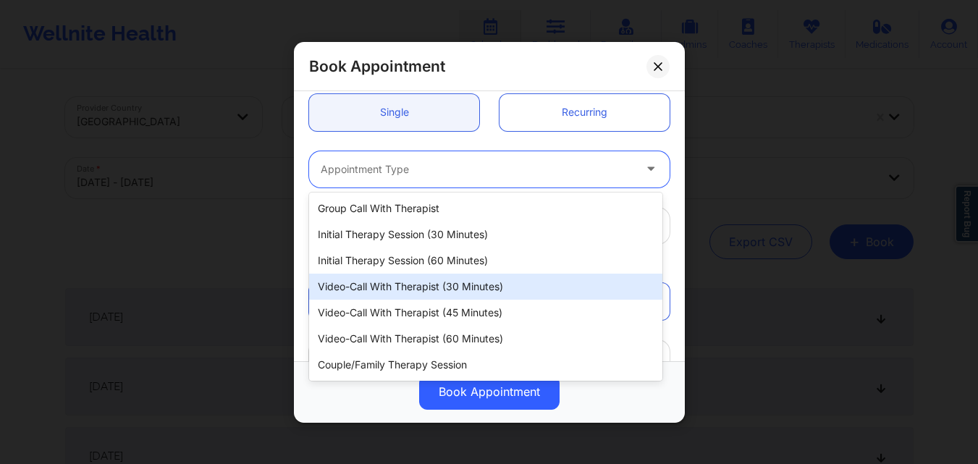
click at [404, 289] on div "Video-Call with Therapist (30 minutes)" at bounding box center [485, 287] width 353 height 26
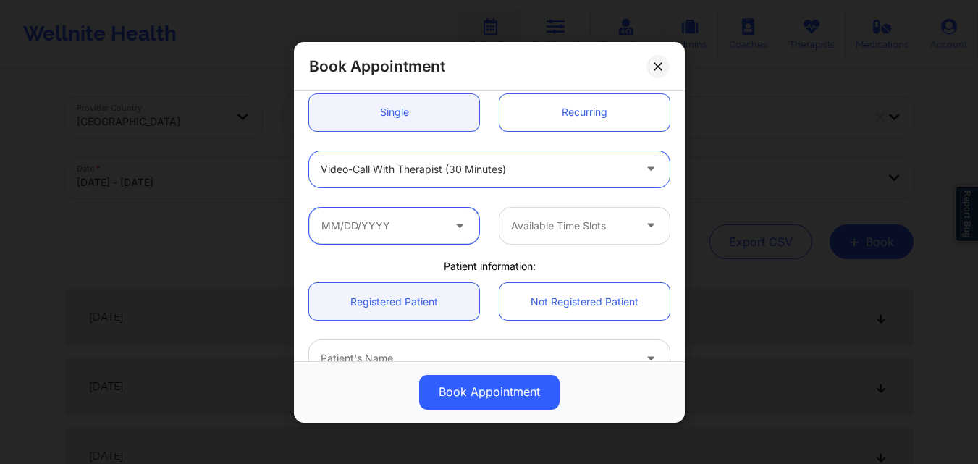
click at [410, 232] on input "text" at bounding box center [394, 225] width 170 height 36
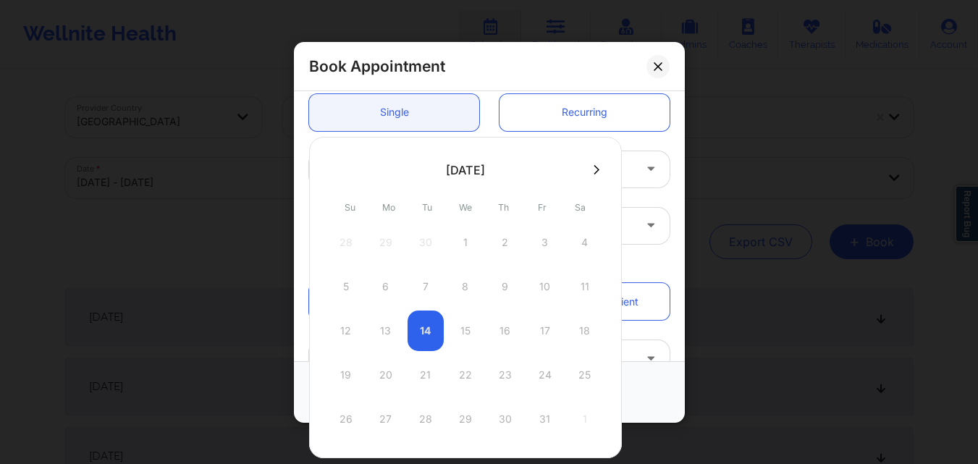
click at [594, 169] on icon at bounding box center [597, 169] width 6 height 11
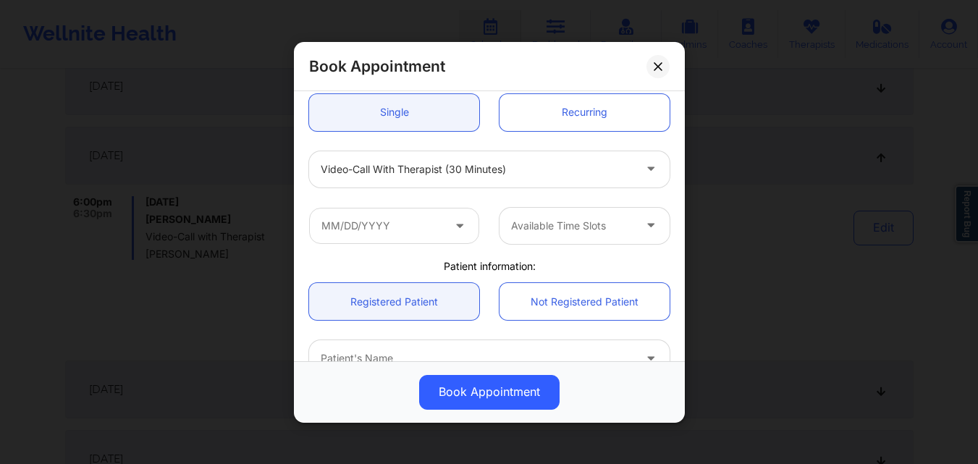
scroll to position [2534, 0]
click at [416, 222] on input "text" at bounding box center [394, 225] width 170 height 36
click at [432, 224] on input "text" at bounding box center [394, 225] width 170 height 36
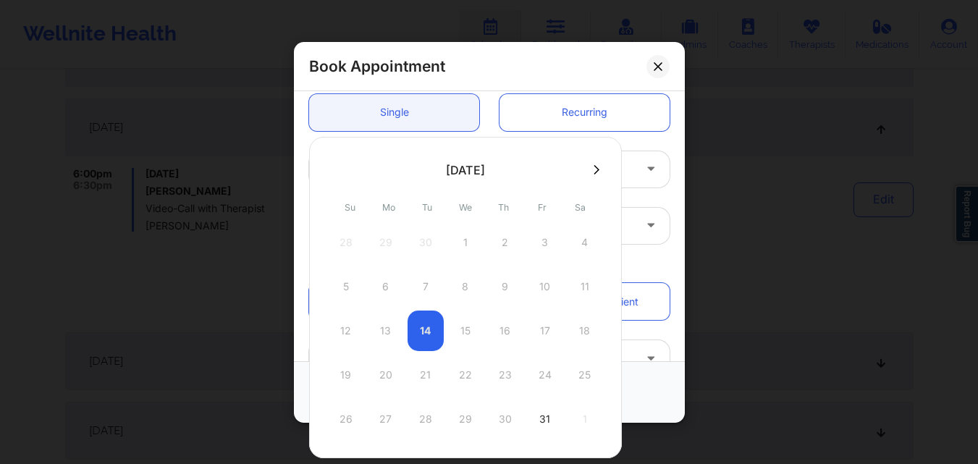
click at [594, 169] on icon at bounding box center [597, 169] width 6 height 11
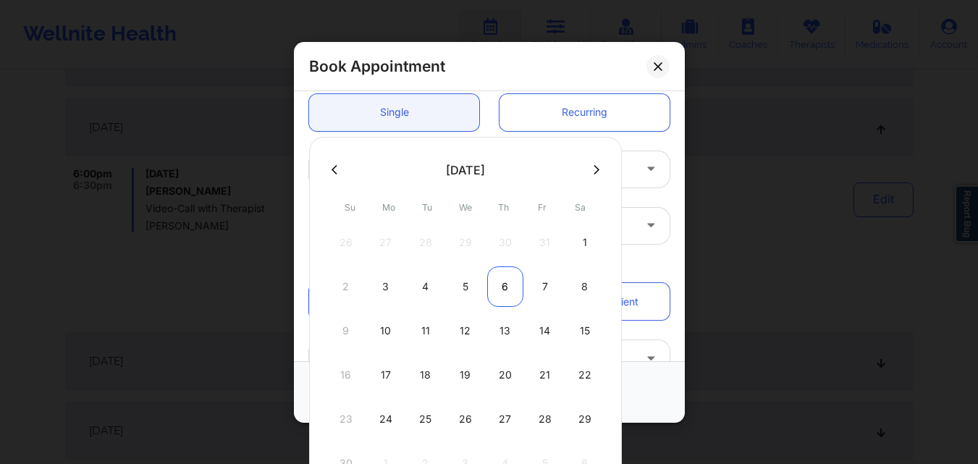
click at [502, 285] on div "6" at bounding box center [505, 286] width 36 height 41
type input "[DATE]"
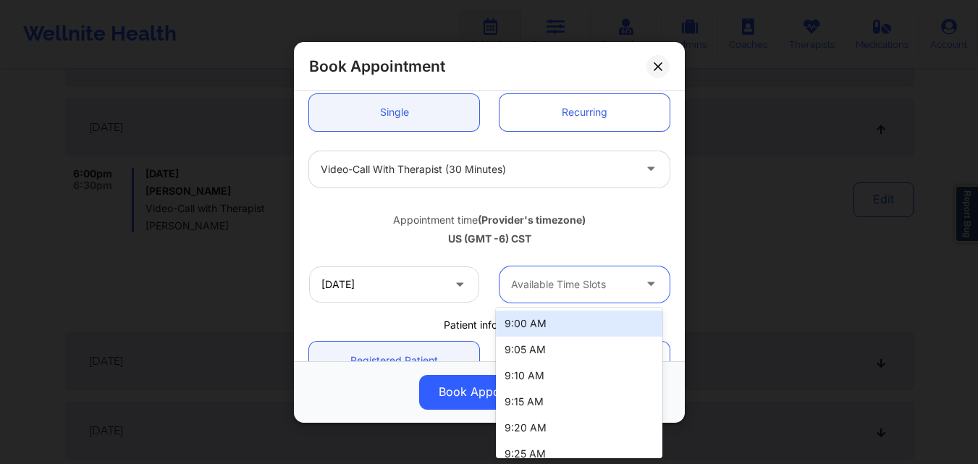
click at [583, 282] on div at bounding box center [572, 284] width 122 height 17
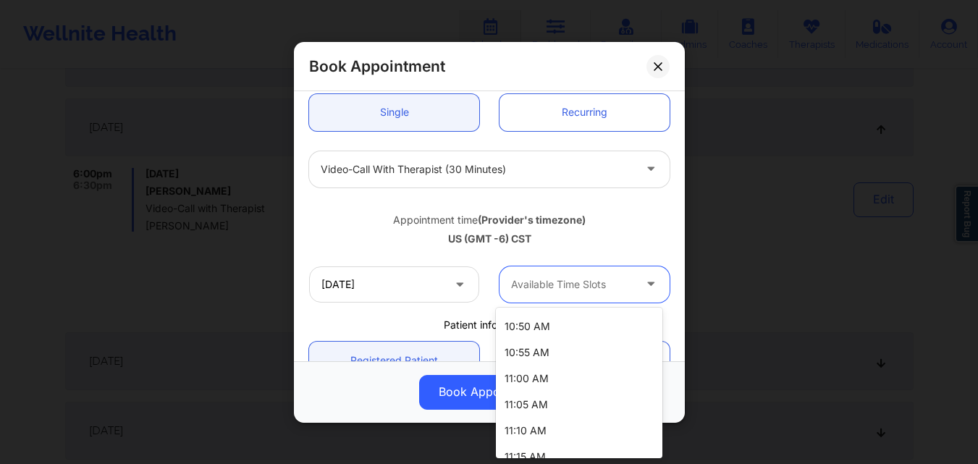
scroll to position [689, 0]
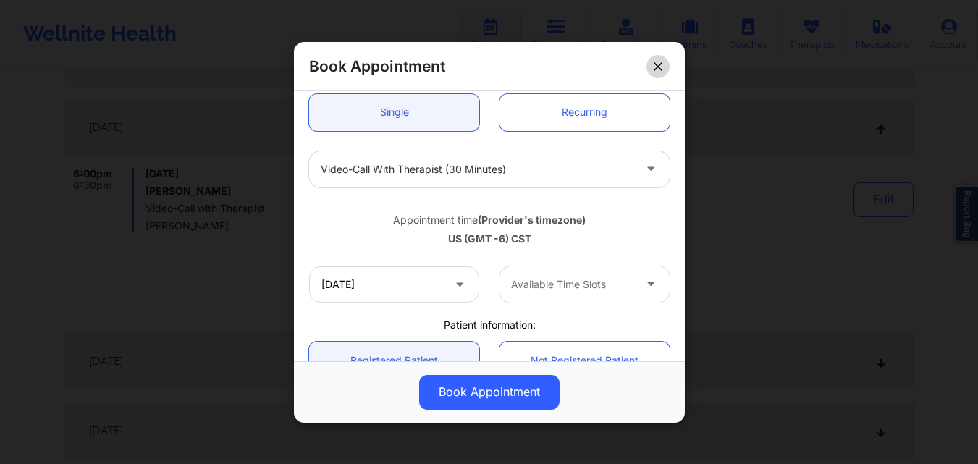
click at [663, 64] on button at bounding box center [658, 65] width 23 height 23
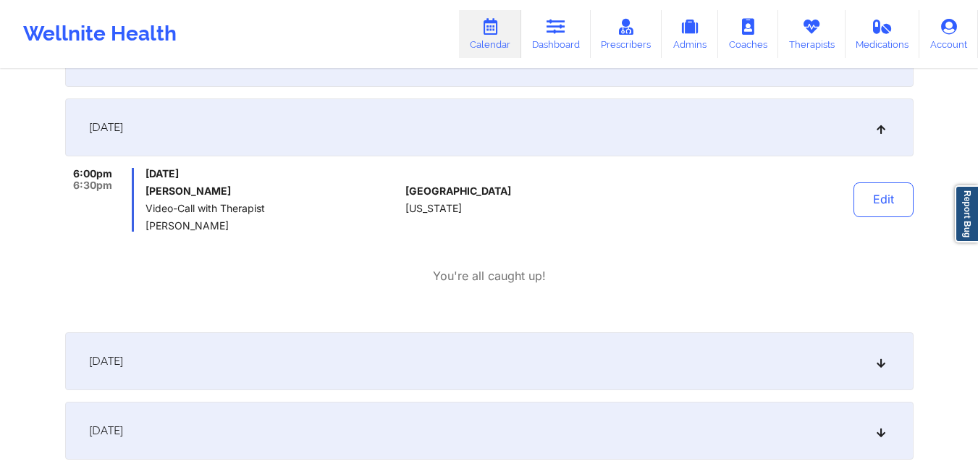
scroll to position [2462, 0]
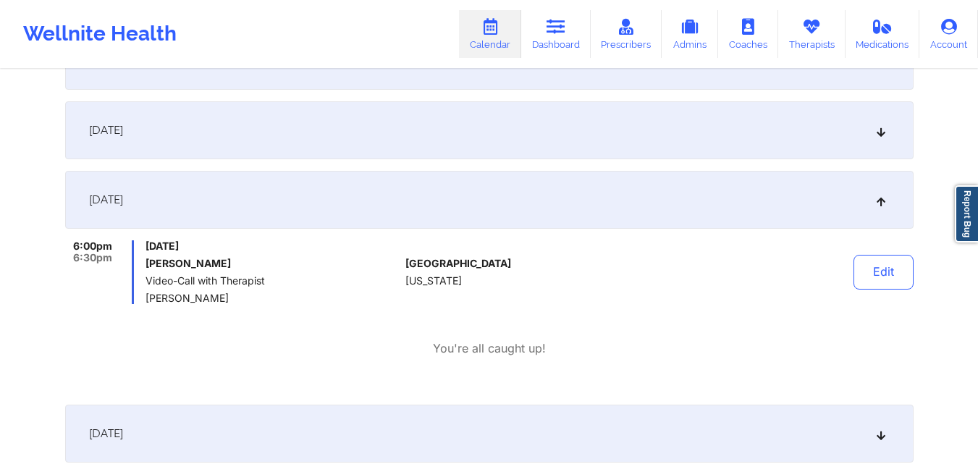
drag, startPoint x: 154, startPoint y: 264, endPoint x: 242, endPoint y: 266, distance: 88.4
click at [242, 266] on h6 "[PERSON_NAME]" at bounding box center [273, 264] width 254 height 12
copy h6 "[PERSON_NAME]"
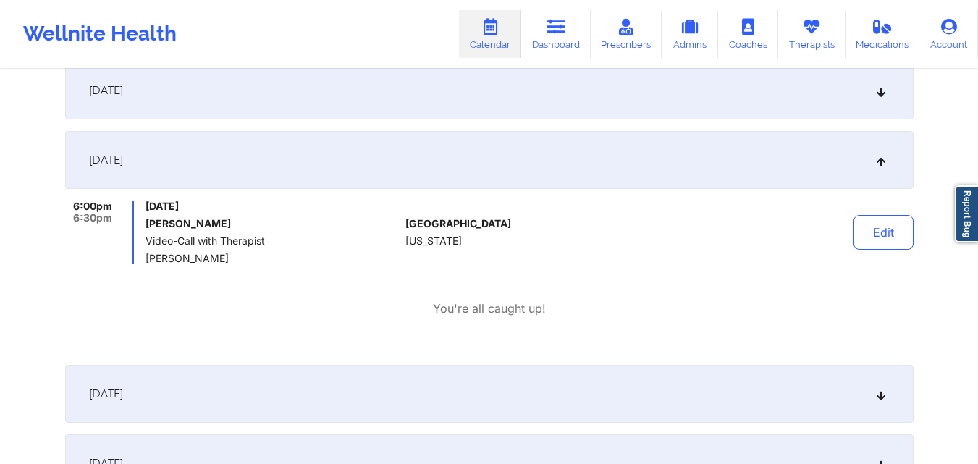
scroll to position [1159, 0]
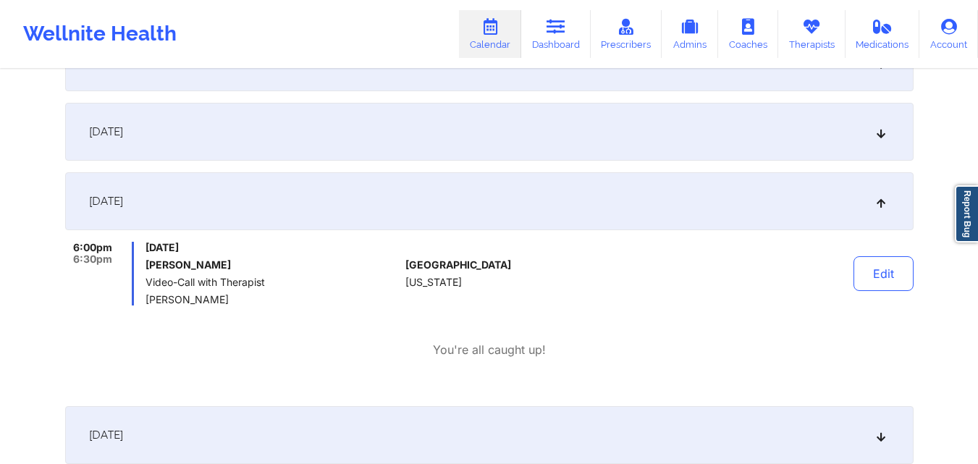
drag, startPoint x: 145, startPoint y: 264, endPoint x: 235, endPoint y: 264, distance: 90.5
click at [235, 264] on div "6:00pm 6:30pm [DATE] [PERSON_NAME] Video-Call with Therapist [PERSON_NAME]" at bounding box center [232, 274] width 335 height 64
copy h6 "[PERSON_NAME]"
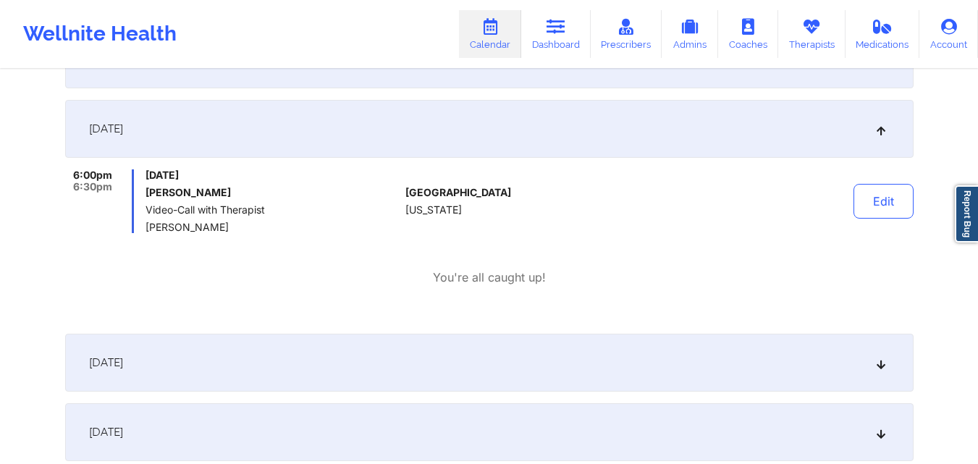
drag, startPoint x: 146, startPoint y: 224, endPoint x: 241, endPoint y: 229, distance: 95.0
click at [241, 229] on span "[PERSON_NAME]" at bounding box center [273, 228] width 254 height 12
copy span "[PERSON_NAME]"
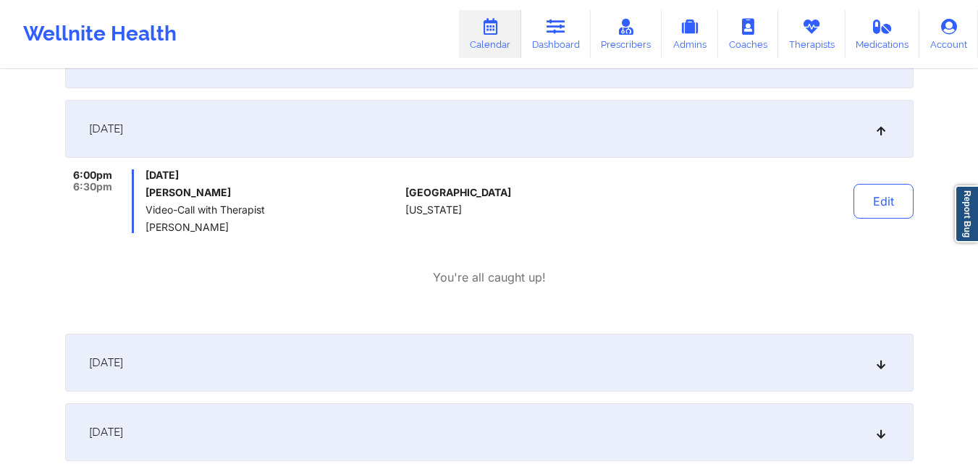
copy span "[PERSON_NAME]"
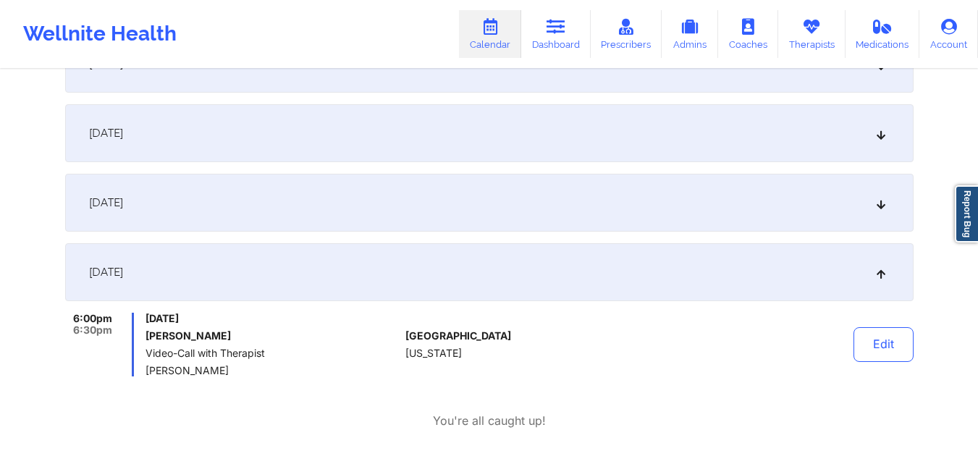
scroll to position [1593, 0]
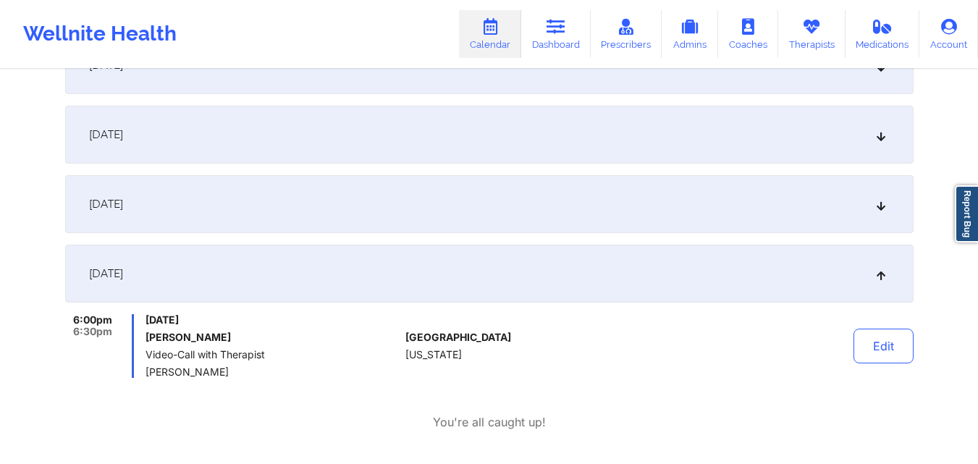
scroll to position [1231, 0]
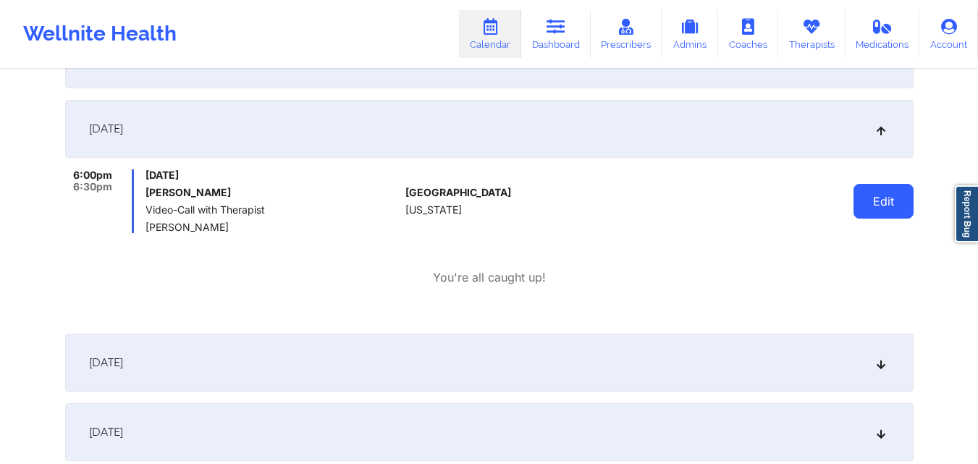
click at [870, 209] on button "Edit" at bounding box center [884, 201] width 60 height 35
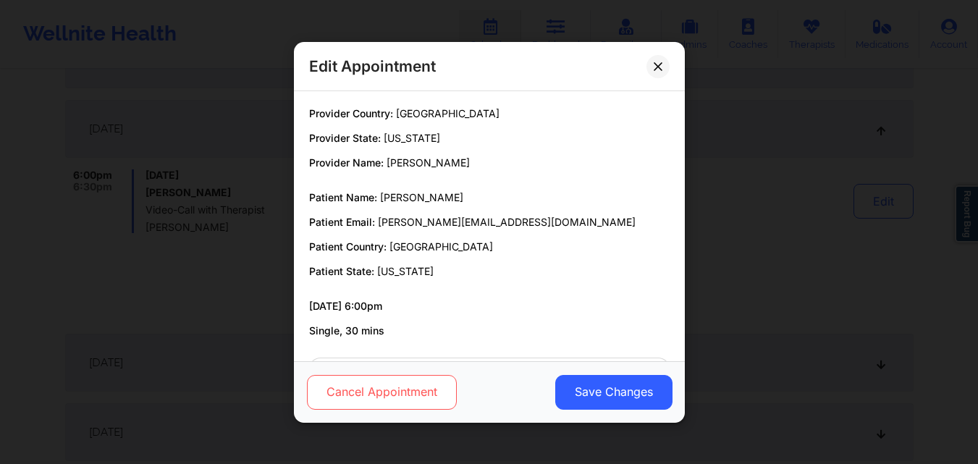
click at [377, 392] on button "Cancel Appointment" at bounding box center [381, 391] width 150 height 35
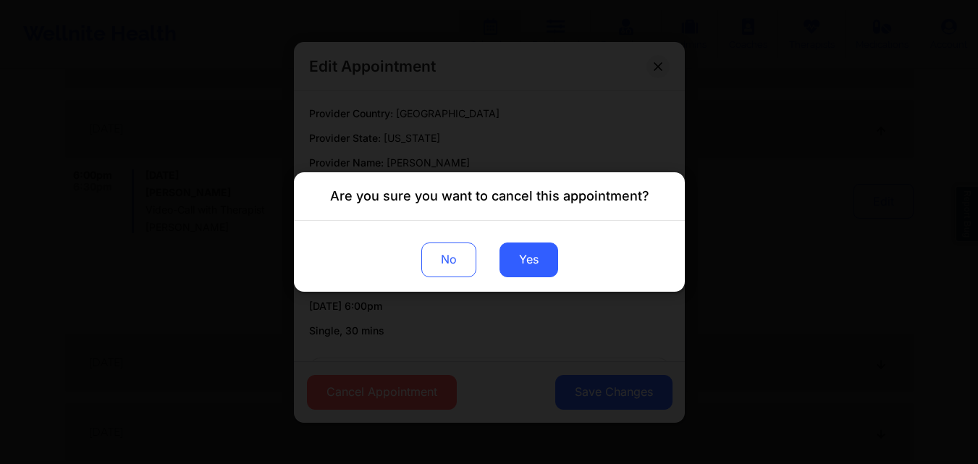
click at [807, 213] on div "Are you sure you want to cancel this appointment? No Yes" at bounding box center [489, 232] width 978 height 464
click at [551, 267] on button "Yes" at bounding box center [528, 260] width 59 height 35
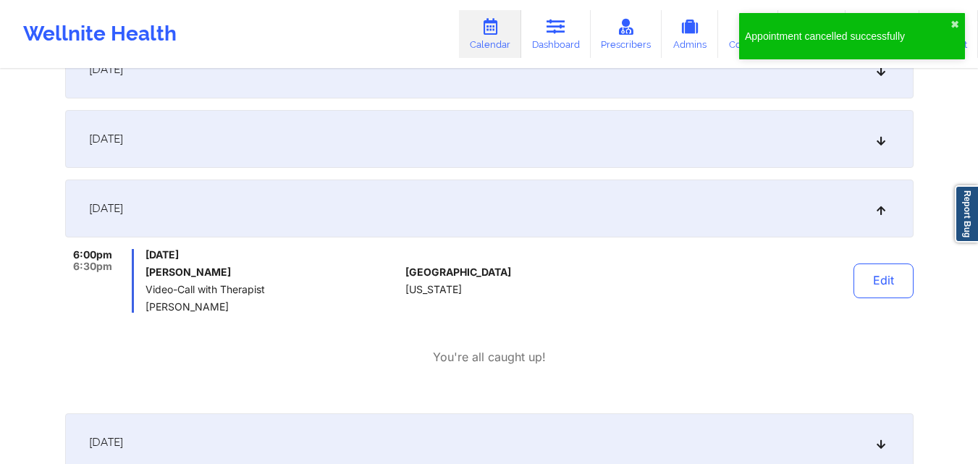
scroll to position [1810, 0]
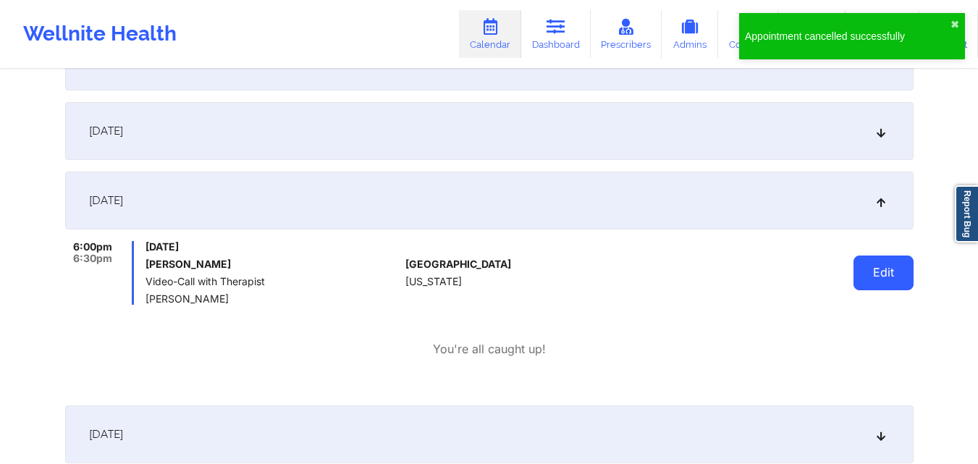
click at [877, 274] on button "Edit" at bounding box center [884, 273] width 60 height 35
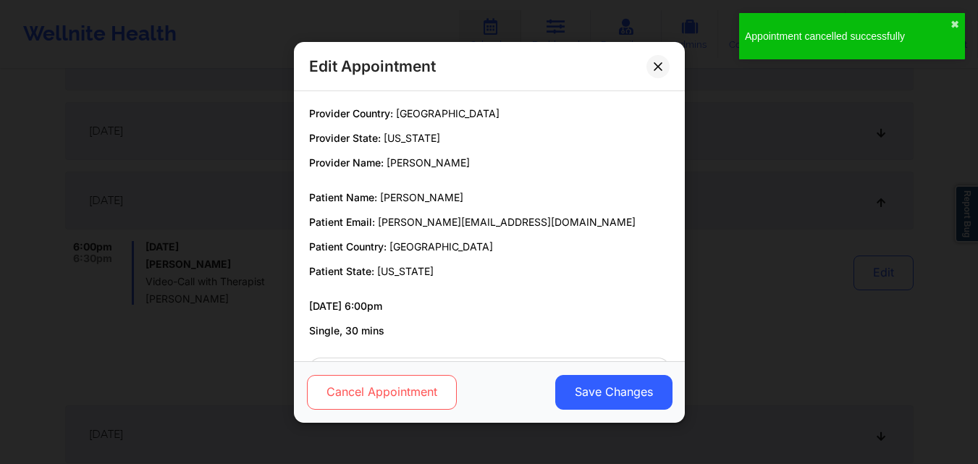
click at [371, 395] on button "Cancel Appointment" at bounding box center [381, 391] width 150 height 35
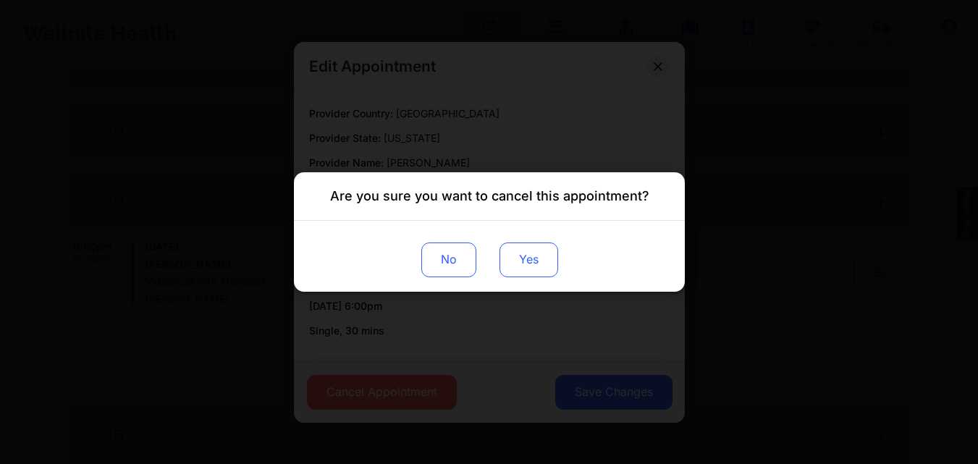
click at [526, 257] on button "Yes" at bounding box center [528, 260] width 59 height 35
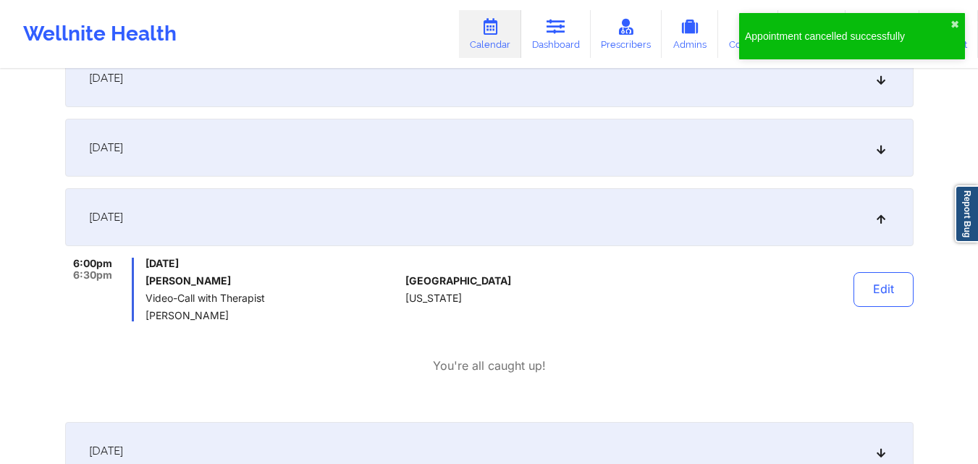
scroll to position [2534, 0]
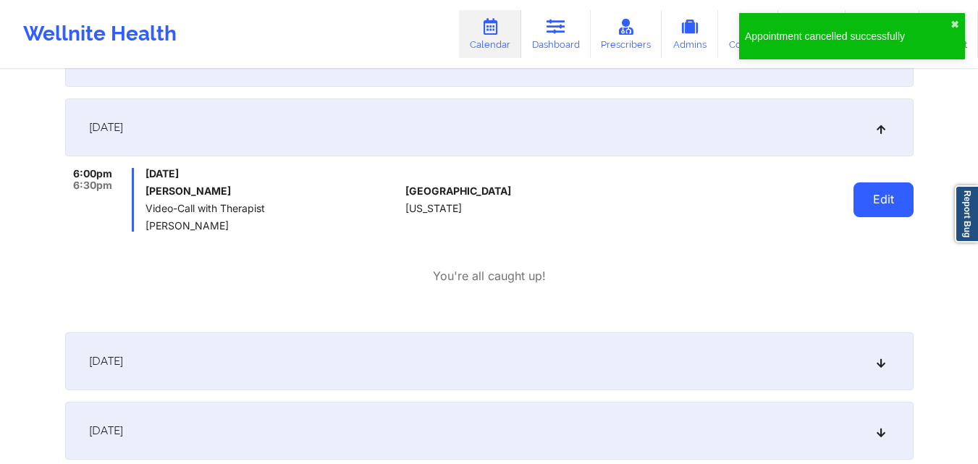
click at [890, 210] on button "Edit" at bounding box center [884, 199] width 60 height 35
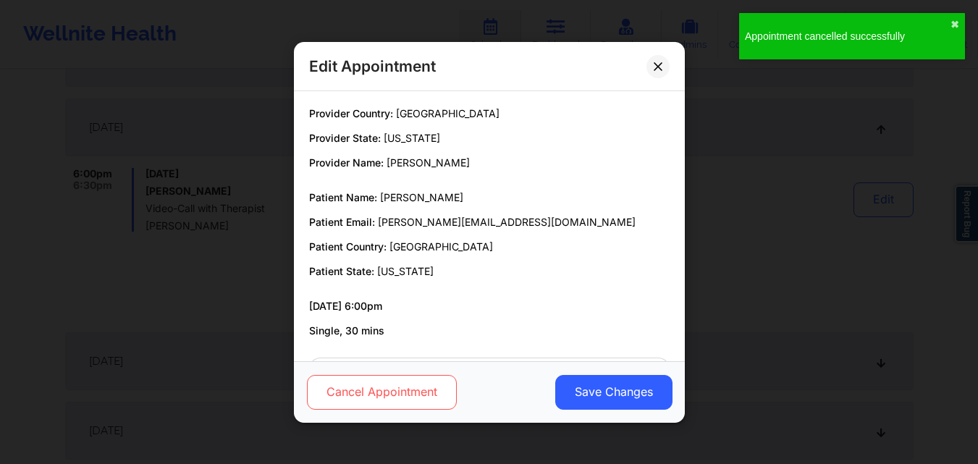
click at [367, 396] on button "Cancel Appointment" at bounding box center [381, 391] width 150 height 35
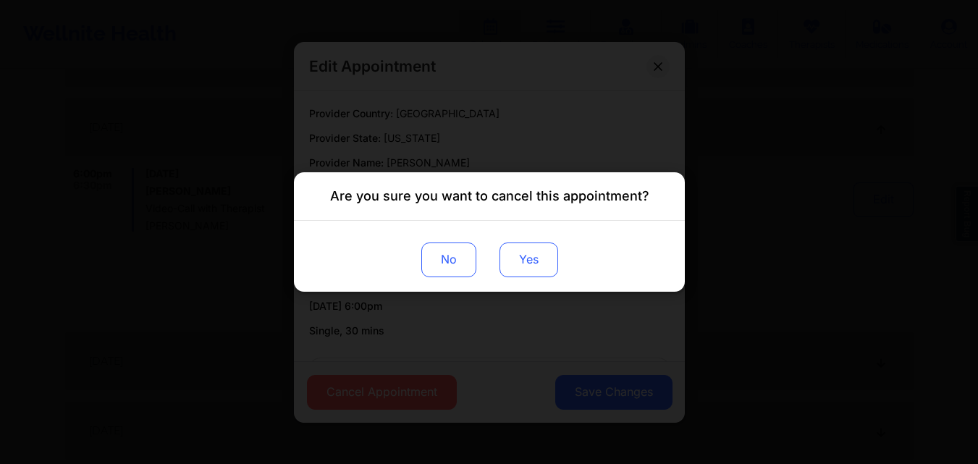
click at [537, 257] on button "Yes" at bounding box center [528, 260] width 59 height 35
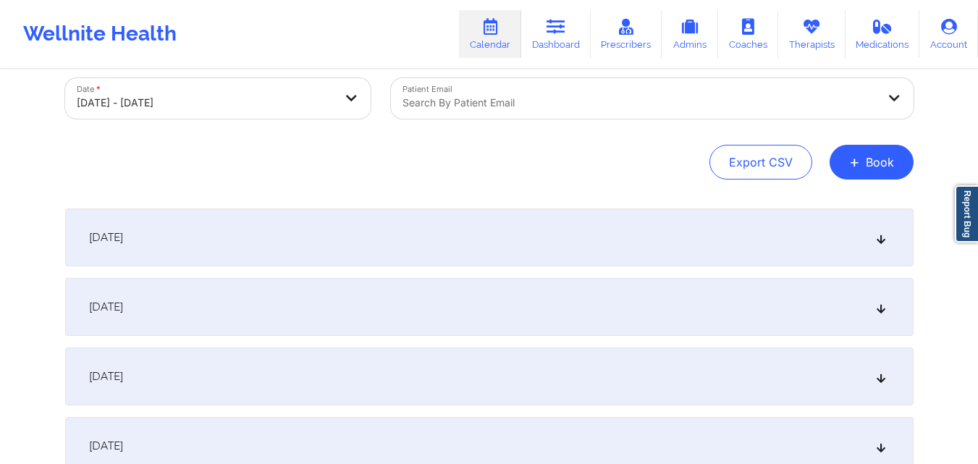
scroll to position [0, 0]
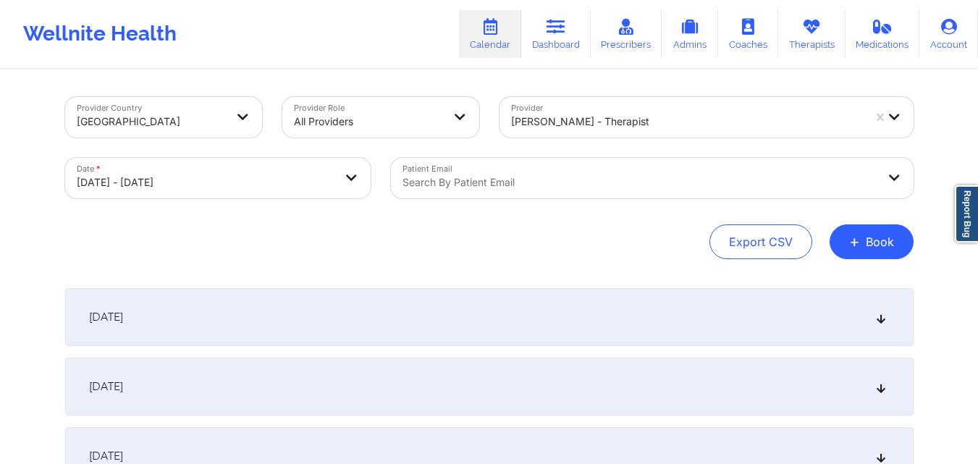
click at [569, 187] on div at bounding box center [640, 182] width 475 height 17
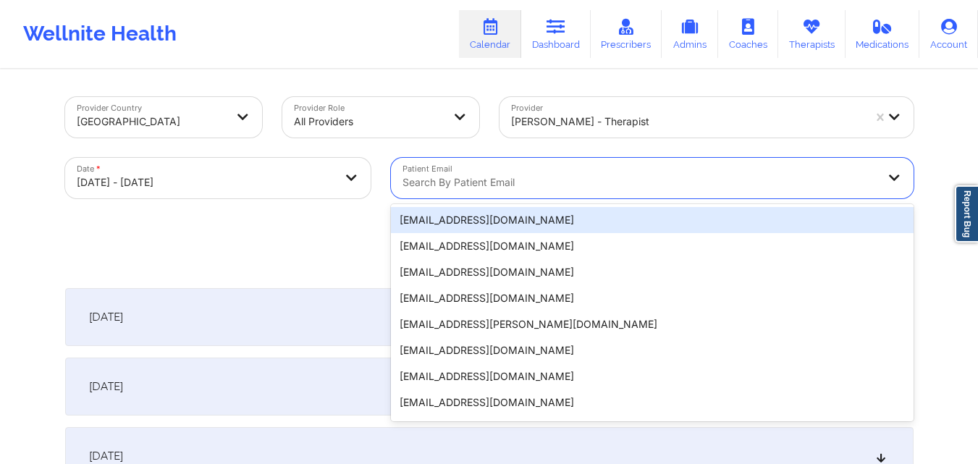
paste input "[EMAIL_ADDRESS][DOMAIN_NAME]"
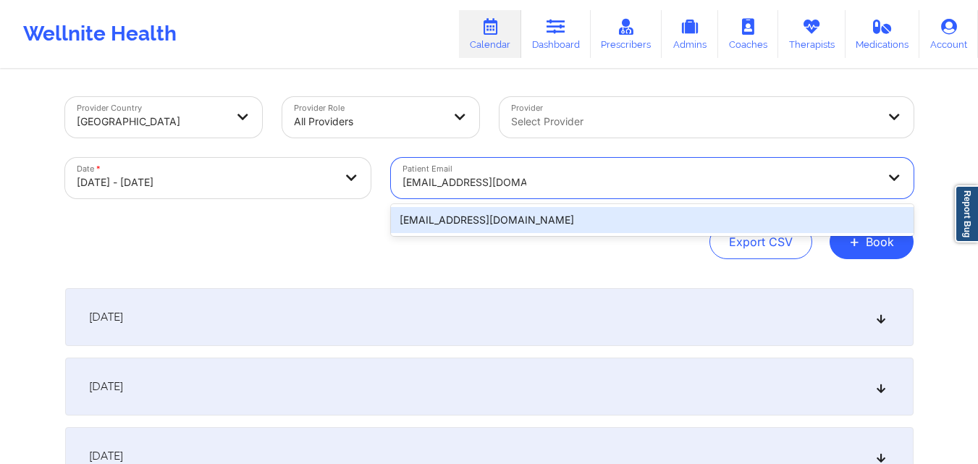
type input "[EMAIL_ADDRESS][DOMAIN_NAME]"
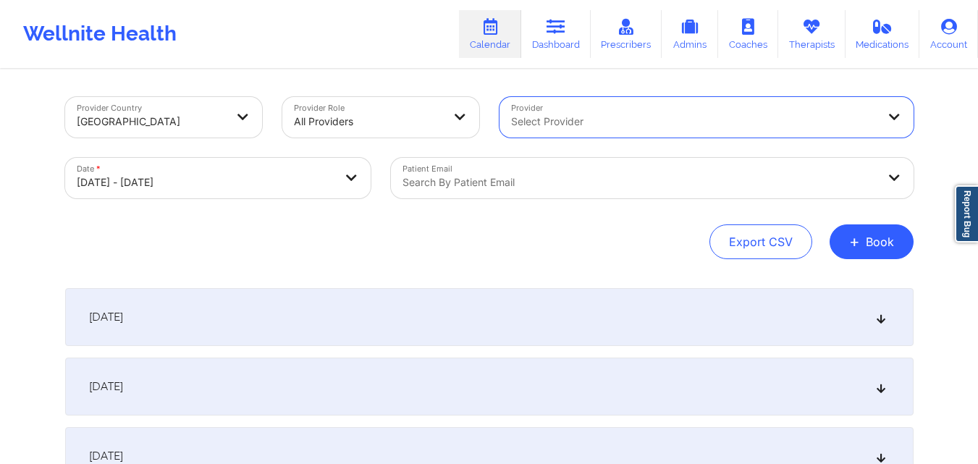
click at [567, 181] on div at bounding box center [640, 182] width 475 height 17
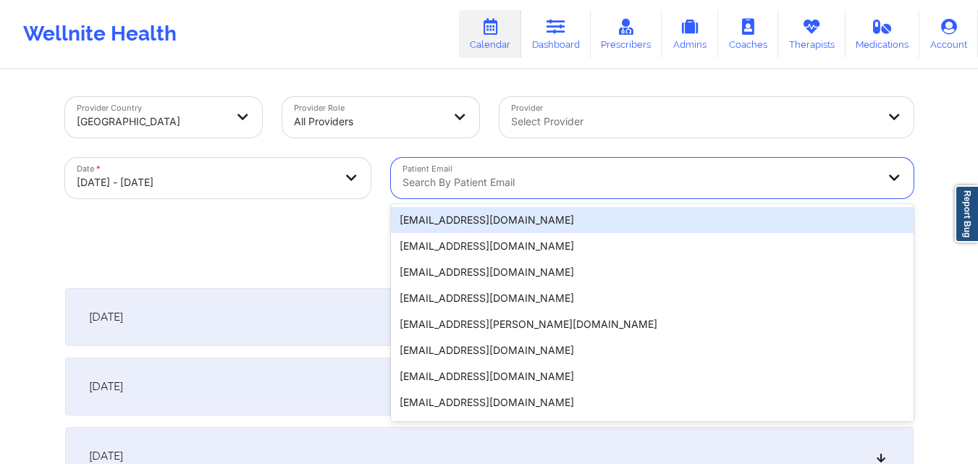
paste input "[EMAIL_ADDRESS][DOMAIN_NAME]"
type input "[EMAIL_ADDRESS][DOMAIN_NAME]"
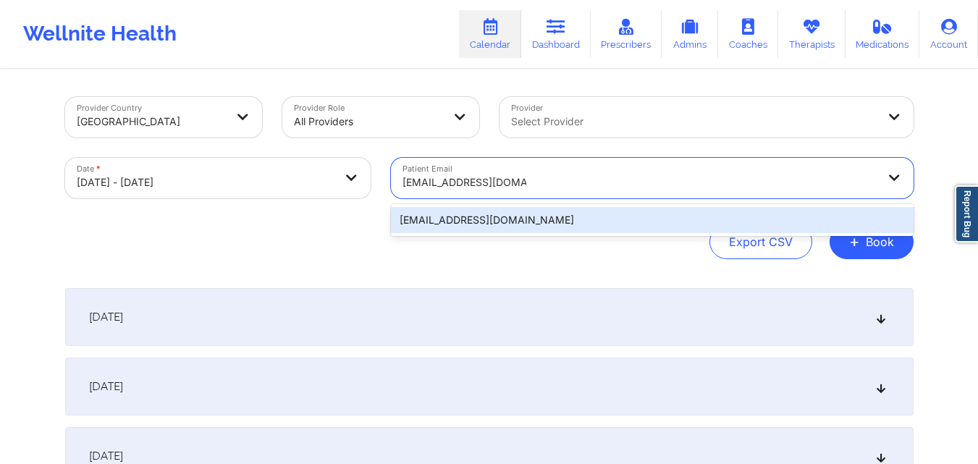
click at [495, 227] on div "[EMAIL_ADDRESS][DOMAIN_NAME]" at bounding box center [652, 220] width 523 height 26
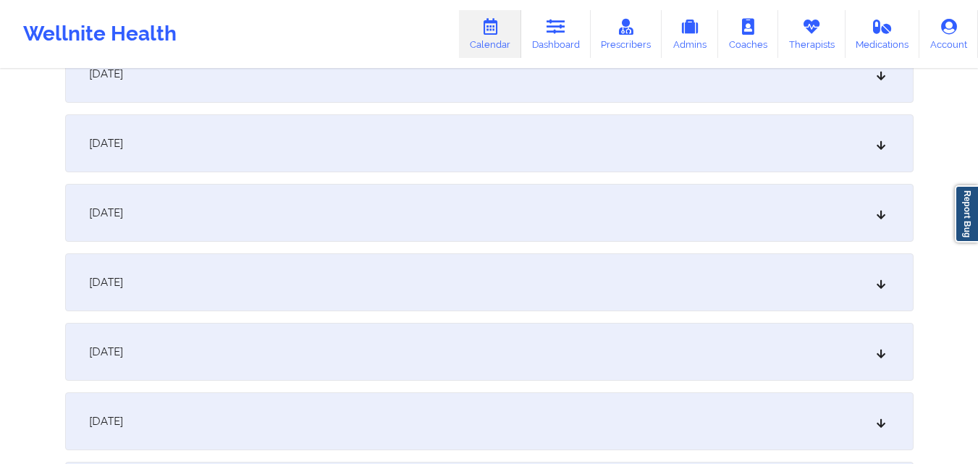
scroll to position [1448, 0]
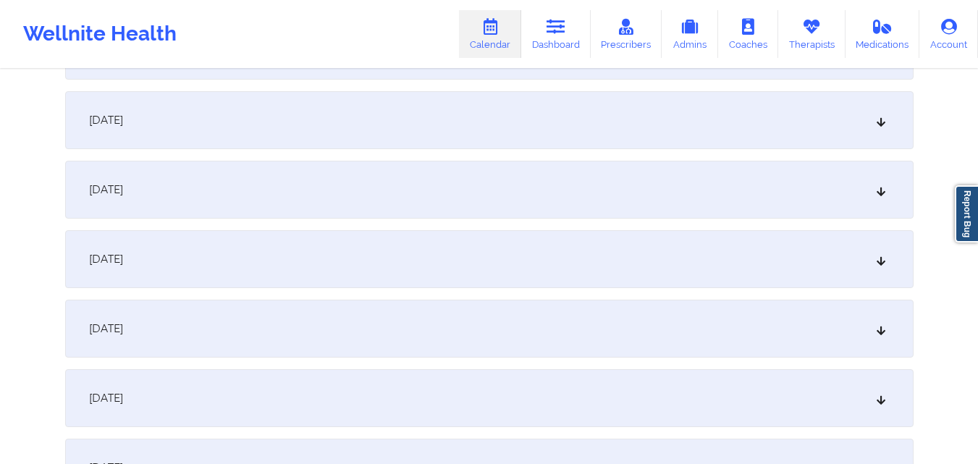
click at [282, 180] on div "[DATE]" at bounding box center [489, 190] width 849 height 58
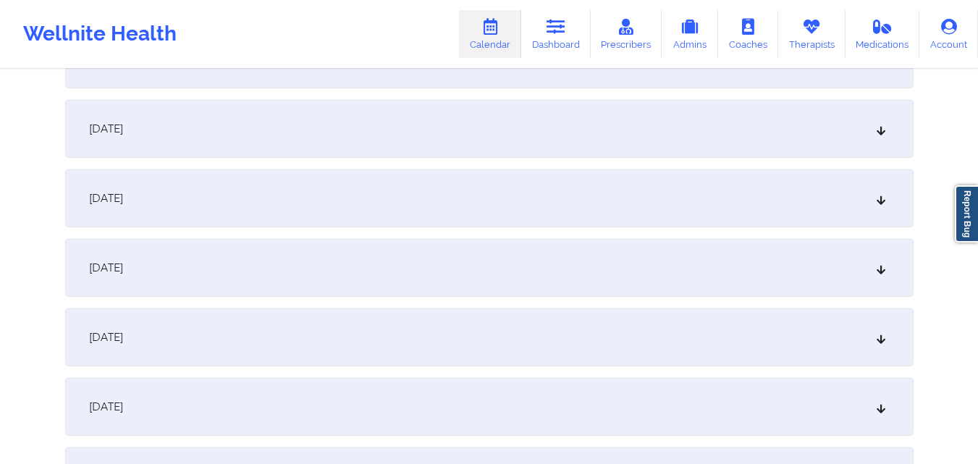
scroll to position [2100, 0]
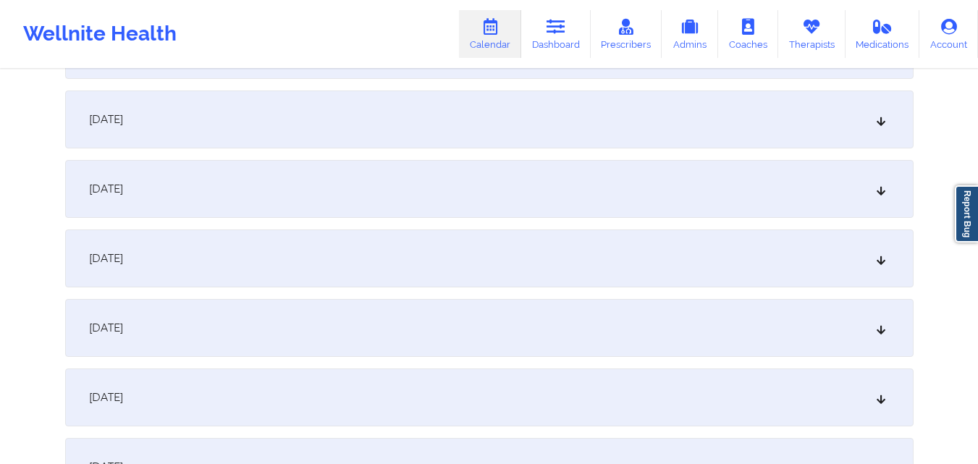
click at [329, 176] on div "[DATE]" at bounding box center [489, 189] width 849 height 58
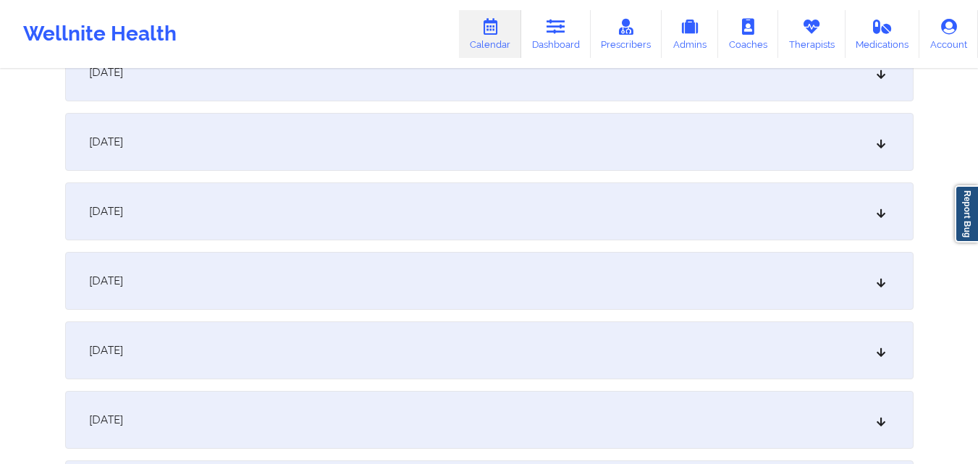
scroll to position [2679, 0]
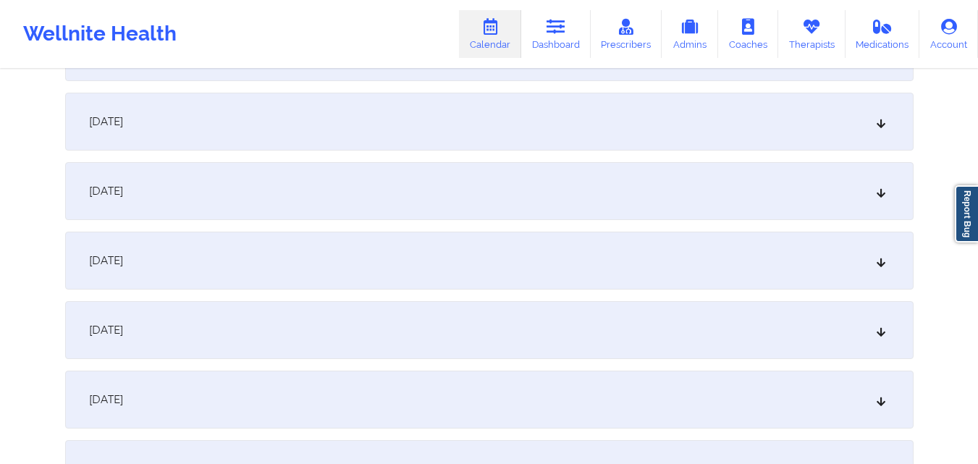
click at [306, 255] on div "[DATE]" at bounding box center [489, 261] width 849 height 58
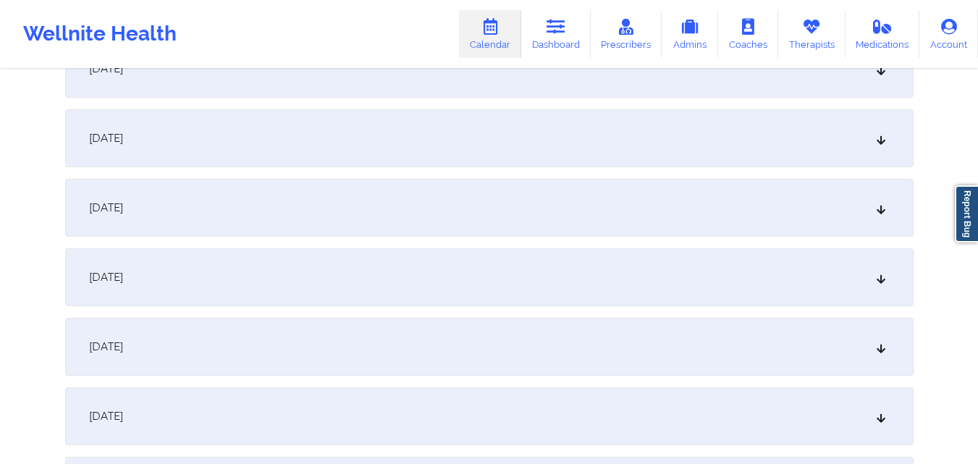
scroll to position [3403, 0]
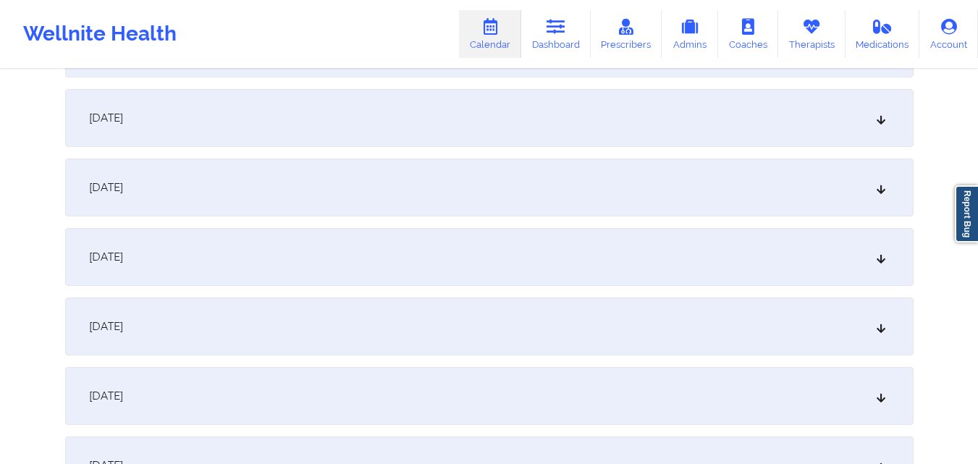
click at [411, 196] on div "[DATE]" at bounding box center [489, 188] width 849 height 58
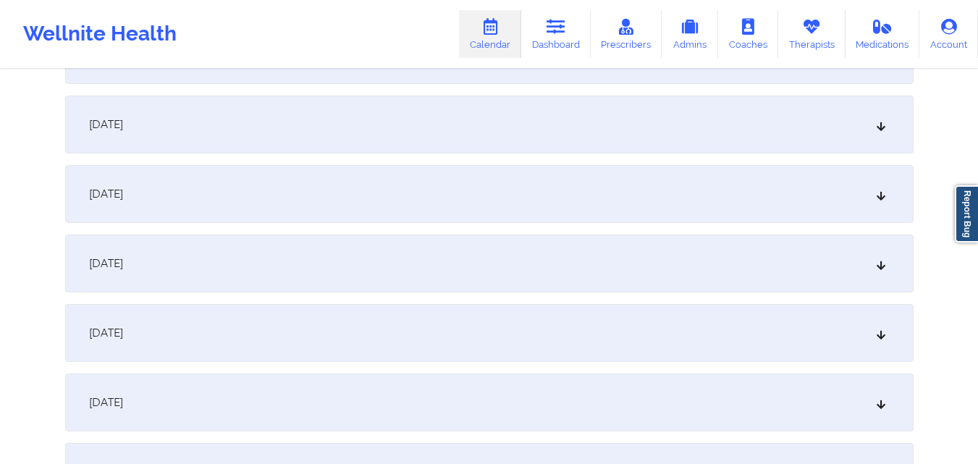
scroll to position [3983, 0]
click at [413, 263] on div "[DATE]" at bounding box center [489, 259] width 849 height 58
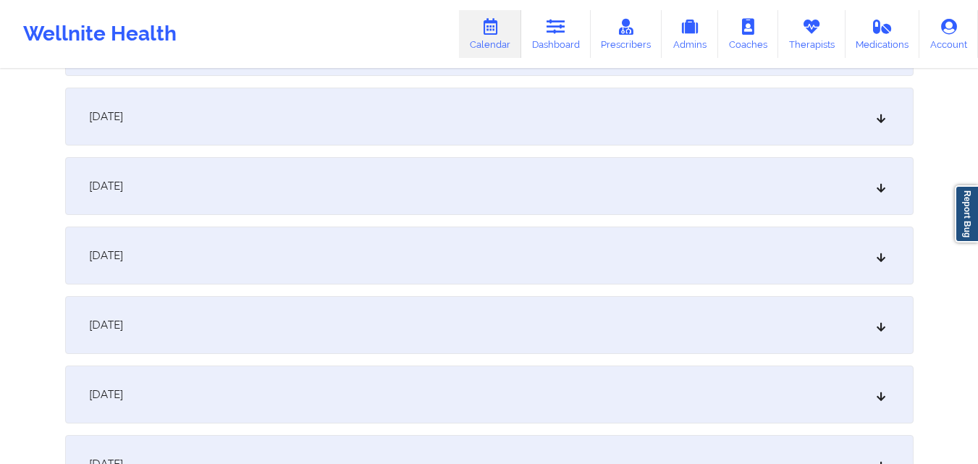
scroll to position [4707, 0]
click at [503, 184] on div "[DATE]" at bounding box center [489, 185] width 849 height 58
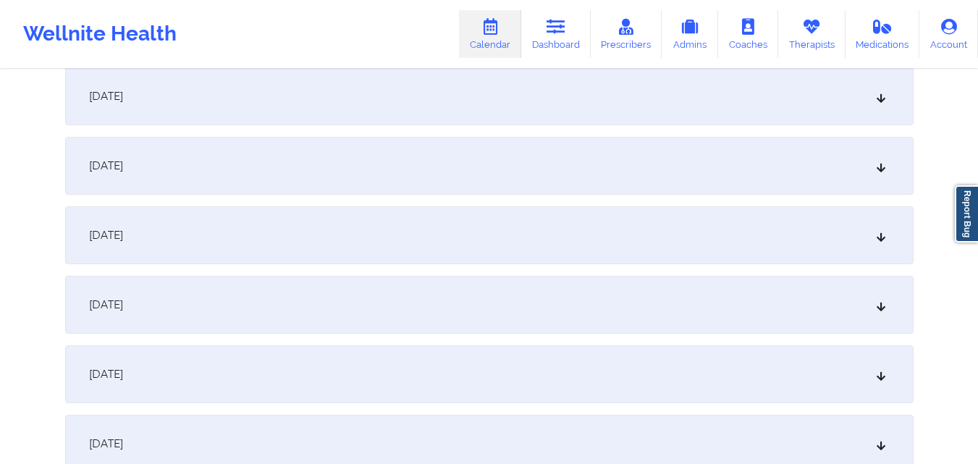
scroll to position [5358, 0]
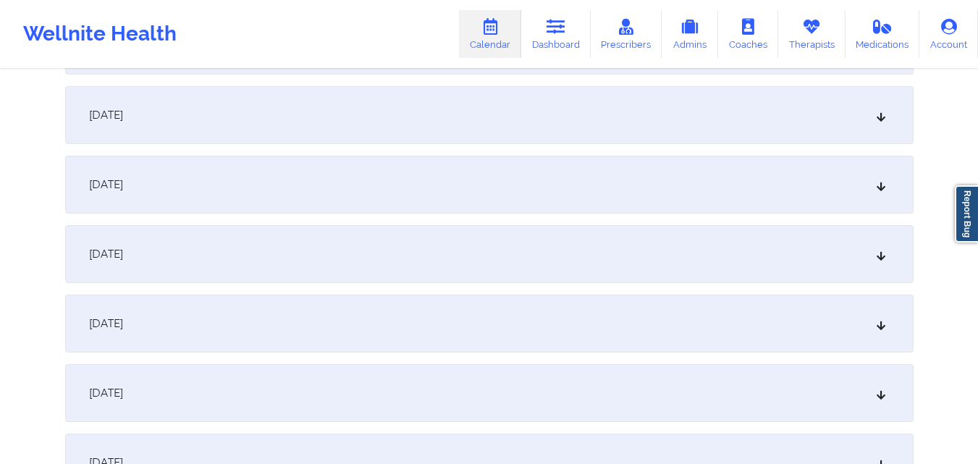
click at [550, 189] on div "[DATE]" at bounding box center [489, 185] width 849 height 58
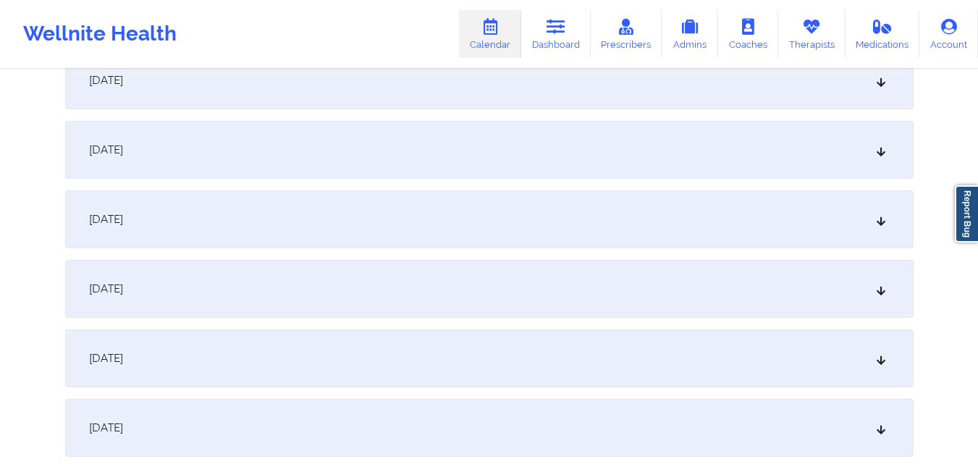
scroll to position [6010, 0]
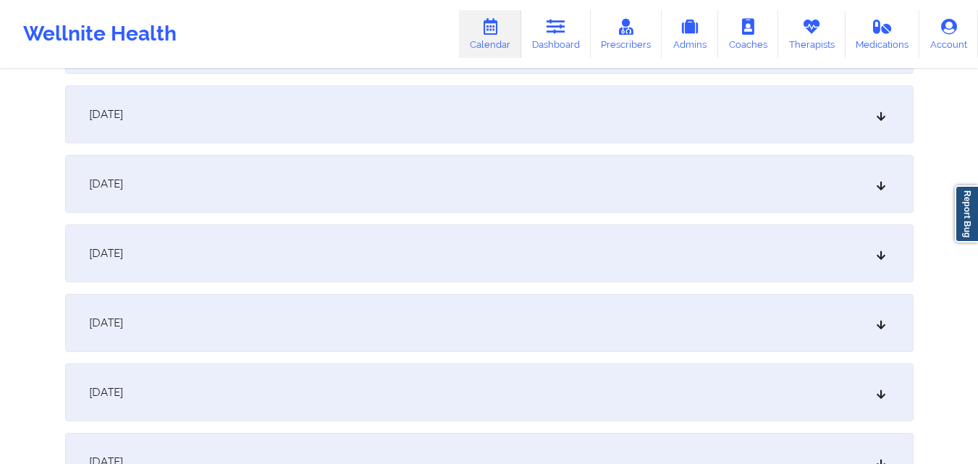
click at [550, 189] on div "[DATE]" at bounding box center [489, 184] width 849 height 58
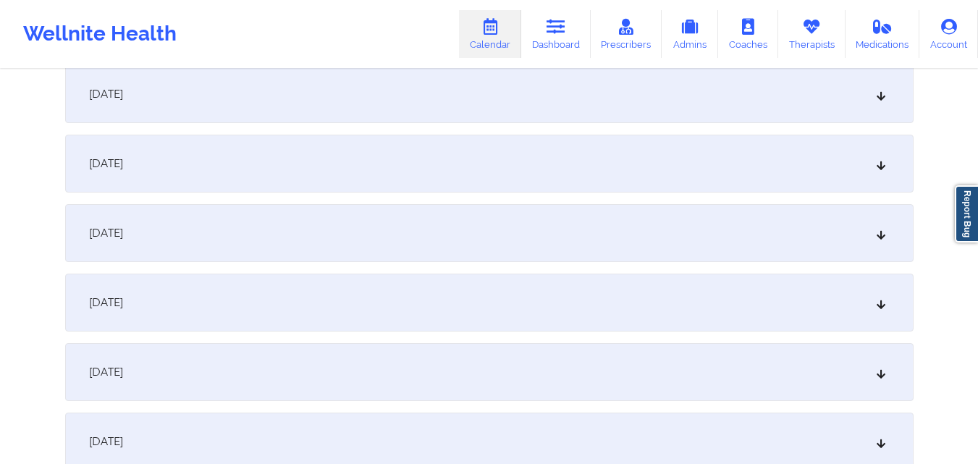
scroll to position [0, 0]
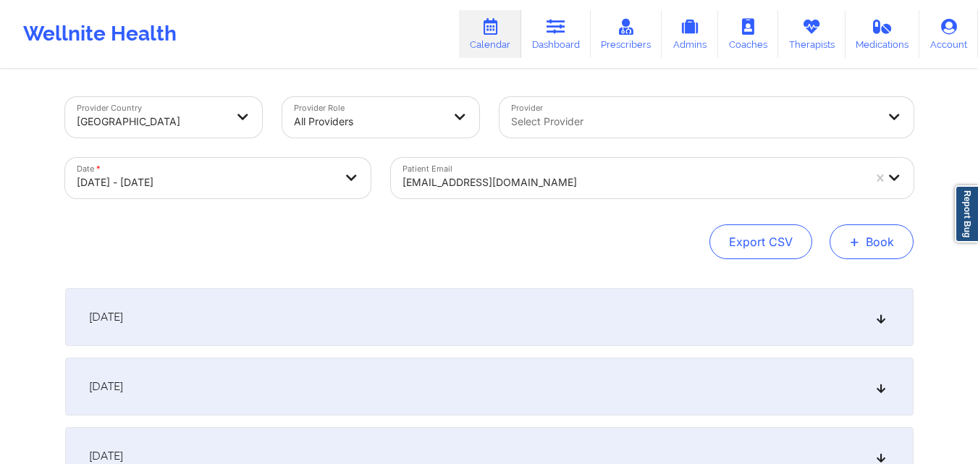
click at [897, 249] on button "+ Book" at bounding box center [872, 241] width 84 height 35
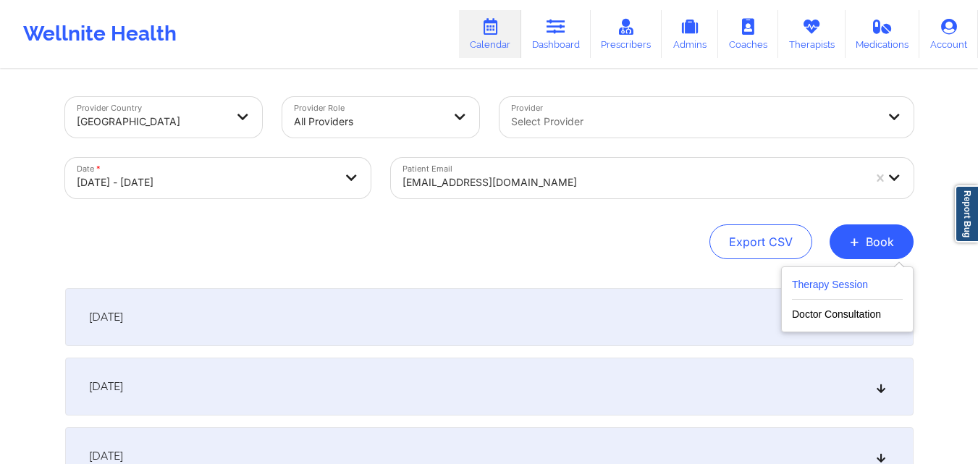
click at [833, 280] on button "Therapy Session" at bounding box center [847, 288] width 111 height 24
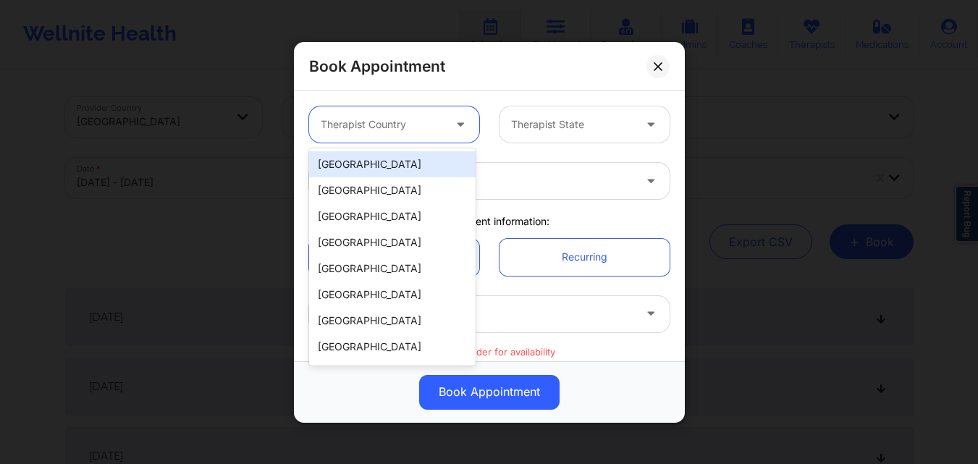
click at [445, 127] on div at bounding box center [462, 124] width 35 height 36
click at [376, 168] on div "[GEOGRAPHIC_DATA]" at bounding box center [392, 164] width 167 height 26
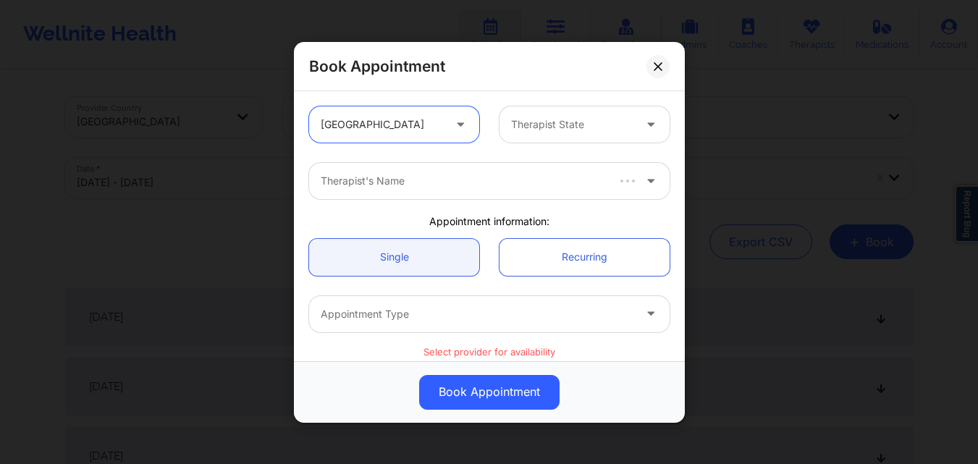
click at [563, 129] on div at bounding box center [572, 124] width 122 height 17
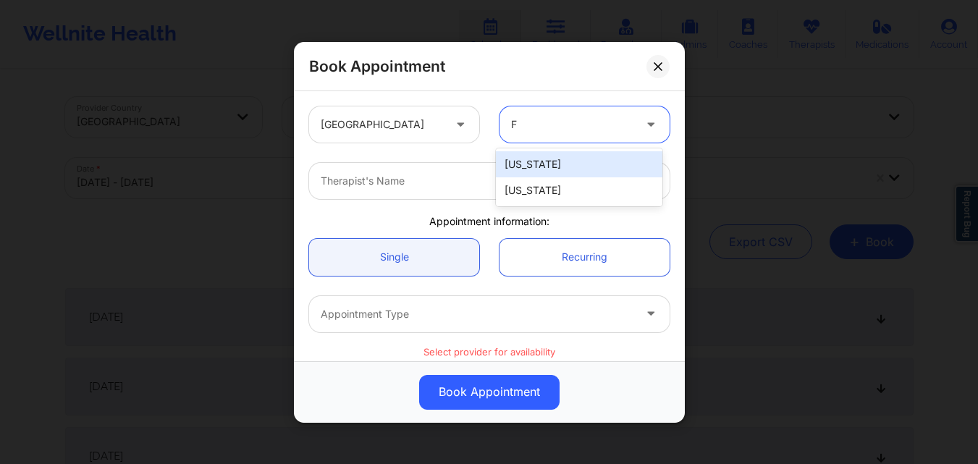
type input "Fl"
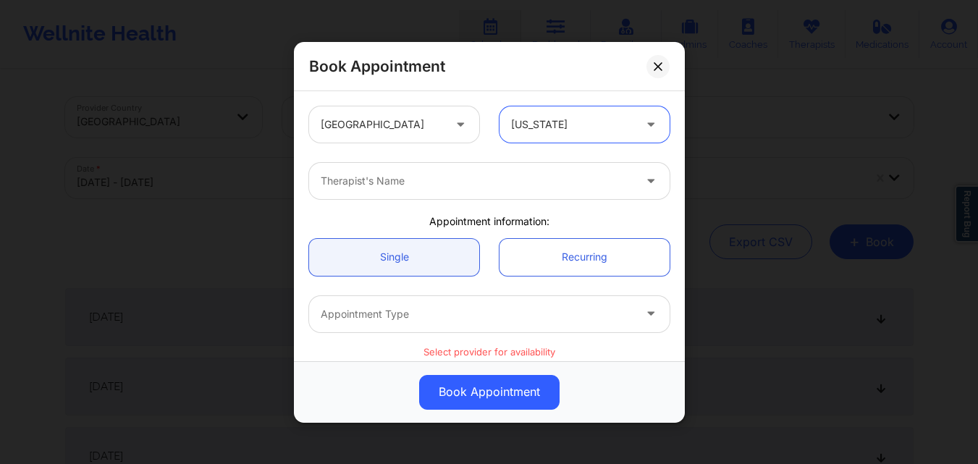
click at [471, 183] on div at bounding box center [477, 180] width 313 height 17
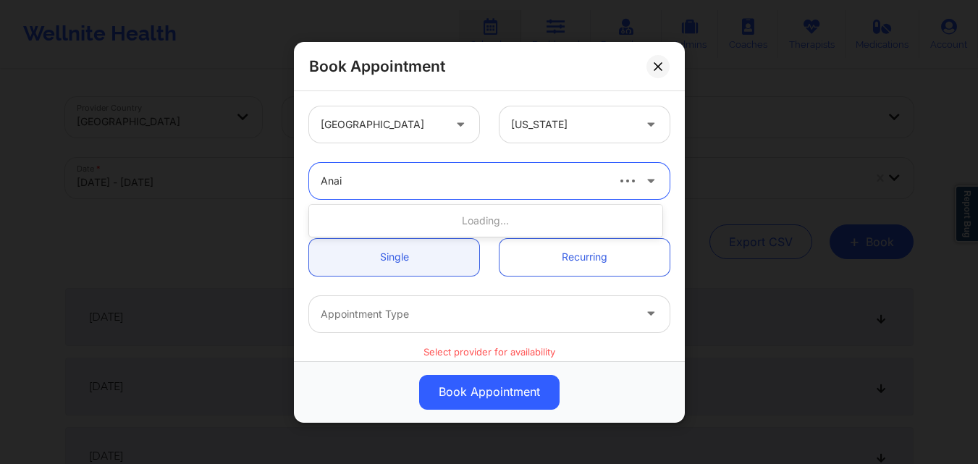
type input "Anais"
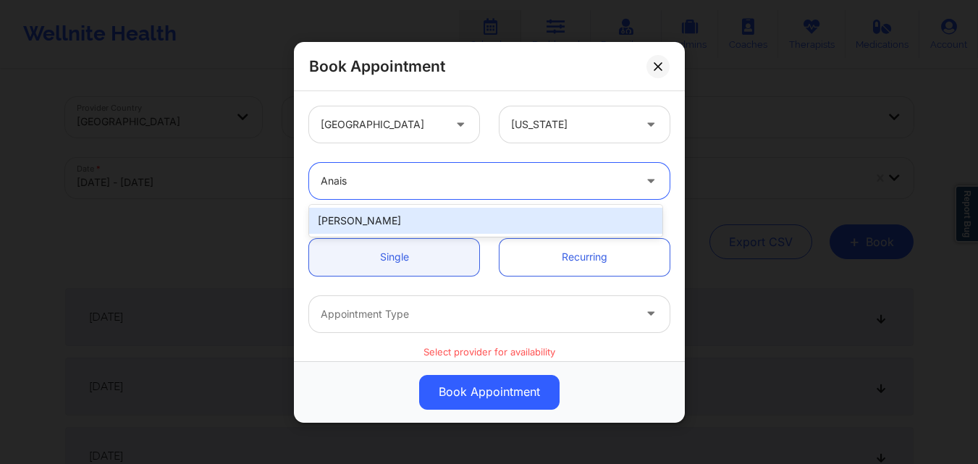
click at [417, 221] on div "[PERSON_NAME]" at bounding box center [485, 221] width 353 height 26
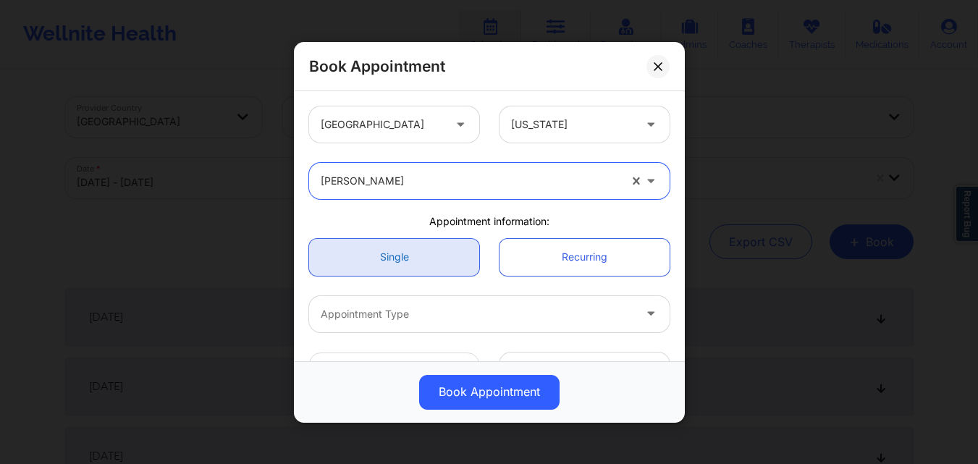
click at [407, 260] on link "Single" at bounding box center [394, 256] width 170 height 37
click at [400, 253] on link "Single" at bounding box center [394, 256] width 170 height 37
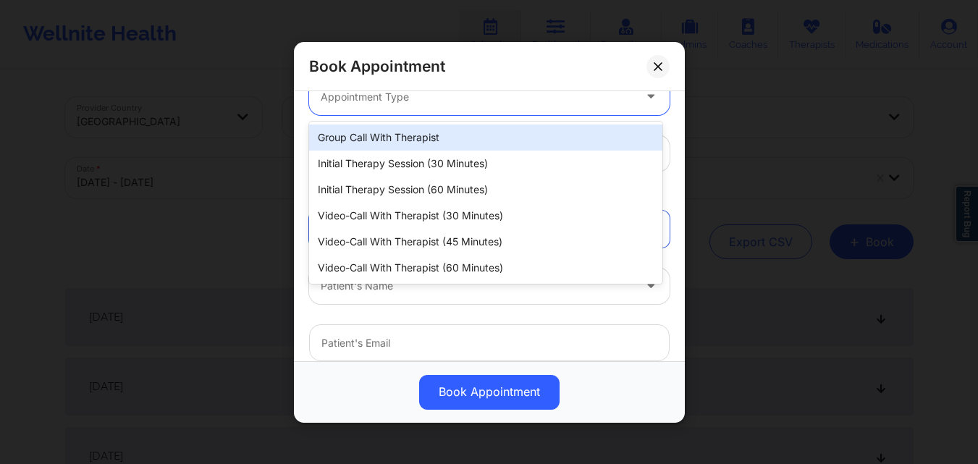
click at [416, 109] on div "Appointment Type" at bounding box center [472, 96] width 326 height 36
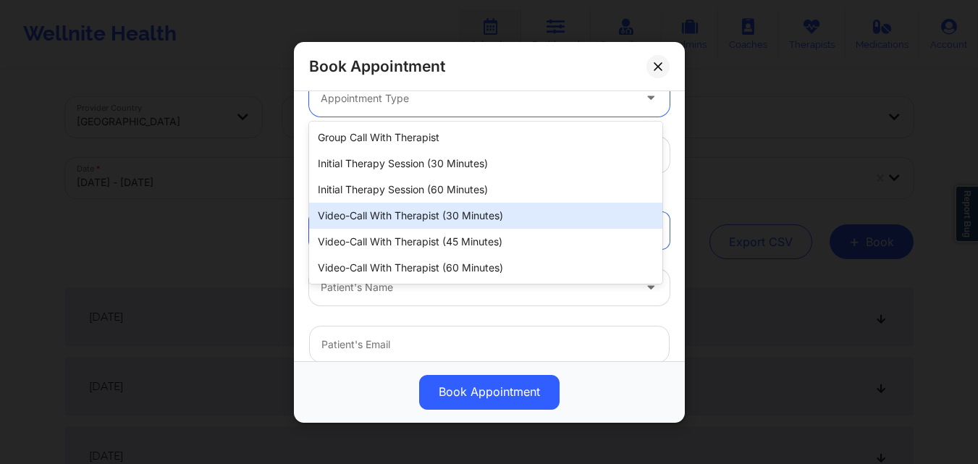
click at [405, 214] on div "Video-Call with Therapist (30 minutes)" at bounding box center [485, 216] width 353 height 26
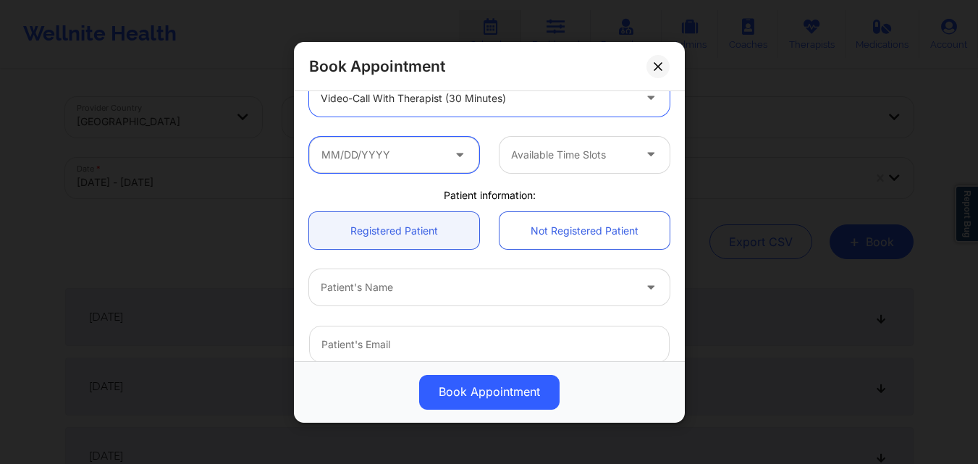
click at [426, 160] on input "text" at bounding box center [394, 154] width 170 height 36
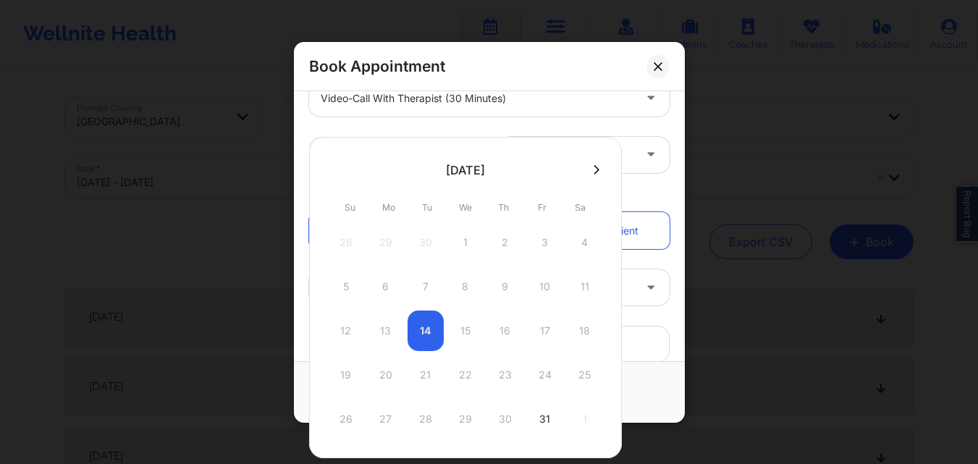
click at [594, 167] on icon at bounding box center [597, 168] width 6 height 9
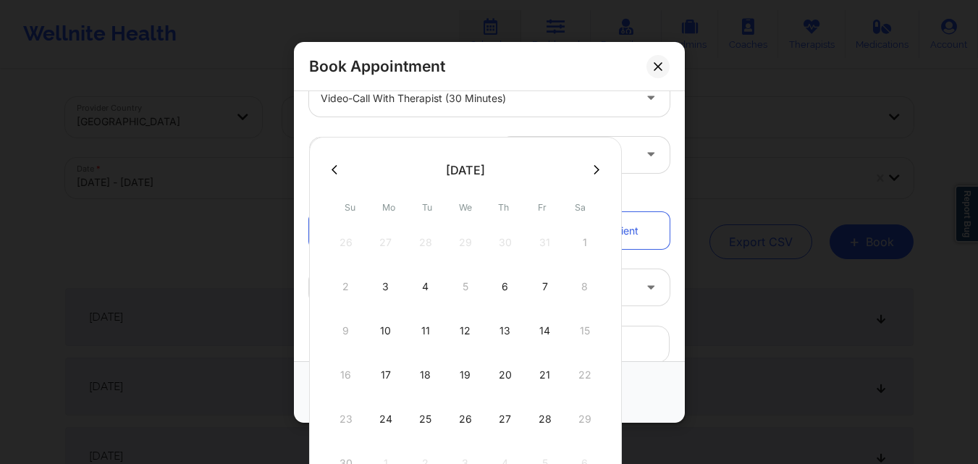
click at [594, 167] on icon at bounding box center [597, 168] width 6 height 9
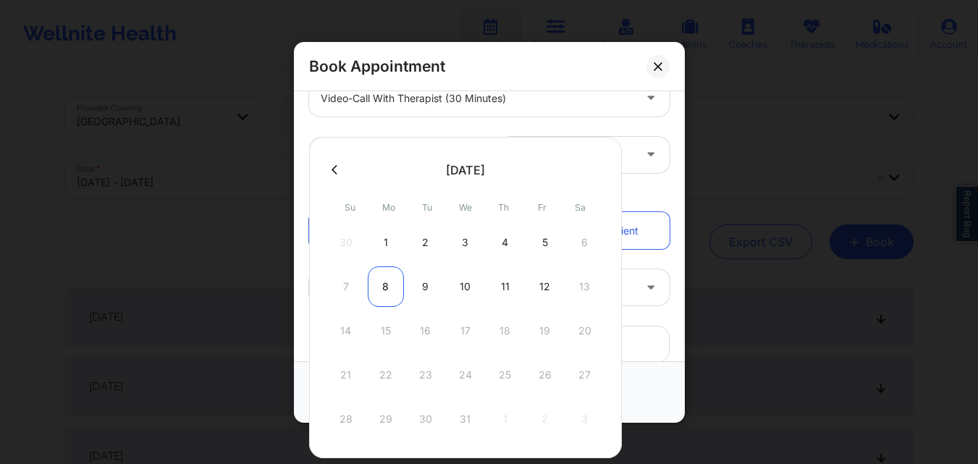
click at [379, 285] on div "8" at bounding box center [386, 286] width 36 height 41
type input "[DATE]"
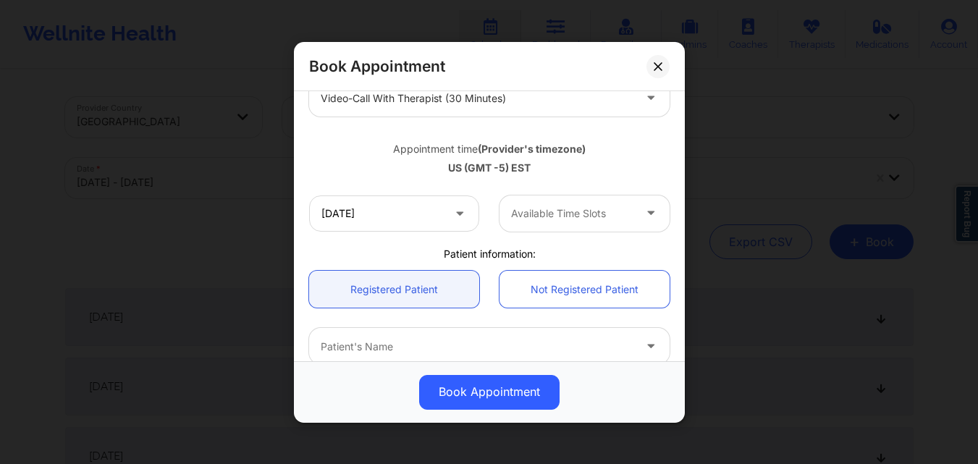
click at [550, 206] on div at bounding box center [572, 213] width 122 height 17
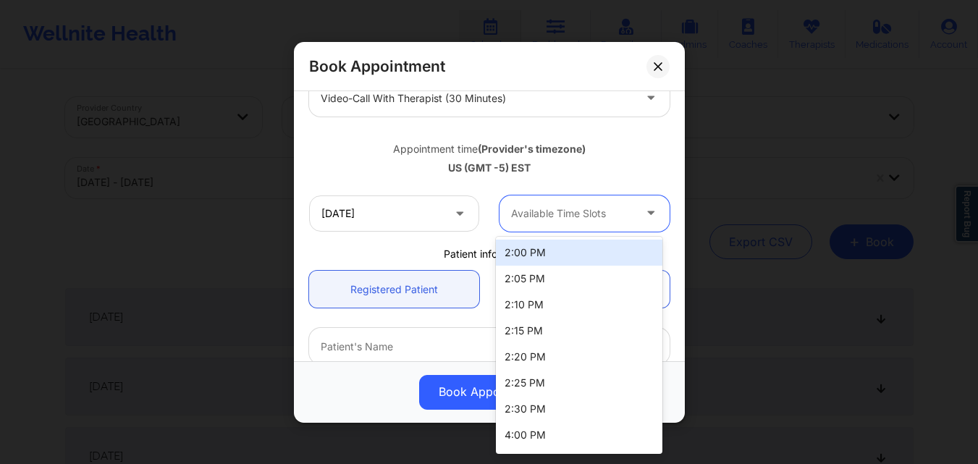
click at [554, 256] on div "2:00 PM" at bounding box center [579, 253] width 167 height 26
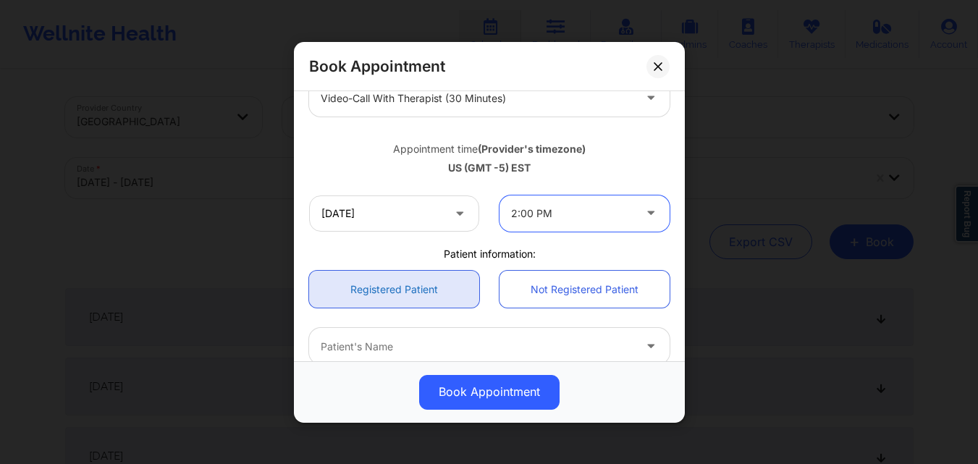
click at [410, 283] on link "Registered Patient" at bounding box center [394, 289] width 170 height 37
click at [395, 288] on link "Registered Patient" at bounding box center [394, 289] width 170 height 37
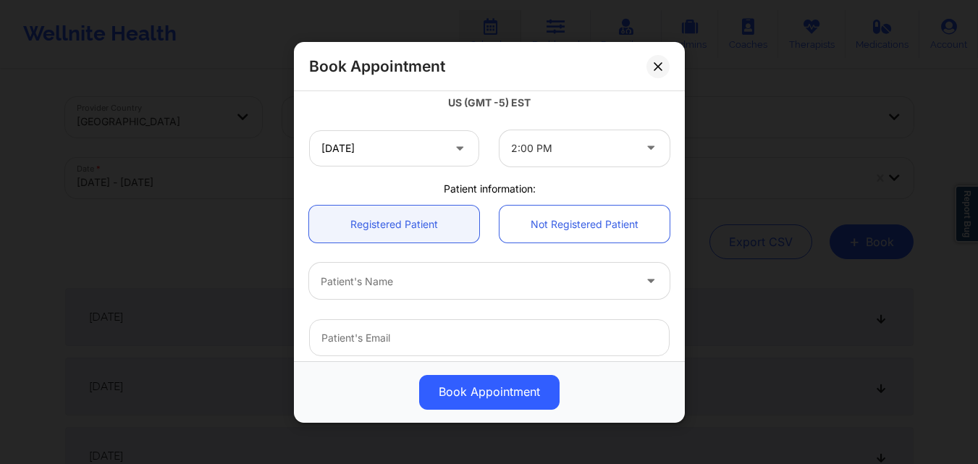
scroll to position [361, 0]
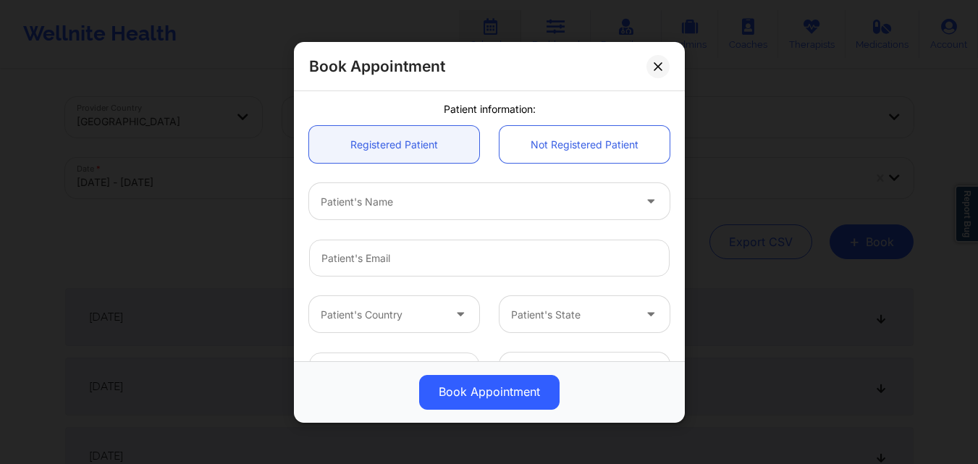
click at [442, 205] on div at bounding box center [477, 201] width 313 height 17
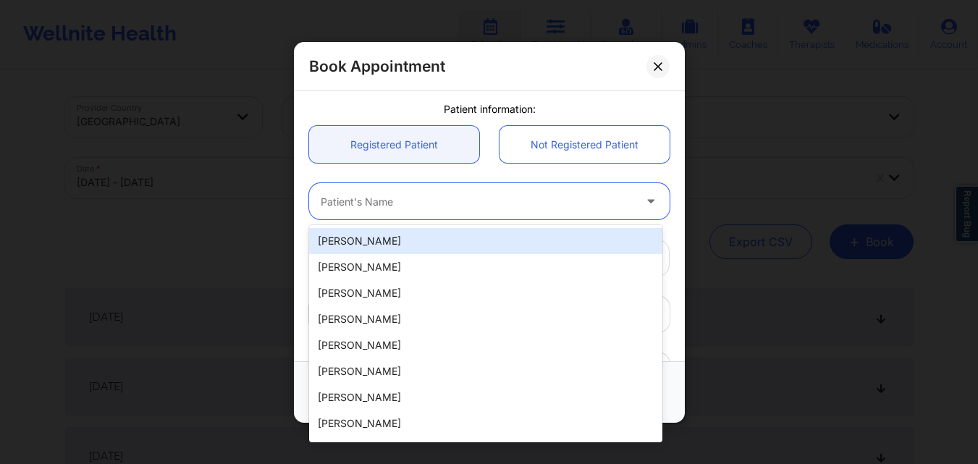
paste input "[EMAIL_ADDRESS][DOMAIN_NAME]"
type input "[EMAIL_ADDRESS][DOMAIN_NAME]"
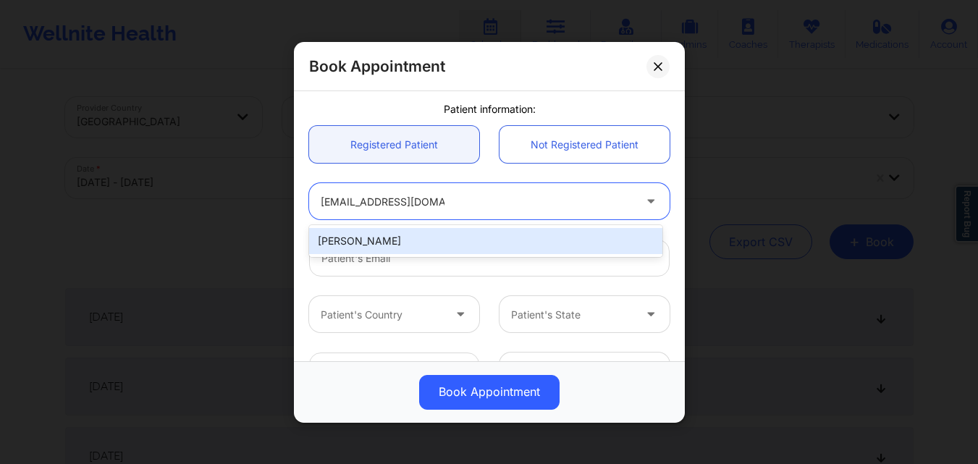
click at [399, 235] on div "[PERSON_NAME]" at bounding box center [485, 241] width 353 height 26
type input "[EMAIL_ADDRESS][DOMAIN_NAME]"
type input "[PHONE_NUMBER]"
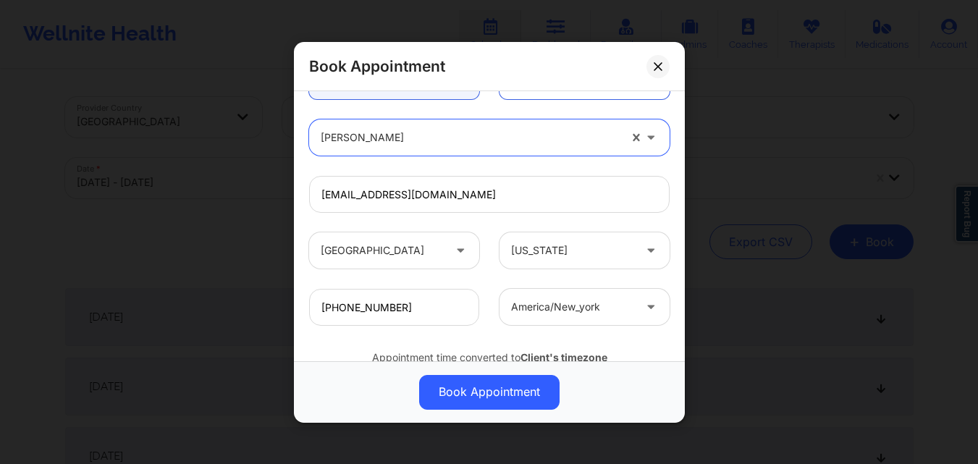
scroll to position [482, 0]
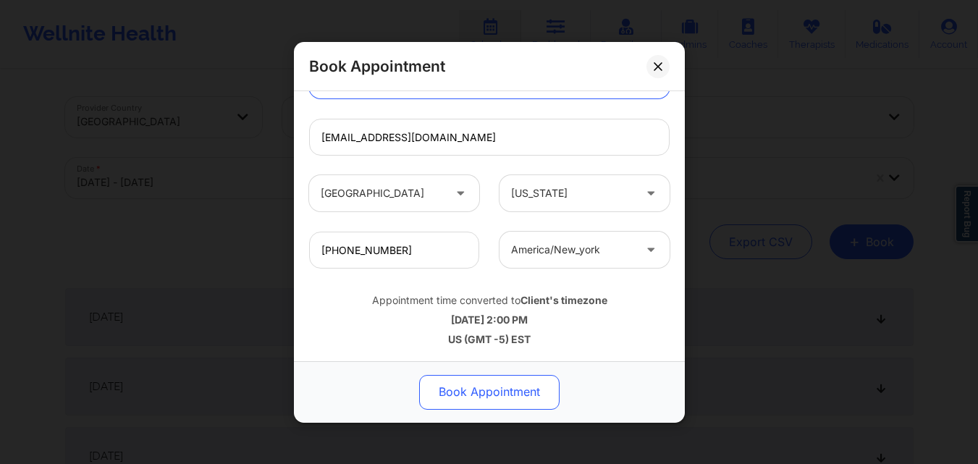
click at [497, 390] on button "Book Appointment" at bounding box center [489, 391] width 140 height 35
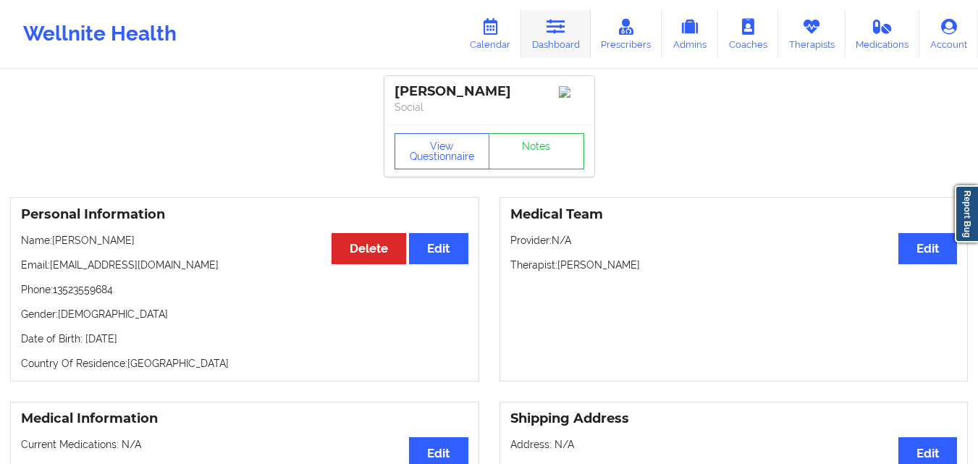
click at [547, 33] on link "Dashboard" at bounding box center [556, 34] width 70 height 48
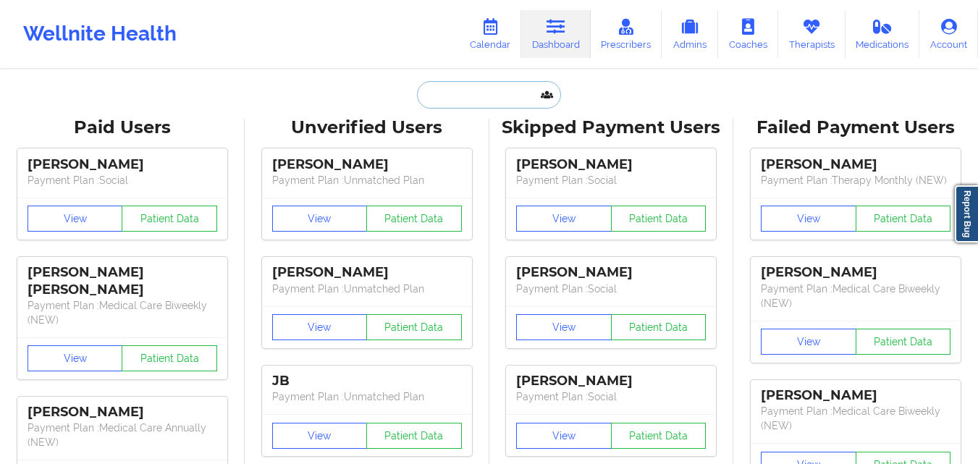
click at [463, 105] on input "text" at bounding box center [488, 95] width 143 height 28
paste input "[EMAIL_ADDRESS][DOMAIN_NAME]"
type input "[EMAIL_ADDRESS][DOMAIN_NAME]"
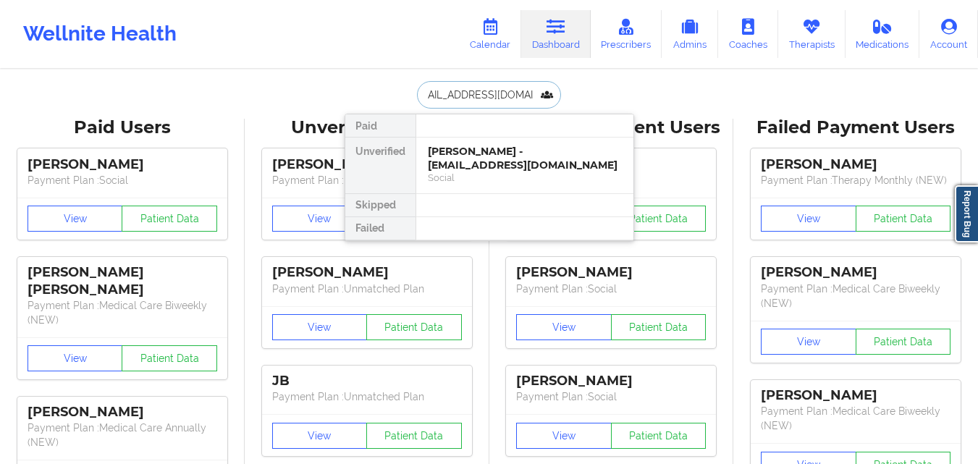
click at [474, 143] on div "Erin D Wilson - eringobragh330@gmail.com Social" at bounding box center [524, 166] width 217 height 56
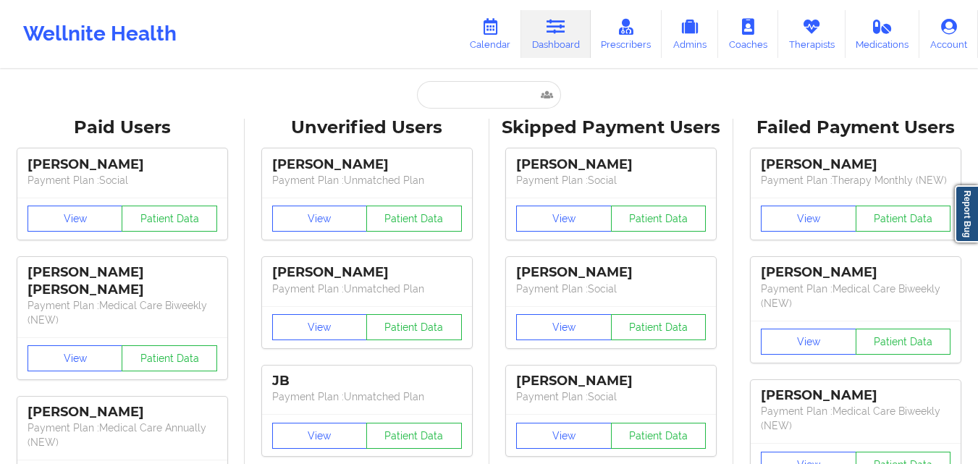
click at [472, 101] on input "text" at bounding box center [488, 95] width 143 height 28
type input "[PERSON_NAME]"
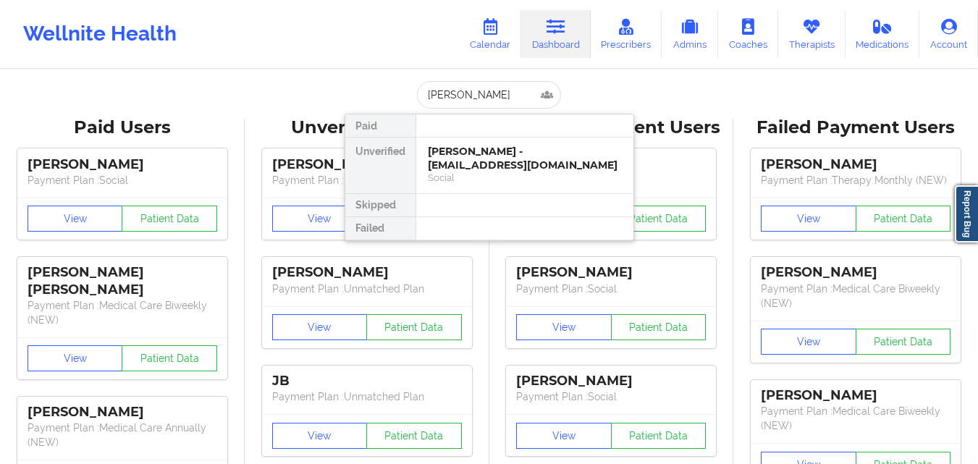
click at [485, 156] on div "Jamie Phillips - mandyandmadison@gmail.com" at bounding box center [525, 158] width 194 height 27
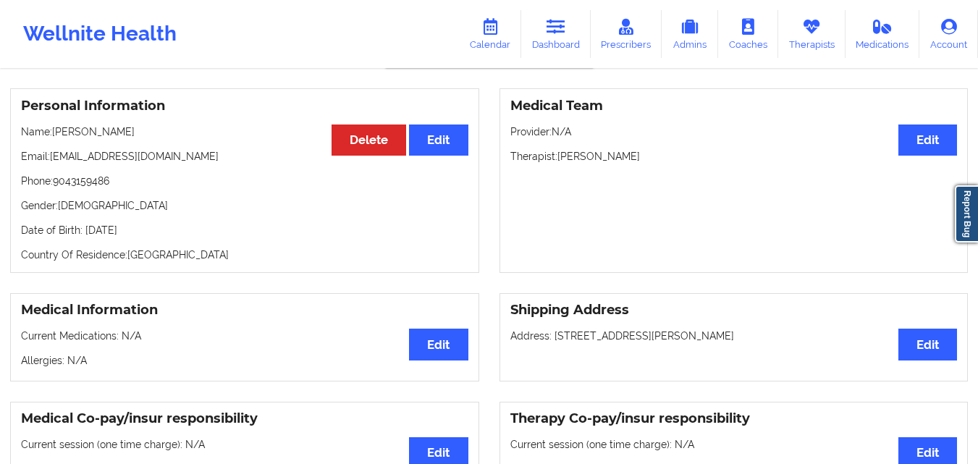
scroll to position [145, 0]
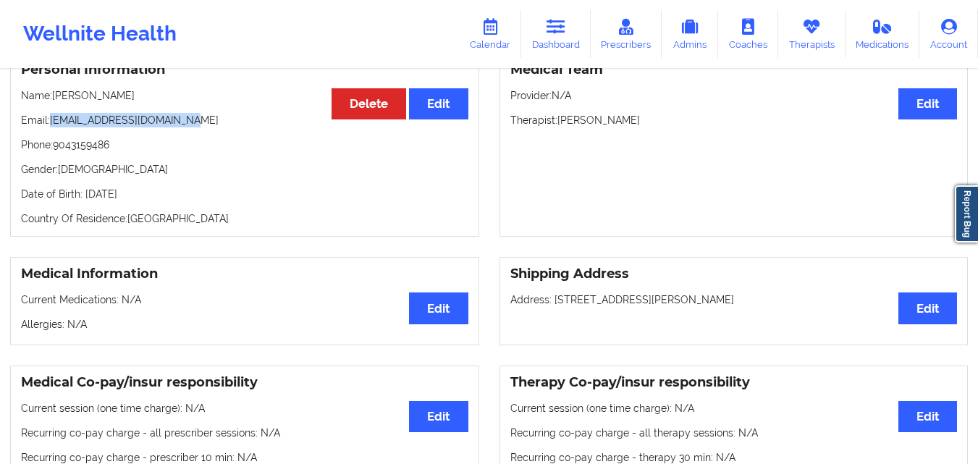
drag, startPoint x: 53, startPoint y: 125, endPoint x: 209, endPoint y: 125, distance: 156.4
click at [209, 125] on p "Email: mandyandmadison@gmail.com" at bounding box center [244, 120] width 447 height 14
copy p "[EMAIL_ADDRESS][DOMAIN_NAME]"
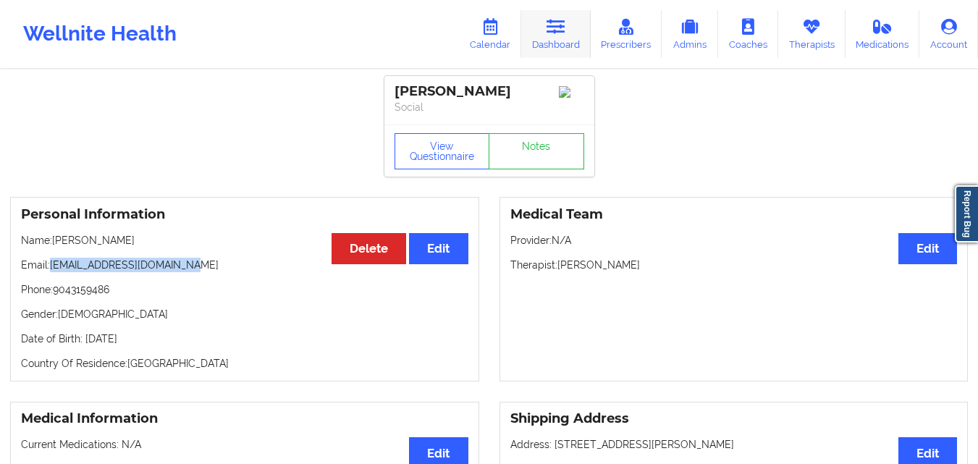
click at [556, 38] on link "Dashboard" at bounding box center [556, 34] width 70 height 48
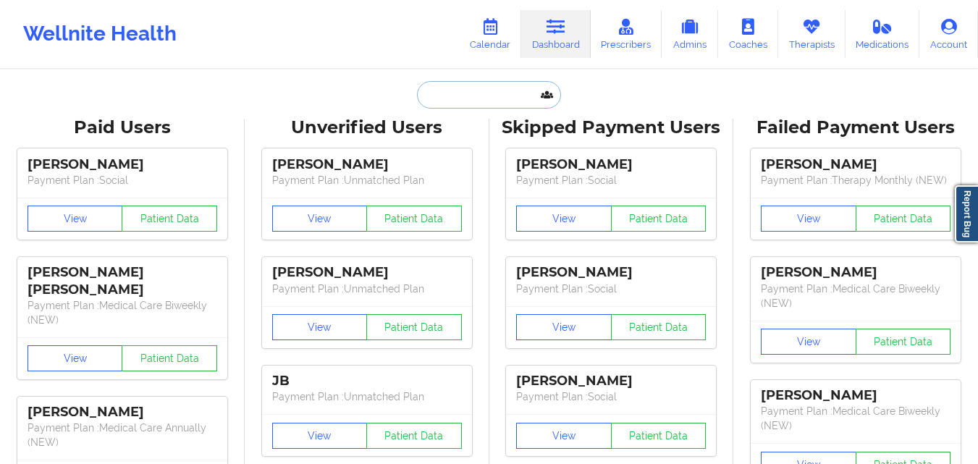
click at [480, 92] on input "text" at bounding box center [488, 95] width 143 height 28
paste input "[PERSON_NAME][EMAIL_ADDRESS][DOMAIN_NAME]"
type input "[PERSON_NAME][EMAIL_ADDRESS][DOMAIN_NAME]"
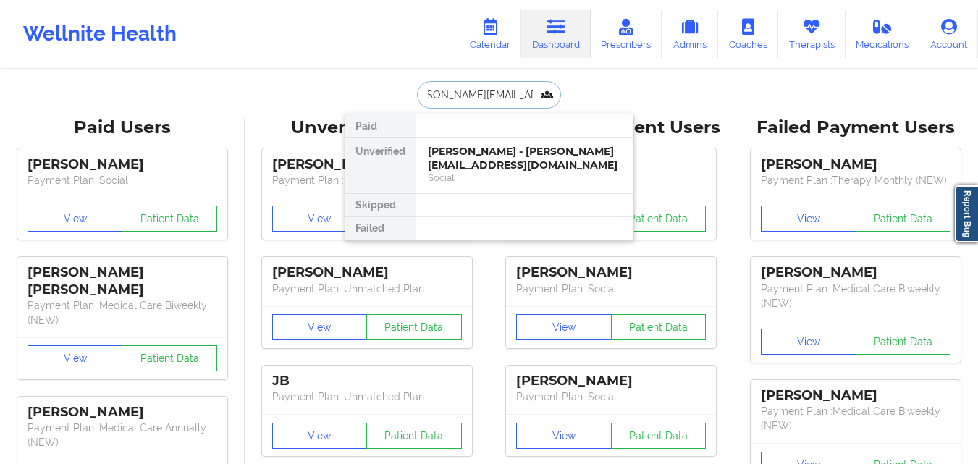
click at [486, 163] on div "Elizabeth Estrada - elizabeth.est2513@gmail.com" at bounding box center [525, 158] width 194 height 27
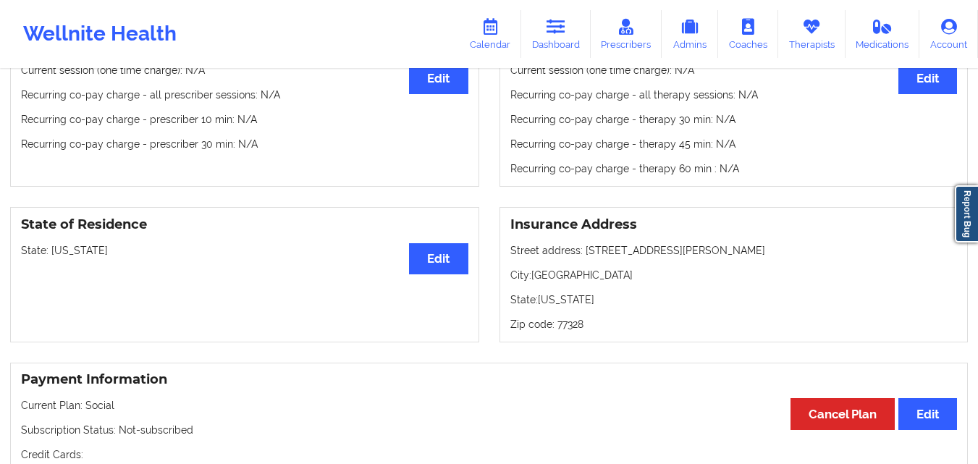
scroll to position [507, 0]
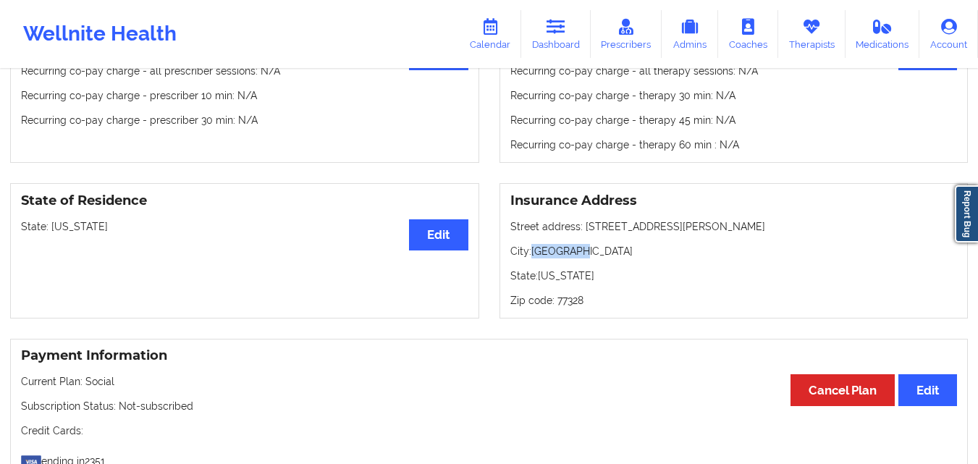
drag, startPoint x: 550, startPoint y: 254, endPoint x: 589, endPoint y: 254, distance: 39.1
click at [589, 254] on p "City: Cleveland" at bounding box center [733, 251] width 447 height 14
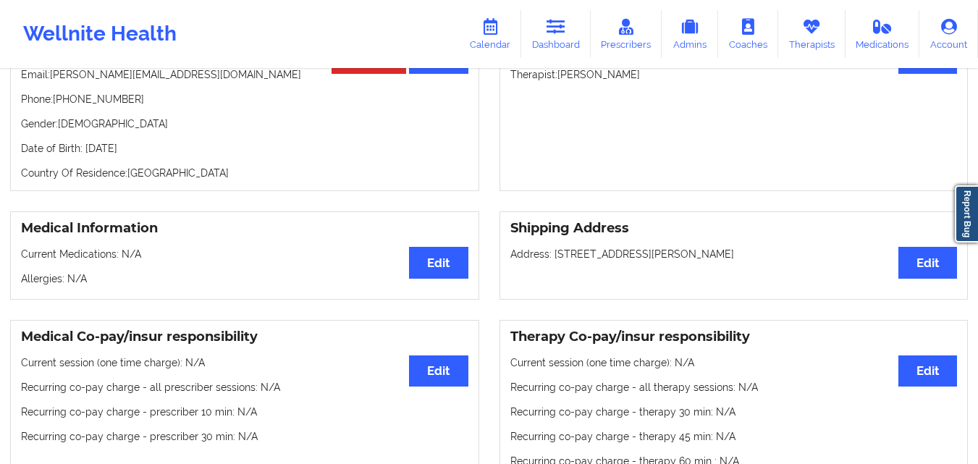
scroll to position [0, 0]
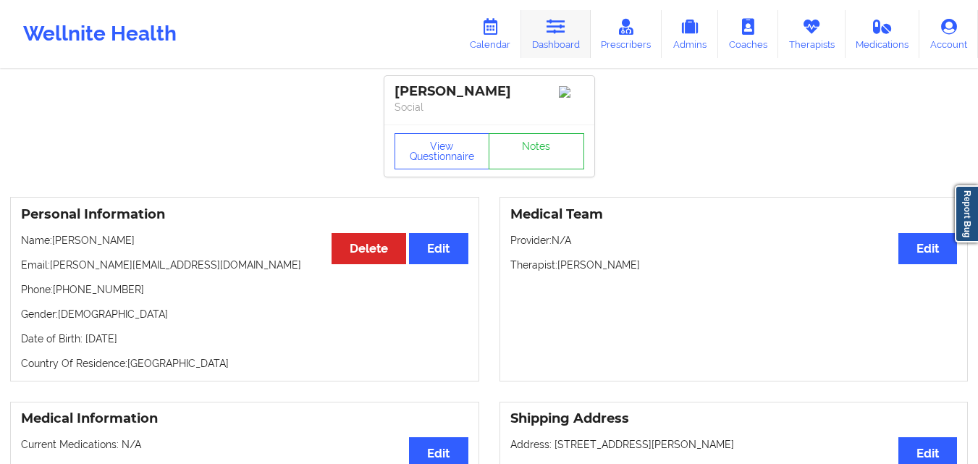
click at [565, 50] on link "Dashboard" at bounding box center [556, 34] width 70 height 48
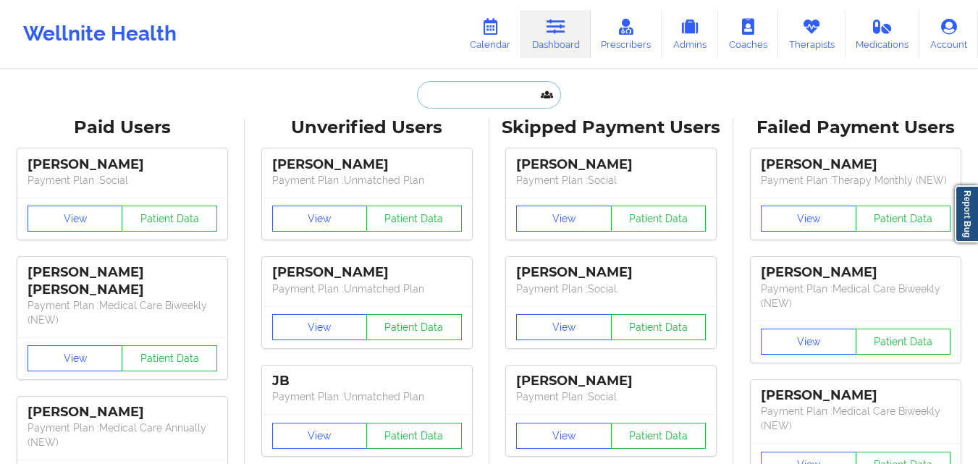
click at [487, 100] on input "text" at bounding box center [488, 95] width 143 height 28
paste input "Curtis Lee"
type input "Curtis Lee"
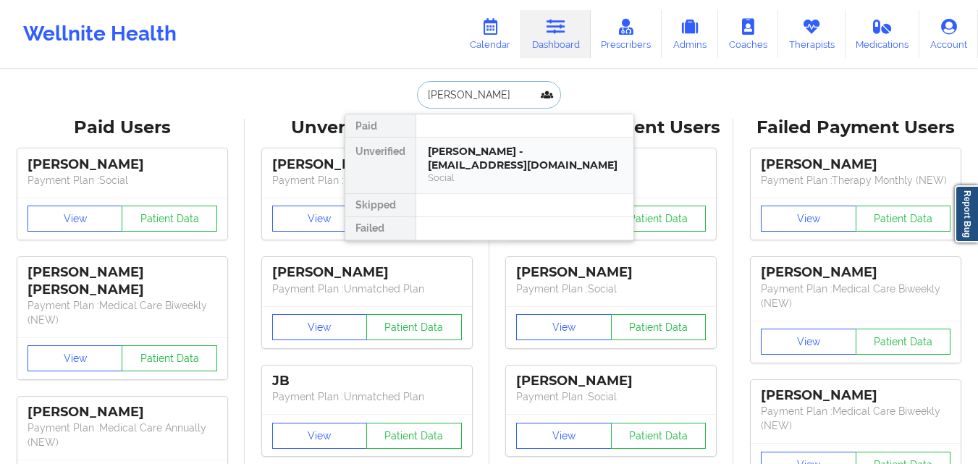
click at [482, 175] on div "Social" at bounding box center [525, 178] width 194 height 12
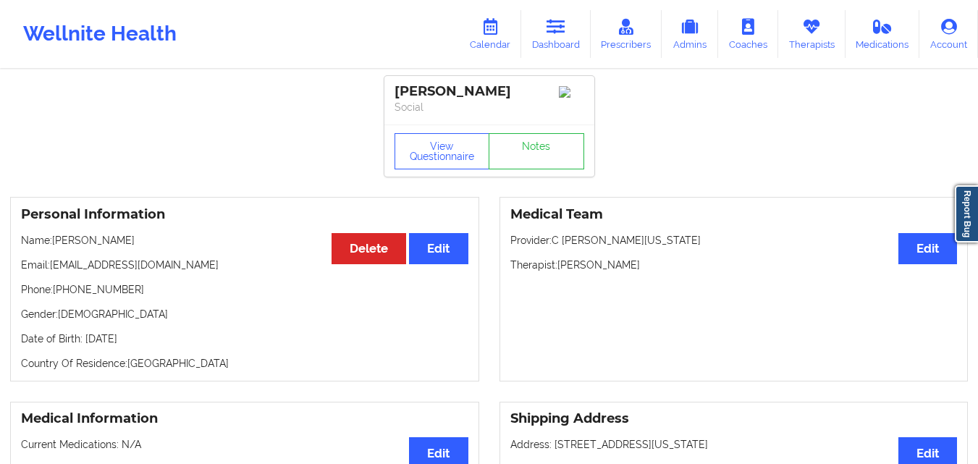
click at [80, 295] on p "Phone: +15613528299" at bounding box center [244, 289] width 447 height 14
drag, startPoint x: 138, startPoint y: 297, endPoint x: 71, endPoint y: 294, distance: 66.7
click at [138, 297] on p "Phone: +15613528299" at bounding box center [244, 289] width 447 height 14
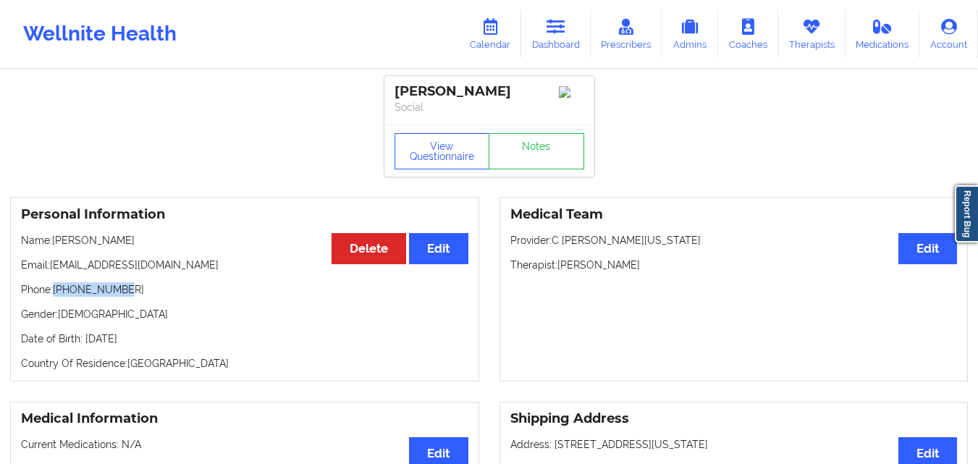
drag, startPoint x: 137, startPoint y: 294, endPoint x: 148, endPoint y: 294, distance: 11.6
click at [148, 294] on p "Phone: +15613528299" at bounding box center [244, 289] width 447 height 14
click at [581, 20] on link "Dashboard" at bounding box center [556, 34] width 70 height 48
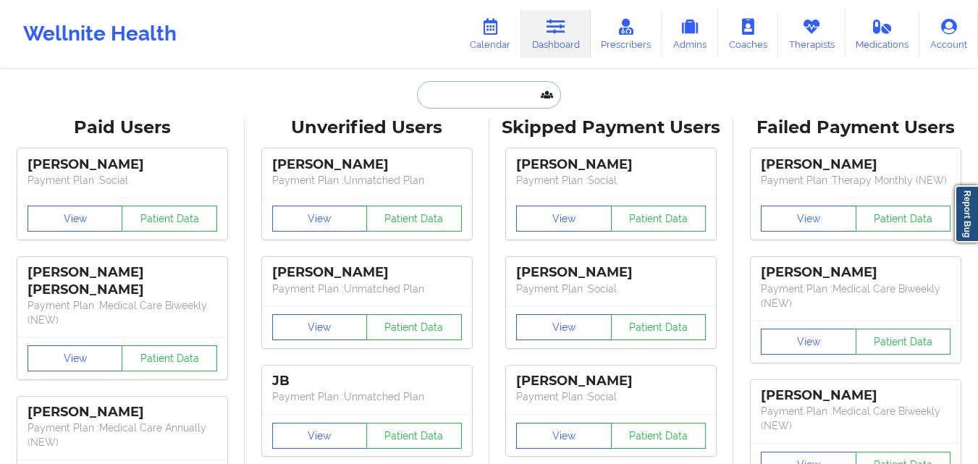
click at [453, 96] on input "text" at bounding box center [488, 95] width 143 height 28
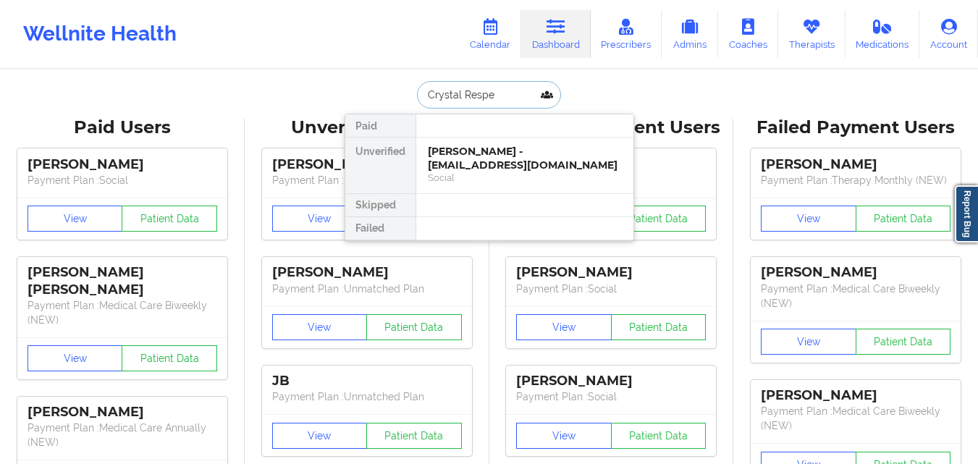
type input "[PERSON_NAME]"
click at [489, 164] on div "Crystal Resper - crystalresper@gmail.com" at bounding box center [525, 158] width 194 height 27
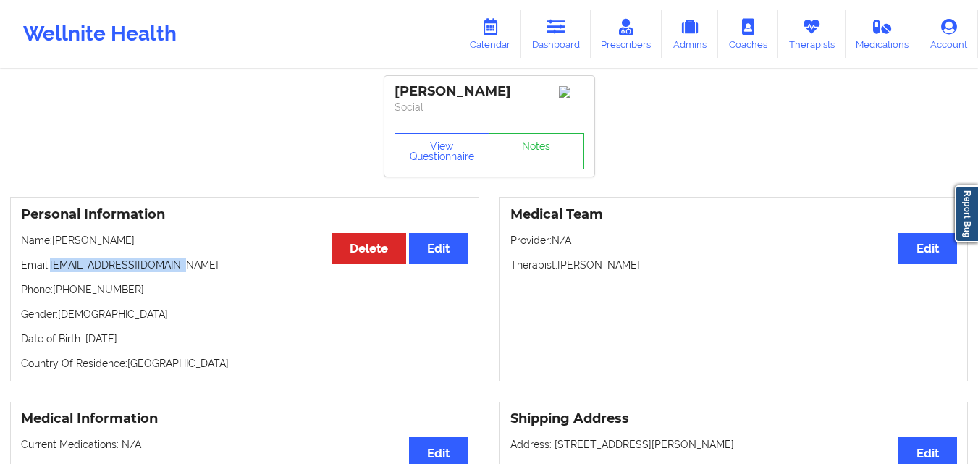
drag, startPoint x: 49, startPoint y: 271, endPoint x: 189, endPoint y: 271, distance: 139.8
click at [189, 271] on p "Email: crystalresper@gmail.com" at bounding box center [244, 265] width 447 height 14
copy p "[EMAIL_ADDRESS][DOMAIN_NAME]"
drag, startPoint x: 51, startPoint y: 272, endPoint x: 222, endPoint y: 272, distance: 170.2
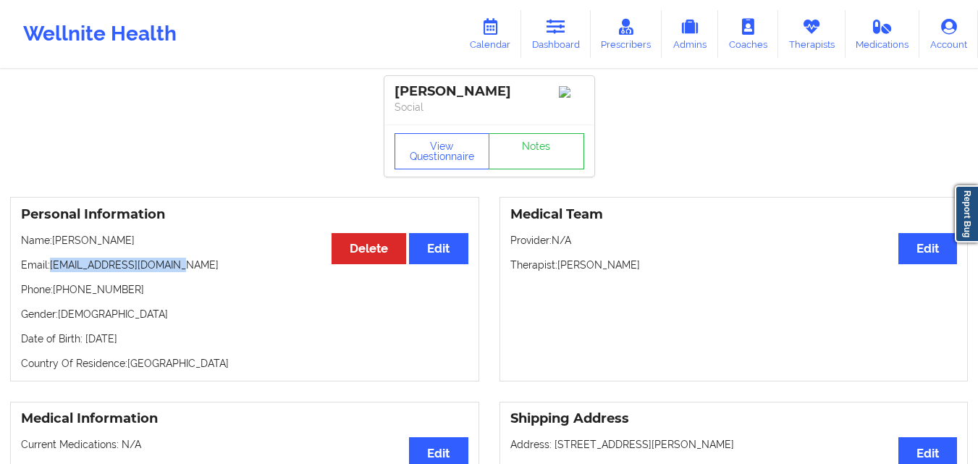
click at [222, 272] on p "Email: crystalresper@gmail.com" at bounding box center [244, 265] width 447 height 14
copy p "[EMAIL_ADDRESS][DOMAIN_NAME]"
click at [536, 39] on link "Dashboard" at bounding box center [556, 34] width 70 height 48
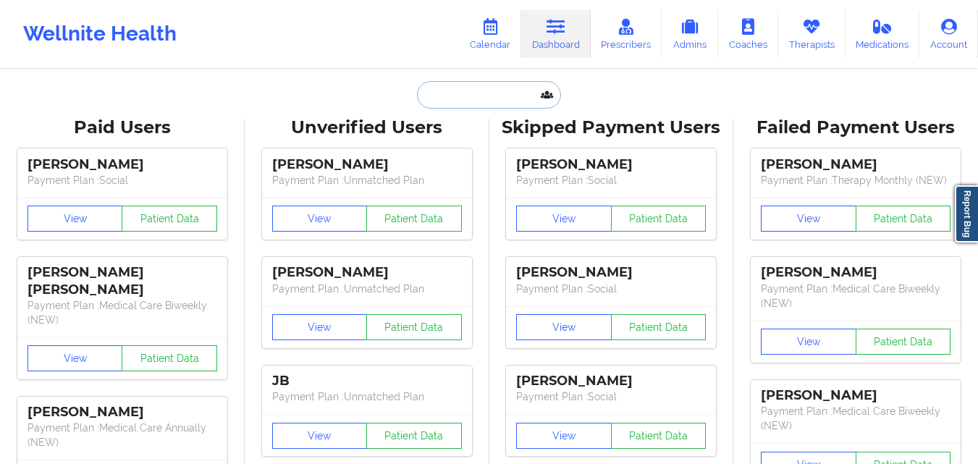
click at [438, 89] on input "text" at bounding box center [488, 95] width 143 height 28
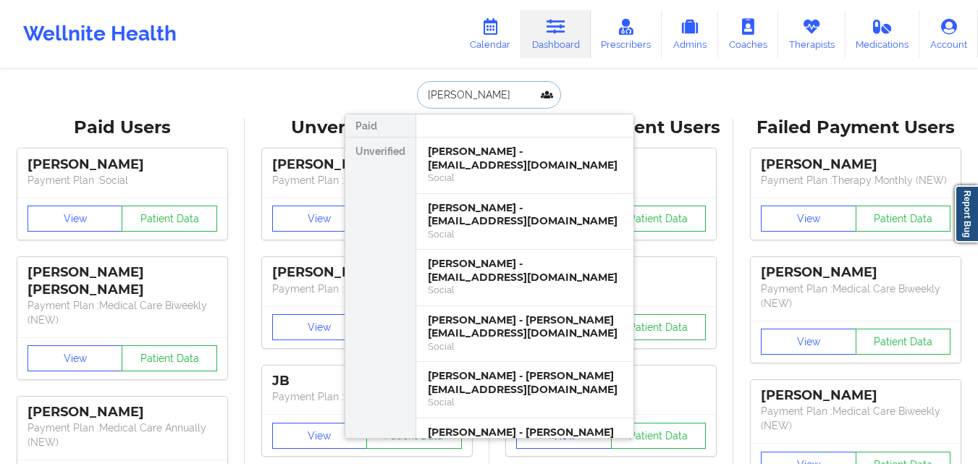
type input "Rachael Cha"
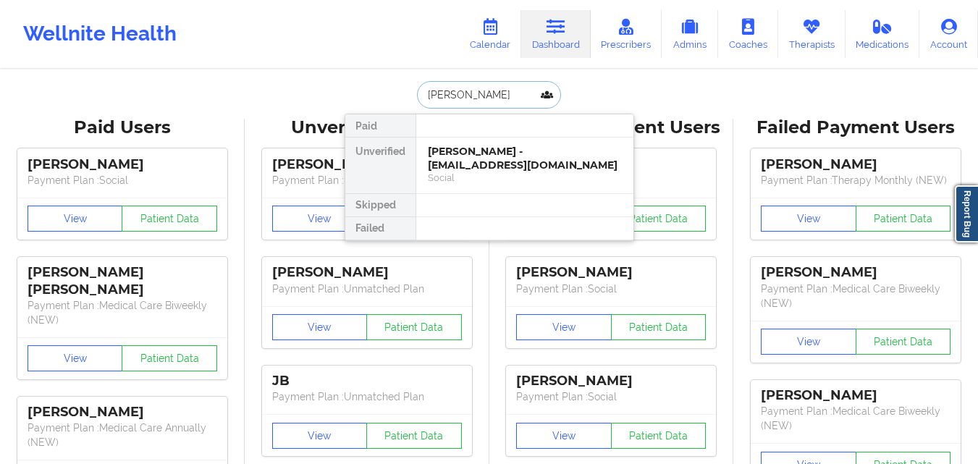
click at [516, 156] on div "Rachael Chandler - r.chandler1217@gmail.com" at bounding box center [525, 158] width 194 height 27
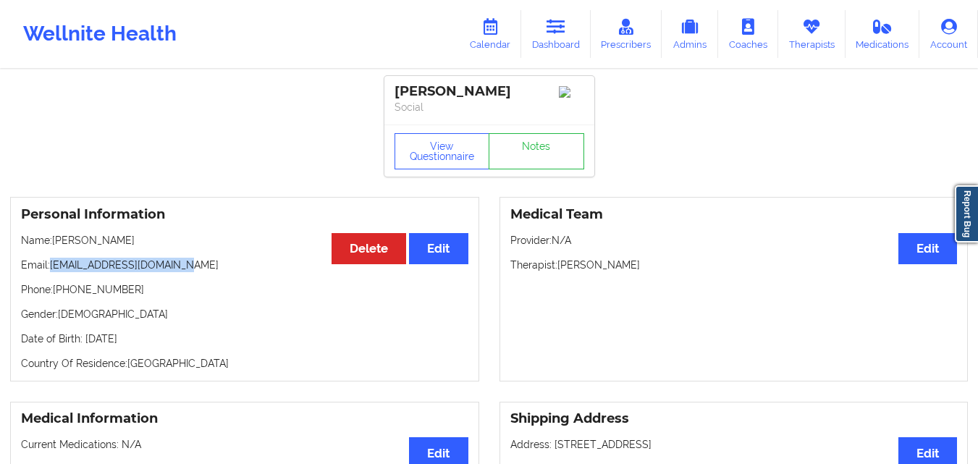
drag, startPoint x: 51, startPoint y: 270, endPoint x: 224, endPoint y: 275, distance: 173.1
click at [224, 272] on p "Email: r.chandler1217@gmail.com" at bounding box center [244, 265] width 447 height 14
copy p "r.chandler1217@gmail.com"
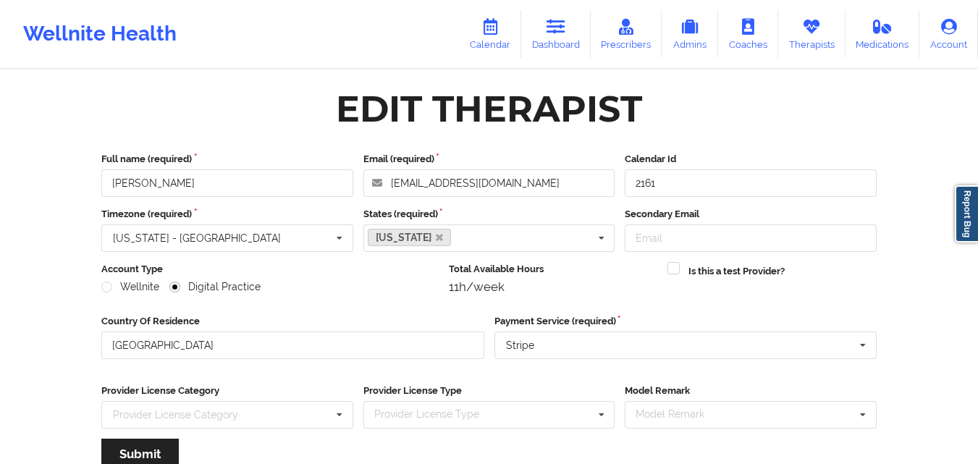
click at [799, 24] on link "Therapists" at bounding box center [811, 34] width 67 height 48
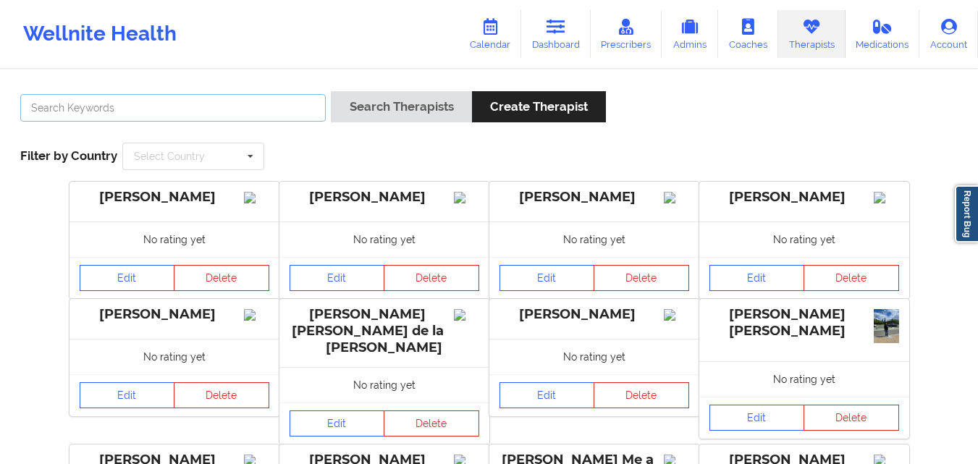
click at [258, 112] on input "text" at bounding box center [173, 108] width 306 height 28
paste input "[PERSON_NAME]"
type input "[PERSON_NAME]"
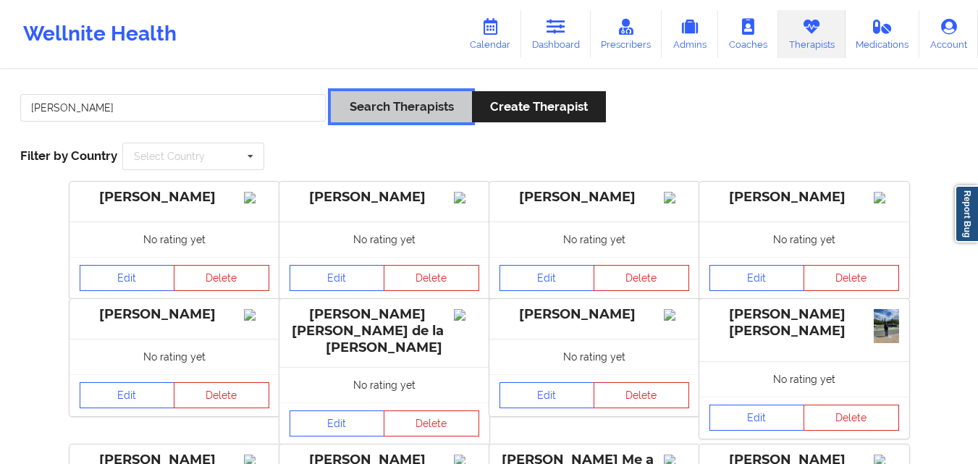
click at [335, 108] on button "Search Therapists" at bounding box center [401, 106] width 140 height 31
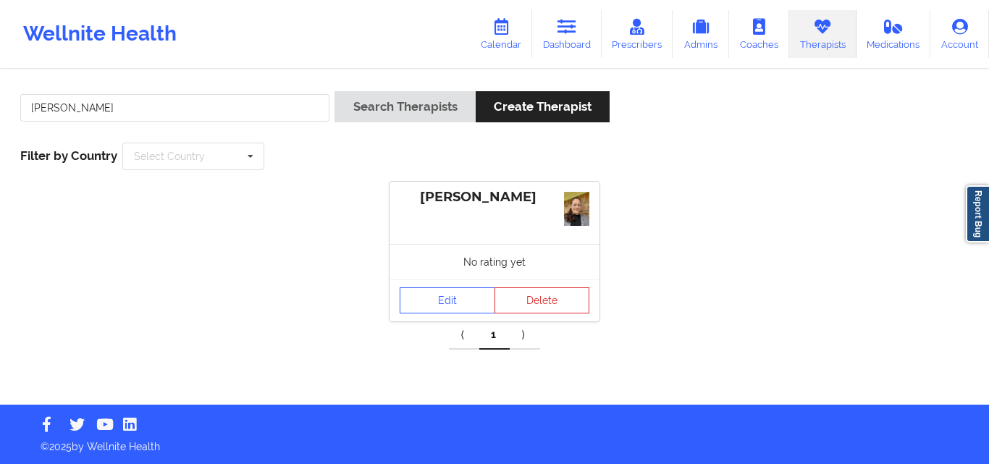
click at [437, 277] on div "No rating yet" at bounding box center [495, 261] width 210 height 35
click at [425, 308] on link "Edit" at bounding box center [448, 300] width 96 height 26
